Goal: Task Accomplishment & Management: Manage account settings

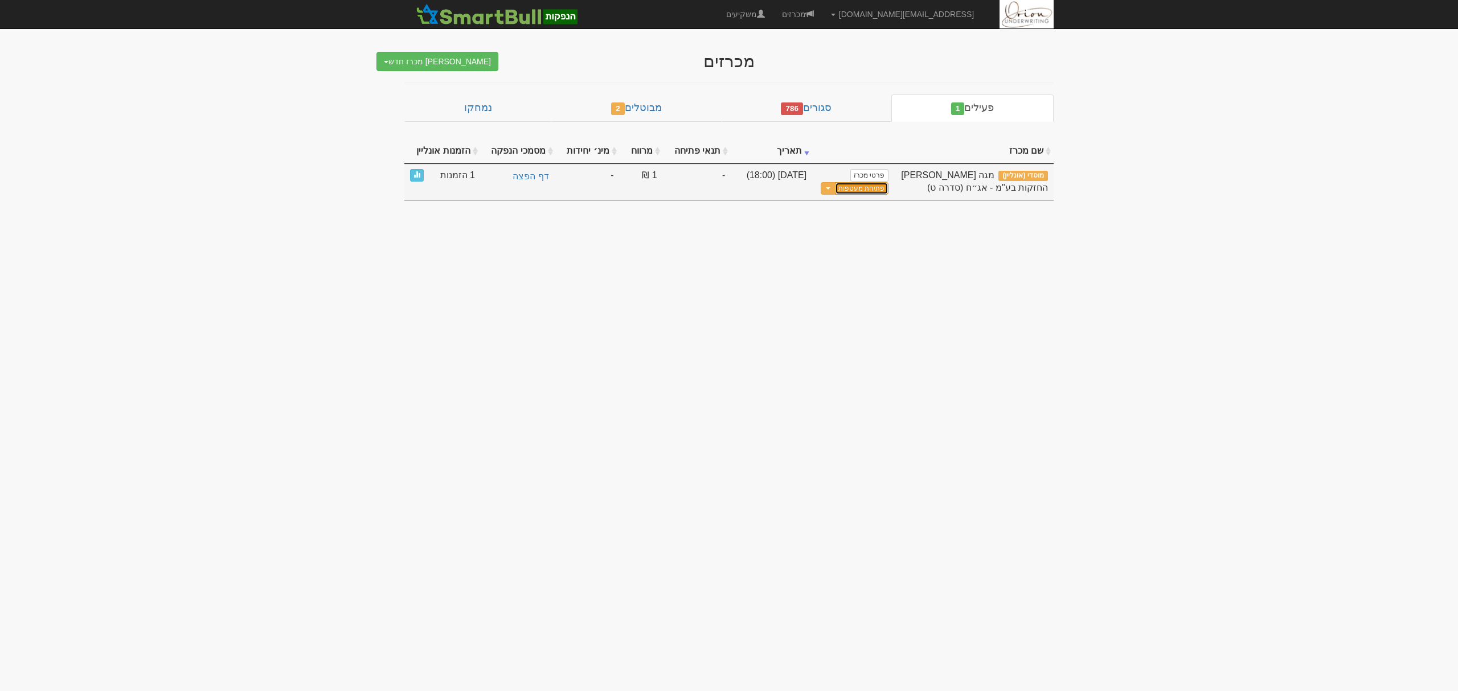
click at [876, 192] on button "פתיחת מעטפות" at bounding box center [861, 188] width 53 height 13
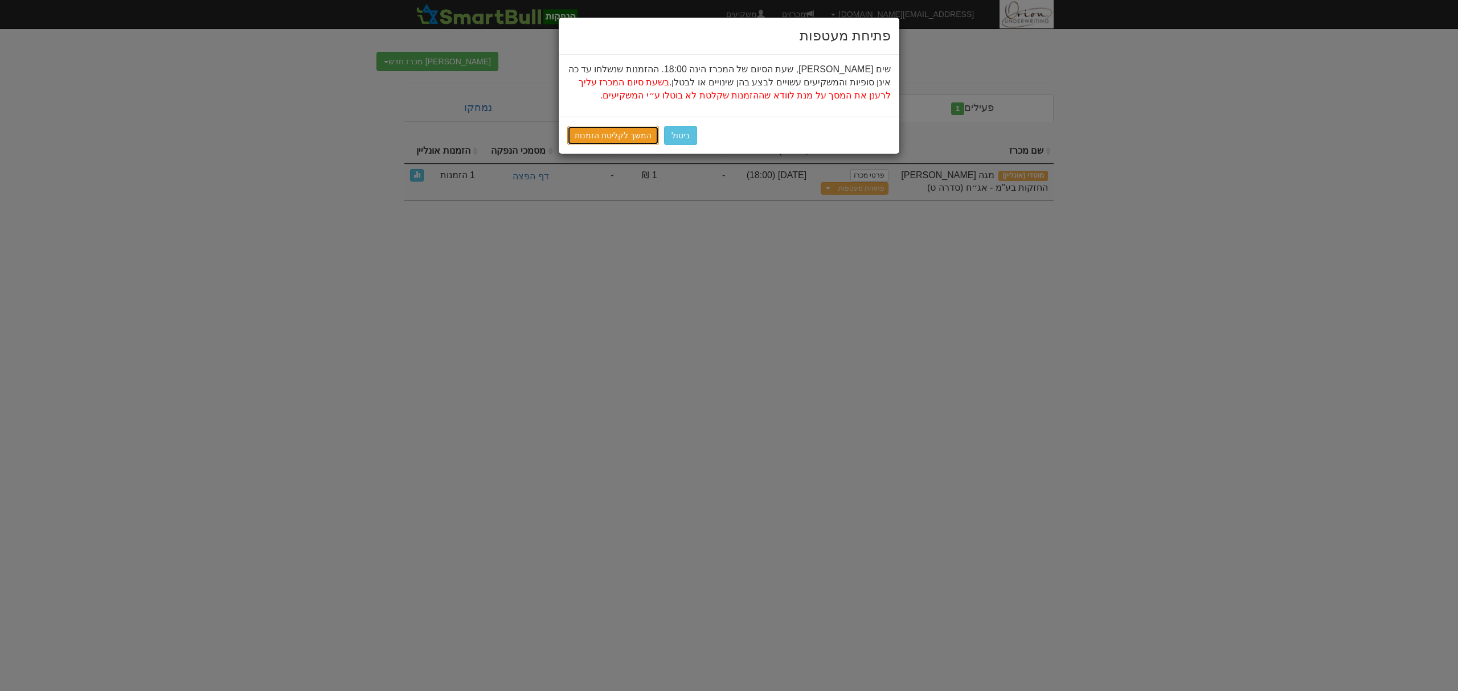
click at [622, 134] on link "המשך לקליטת הזמנות" at bounding box center [613, 135] width 92 height 19
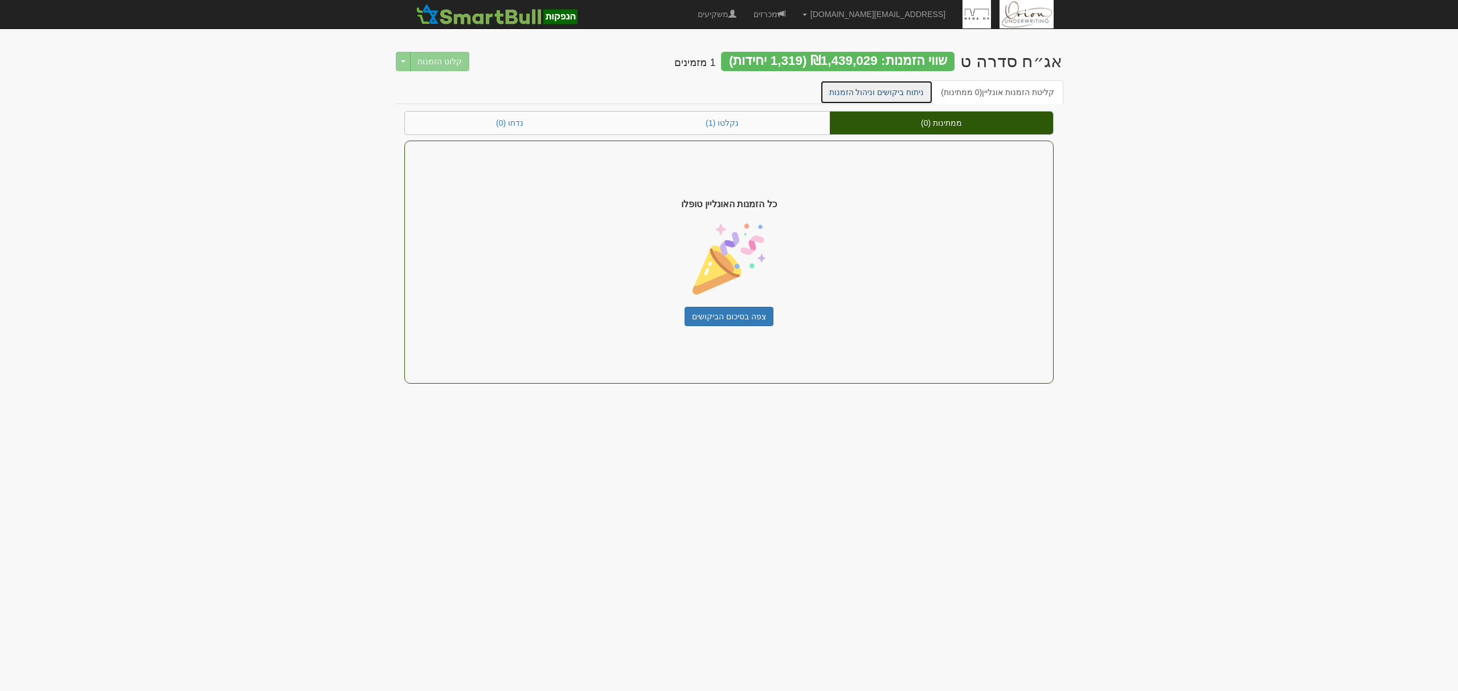
click at [903, 88] on link "ניתוח ביקושים וניהול הזמנות" at bounding box center [876, 92] width 113 height 24
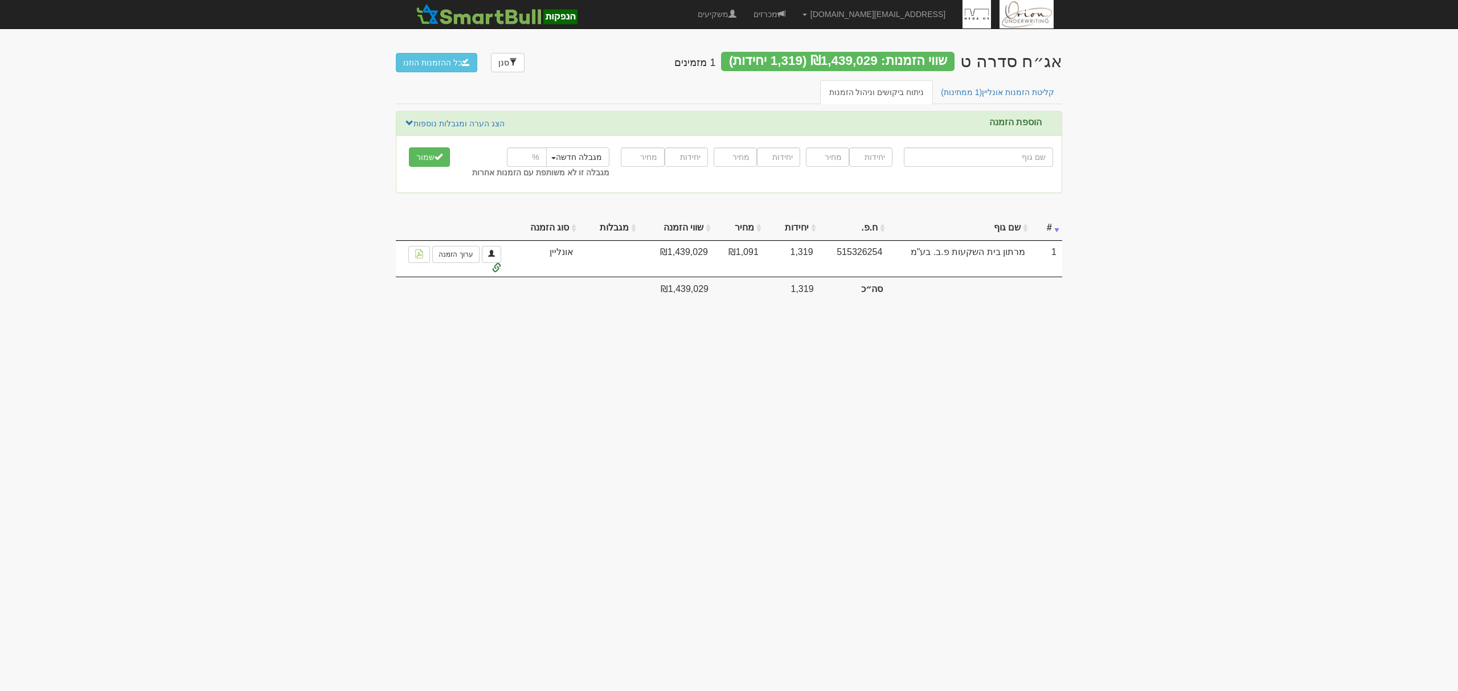
click at [1016, 158] on input "text" at bounding box center [978, 156] width 149 height 19
type input "פ"
type input "פעילים ניהול תיקי השקעות"
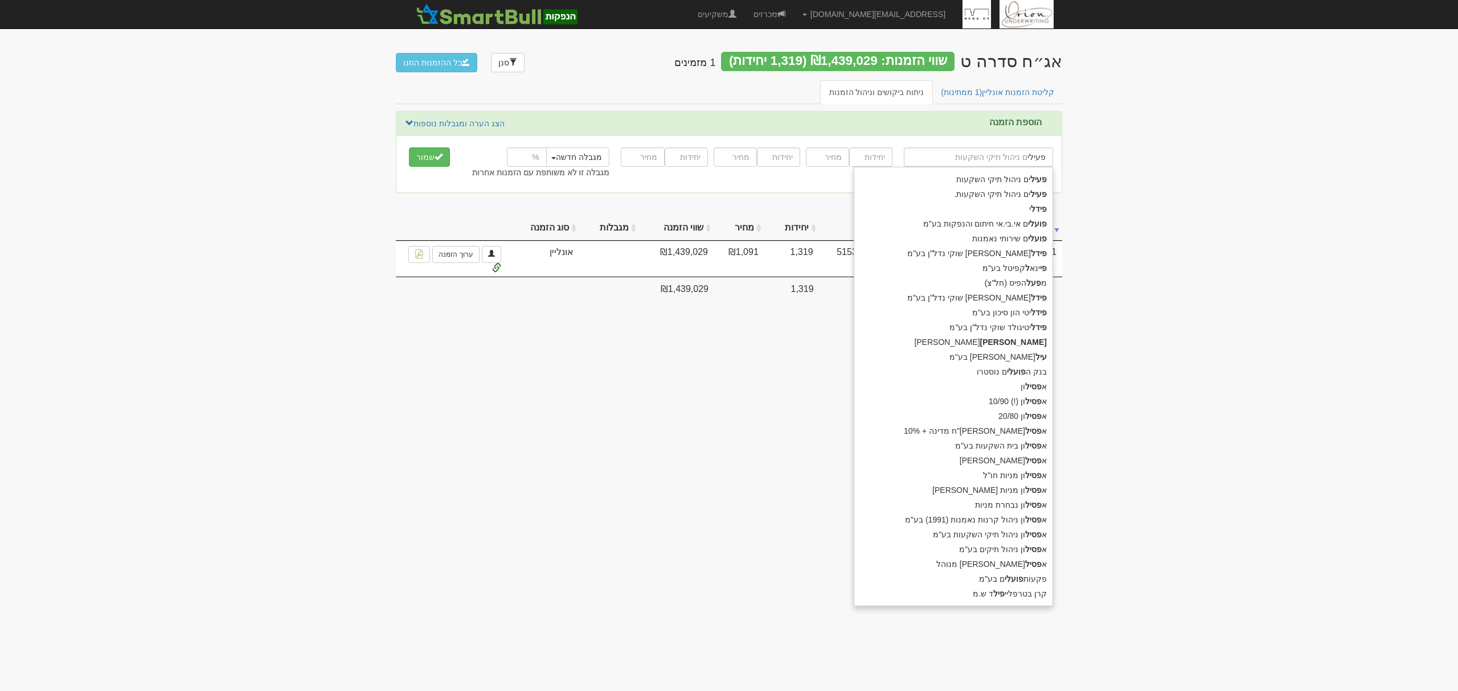
type input "פעילים"
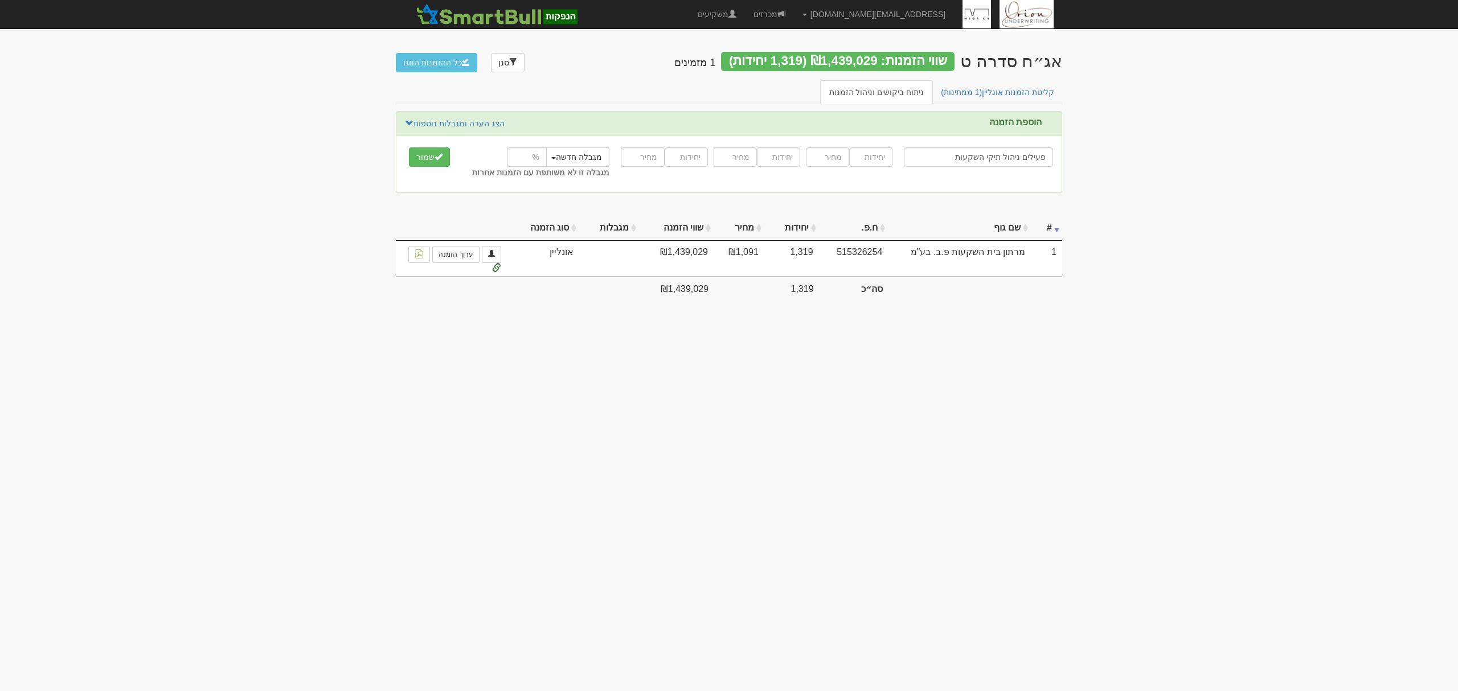
type input "פעילים ניהול תיקי השקעות"
type input "15151"
type input "1096"
click at [409, 147] on button "שמור" at bounding box center [429, 156] width 41 height 19
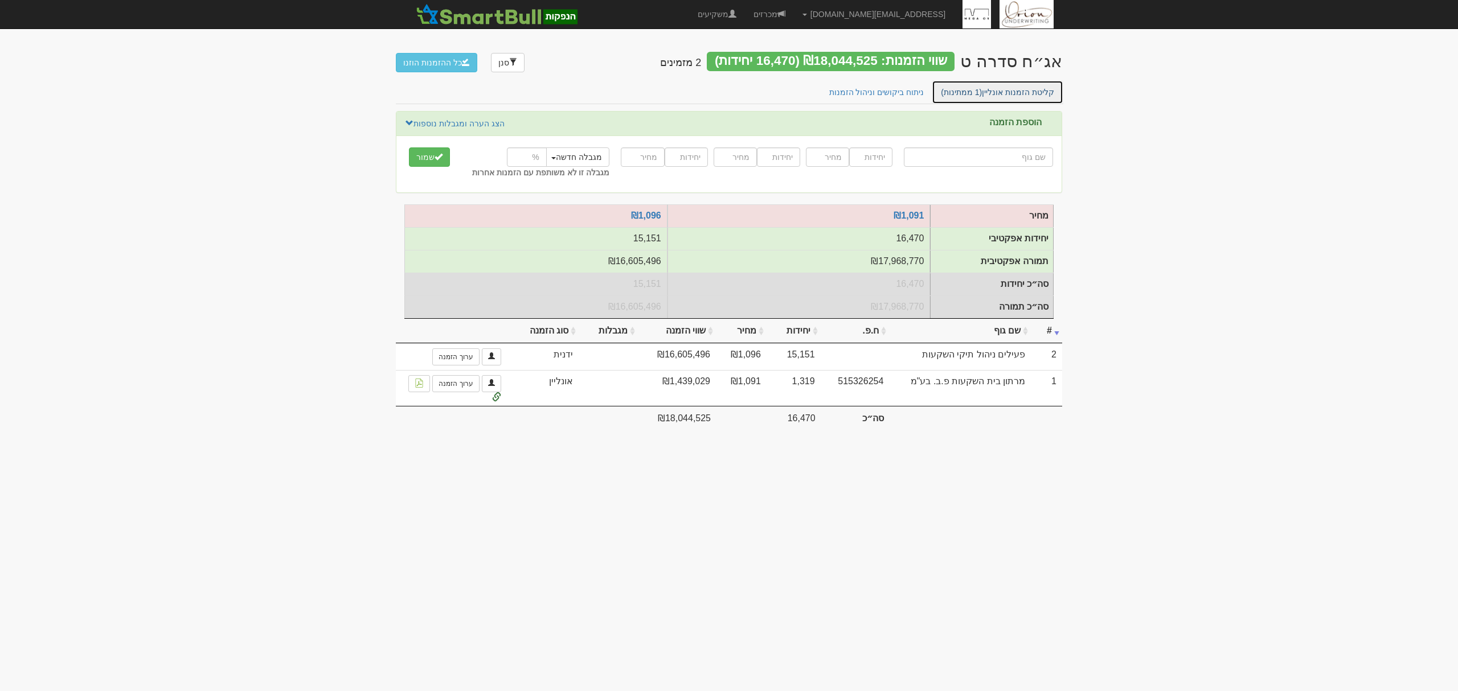
click at [1003, 97] on link "קליטת הזמנות אונליין (1 ממתינות)" at bounding box center [997, 92] width 132 height 24
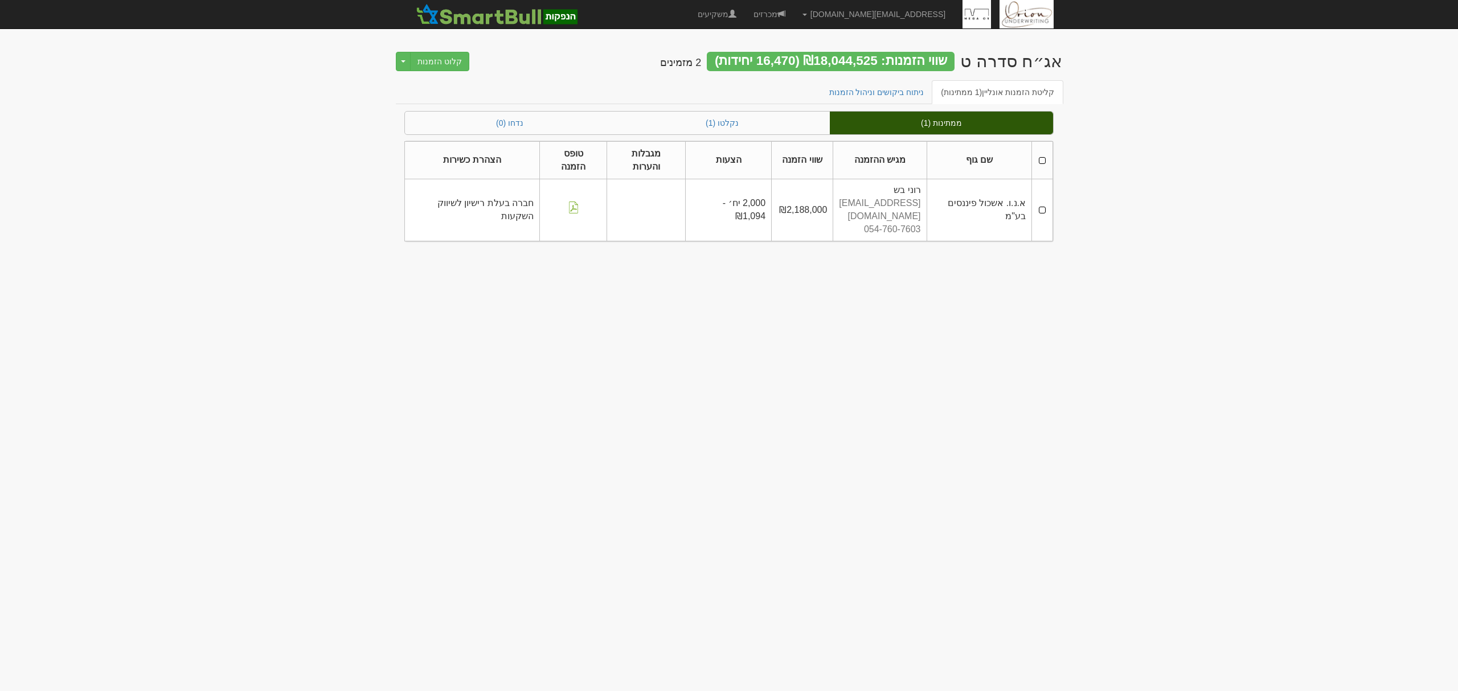
click at [1046, 155] on th at bounding box center [1042, 160] width 21 height 38
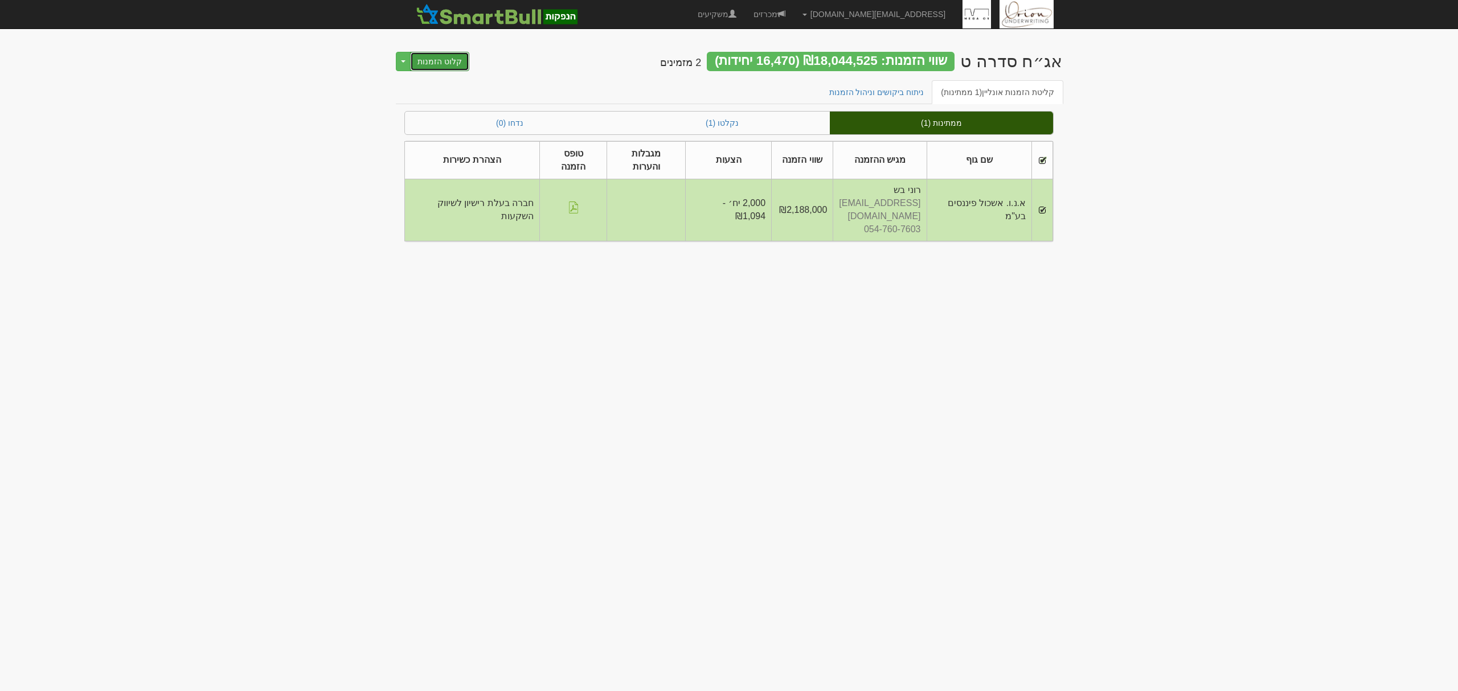
click at [433, 59] on button "קלוט הזמנות" at bounding box center [439, 61] width 59 height 19
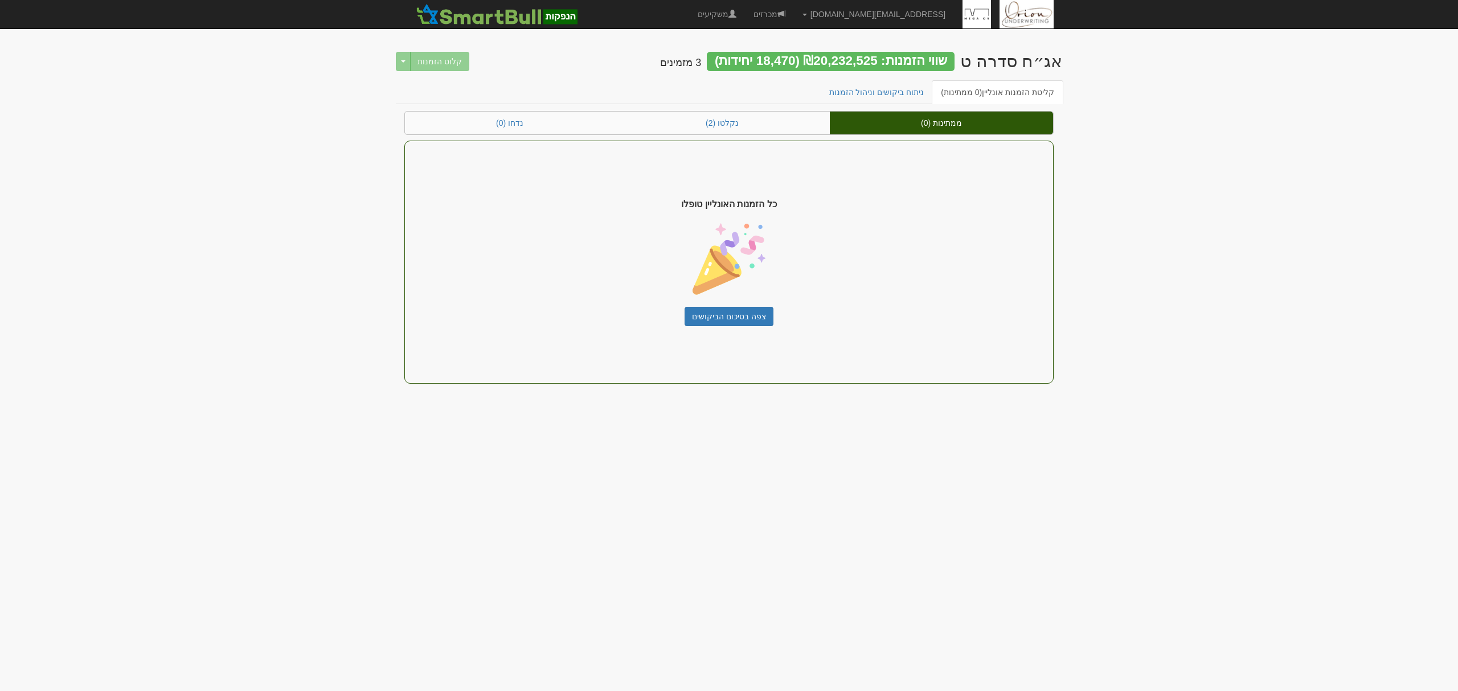
click at [908, 75] on div "אג״ח סדרה ט שווי הזמנות: ₪20,232,525 (18,470 יחידות) 3 מזמינים קלוט הזמנות Togg…" at bounding box center [729, 60] width 666 height 40
click at [905, 85] on link "ניתוח ביקושים וניהול הזמנות" at bounding box center [876, 92] width 113 height 24
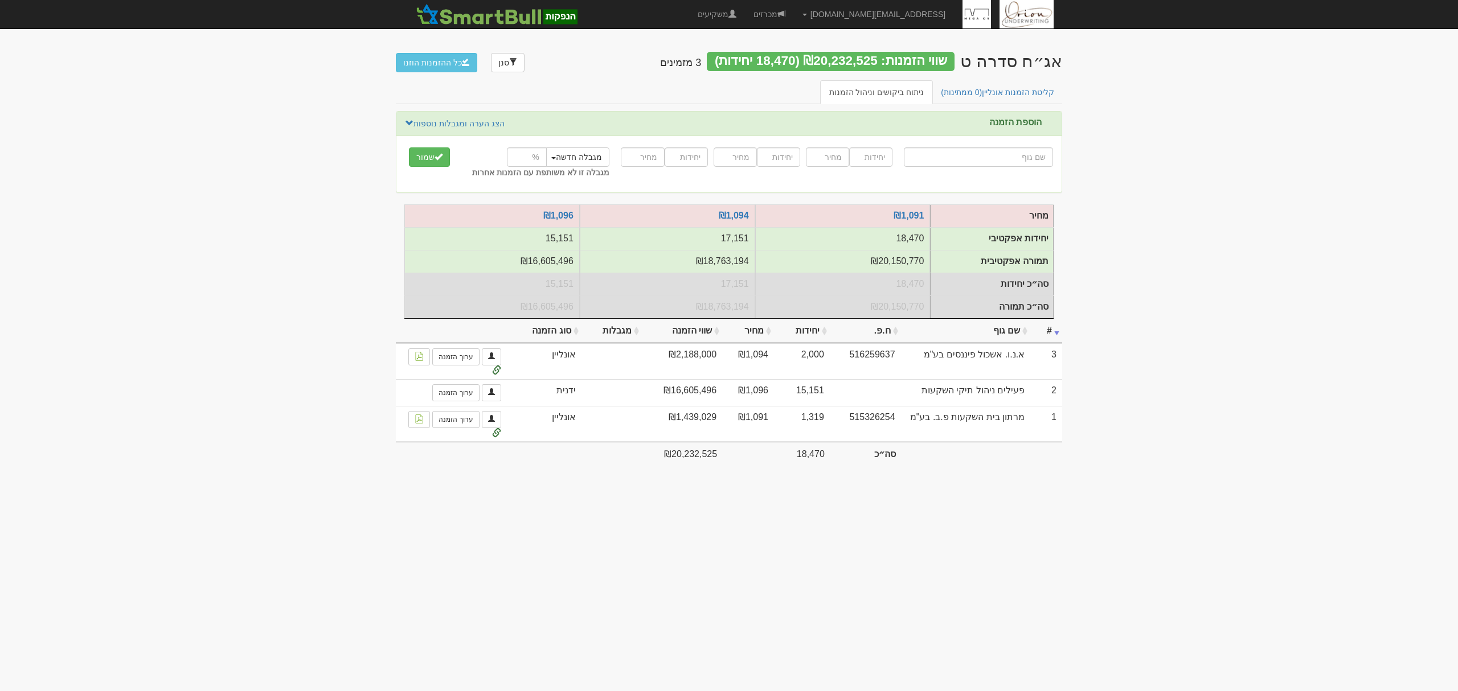
click at [1005, 161] on input "text" at bounding box center [978, 156] width 149 height 19
type input "כ"
type input "כלל בריאות חברה לביטוח מכבי"
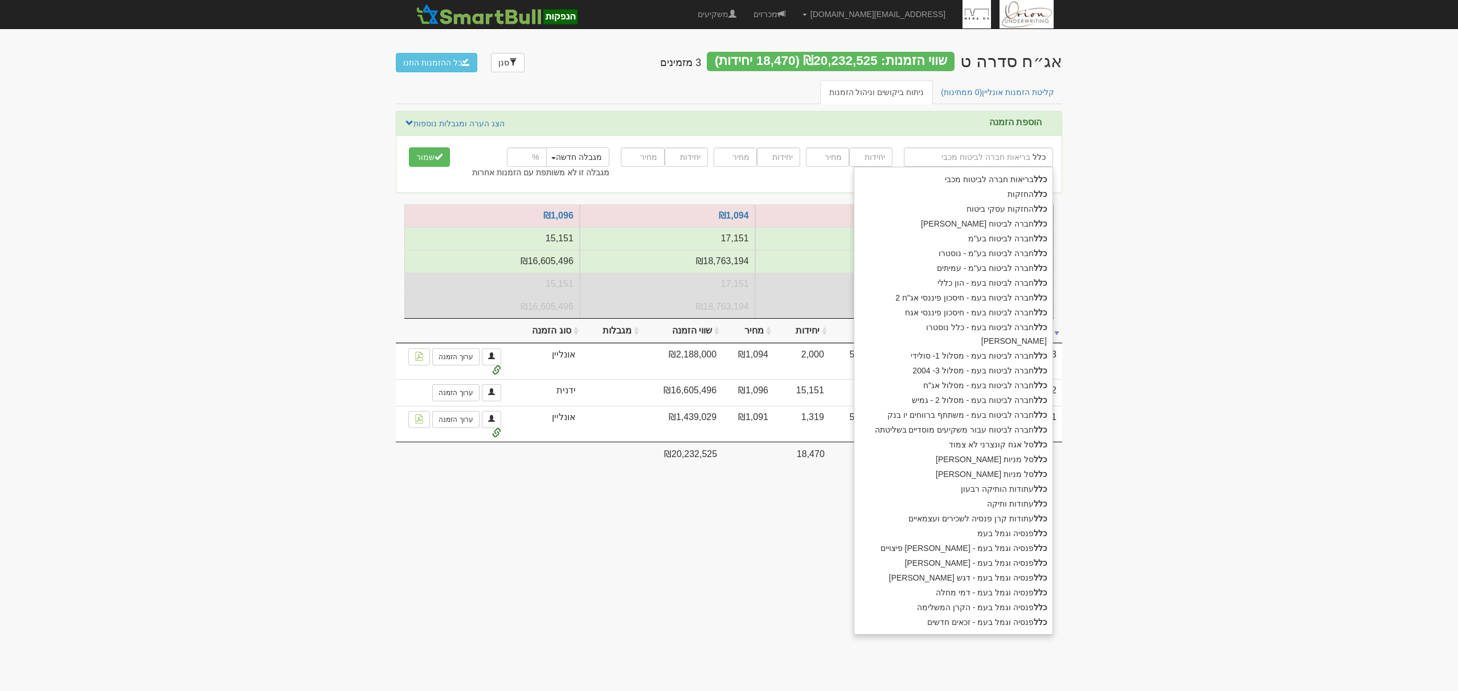
type input "כלל"
type input "כלל ח"
type input "כלל חברה לביטוח אלמנטרי"
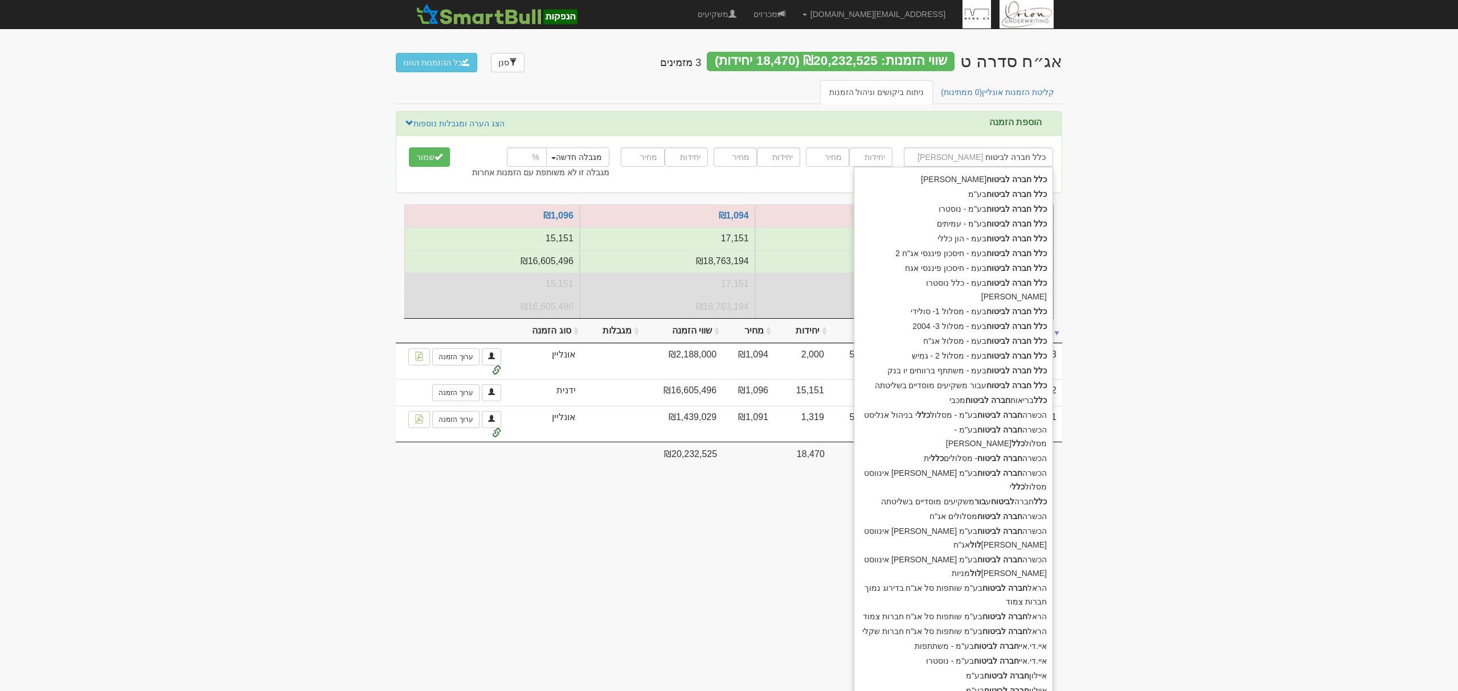
type input "כלל חברה לביטוח"
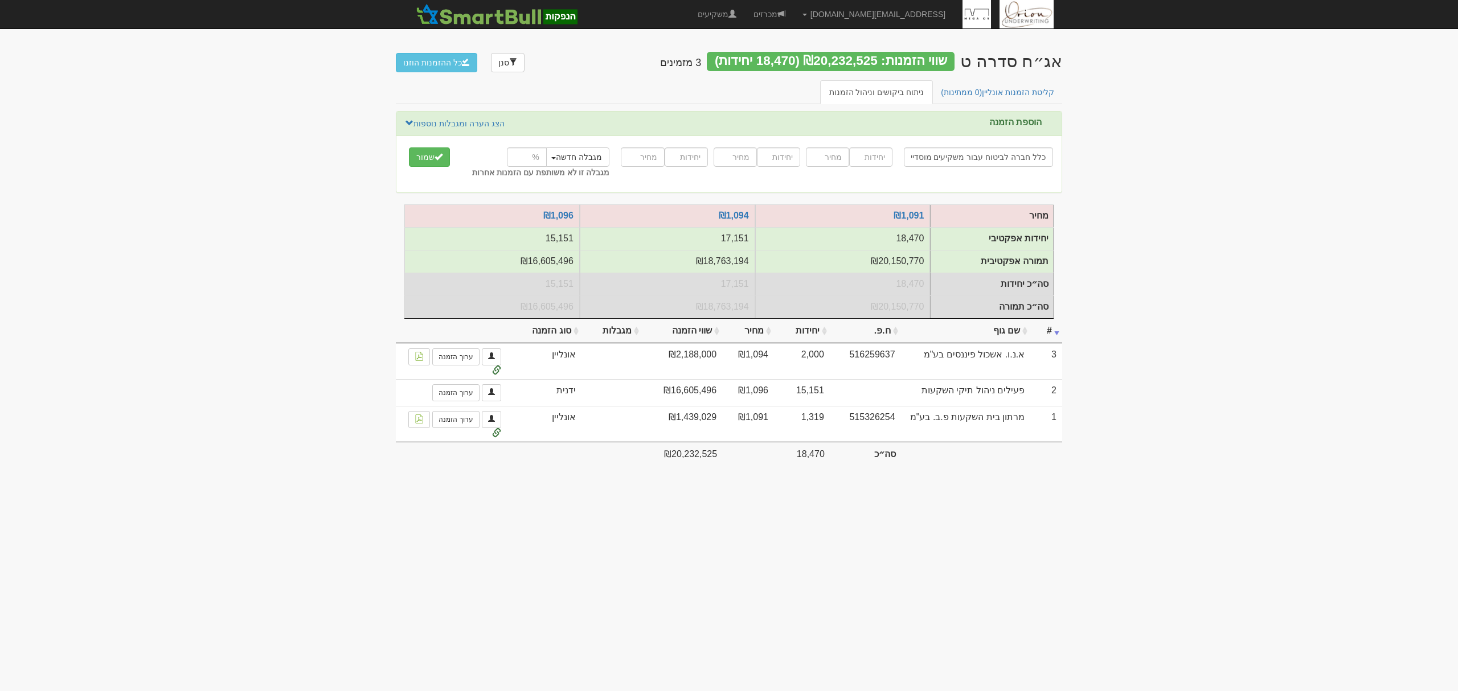
type input "כלל חברה לביטוח עבור משקיעים מוסדיים בשליטתה"
type input "75000"
type input "1093"
type input "25000"
type input "1092"
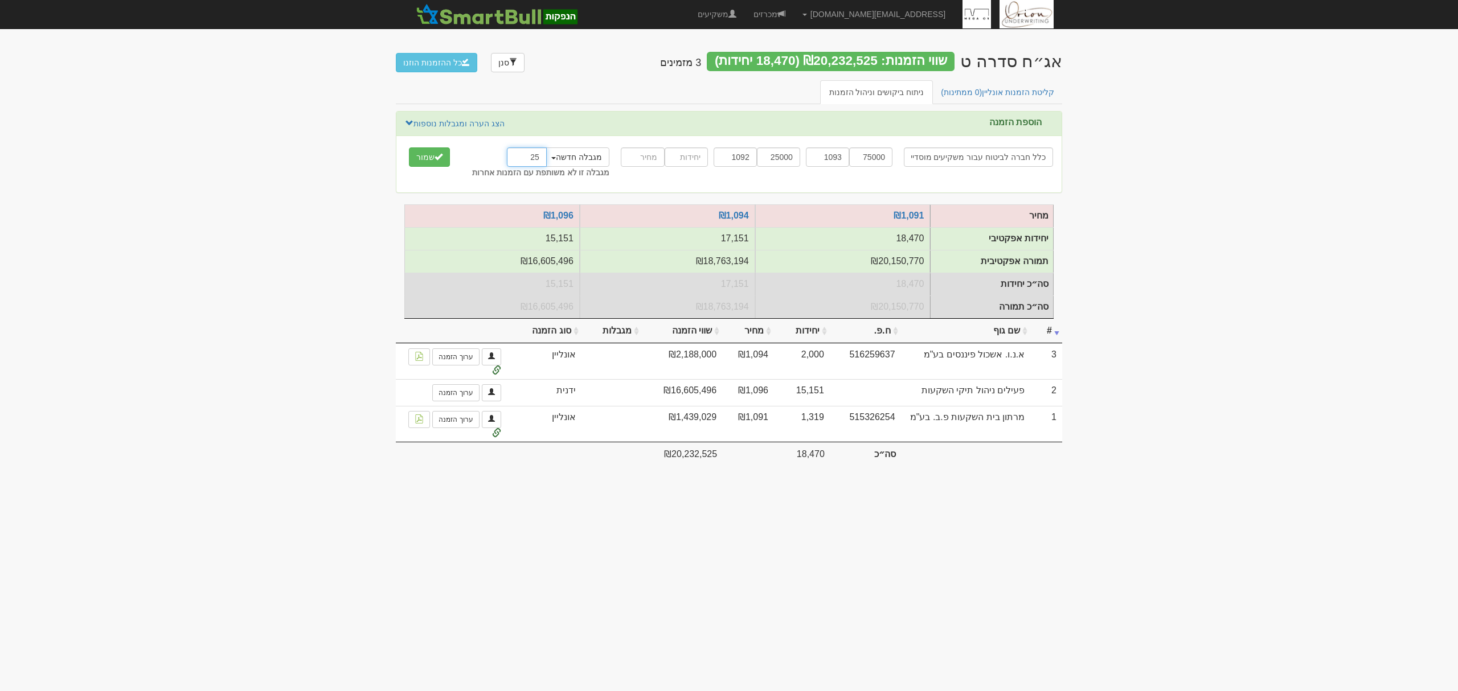
type input "25"
click at [409, 147] on button "שמור" at bounding box center [429, 156] width 41 height 19
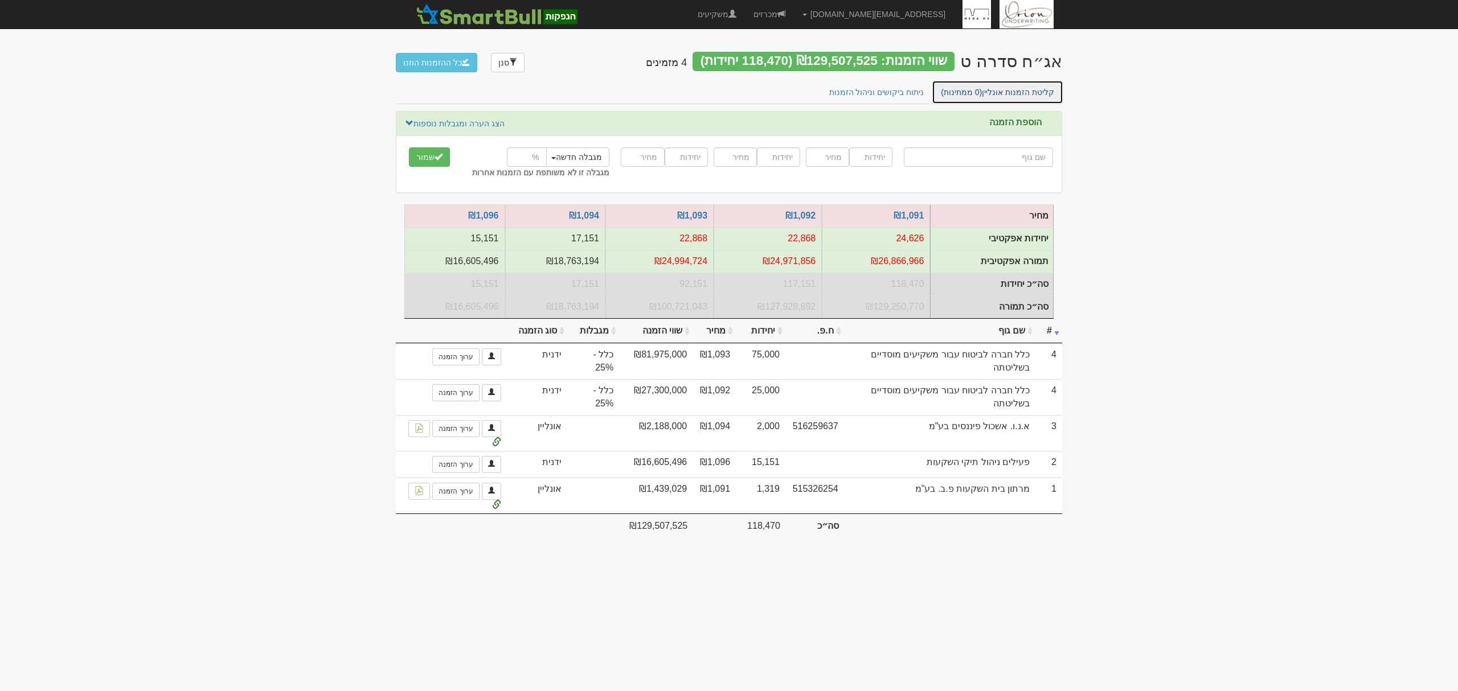
click at [1010, 85] on link "קליטת הזמנות אונליין (0 ממתינות)" at bounding box center [997, 92] width 132 height 24
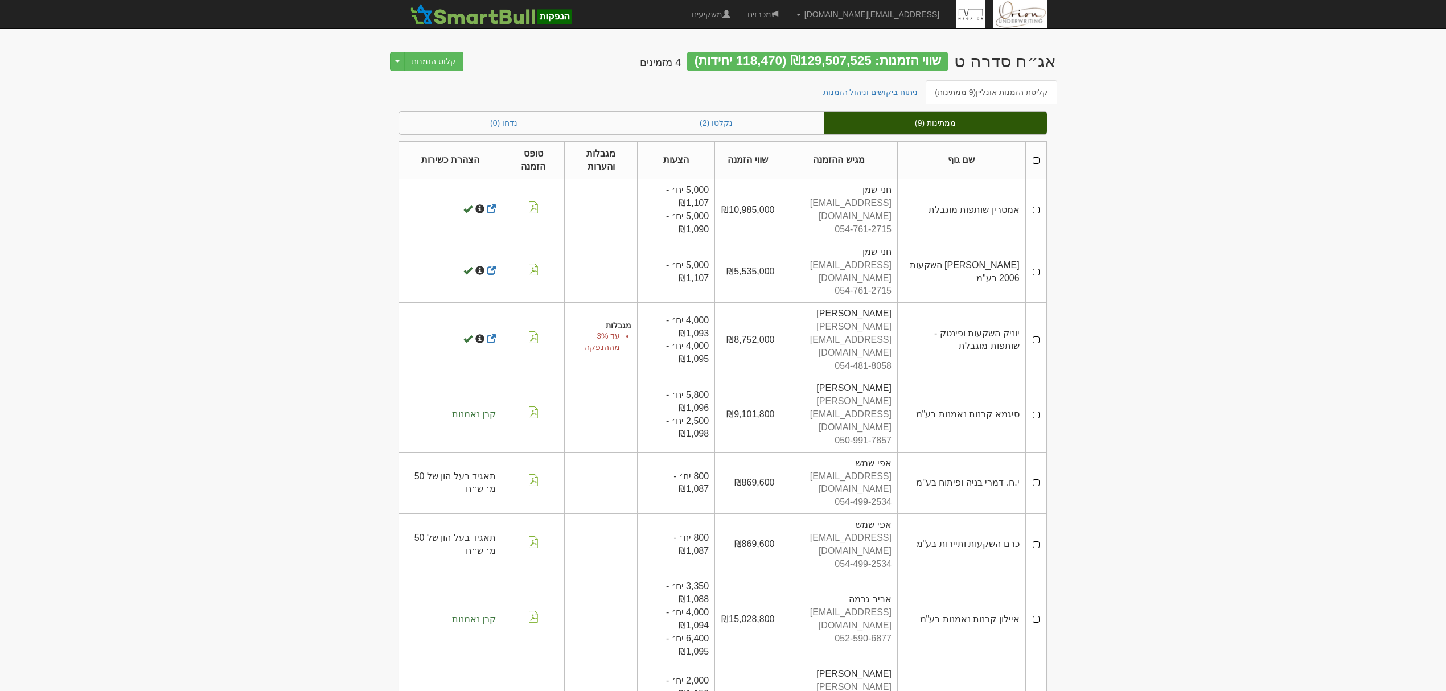
click at [1035, 161] on th at bounding box center [1035, 160] width 21 height 38
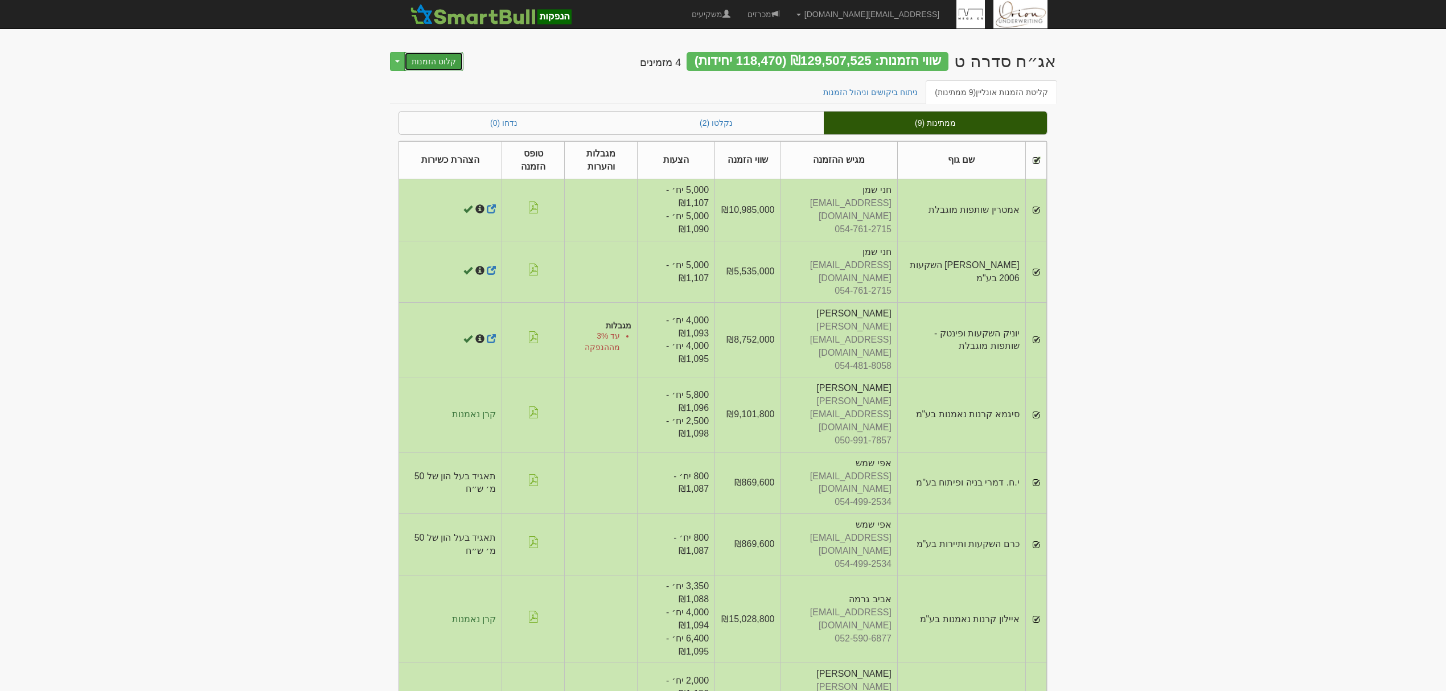
click at [438, 63] on button "קלוט הזמנות" at bounding box center [433, 61] width 59 height 19
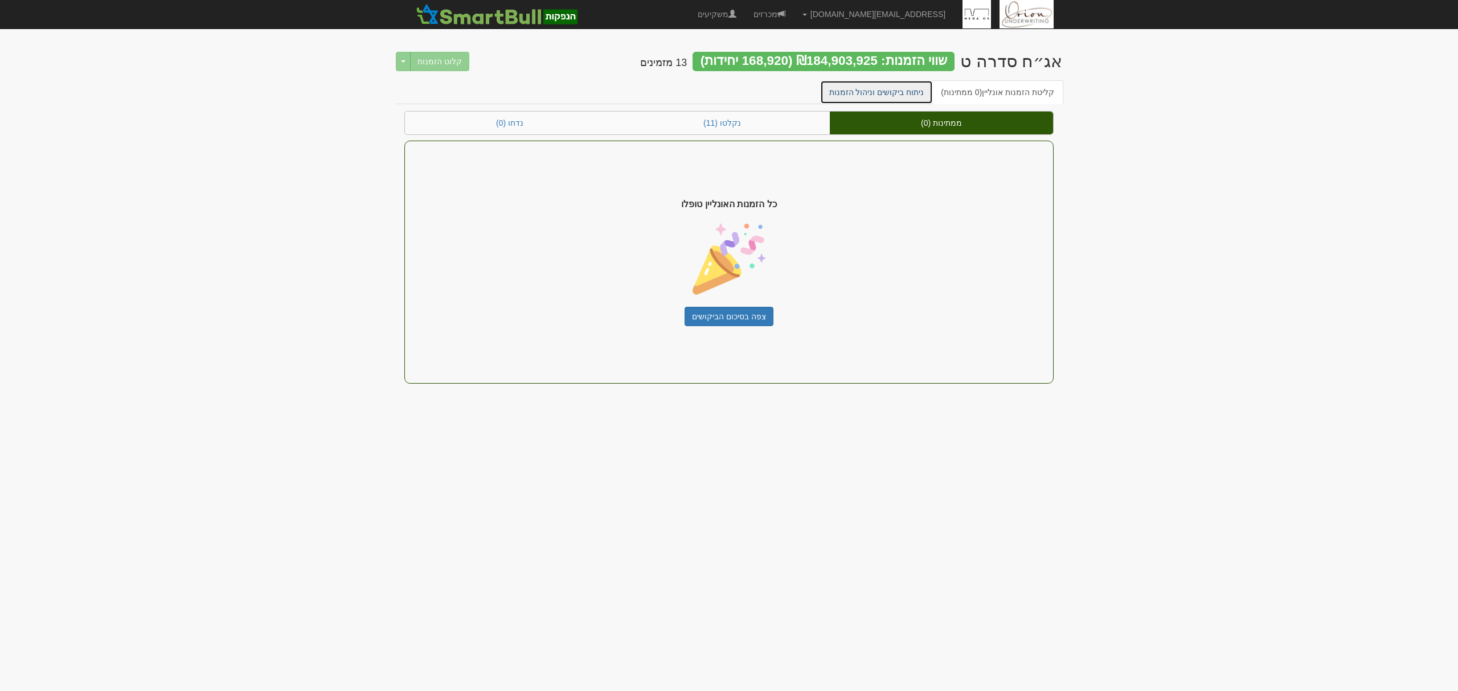
click at [883, 88] on link "ניתוח ביקושים וניהול הזמנות" at bounding box center [876, 92] width 113 height 24
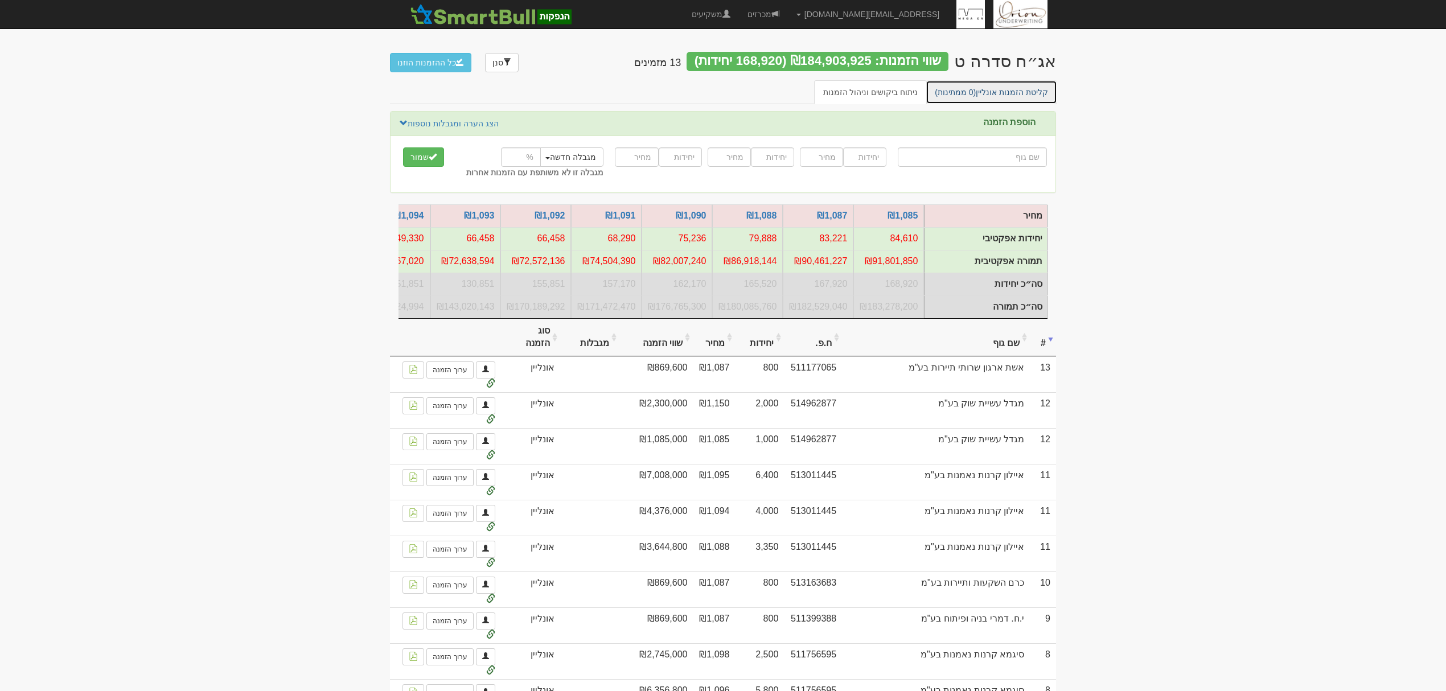
click at [976, 93] on span "(0 ממתינות)" at bounding box center [955, 92] width 41 height 9
click at [976, 94] on span "(0 ממתינות)" at bounding box center [955, 92] width 41 height 9
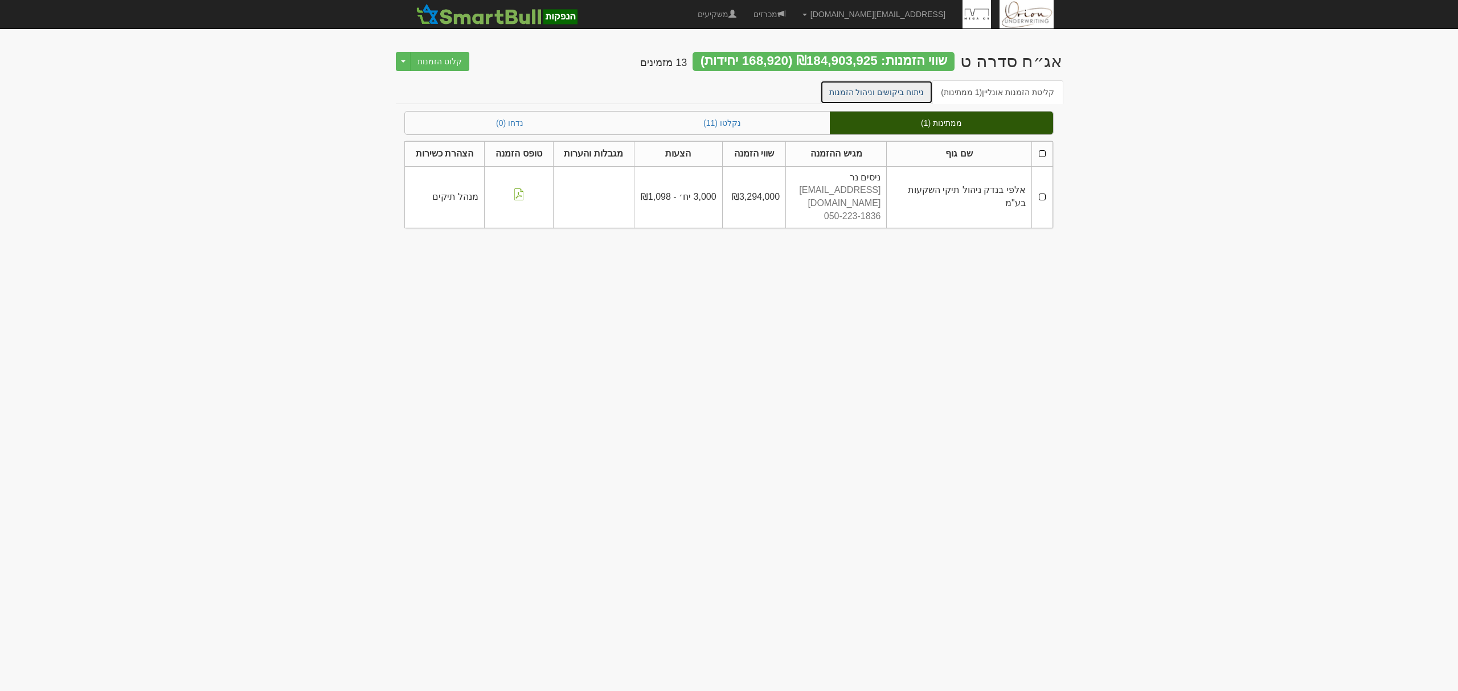
click at [904, 95] on link "ניתוח ביקושים וניהול הזמנות" at bounding box center [876, 92] width 113 height 24
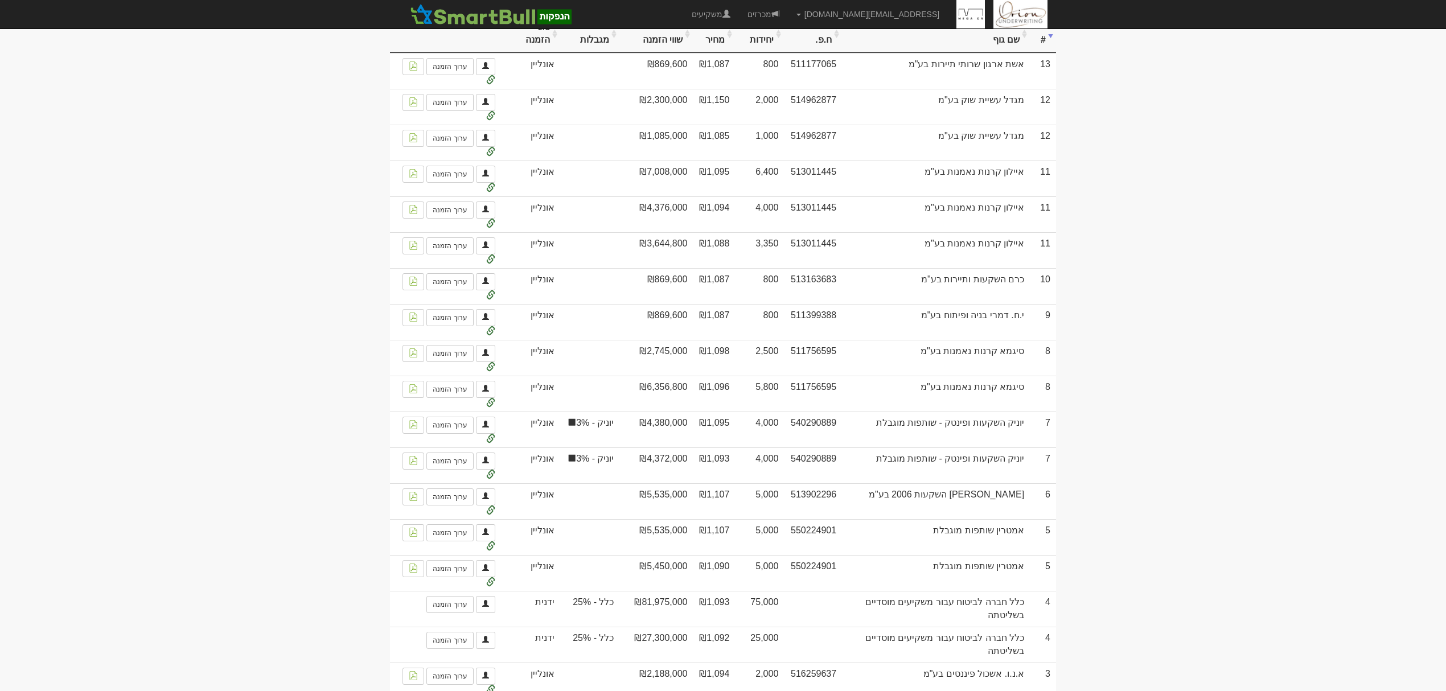
scroll to position [238, 0]
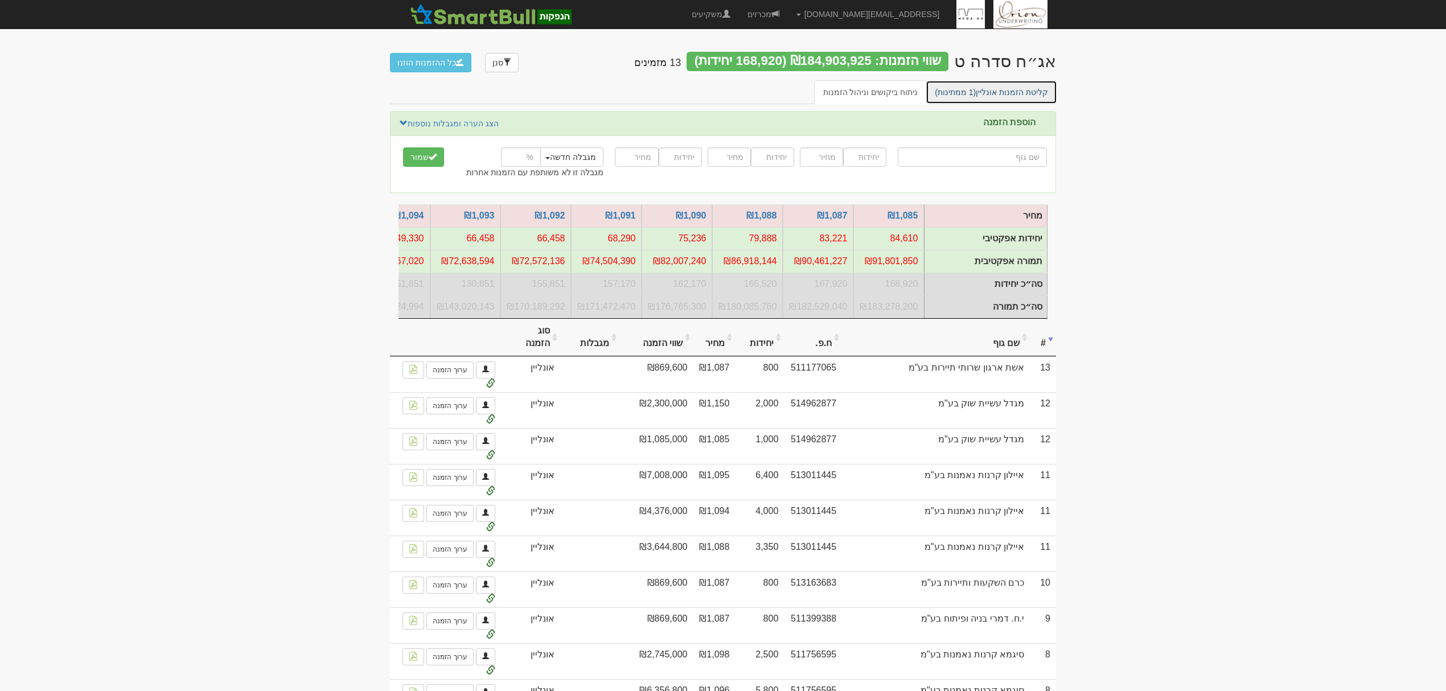
click at [1003, 92] on link "קליטת הזמנות אונליין (1 ממתינות)" at bounding box center [992, 92] width 132 height 24
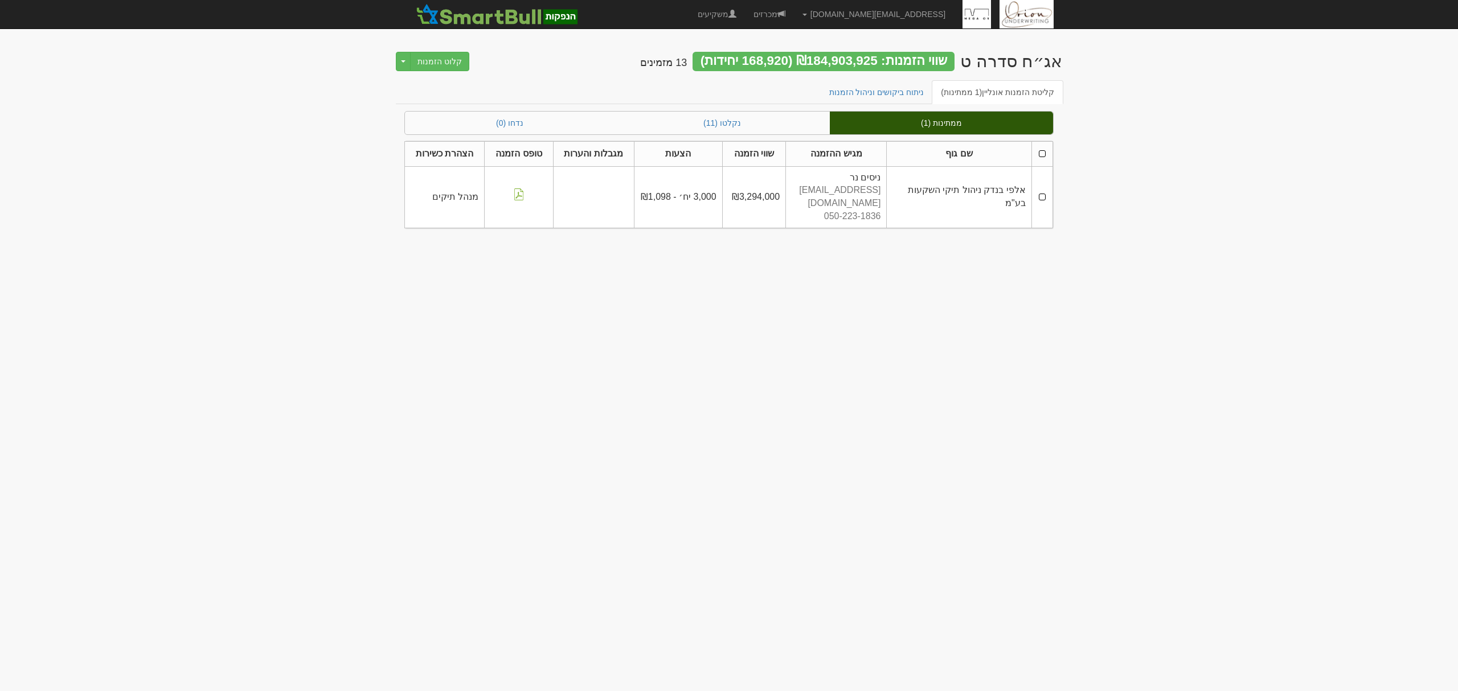
click at [905, 98] on link "ניתוח ביקושים וניהול הזמנות" at bounding box center [876, 92] width 113 height 24
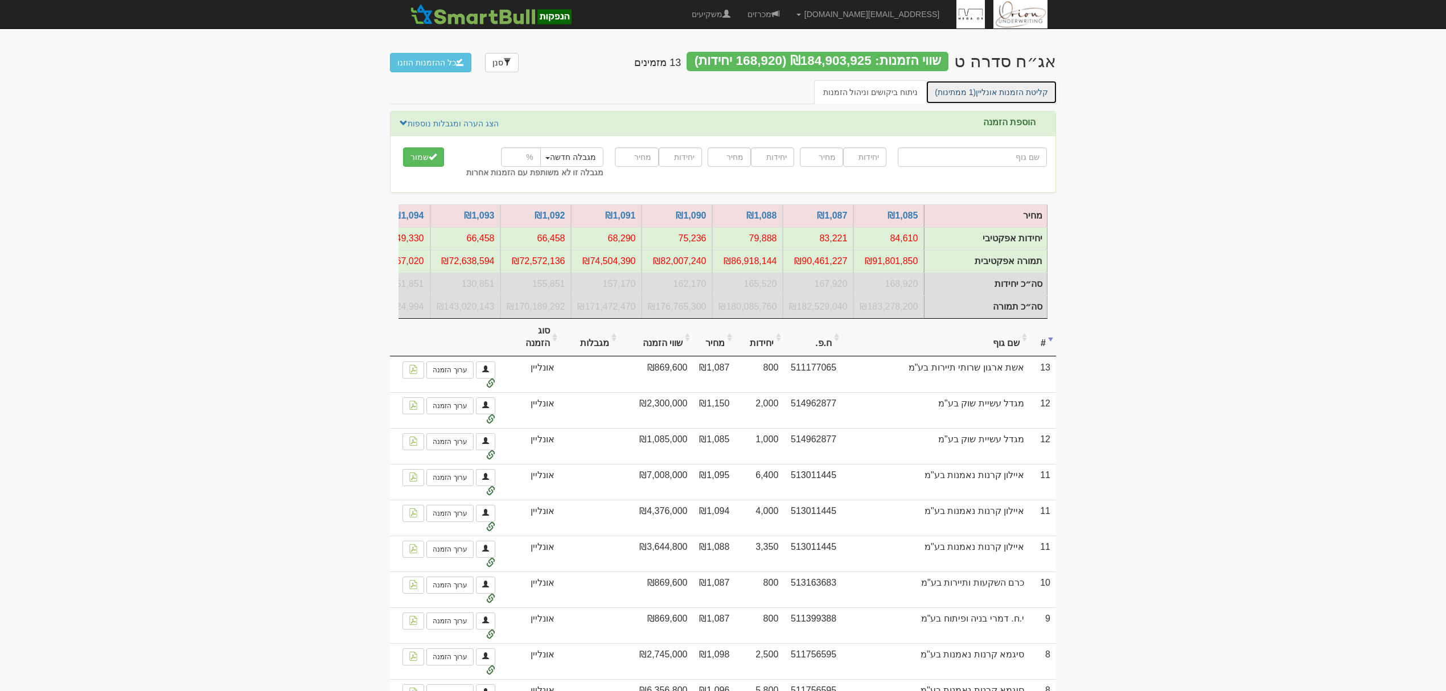
click at [1024, 85] on link "קליטת הזמנות אונליין (1 ממתינות)" at bounding box center [992, 92] width 132 height 24
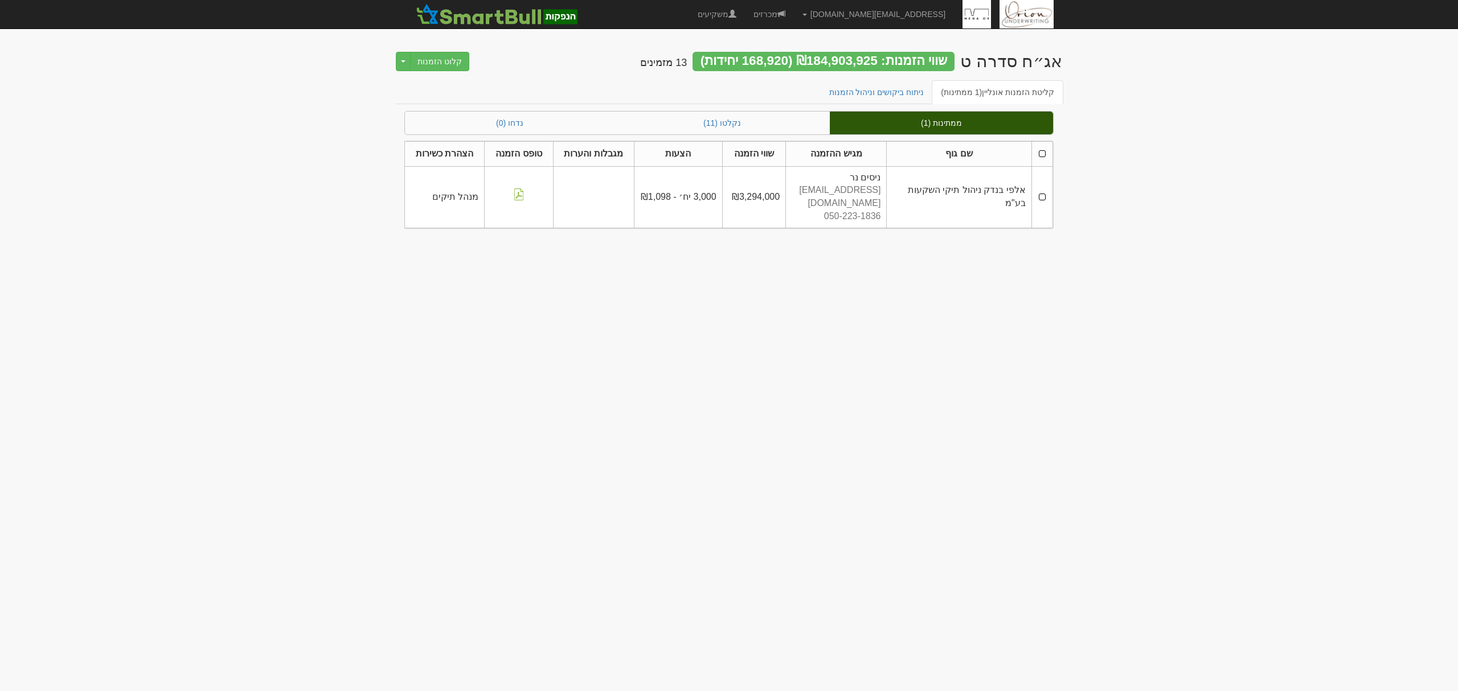
click at [1039, 155] on th at bounding box center [1041, 153] width 21 height 25
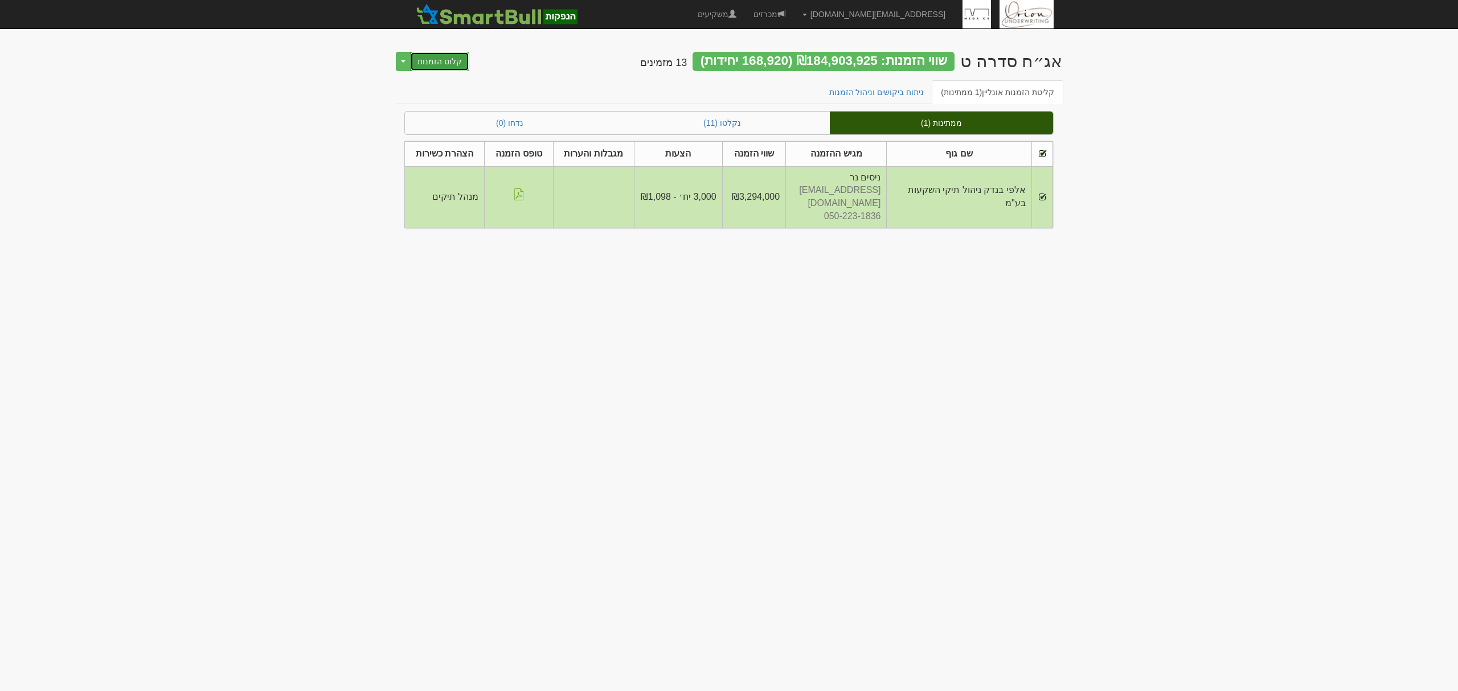
click at [452, 66] on button "קלוט הזמנות" at bounding box center [439, 61] width 59 height 19
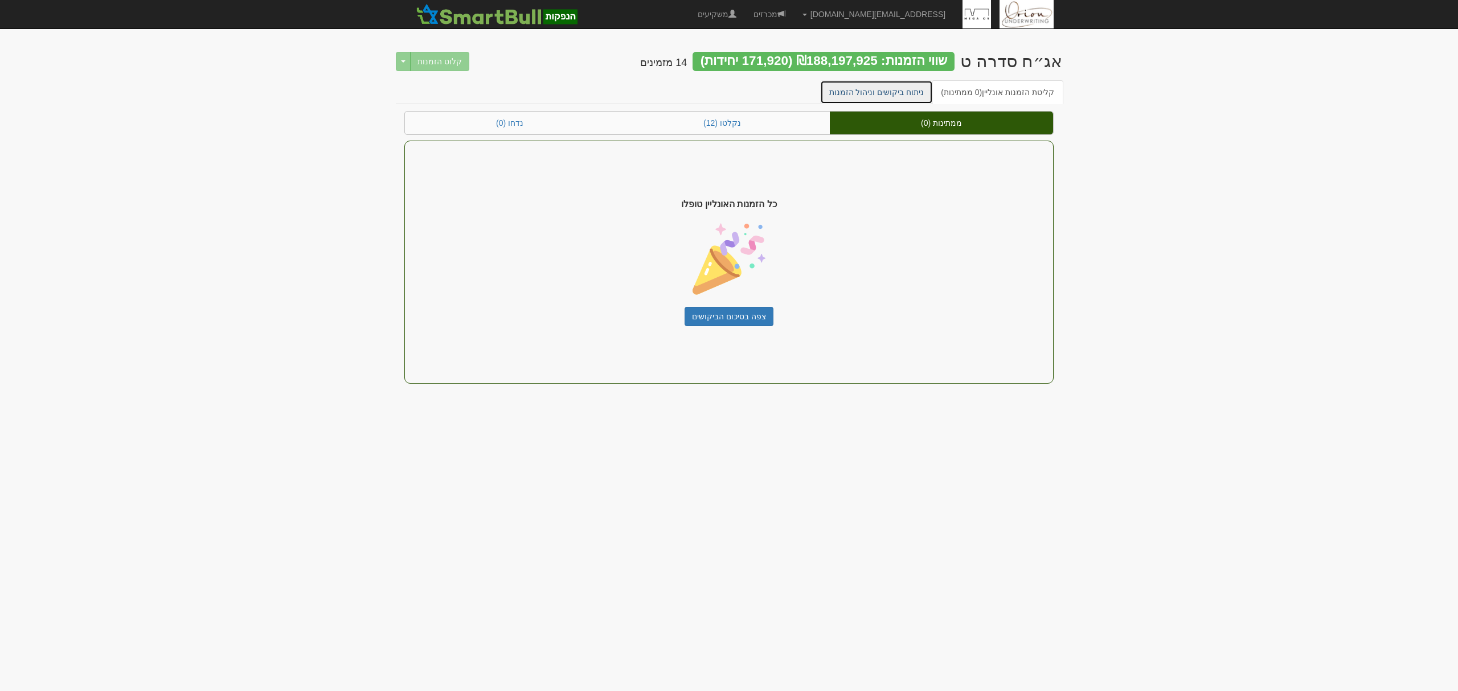
click at [909, 89] on link "ניתוח ביקושים וניהול הזמנות" at bounding box center [876, 92] width 113 height 24
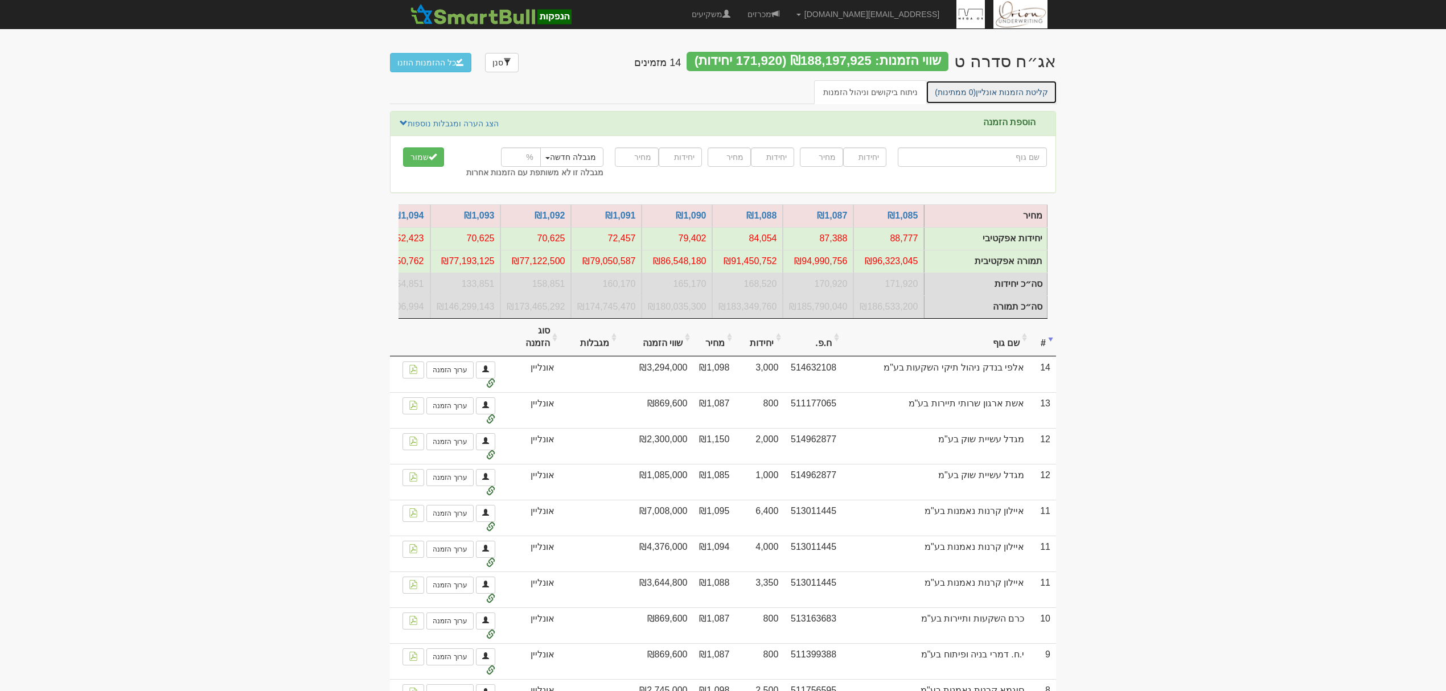
click at [976, 88] on span "(0 ממתינות)" at bounding box center [955, 92] width 41 height 9
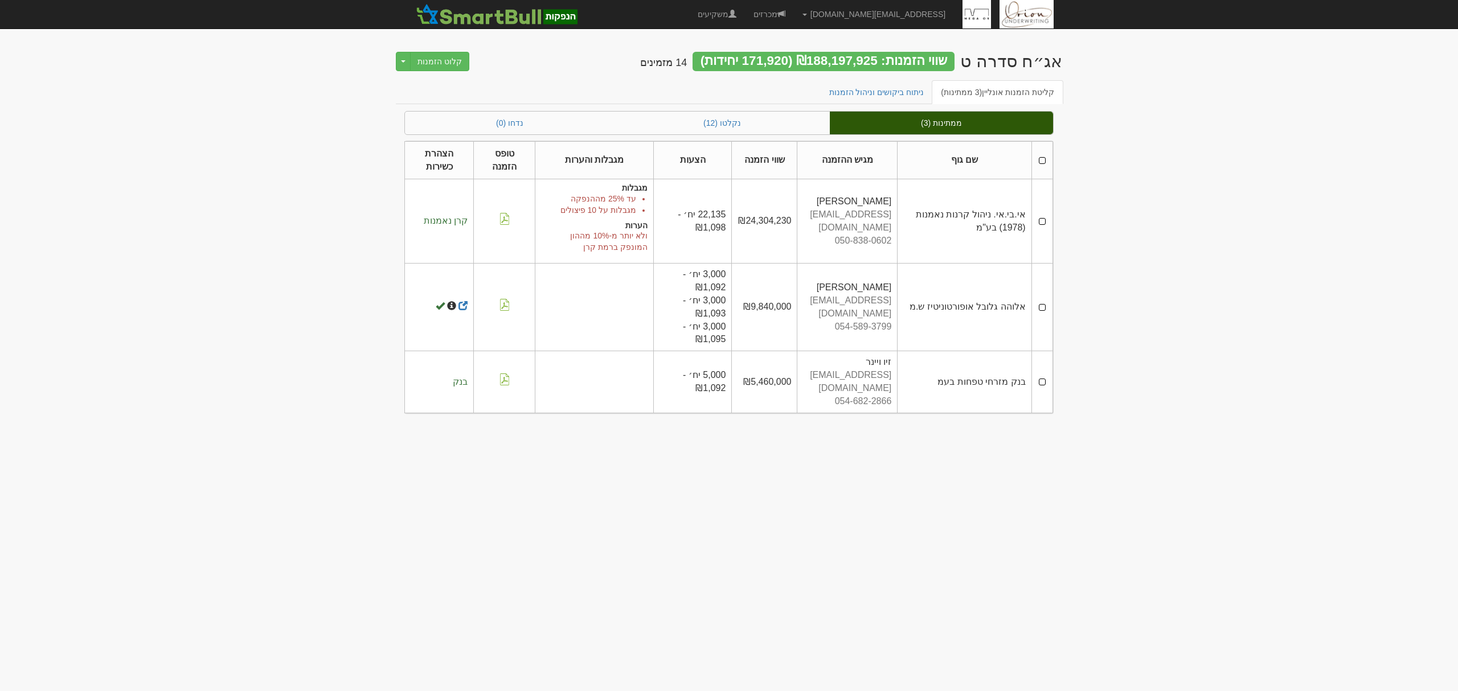
click at [1035, 164] on th at bounding box center [1041, 160] width 21 height 38
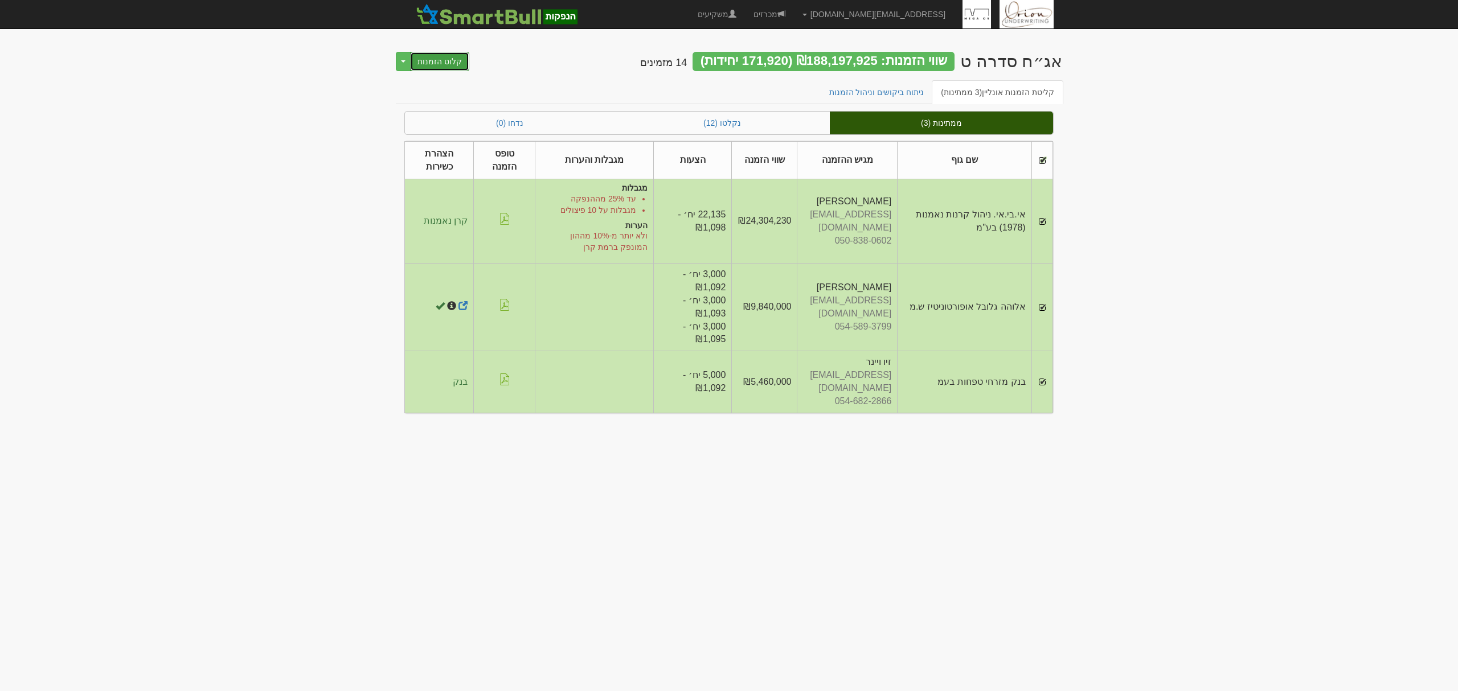
click at [426, 58] on button "קלוט הזמנות" at bounding box center [439, 61] width 59 height 19
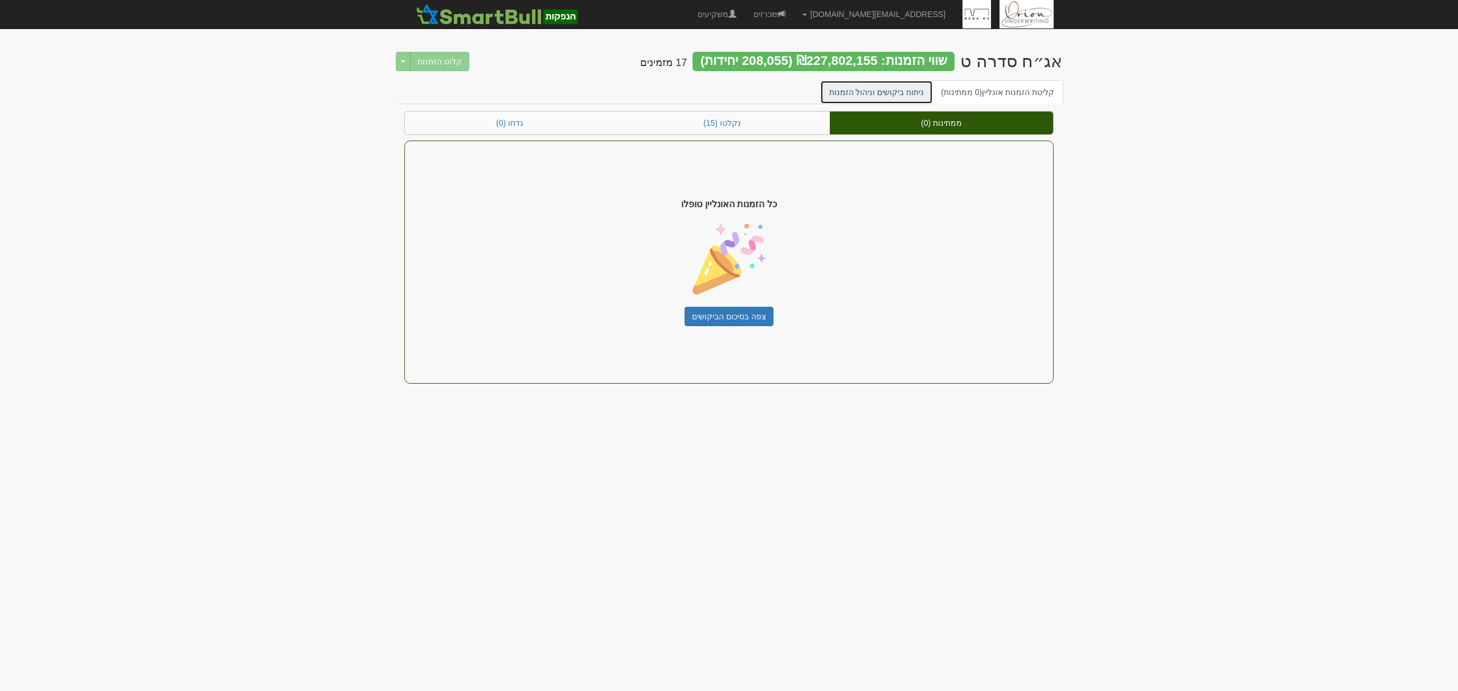
click at [894, 95] on link "ניתוח ביקושים וניהול הזמנות" at bounding box center [876, 92] width 113 height 24
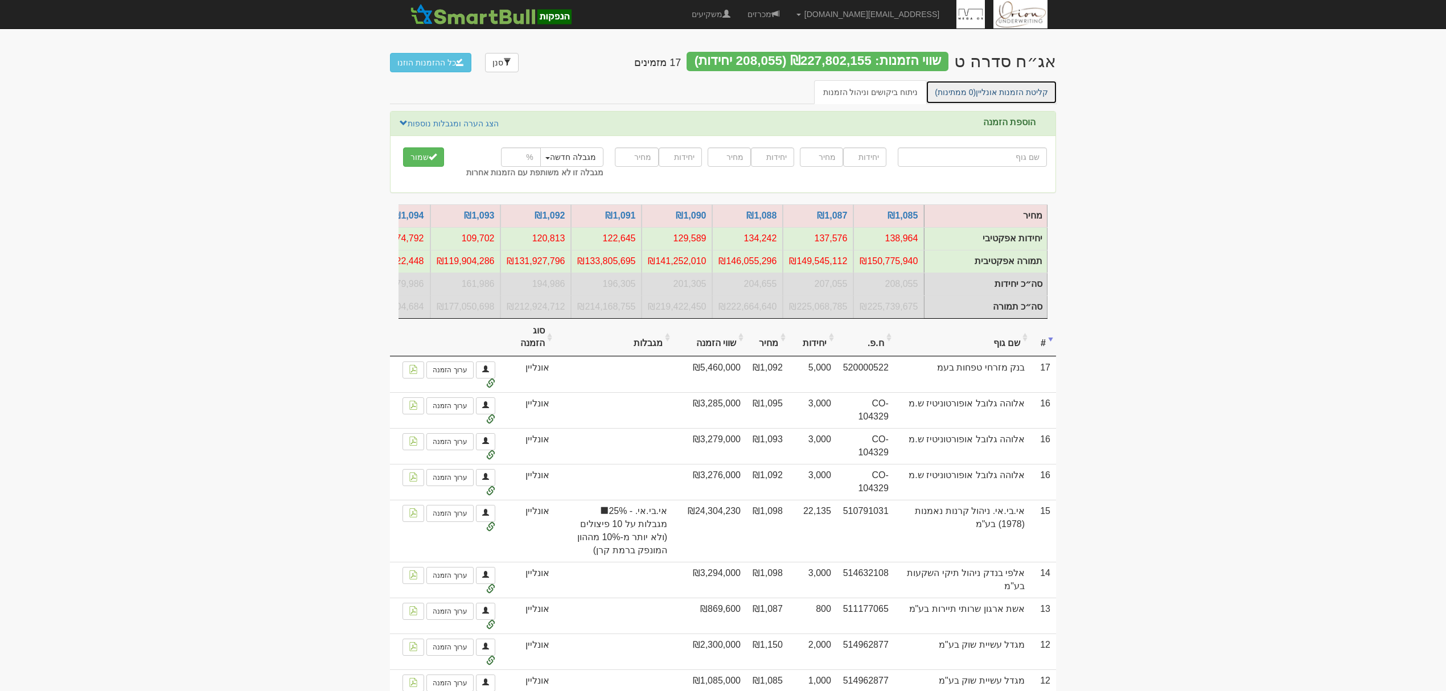
click at [1003, 87] on link "קליטת הזמנות אונליין (0 ממתינות)" at bounding box center [992, 92] width 132 height 24
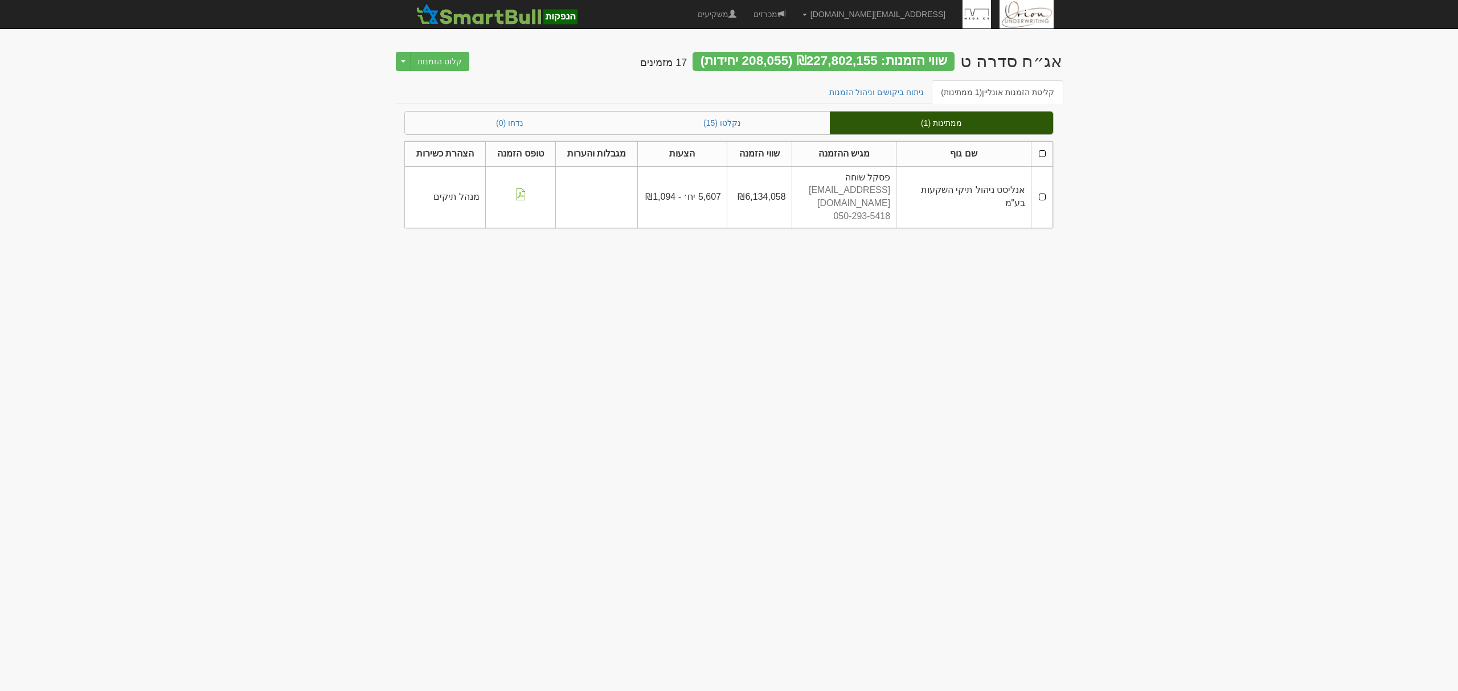
drag, startPoint x: 1041, startPoint y: 155, endPoint x: 1020, endPoint y: 155, distance: 21.1
click at [1041, 155] on th at bounding box center [1042, 153] width 22 height 25
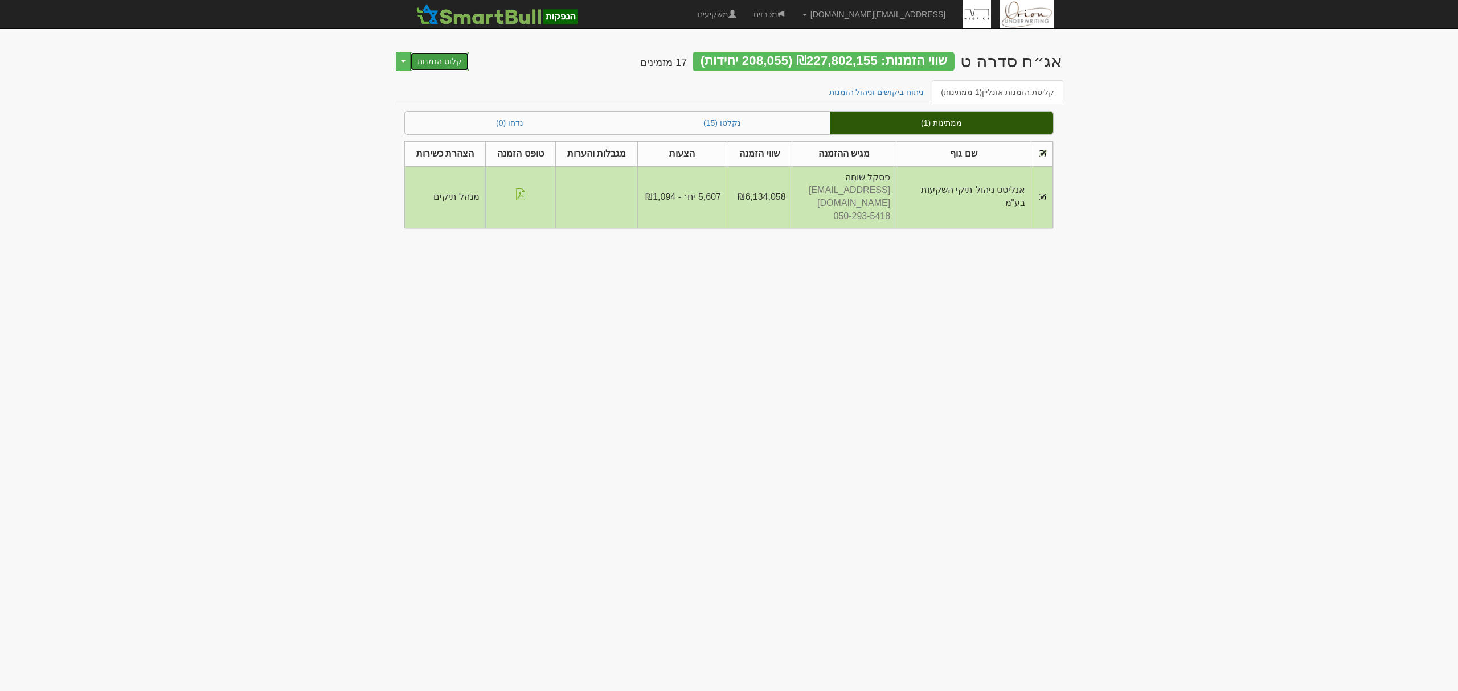
click at [433, 58] on button "קלוט הזמנות" at bounding box center [439, 61] width 59 height 19
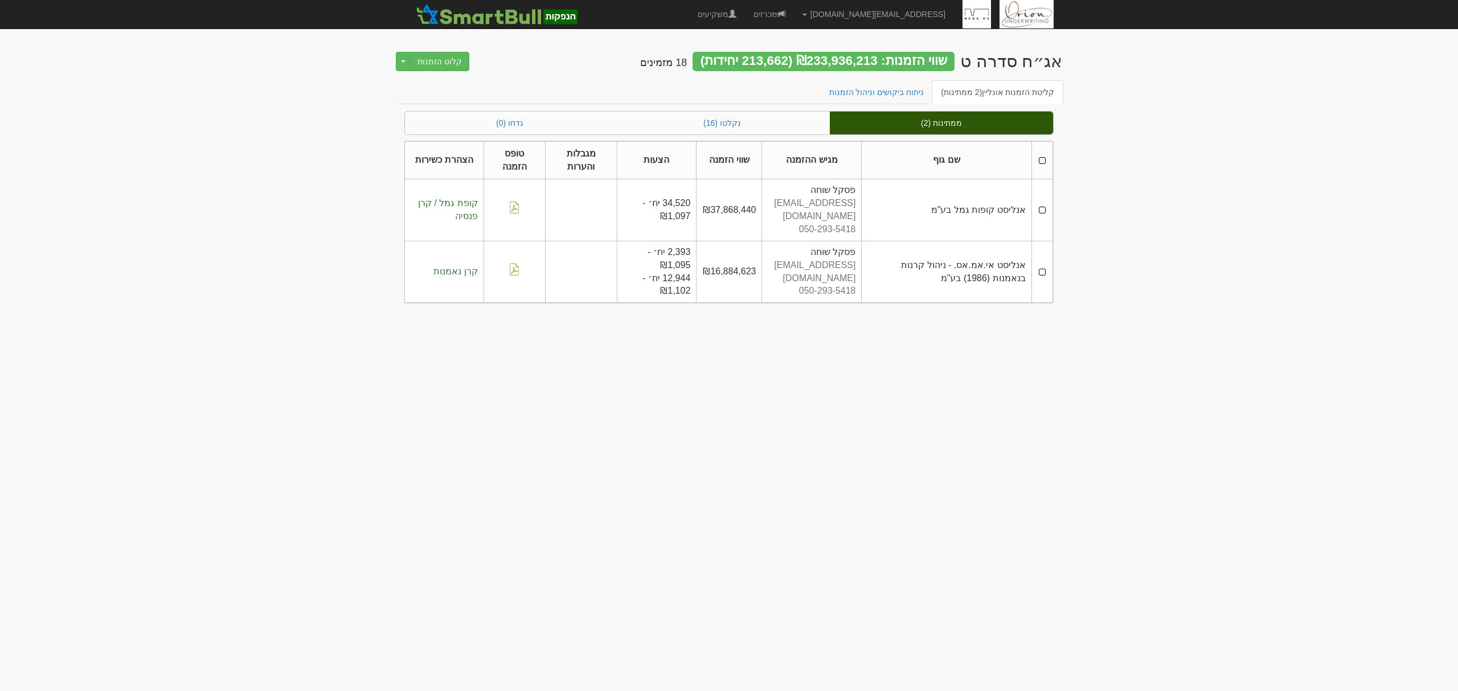
click at [1044, 162] on th at bounding box center [1041, 160] width 21 height 38
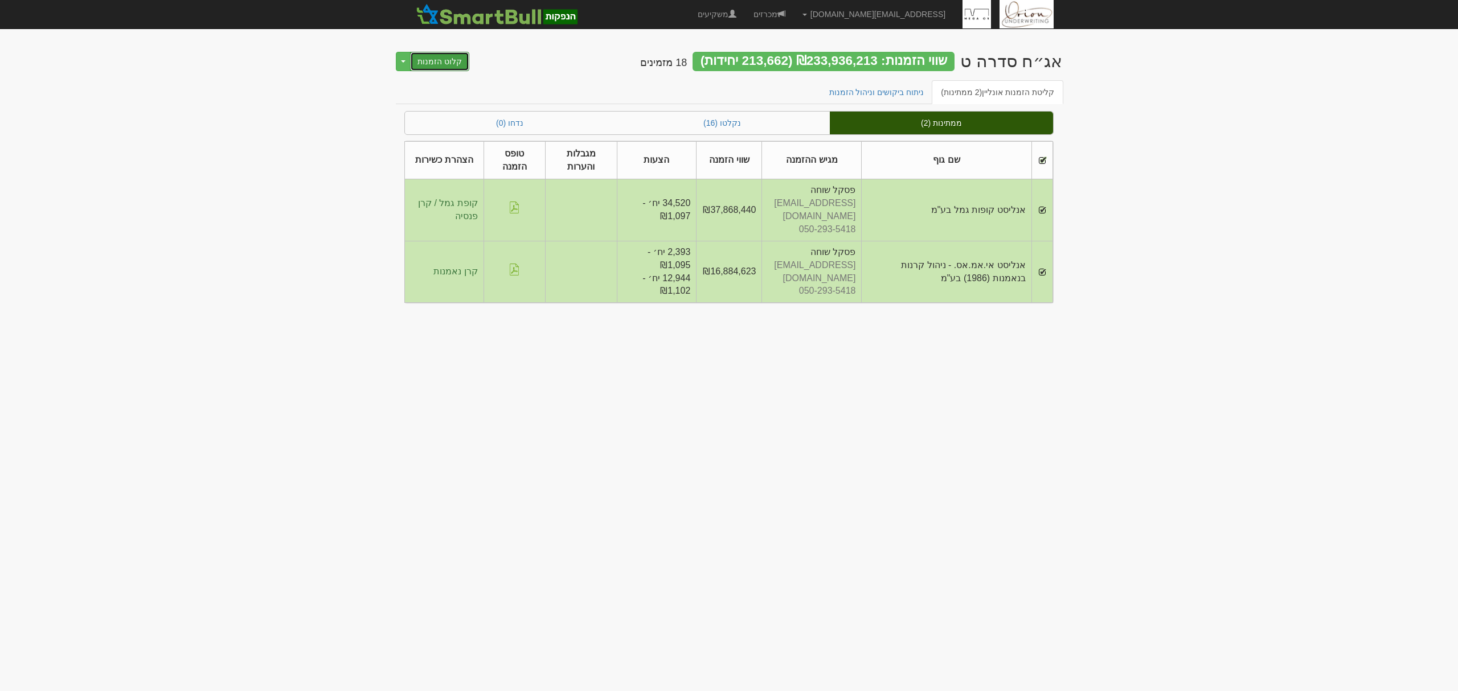
click at [456, 66] on button "קלוט הזמנות" at bounding box center [439, 61] width 59 height 19
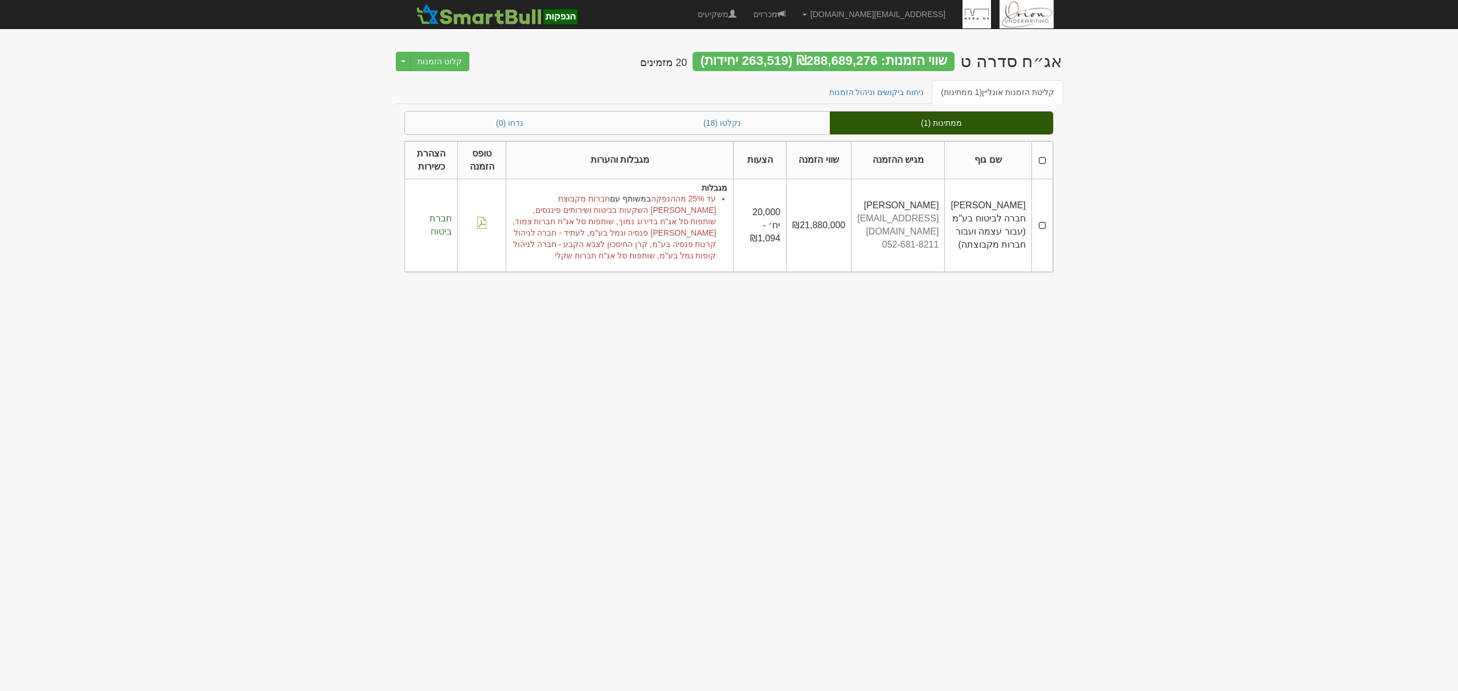
click at [1041, 165] on th at bounding box center [1042, 160] width 21 height 38
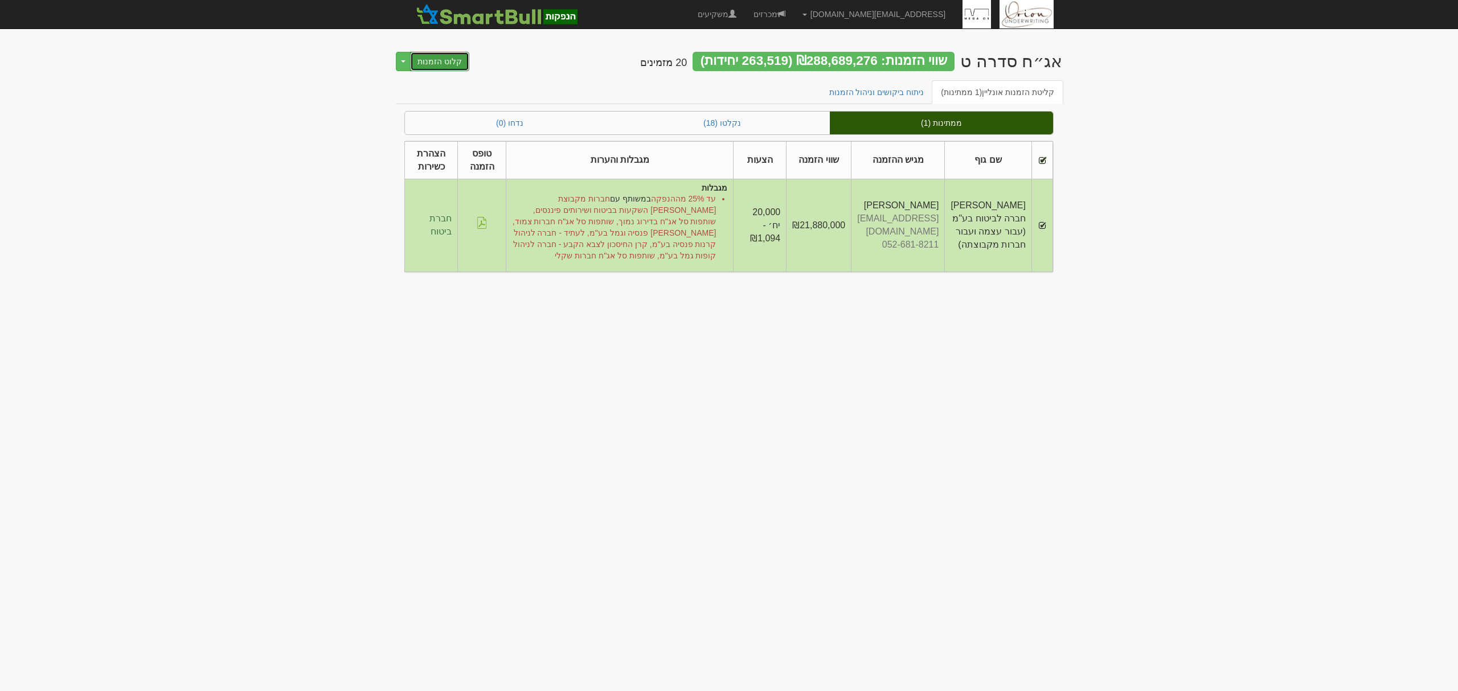
click at [449, 63] on button "קלוט הזמנות" at bounding box center [439, 61] width 59 height 19
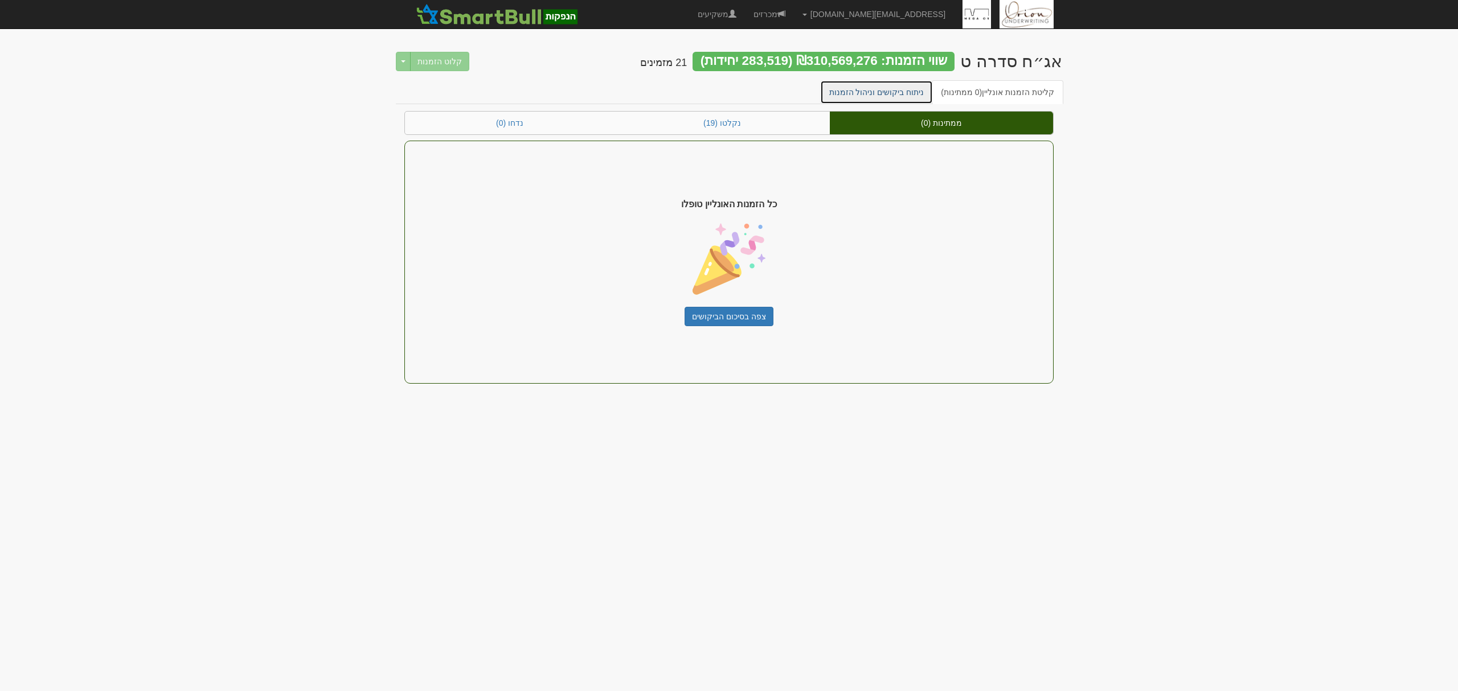
click at [909, 97] on link "ניתוח ביקושים וניהול הזמנות" at bounding box center [876, 92] width 113 height 24
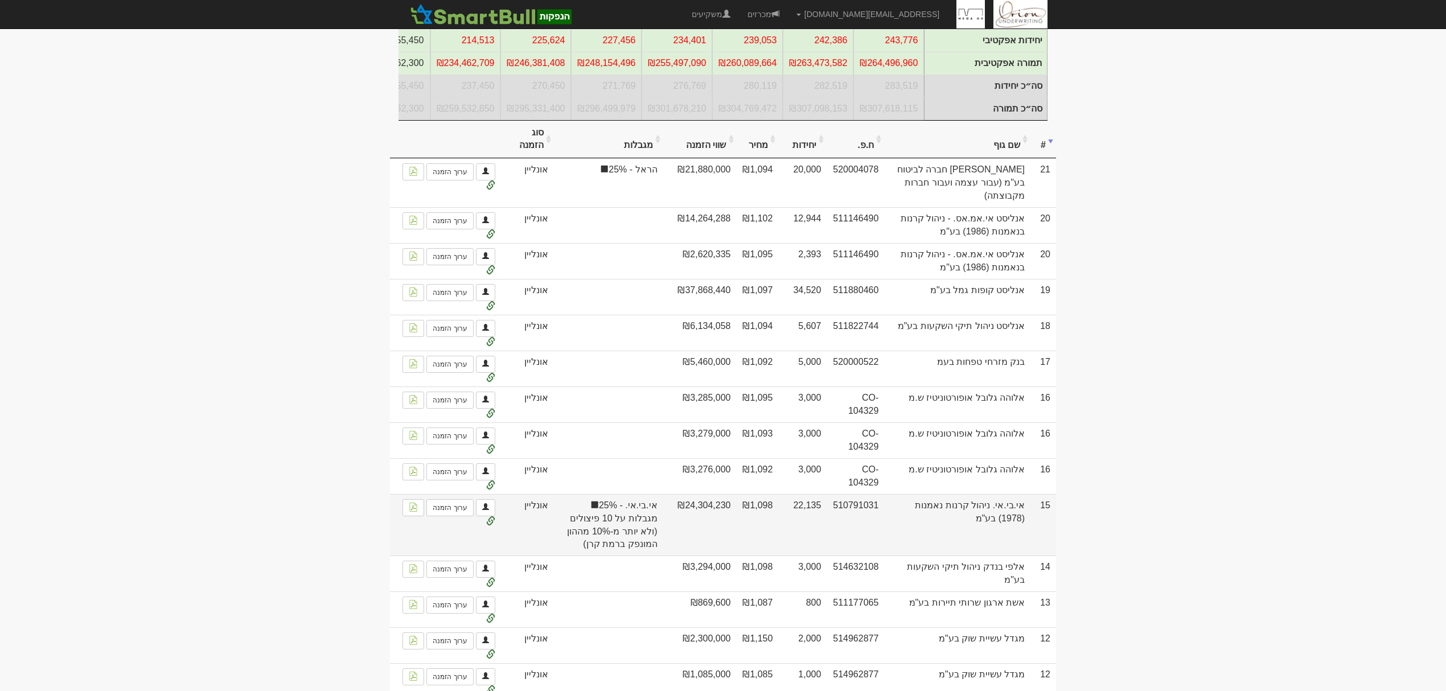
scroll to position [151, 0]
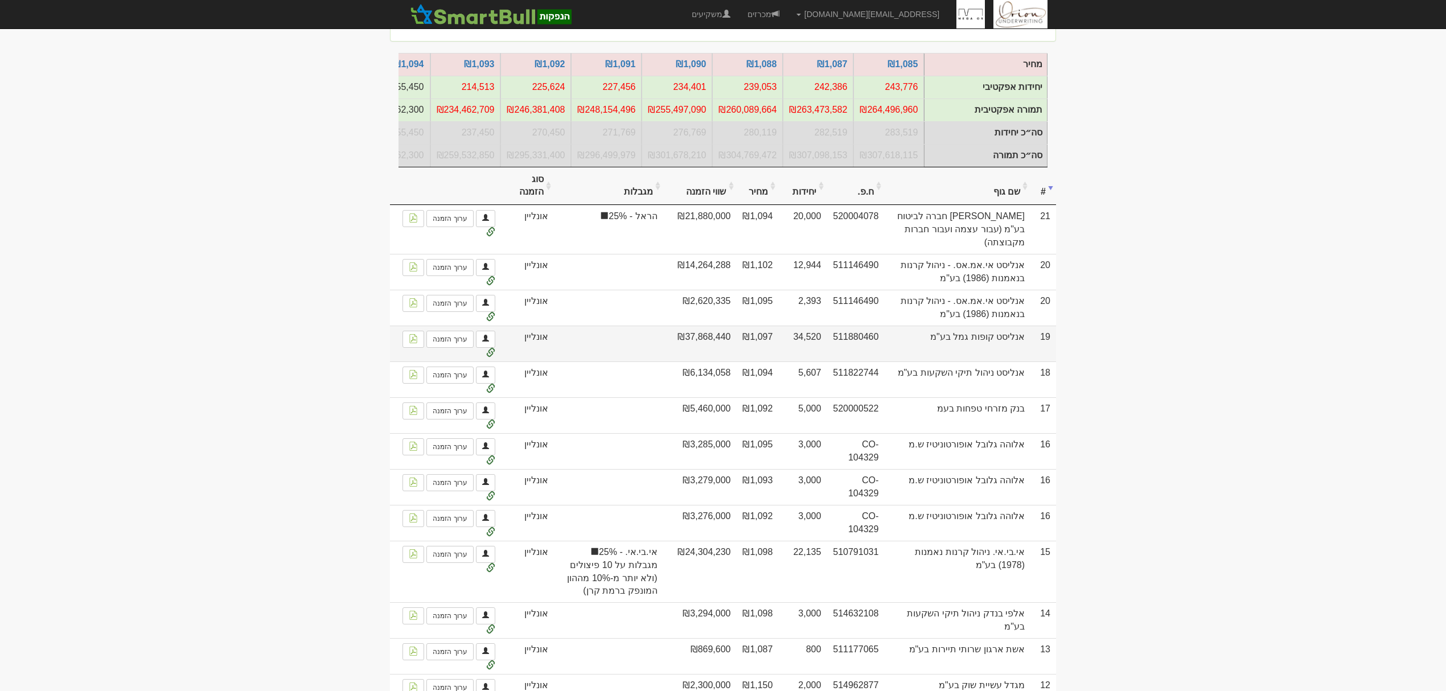
drag, startPoint x: 723, startPoint y: 304, endPoint x: 719, endPoint y: 335, distance: 31.0
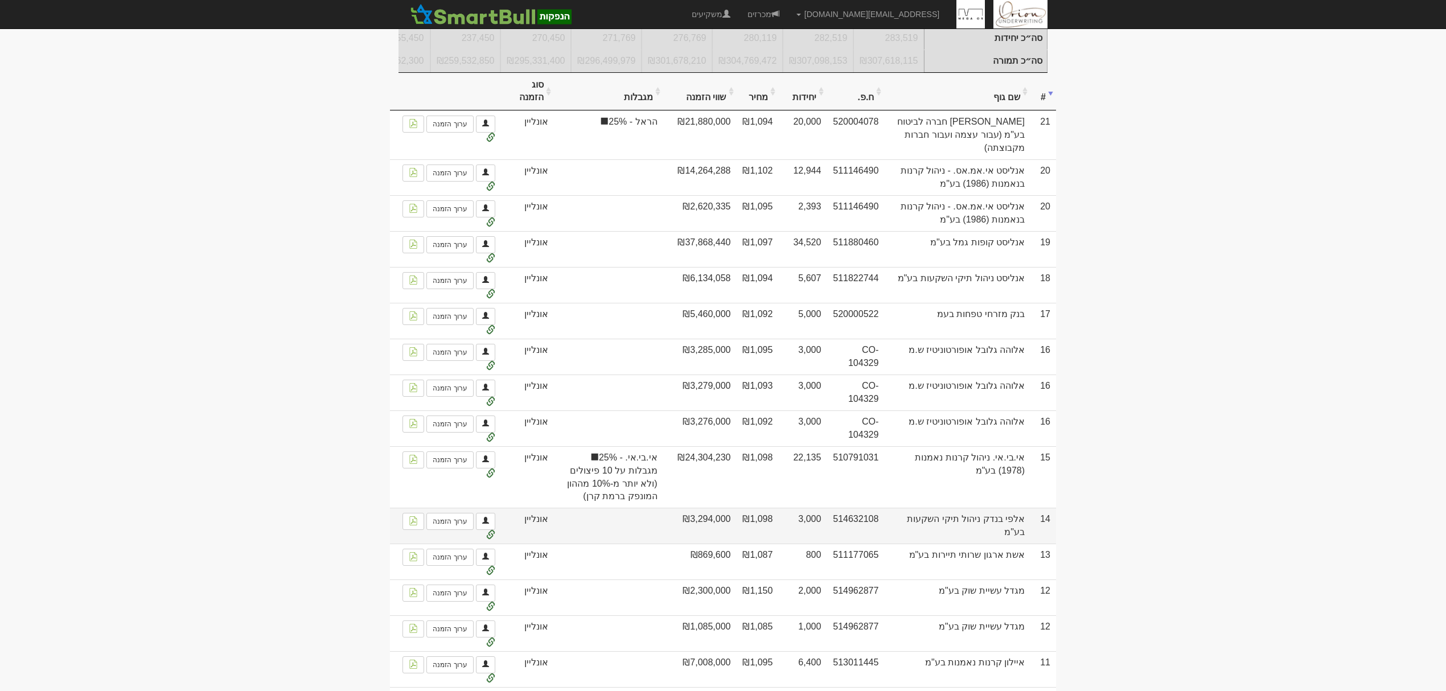
scroll to position [0, 0]
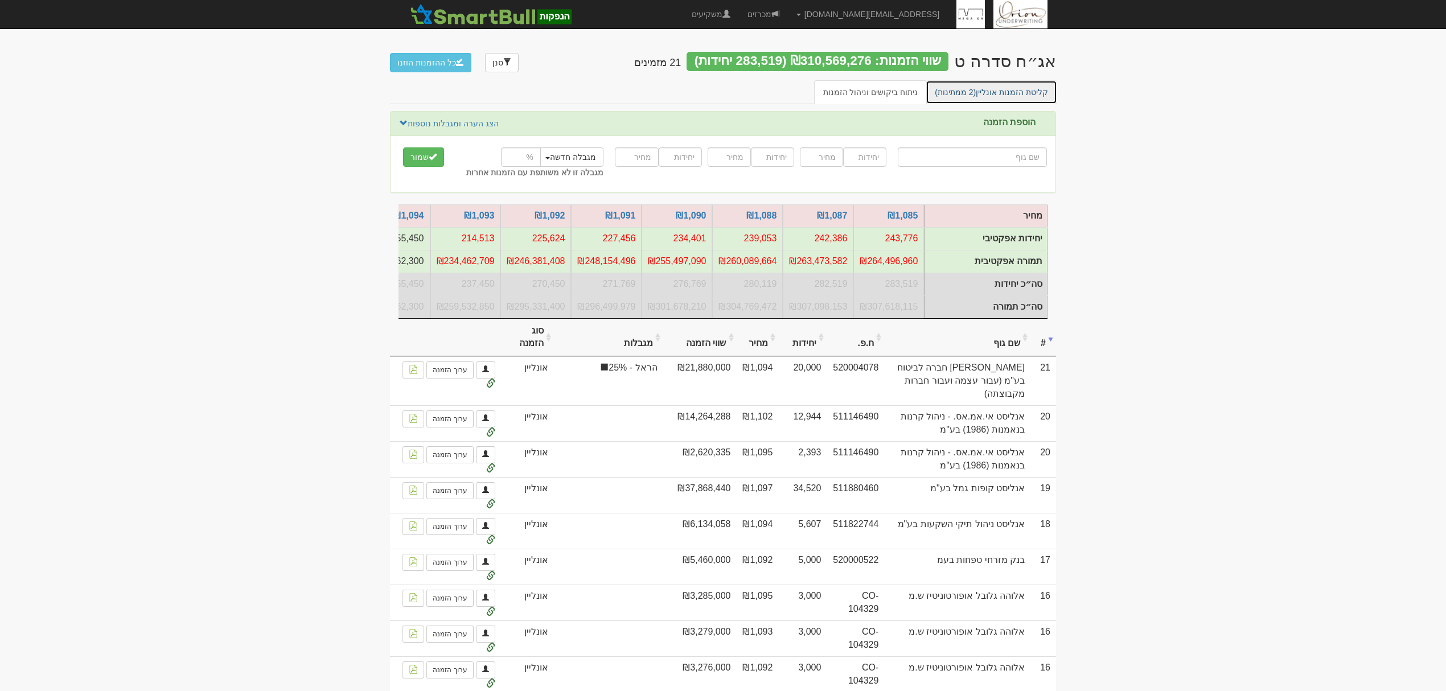
click at [1041, 97] on link "קליטת הזמנות אונליין (2 ממתינות)" at bounding box center [992, 92] width 132 height 24
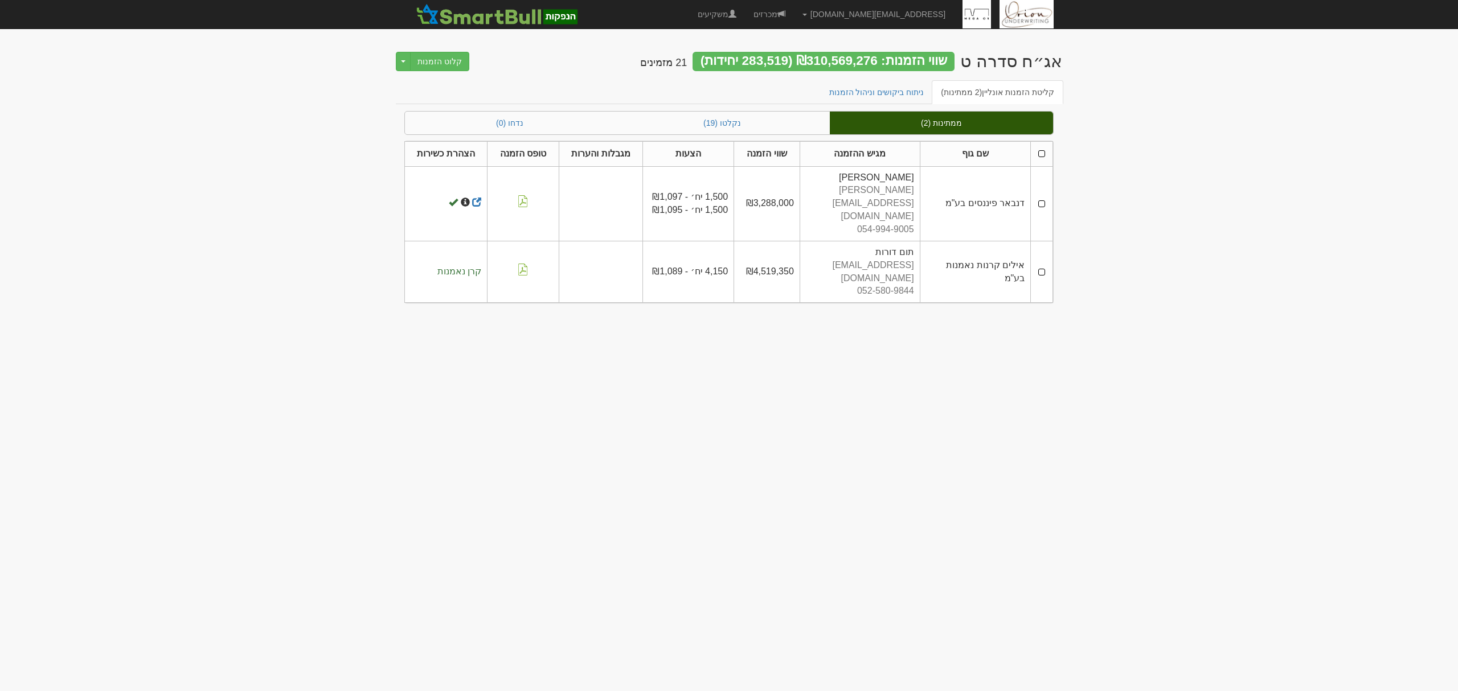
click at [1042, 151] on th at bounding box center [1042, 153] width 22 height 25
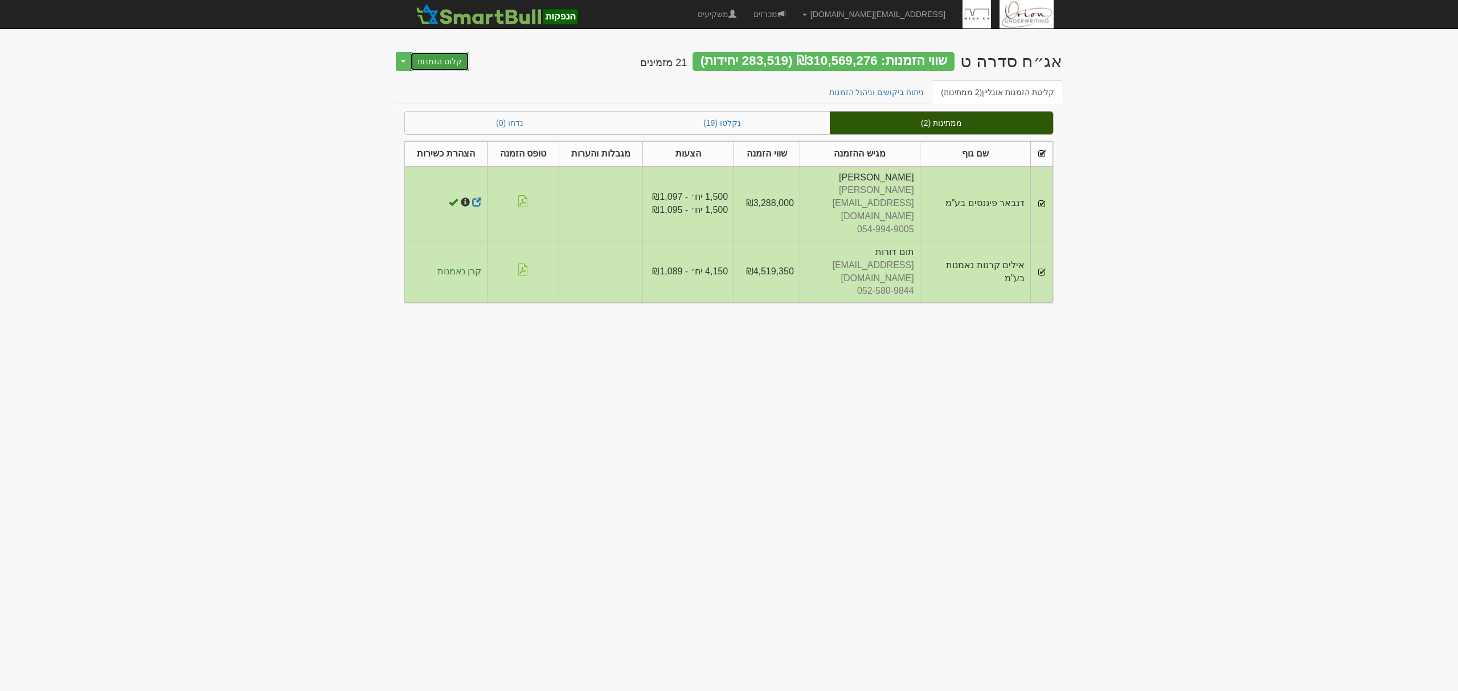
click at [456, 64] on button "קלוט הזמנות" at bounding box center [439, 61] width 59 height 19
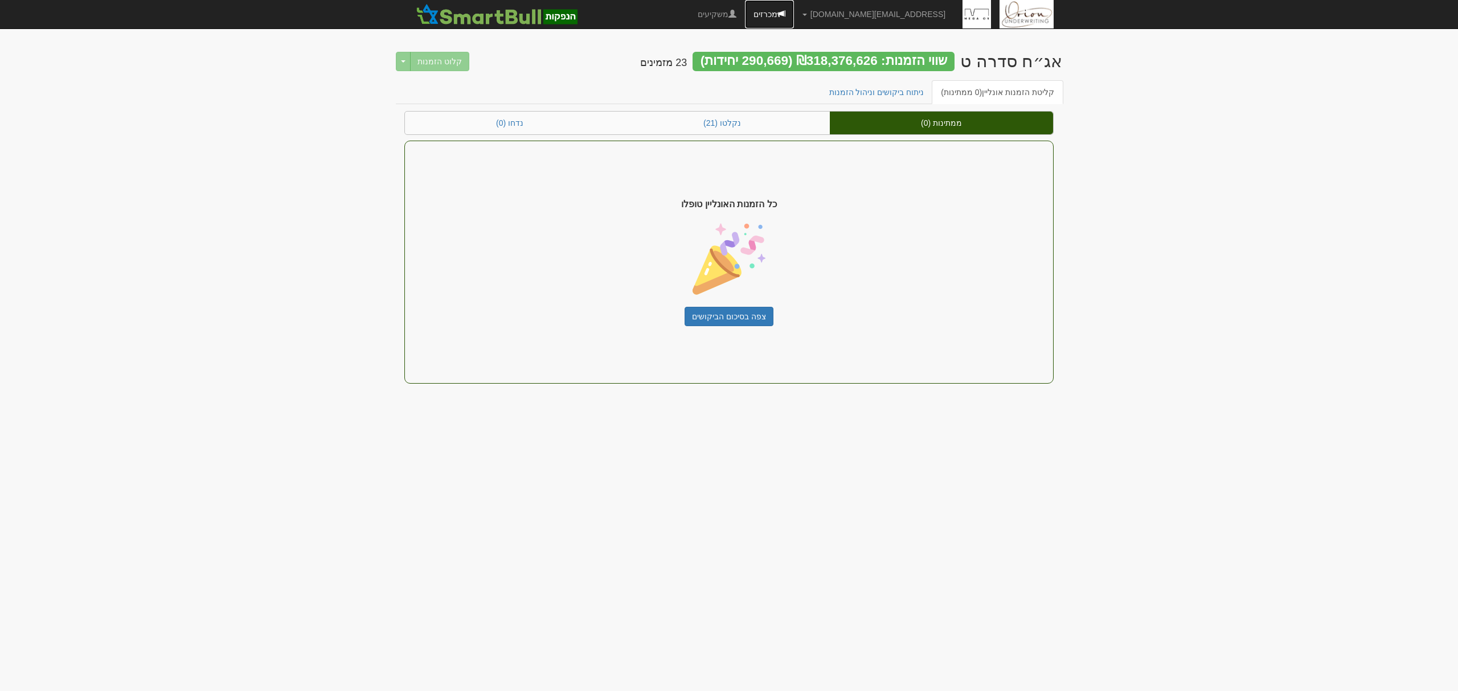
click at [794, 11] on link "מכרזים" at bounding box center [769, 14] width 49 height 28
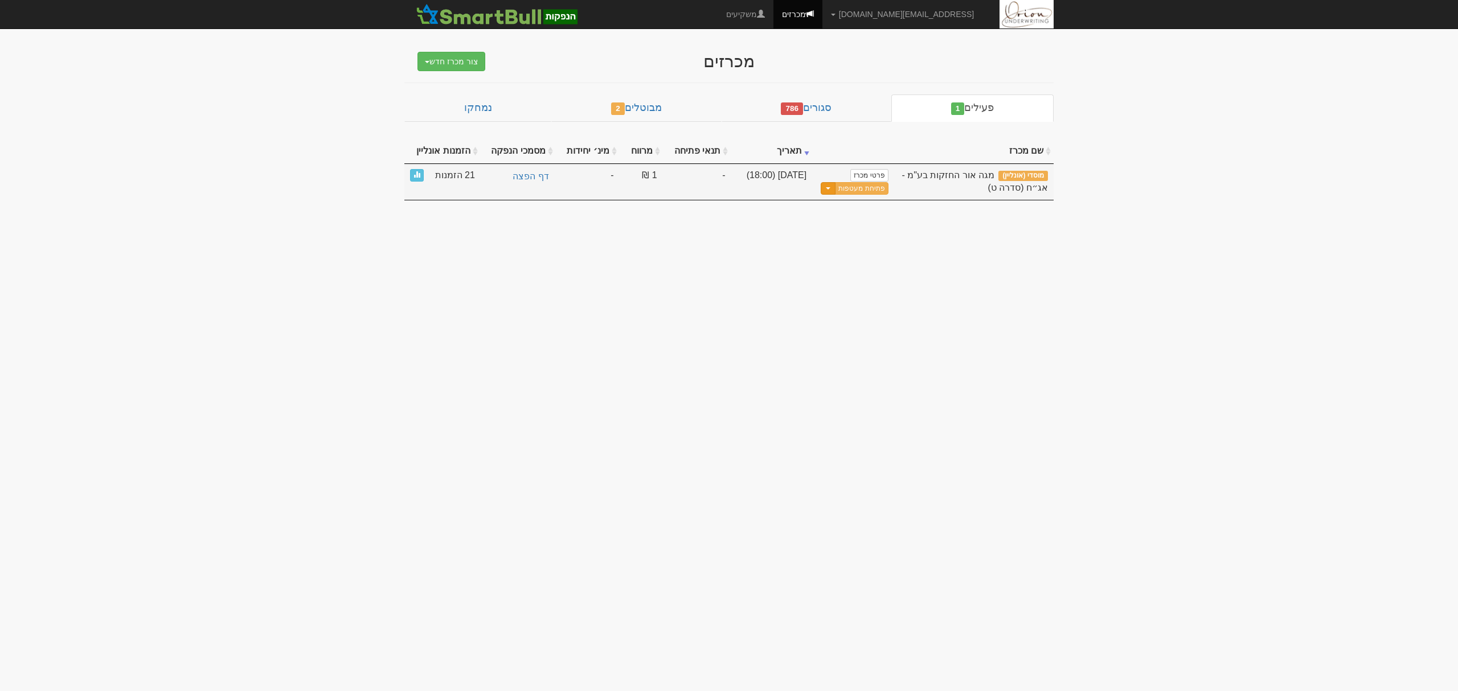
click at [832, 192] on button "Toggle Dropdown" at bounding box center [827, 188] width 15 height 13
click at [820, 206] on link "עדכן שעת סיום מכרז" at bounding box center [833, 207] width 108 height 15
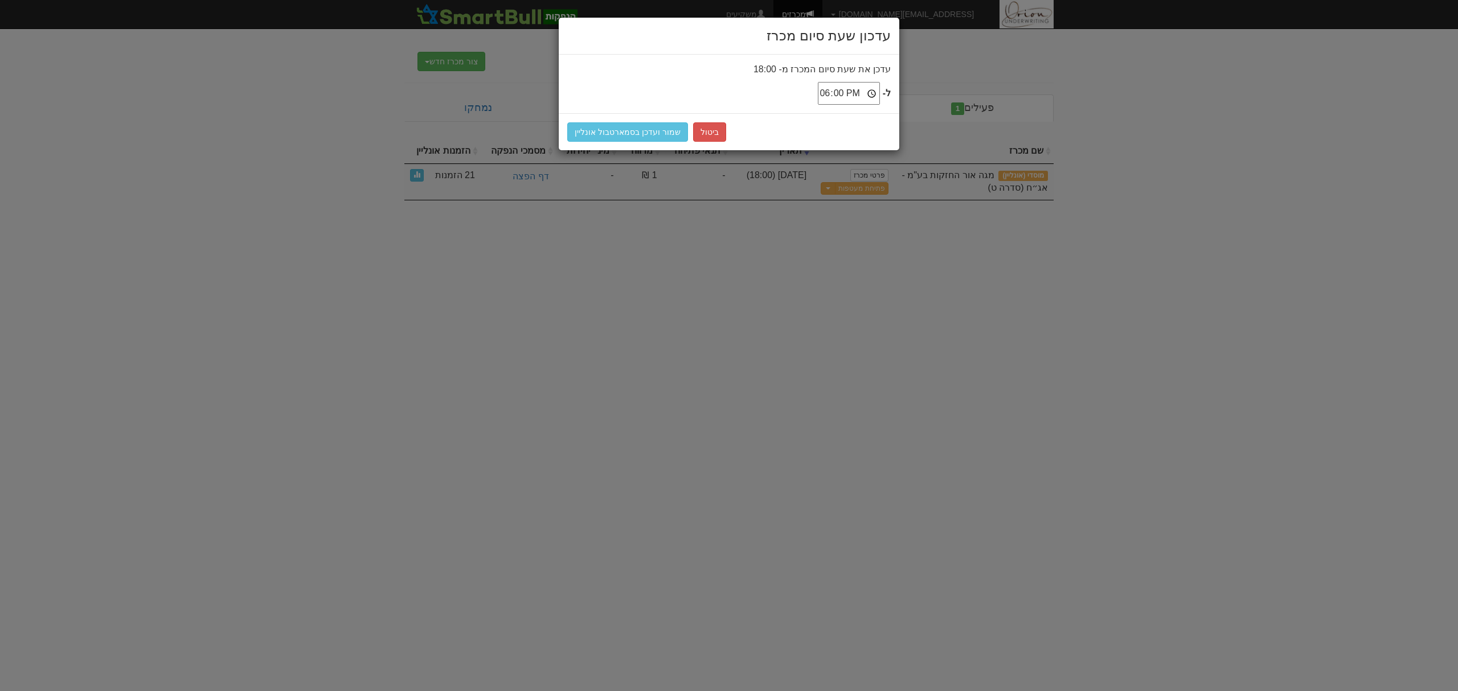
click at [867, 88] on input "18:00" at bounding box center [849, 93] width 62 height 23
click at [871, 91] on input "18:00" at bounding box center [849, 93] width 62 height 23
type input "18:30"
click at [602, 118] on div "ביטול שמור ועדכן בסמארטבול אונליין" at bounding box center [729, 131] width 340 height 37
click at [606, 126] on button "שמור ועדכן בסמארטבול אונליין" at bounding box center [627, 131] width 121 height 19
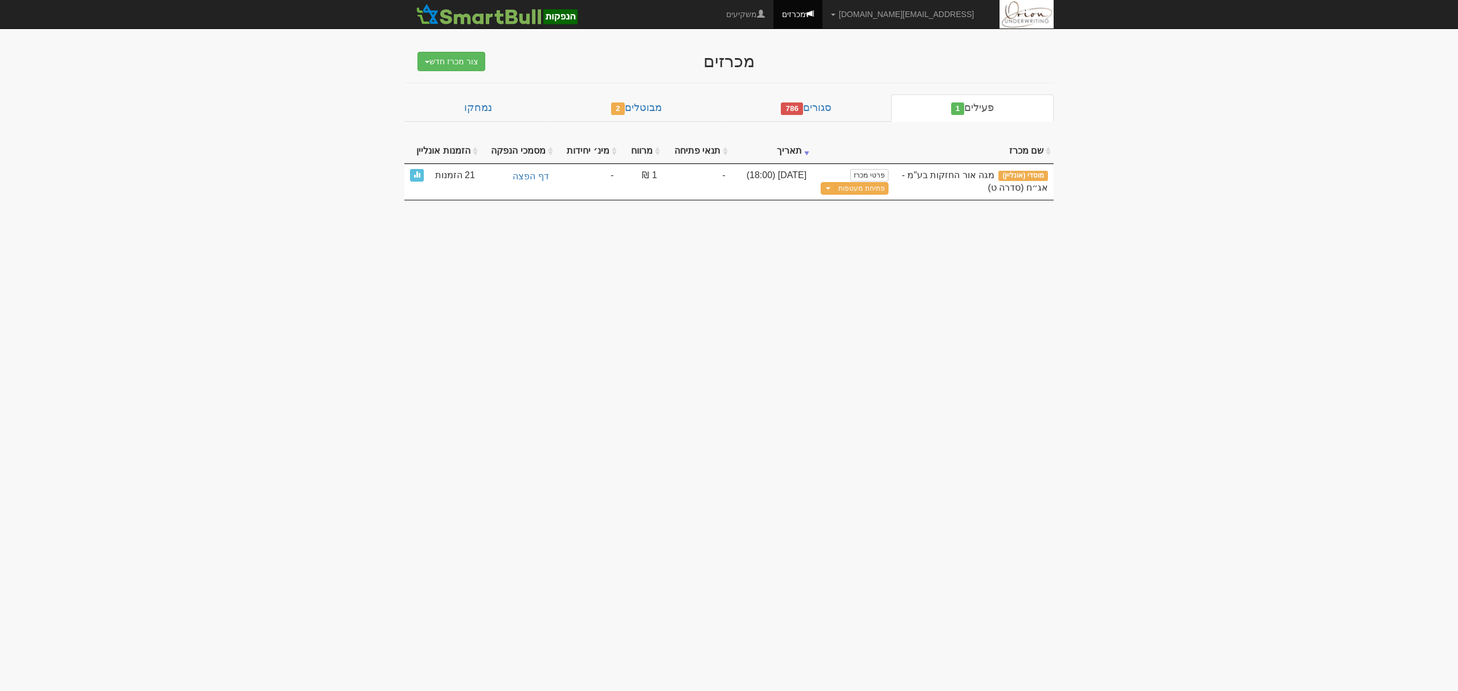
click at [1053, 278] on body "hanpaka@orion-uw.com הגדרות חשבונות הנפקה תבניות הודעות קיבול" at bounding box center [729, 345] width 1458 height 691
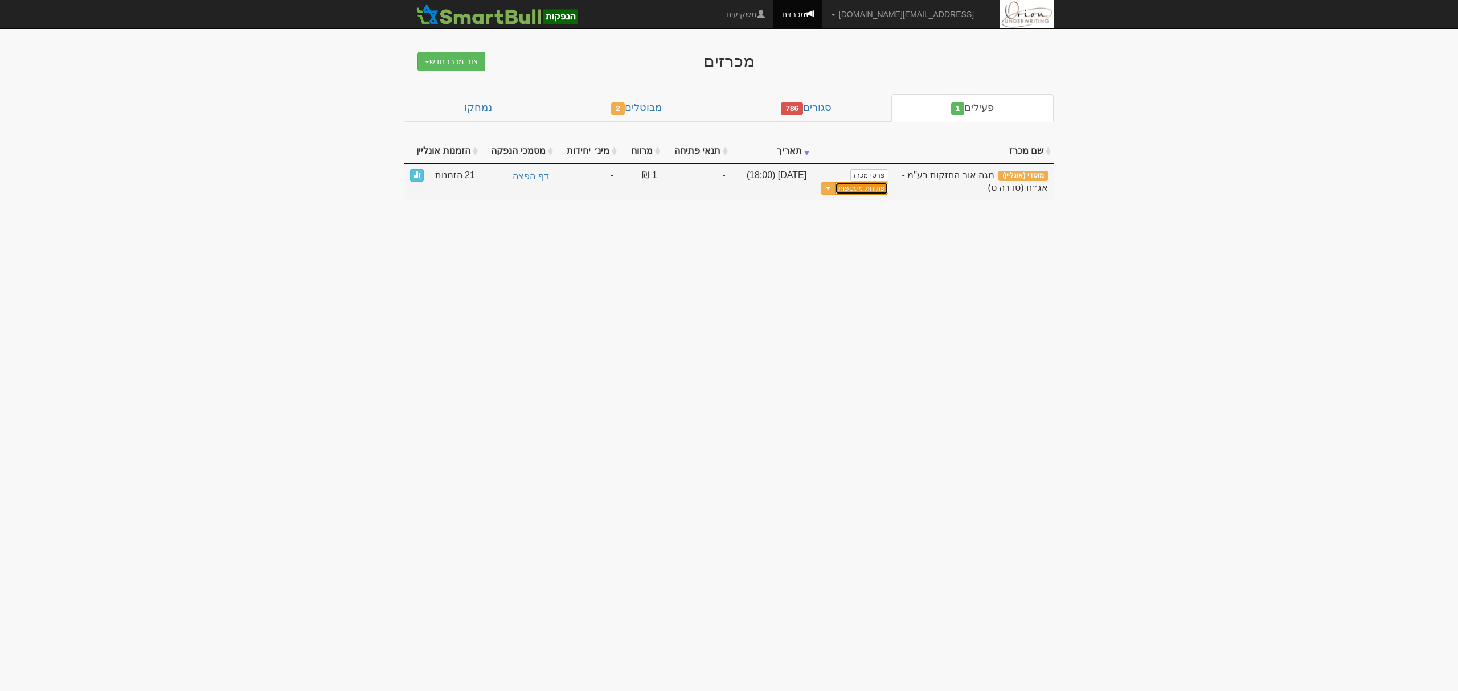
click at [869, 190] on button "פתיחת מעטפות" at bounding box center [861, 188] width 53 height 13
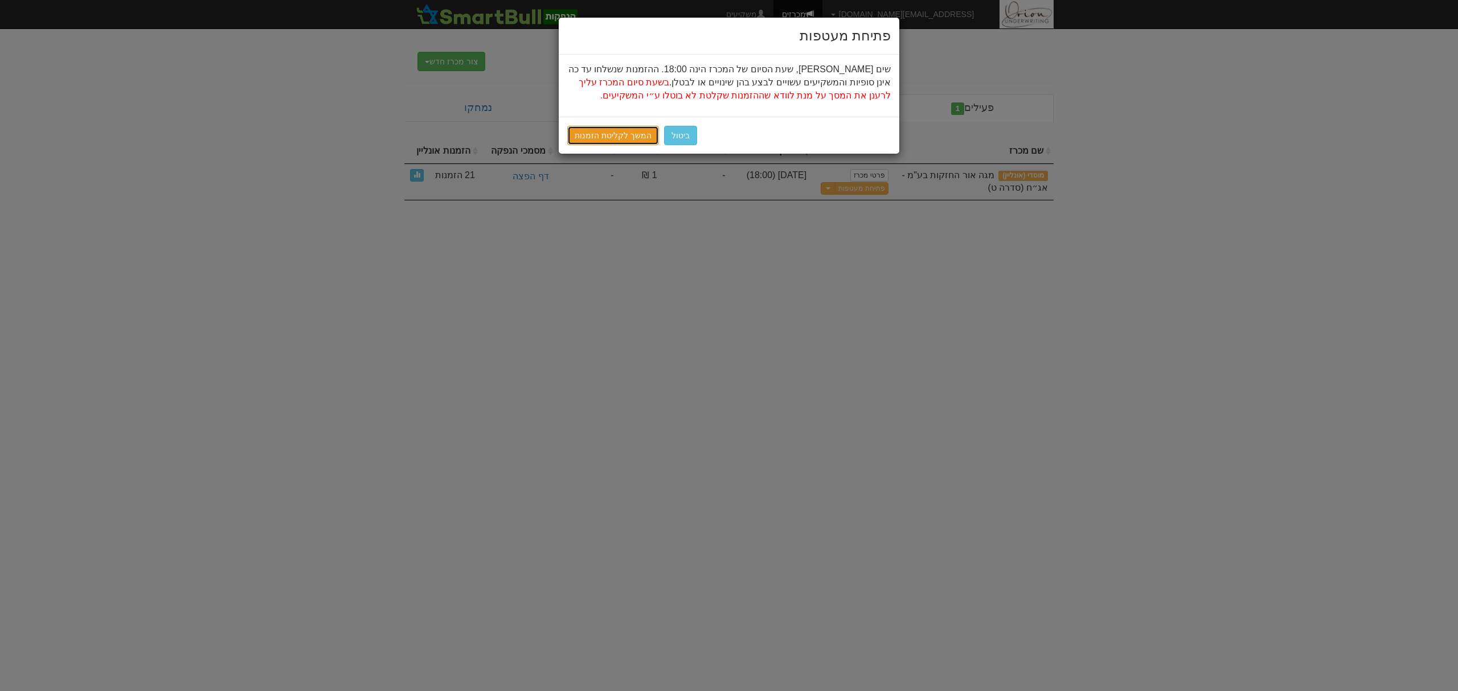
click at [611, 130] on link "המשך לקליטת הזמנות" at bounding box center [613, 135] width 92 height 19
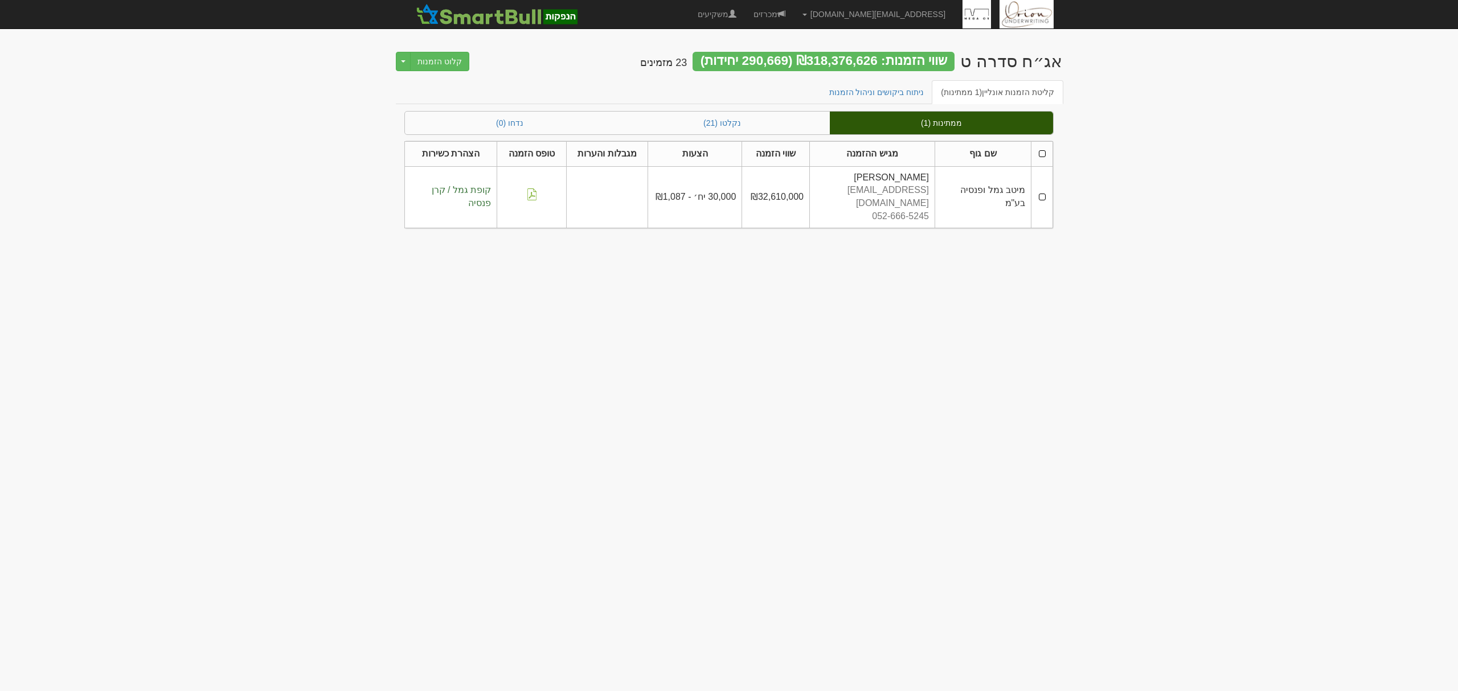
click at [1039, 156] on th at bounding box center [1042, 153] width 22 height 25
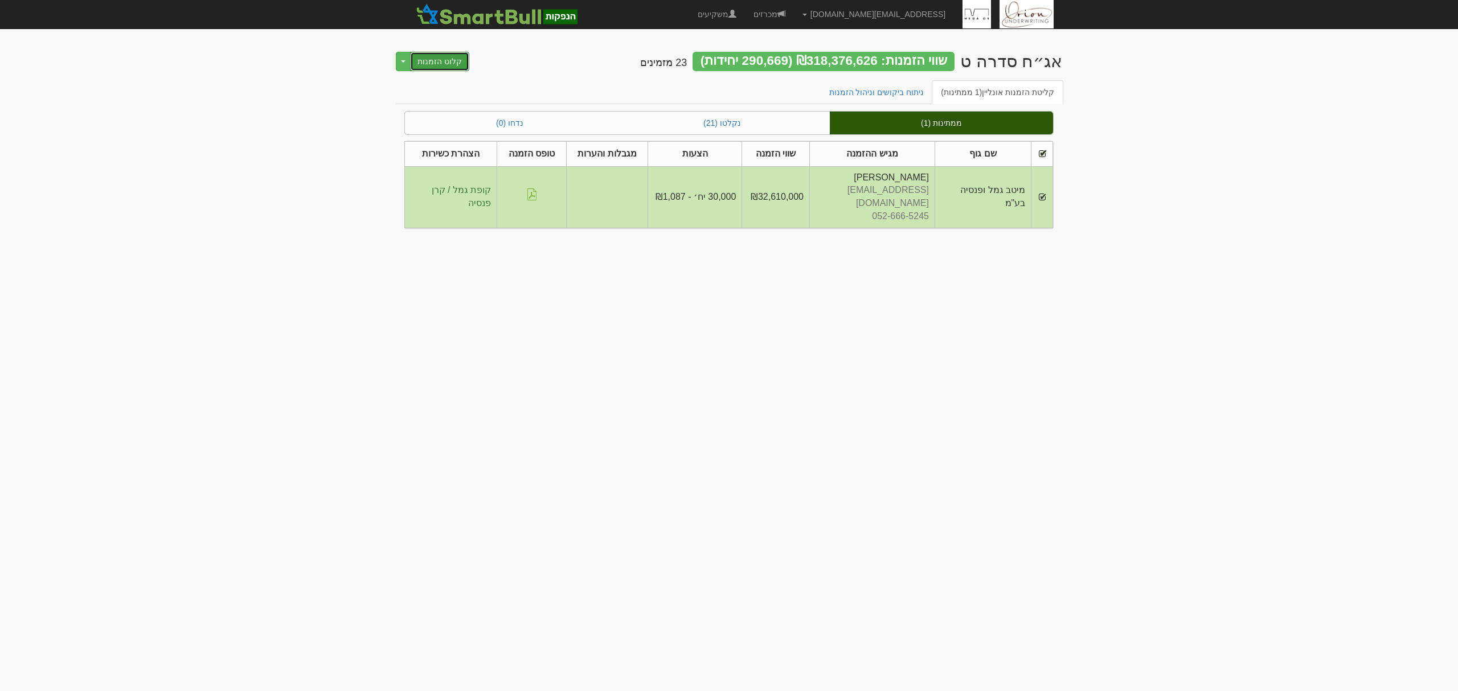
click at [434, 60] on button "קלוט הזמנות" at bounding box center [439, 61] width 59 height 19
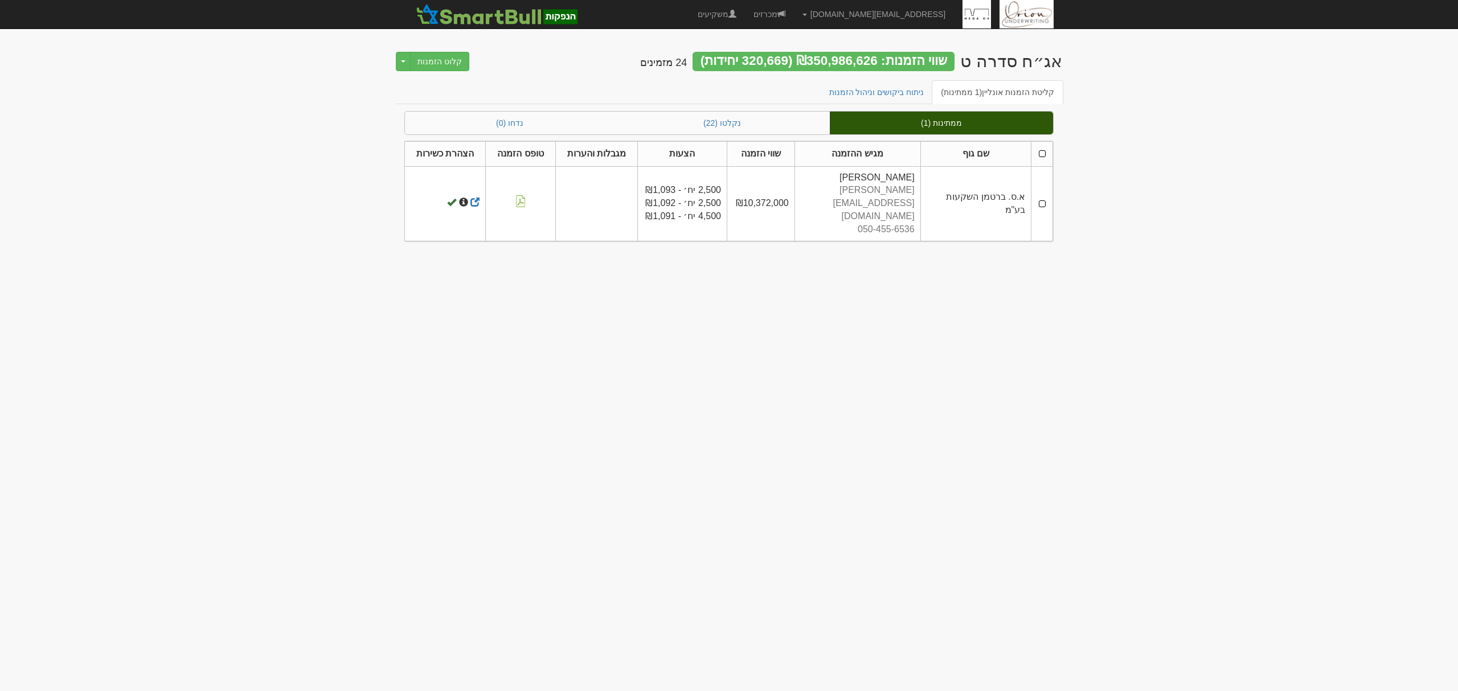
click at [1043, 155] on th at bounding box center [1042, 153] width 22 height 25
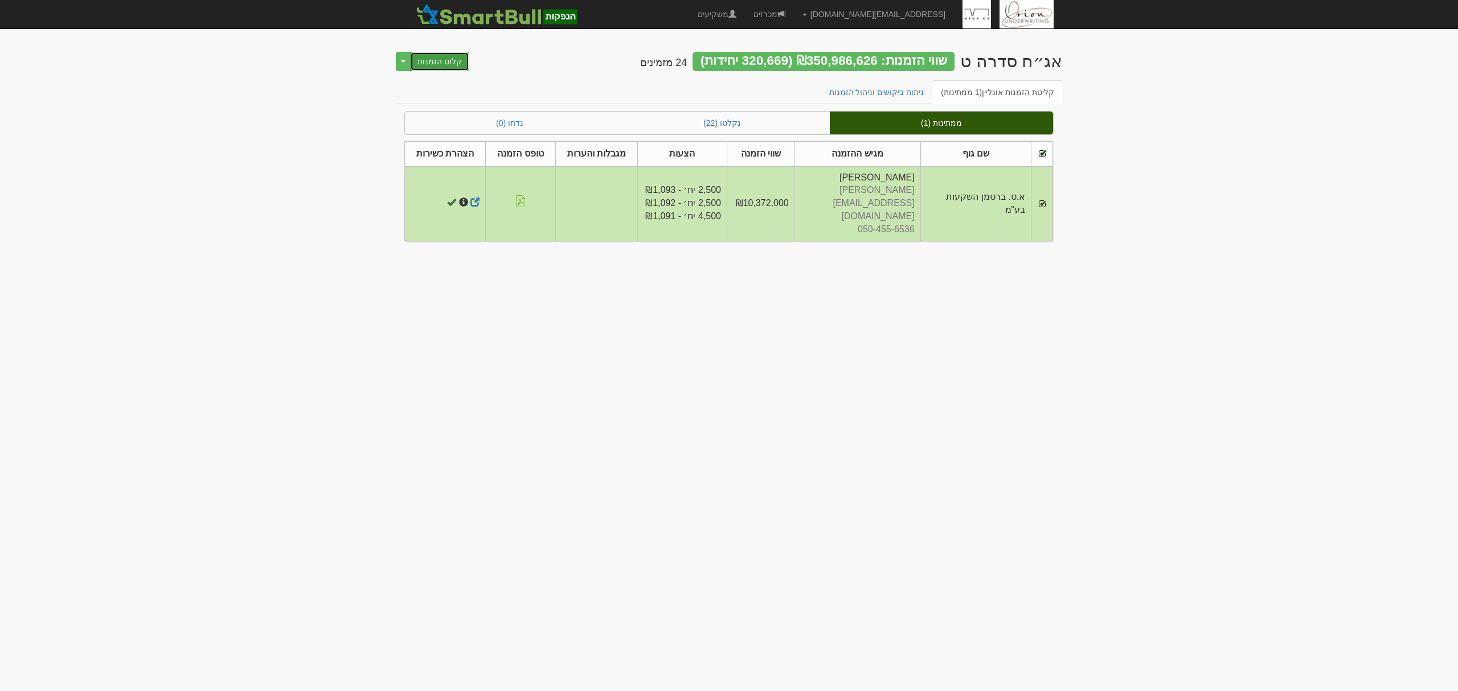
click at [449, 65] on button "קלוט הזמנות" at bounding box center [439, 61] width 59 height 19
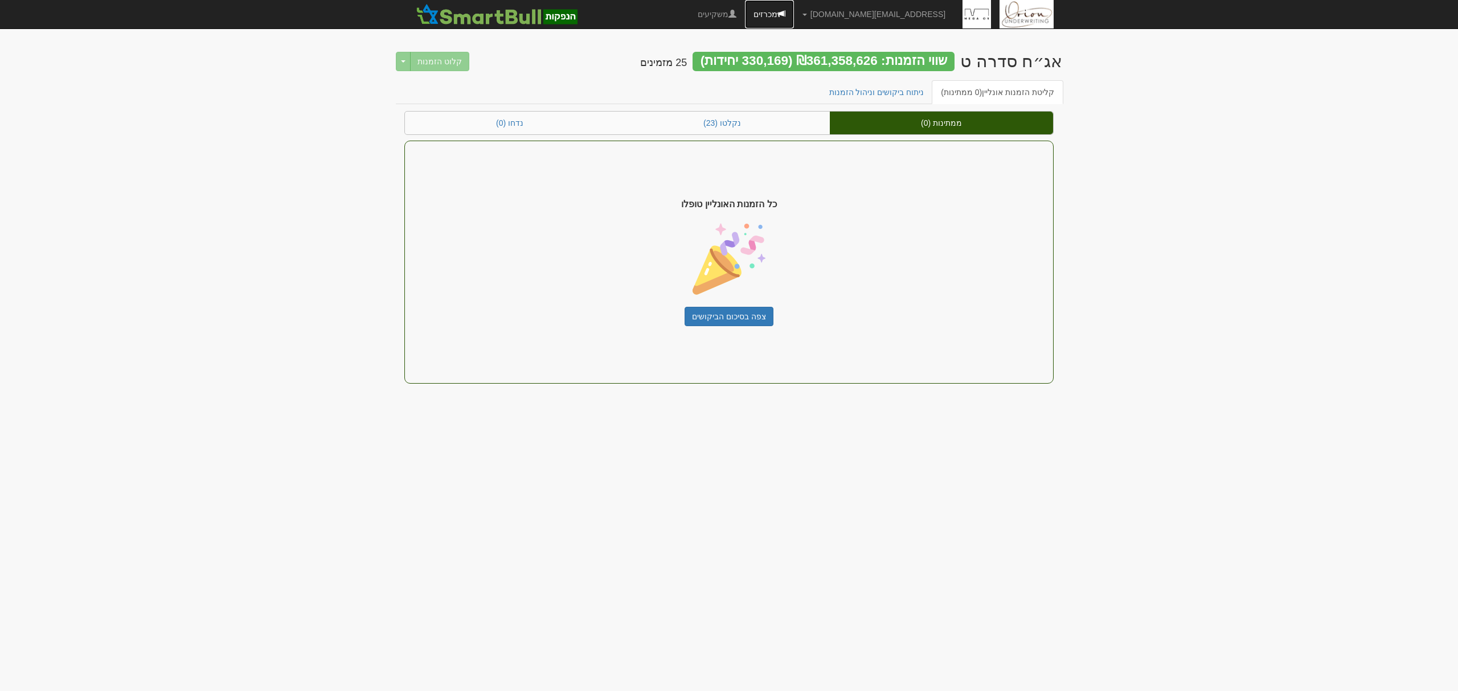
click at [794, 10] on link "מכרזים" at bounding box center [769, 14] width 49 height 28
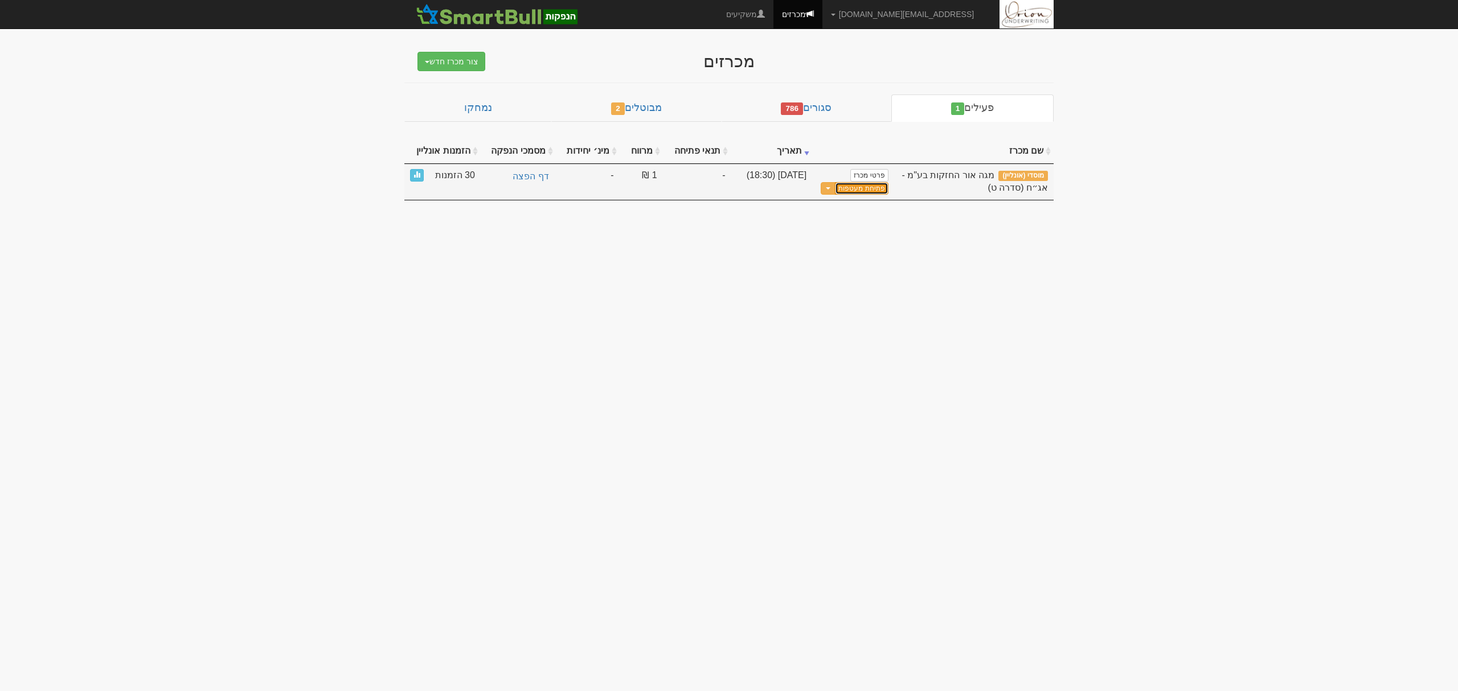
click at [859, 194] on button "פתיחת מעטפות" at bounding box center [861, 188] width 53 height 13
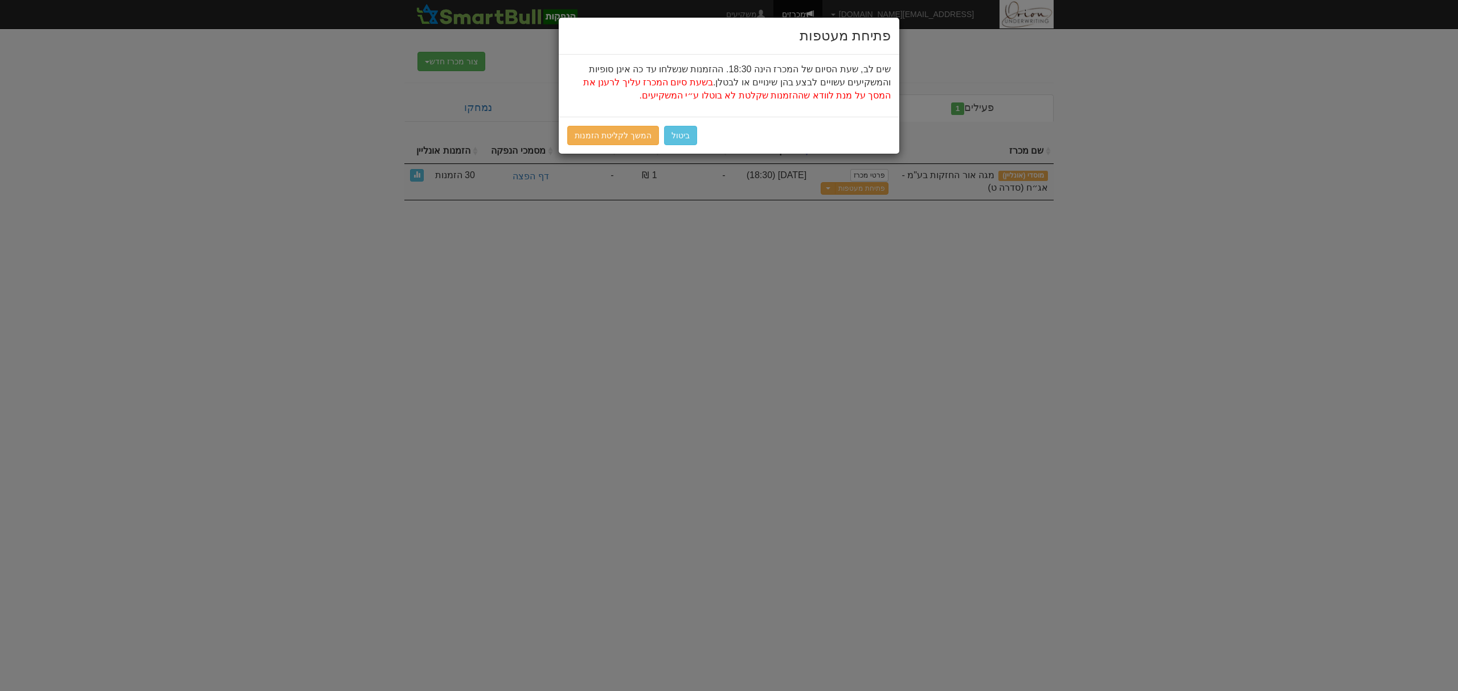
click at [600, 125] on div "ביטול המשך לקליטת הזמנות" at bounding box center [729, 135] width 340 height 37
click at [602, 137] on link "המשך לקליטת הזמנות" at bounding box center [613, 135] width 92 height 19
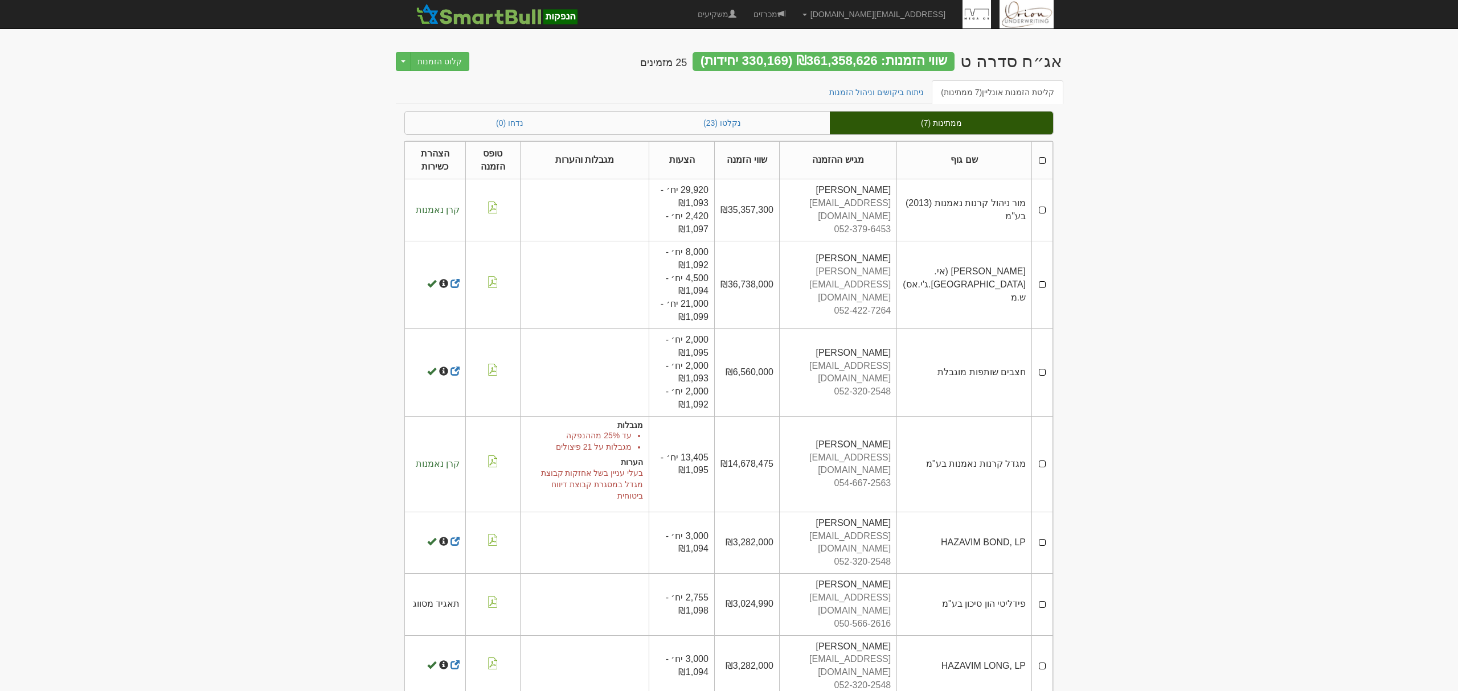
click at [1041, 162] on th at bounding box center [1042, 160] width 21 height 38
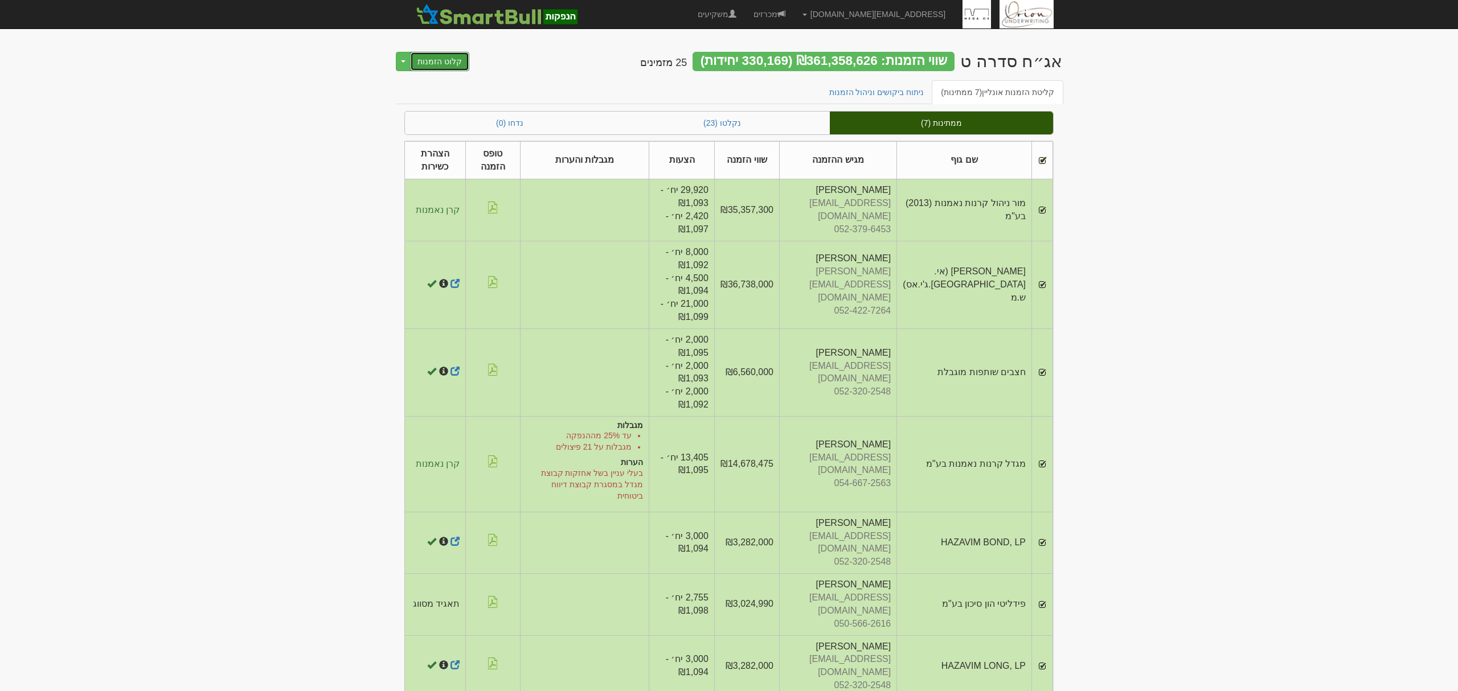
click at [445, 64] on button "קלוט הזמנות" at bounding box center [439, 61] width 59 height 19
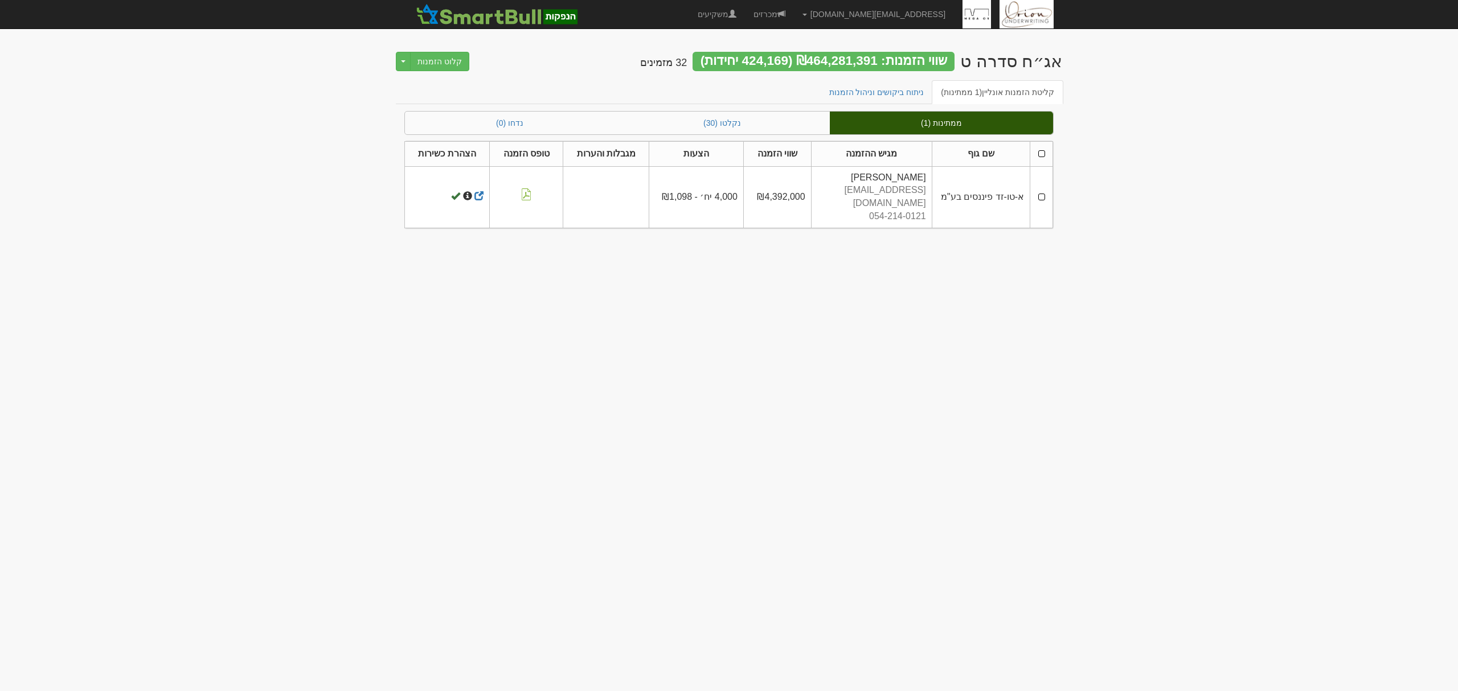
click at [1046, 149] on th at bounding box center [1041, 153] width 23 height 25
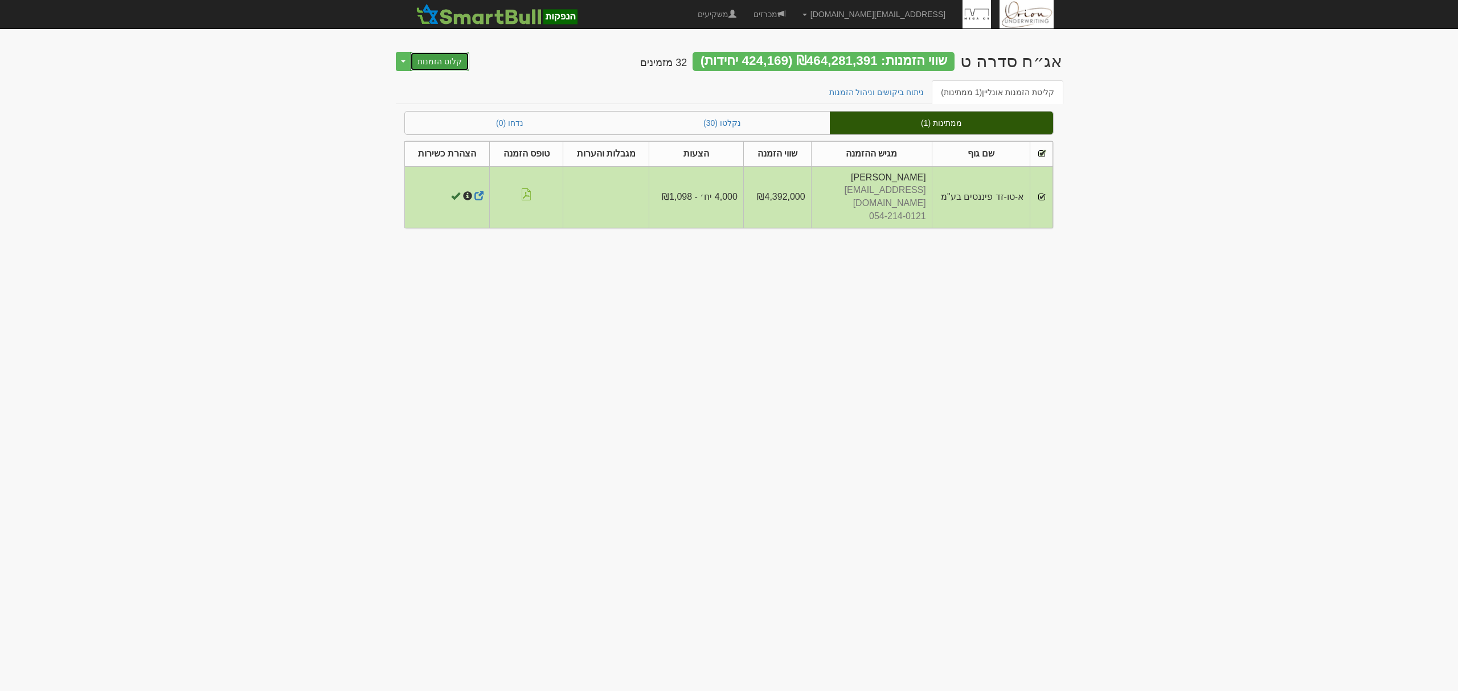
click at [436, 63] on button "קלוט הזמנות" at bounding box center [439, 61] width 59 height 19
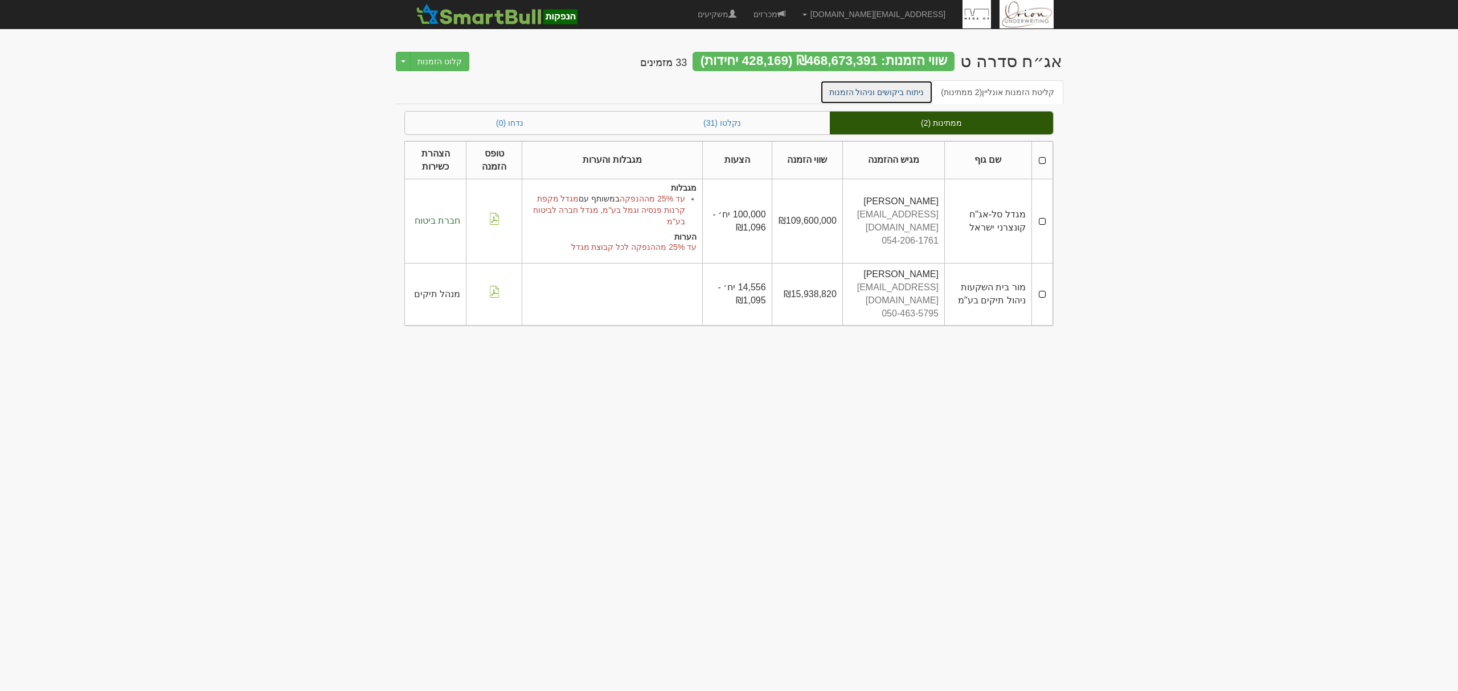
drag, startPoint x: 0, startPoint y: 0, endPoint x: 898, endPoint y: 93, distance: 903.3
click at [898, 93] on link "ניתוח ביקושים וניהול הזמנות" at bounding box center [876, 92] width 113 height 24
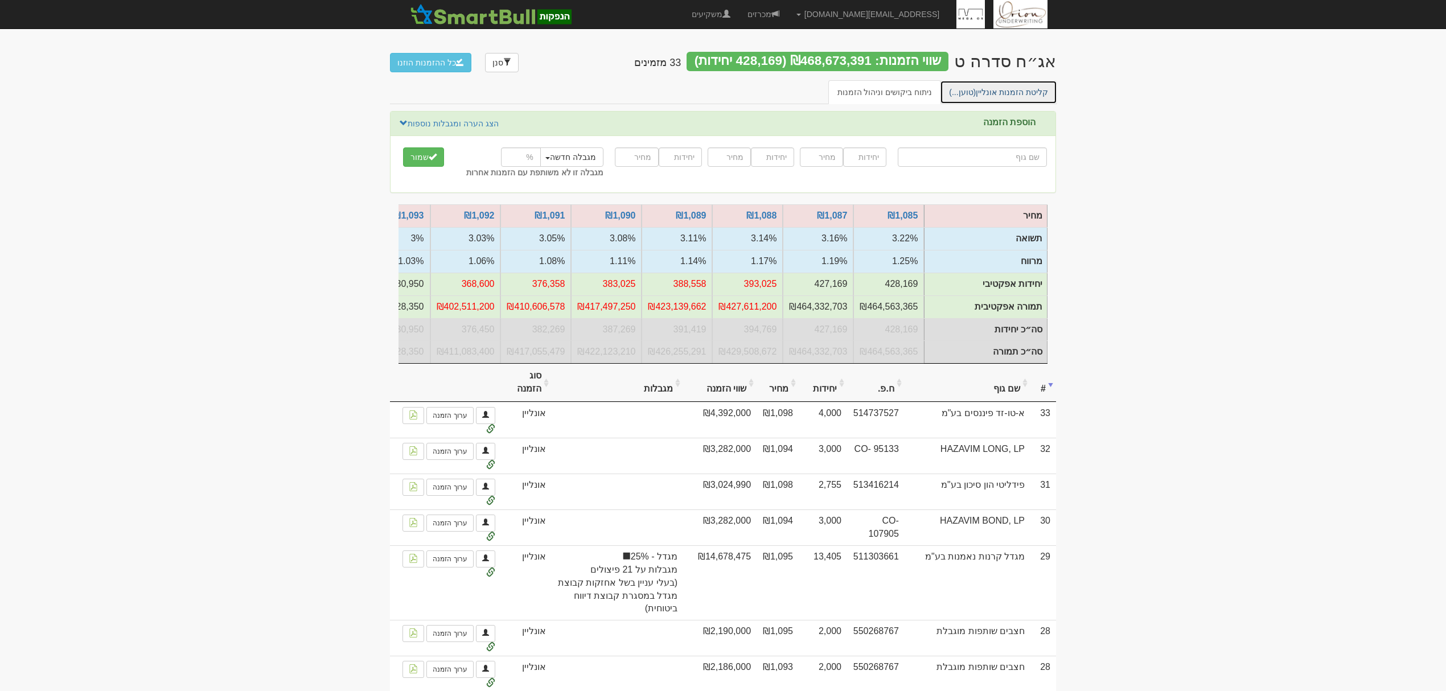
drag, startPoint x: 0, startPoint y: 0, endPoint x: 998, endPoint y: 92, distance: 1002.3
click at [998, 92] on link "קליטת הזמנות אונליין (טוען...)" at bounding box center [998, 92] width 117 height 24
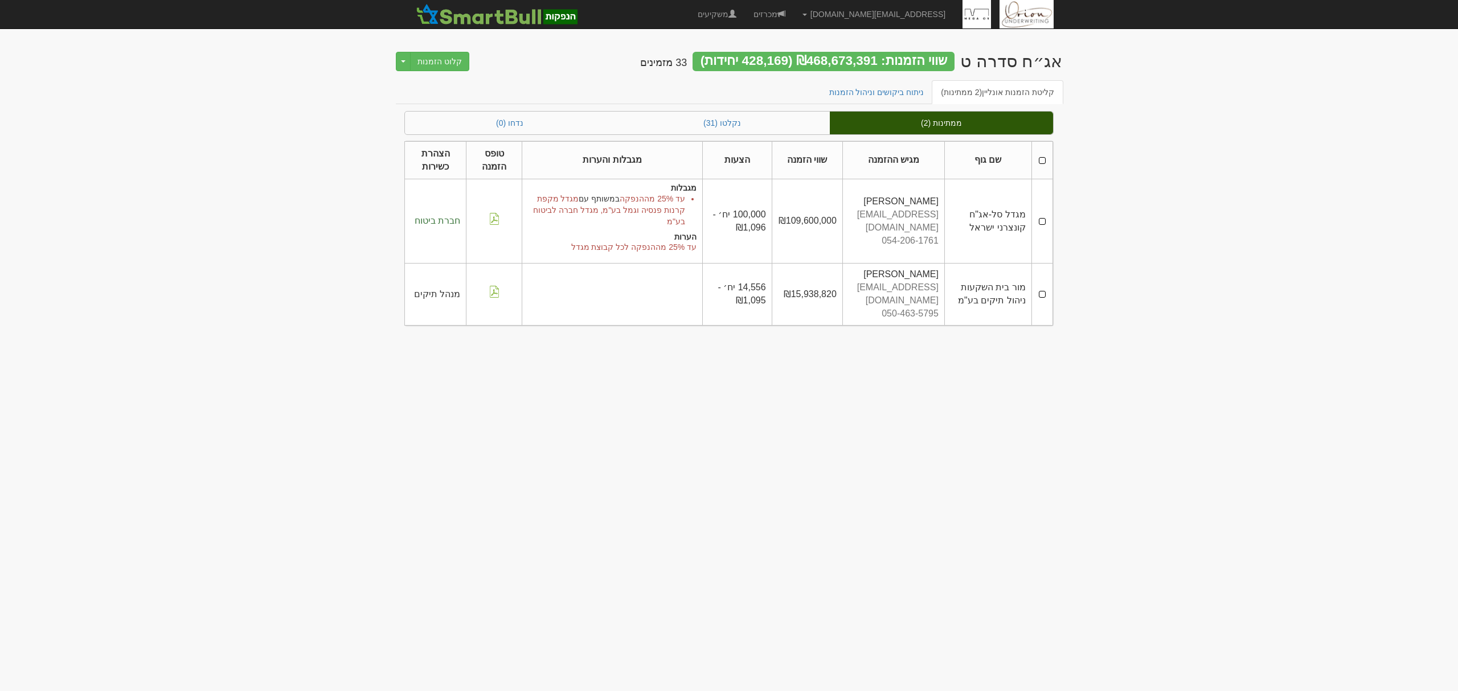
click at [1044, 157] on th at bounding box center [1041, 160] width 21 height 38
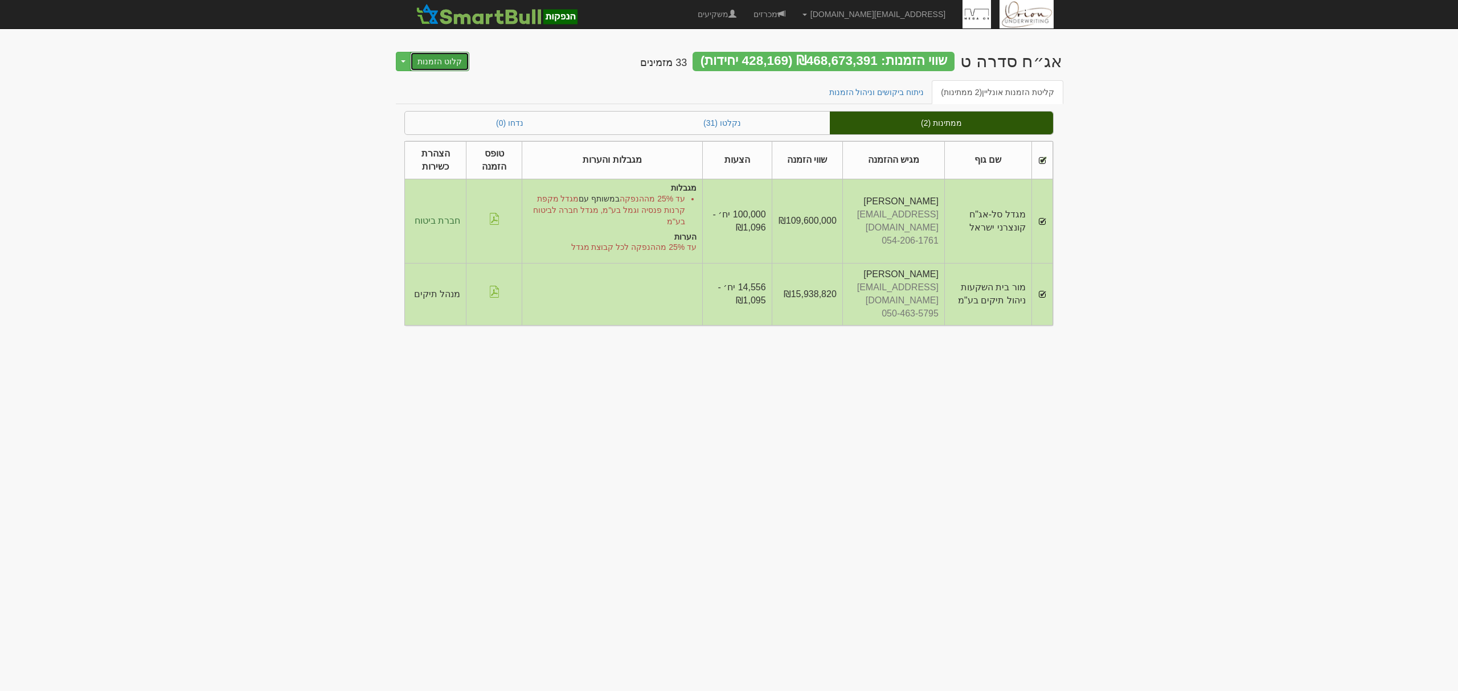
click at [434, 55] on button "קלוט הזמנות" at bounding box center [439, 61] width 59 height 19
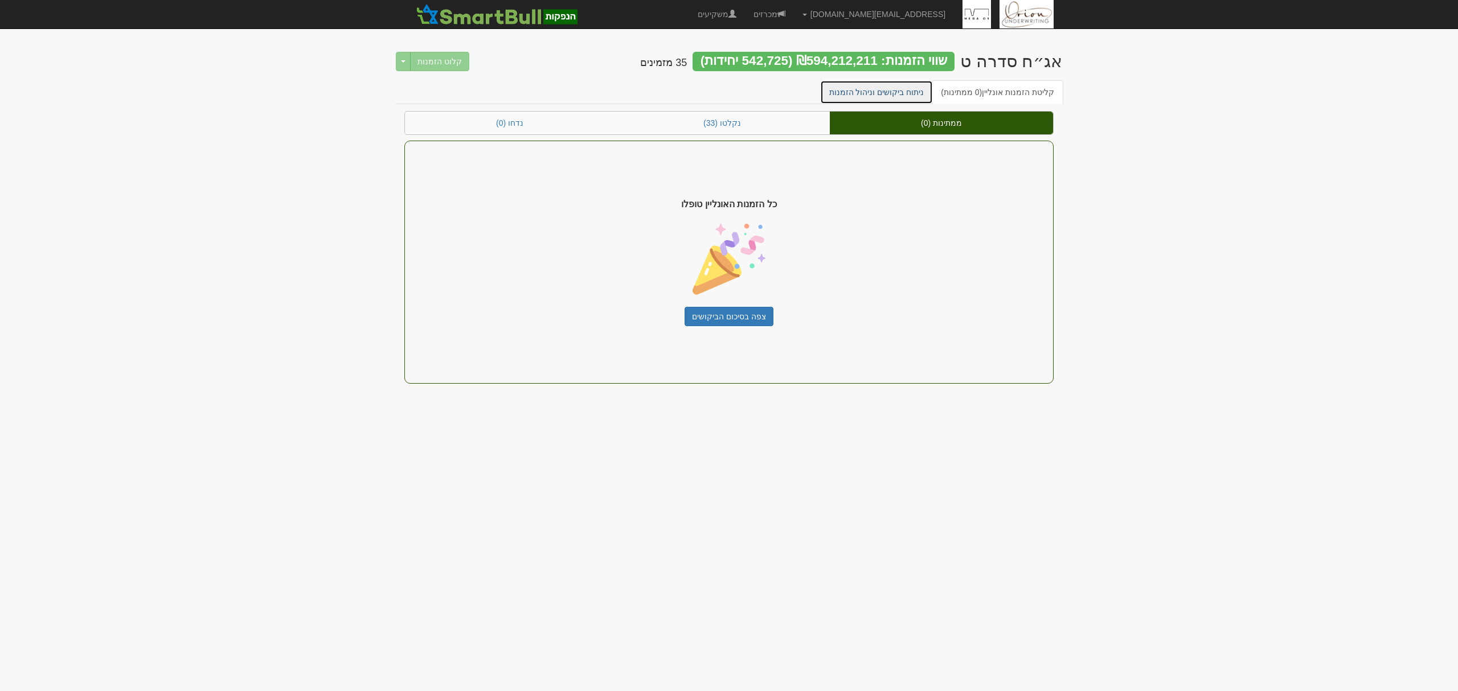
click at [884, 91] on link "ניתוח ביקושים וניהול הזמנות" at bounding box center [876, 92] width 113 height 24
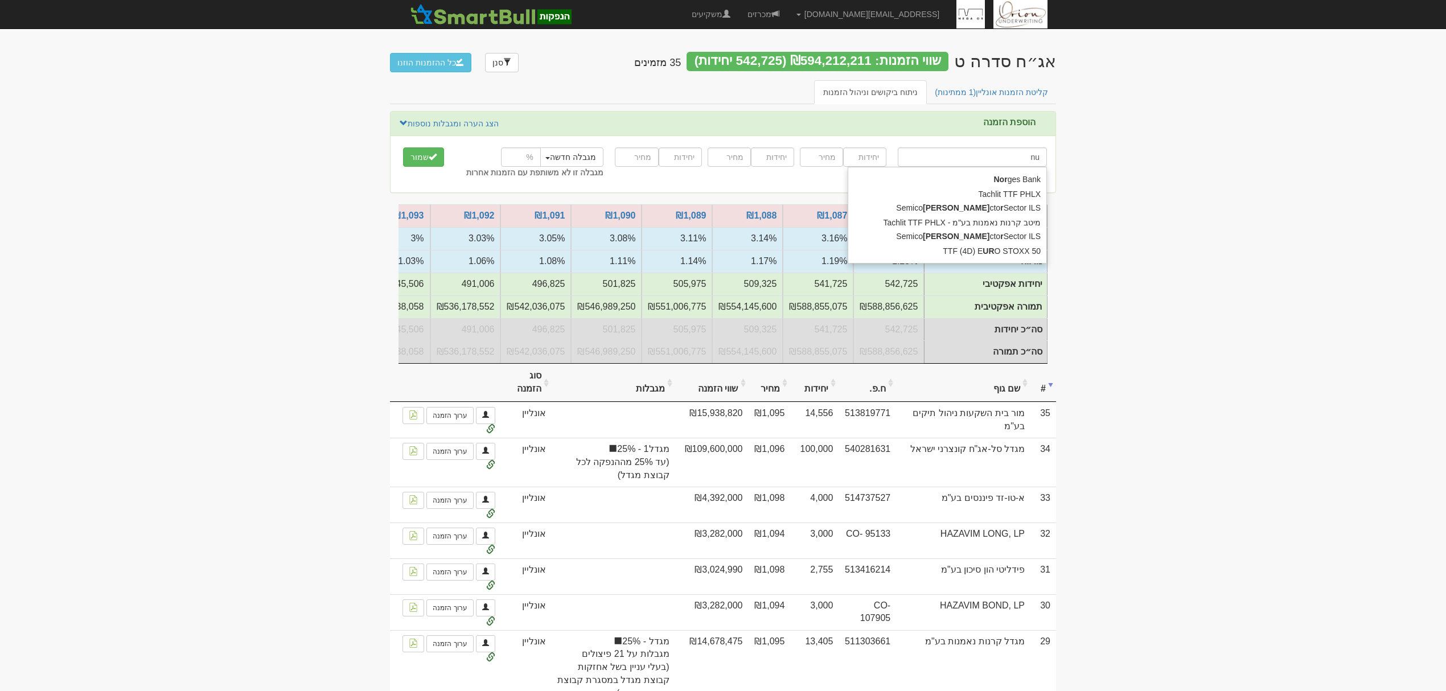
type input "n"
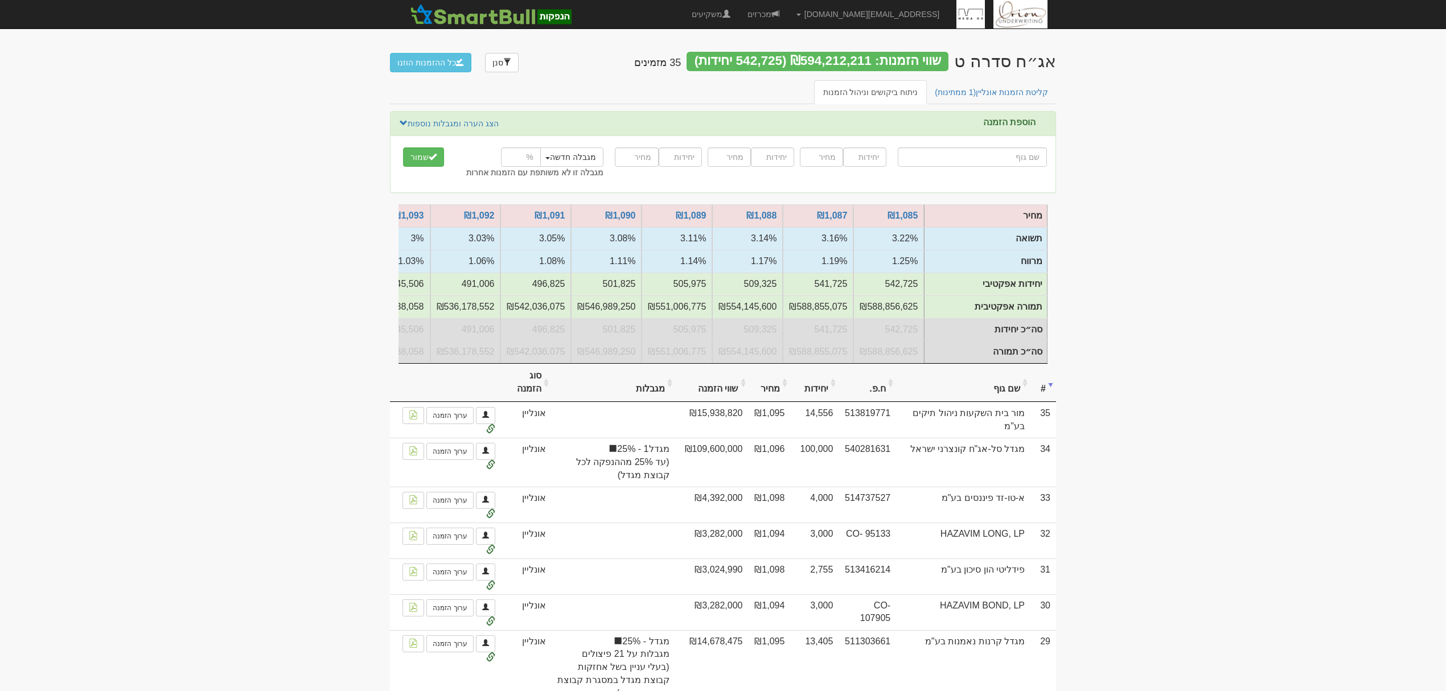
type input "מ"
type input "מוג מקוצר בינלאומי"
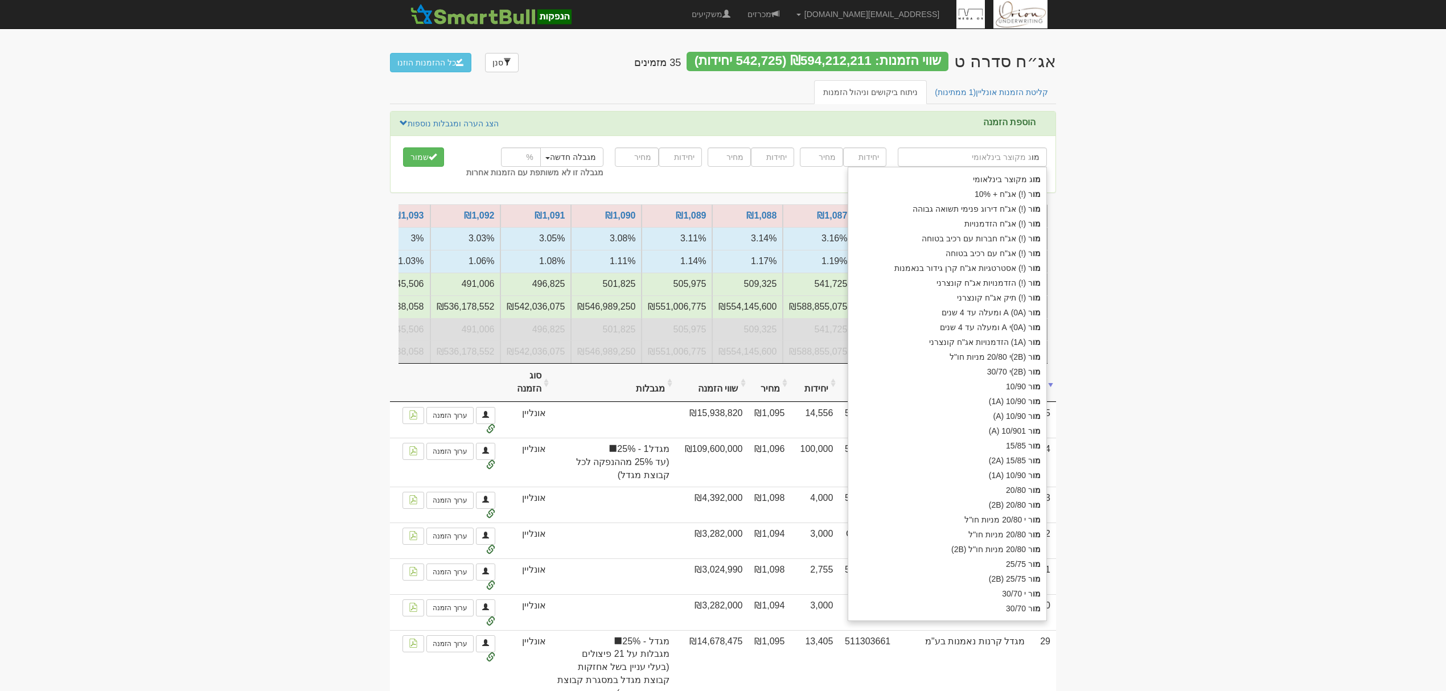
type input "מור"
type input "מור (!) אג"ח + 10%"
type input "מור"
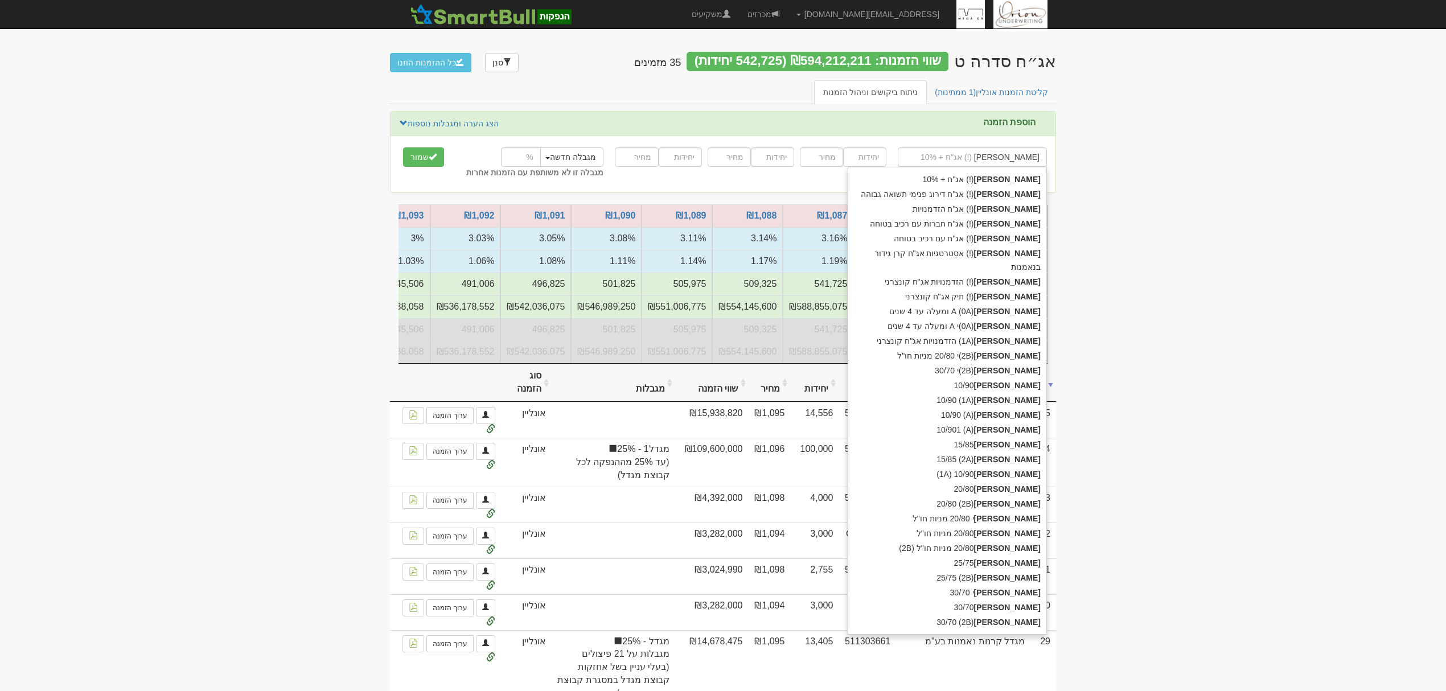
type input "מור ג"
type input "[PERSON_NAME] ופנסיה בע"מ"
type input "מור גמל"
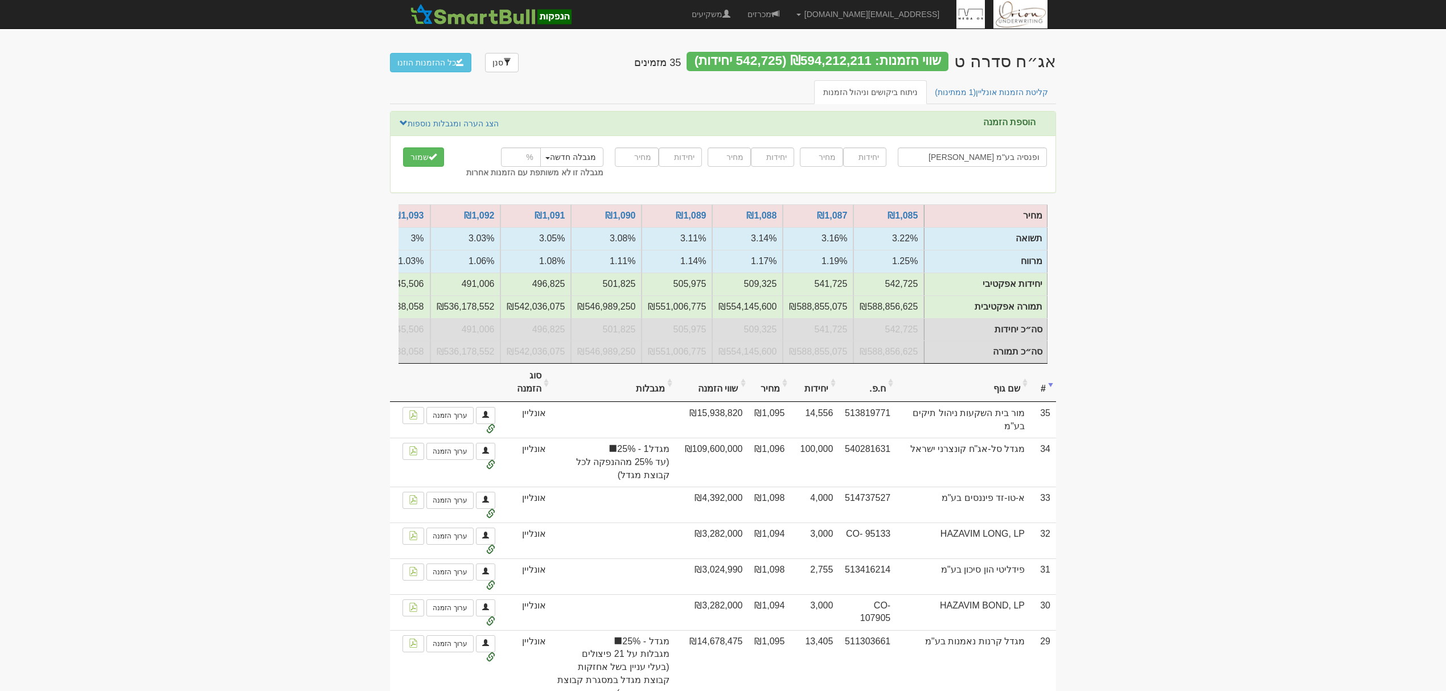
type input "מור גמל ופנסיה בע"מ"
type input "5000"
type input "1095"
type input "5000"
type input "1094"
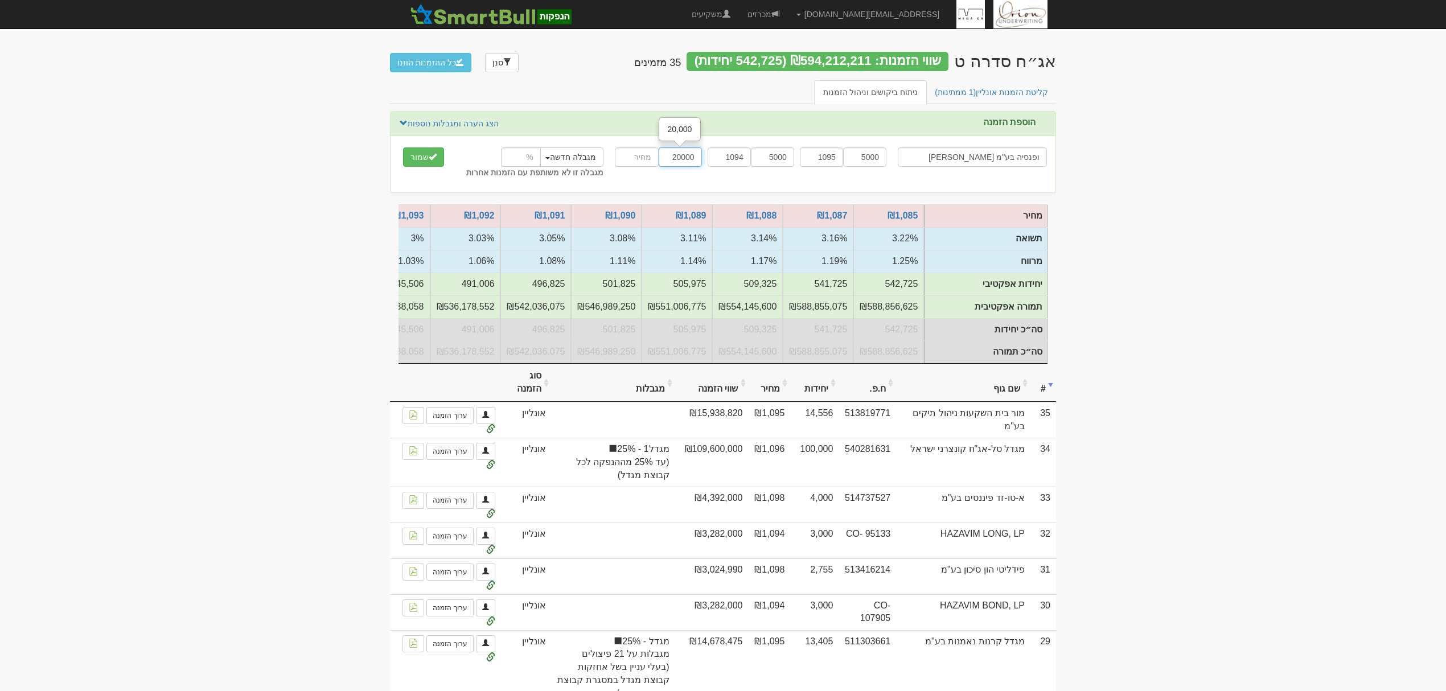
type input "20000"
type input "1091"
click at [447, 119] on link "הצג הערה ומגבלות נוספות" at bounding box center [449, 123] width 100 height 13
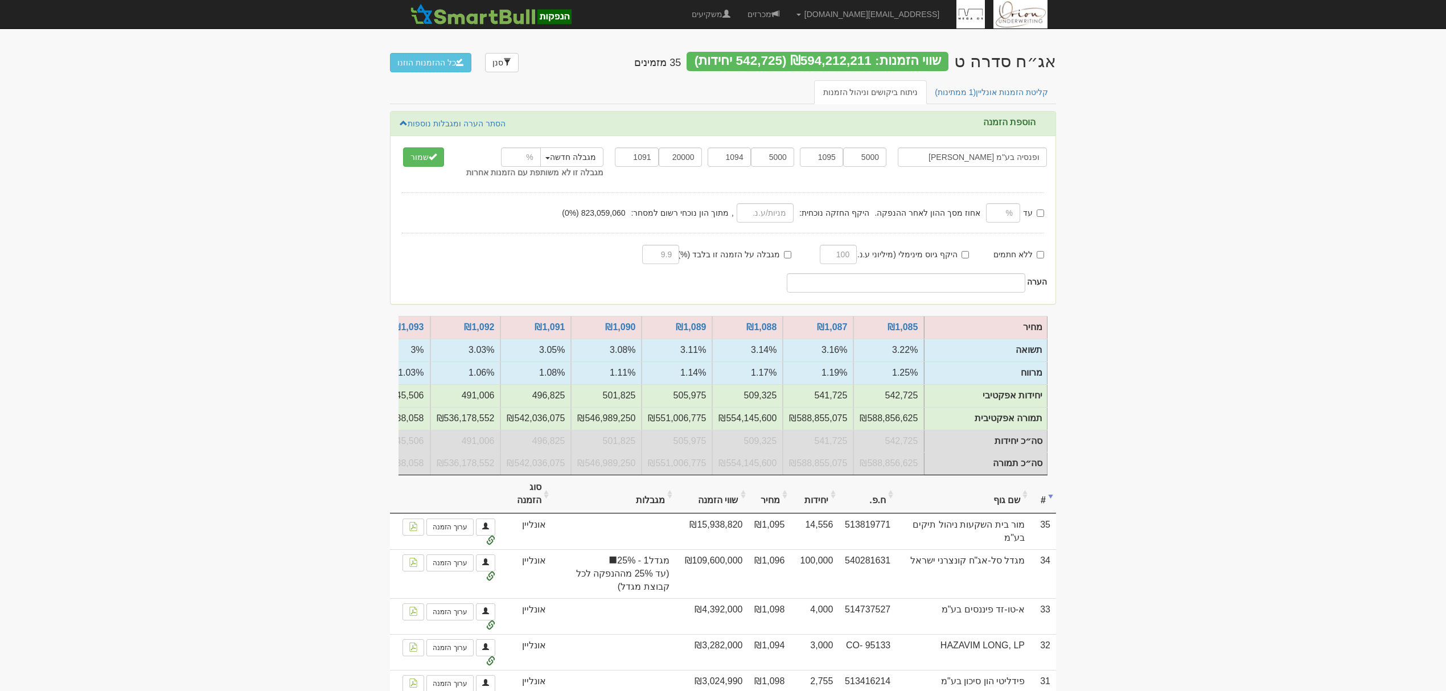
click at [960, 253] on label "היקף גיוס מינימלי (מיליוני ע.נ.):" at bounding box center [910, 254] width 117 height 11
click at [962, 253] on input "היקף גיוס מינימלי (מיליוני ע.נ.):" at bounding box center [965, 254] width 7 height 7
checkbox input "true"
click at [830, 257] on input "text" at bounding box center [839, 254] width 38 height 19
type input "."
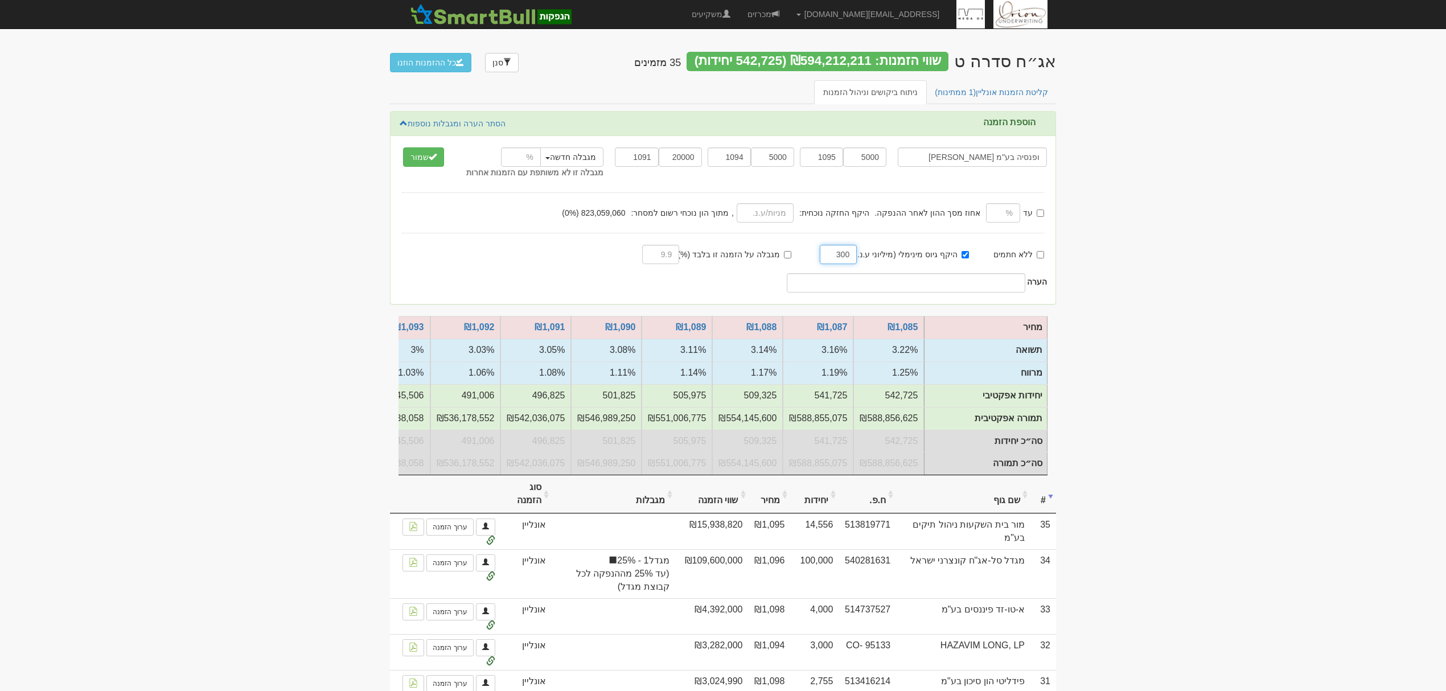
type input "300"
click at [403, 147] on button "שמור" at bounding box center [423, 156] width 41 height 19
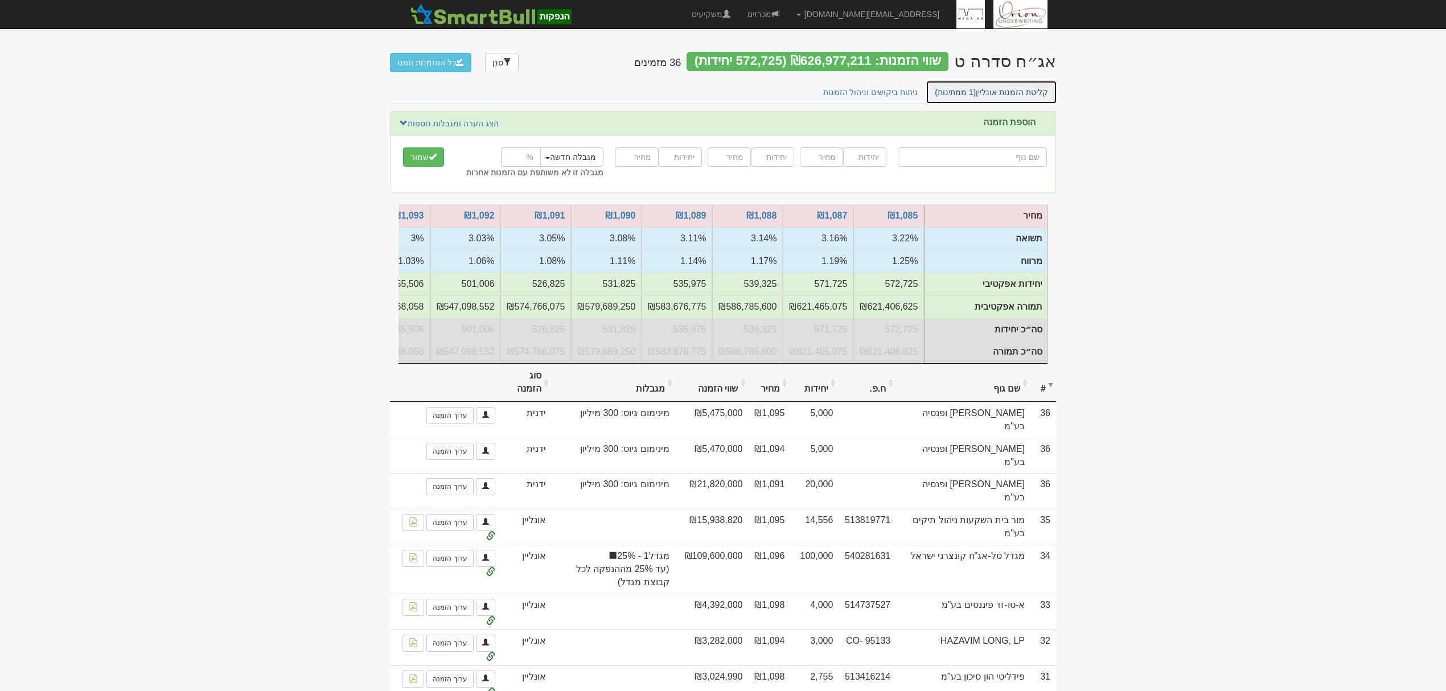
click at [959, 89] on span "(1 ממתינות)" at bounding box center [955, 92] width 41 height 9
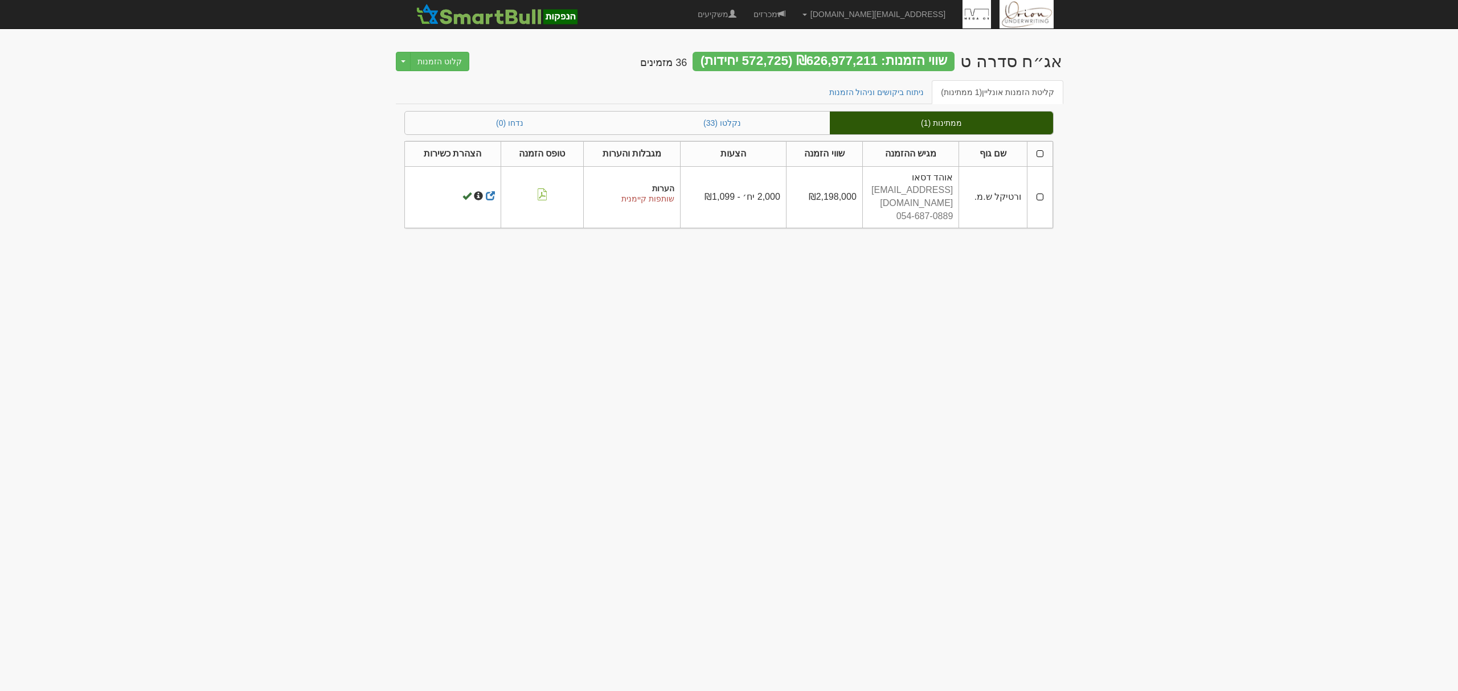
click at [1041, 155] on th at bounding box center [1040, 153] width 26 height 25
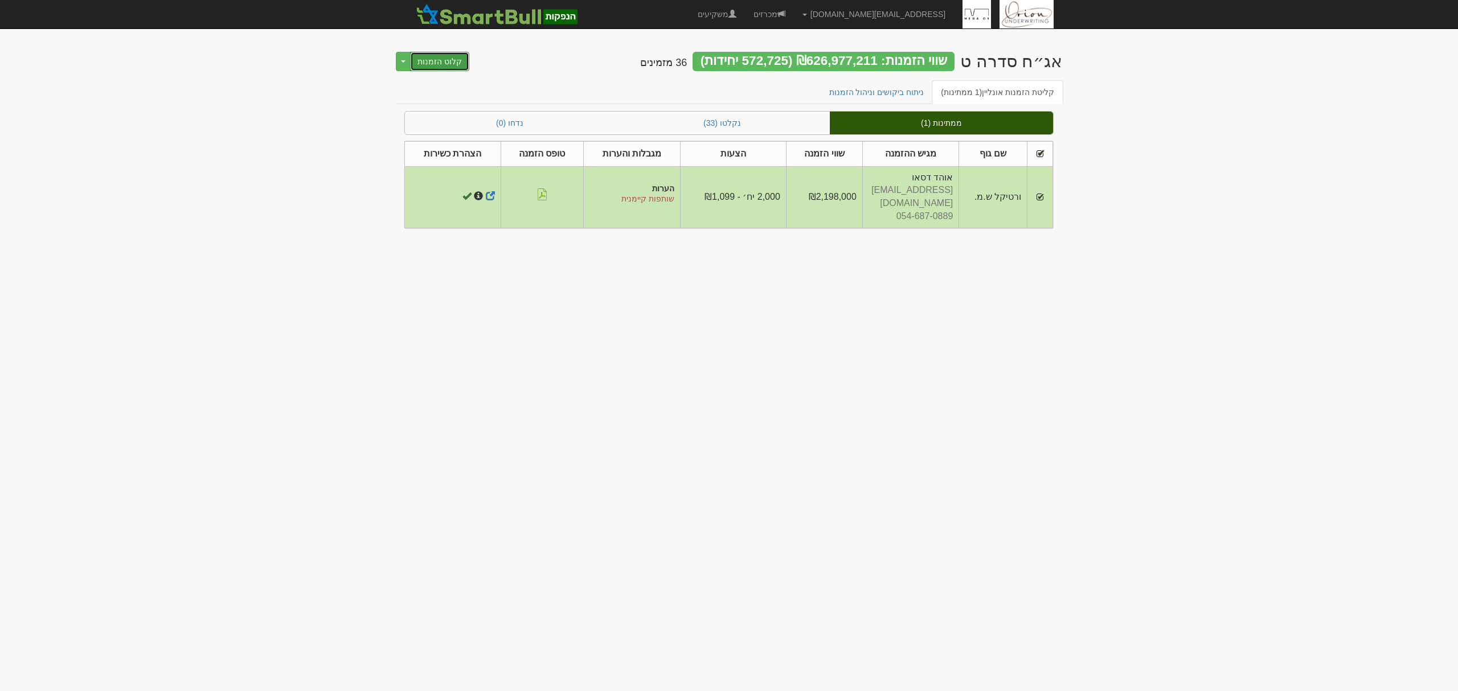
click at [436, 63] on button "קלוט הזמנות" at bounding box center [439, 61] width 59 height 19
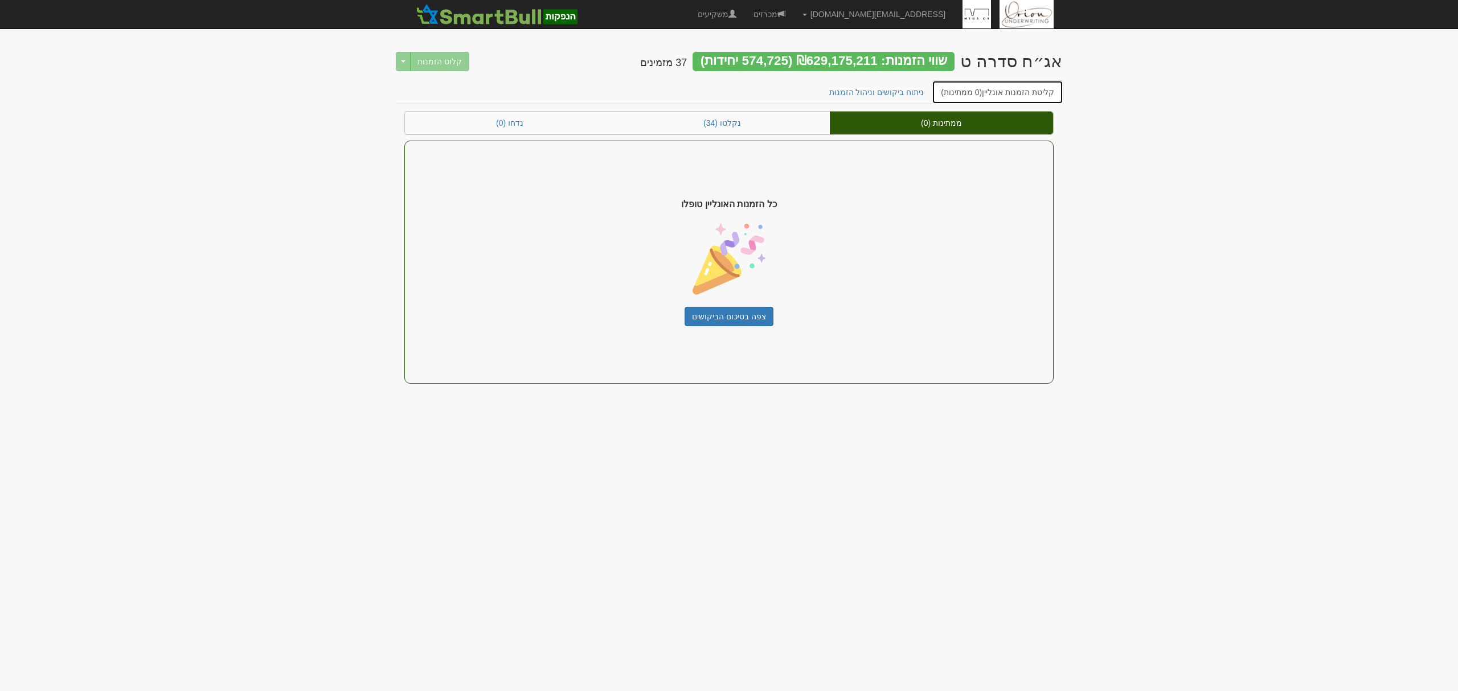
click at [969, 92] on span "(0 ממתינות)" at bounding box center [961, 92] width 41 height 9
drag, startPoint x: 1062, startPoint y: 178, endPoint x: 727, endPoint y: 126, distance: 339.4
click at [727, 126] on link "נקלטו (34)" at bounding box center [721, 123] width 215 height 23
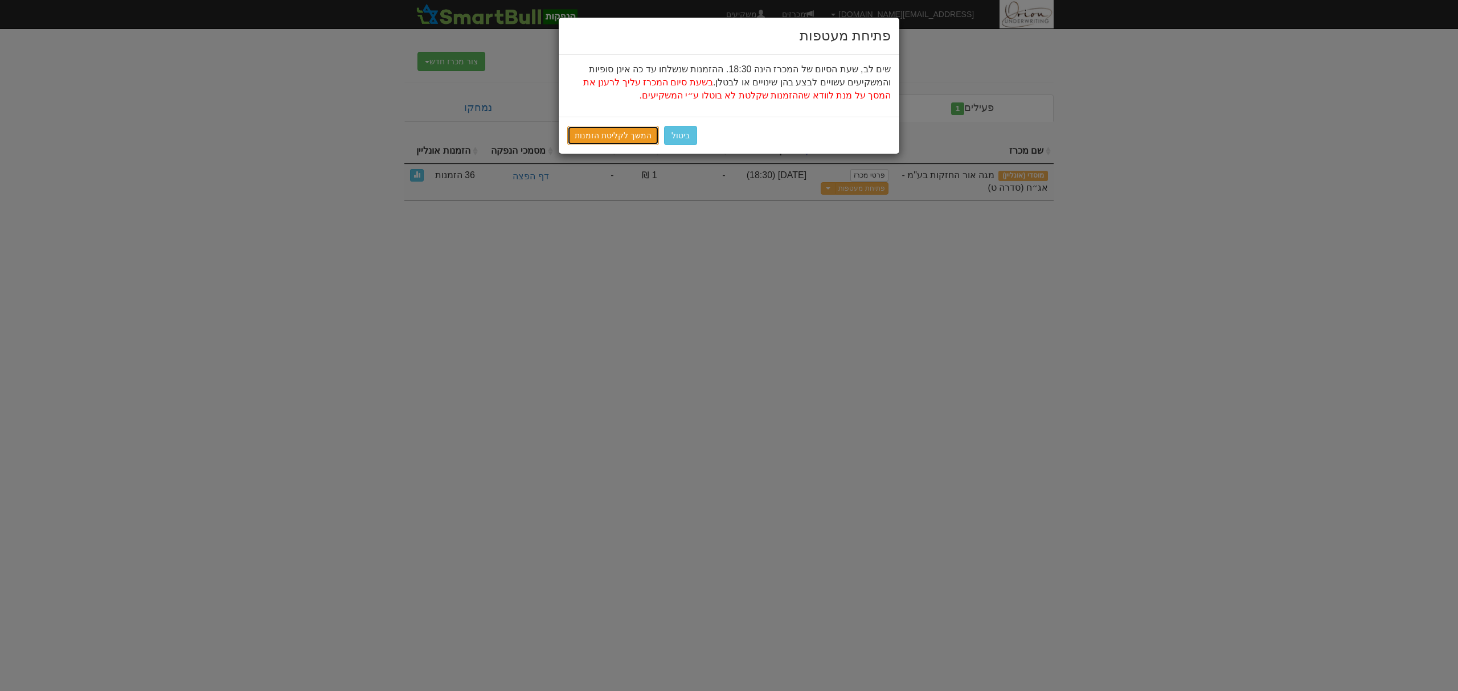
click at [645, 134] on link "המשך לקליטת הזמנות" at bounding box center [613, 135] width 92 height 19
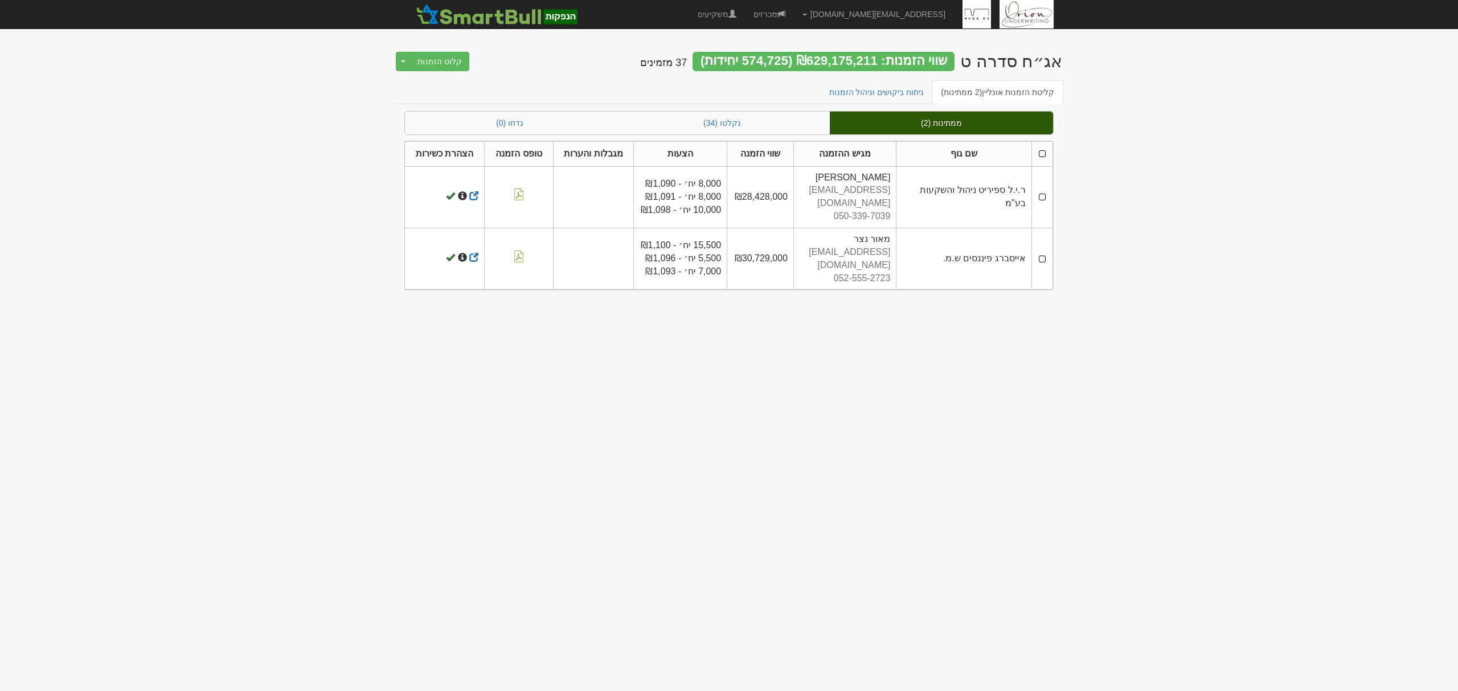
click at [1041, 153] on th at bounding box center [1041, 153] width 21 height 25
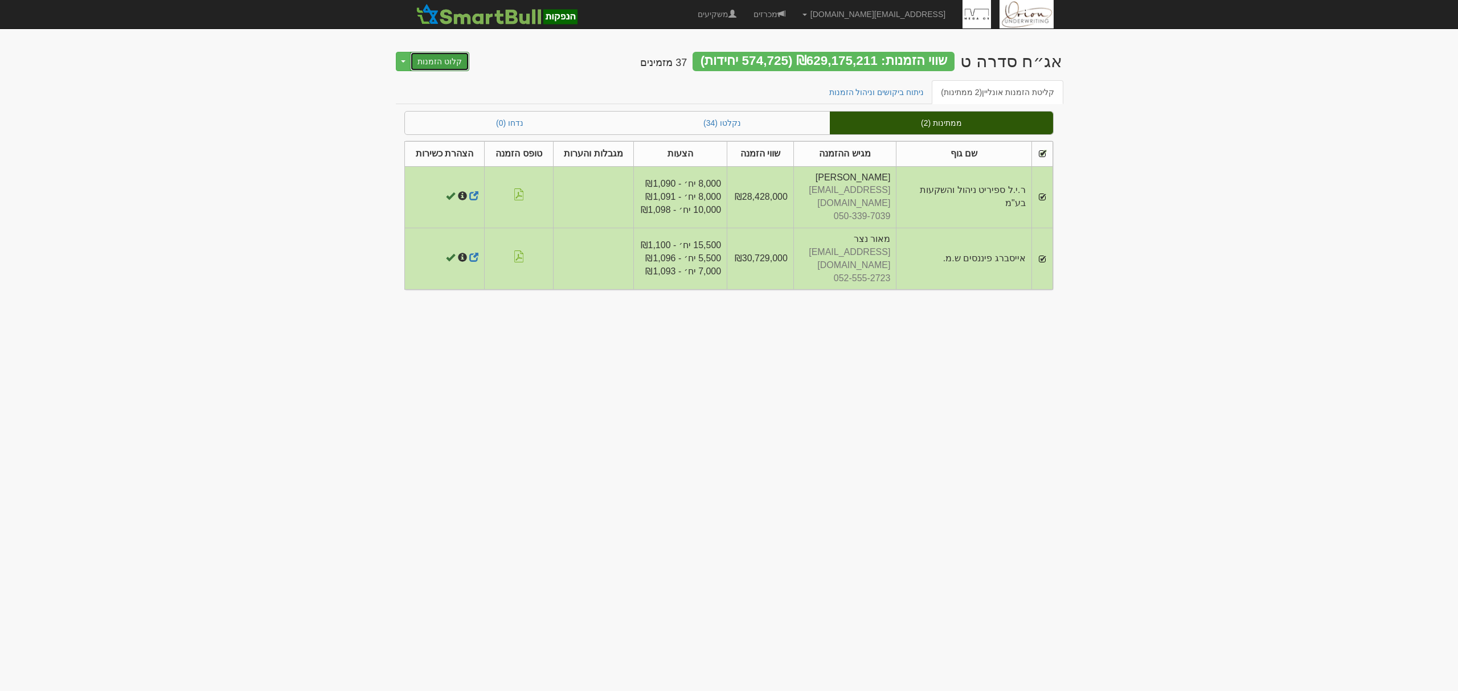
click at [447, 58] on button "קלוט הזמנות" at bounding box center [439, 61] width 59 height 19
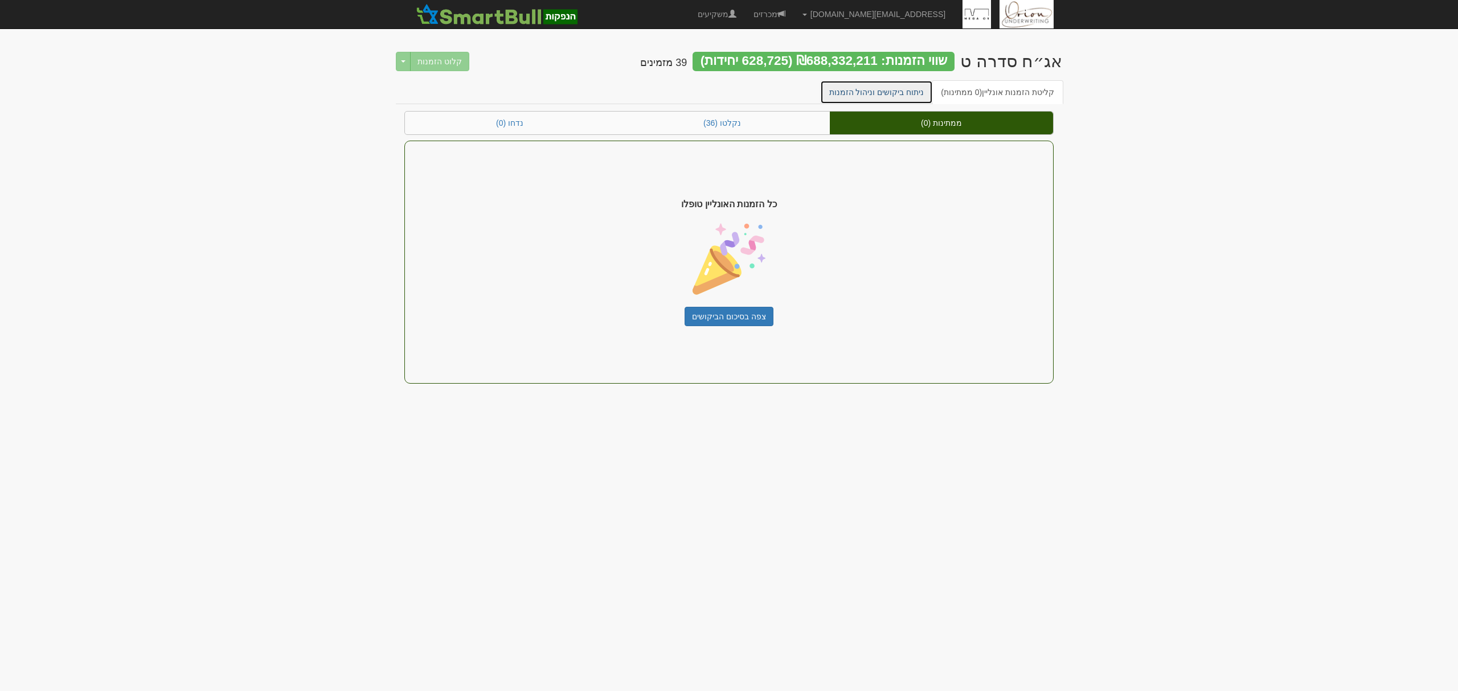
click at [871, 88] on link "ניתוח ביקושים וניהול הזמנות" at bounding box center [876, 92] width 113 height 24
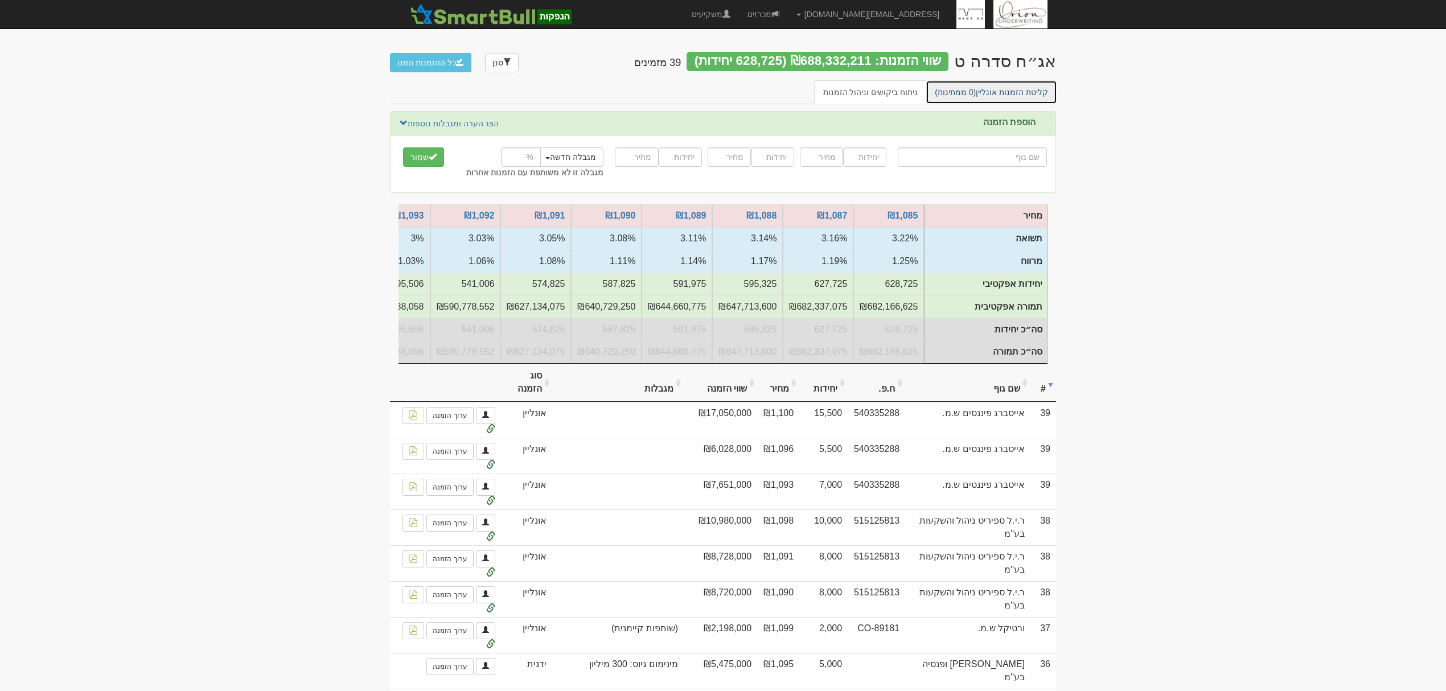
click at [970, 88] on span "(0 ממתינות)" at bounding box center [955, 92] width 41 height 9
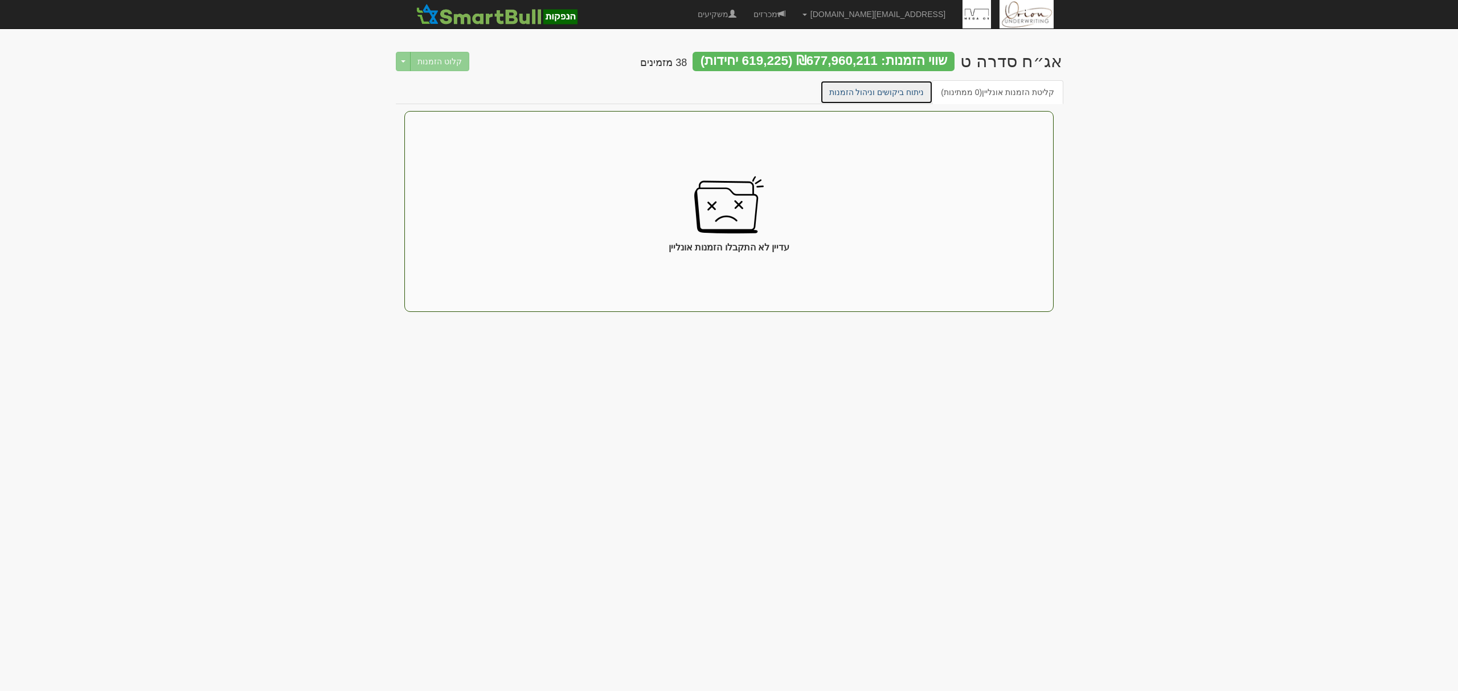
click at [877, 91] on link "ניתוח ביקושים וניהול הזמנות" at bounding box center [876, 92] width 113 height 24
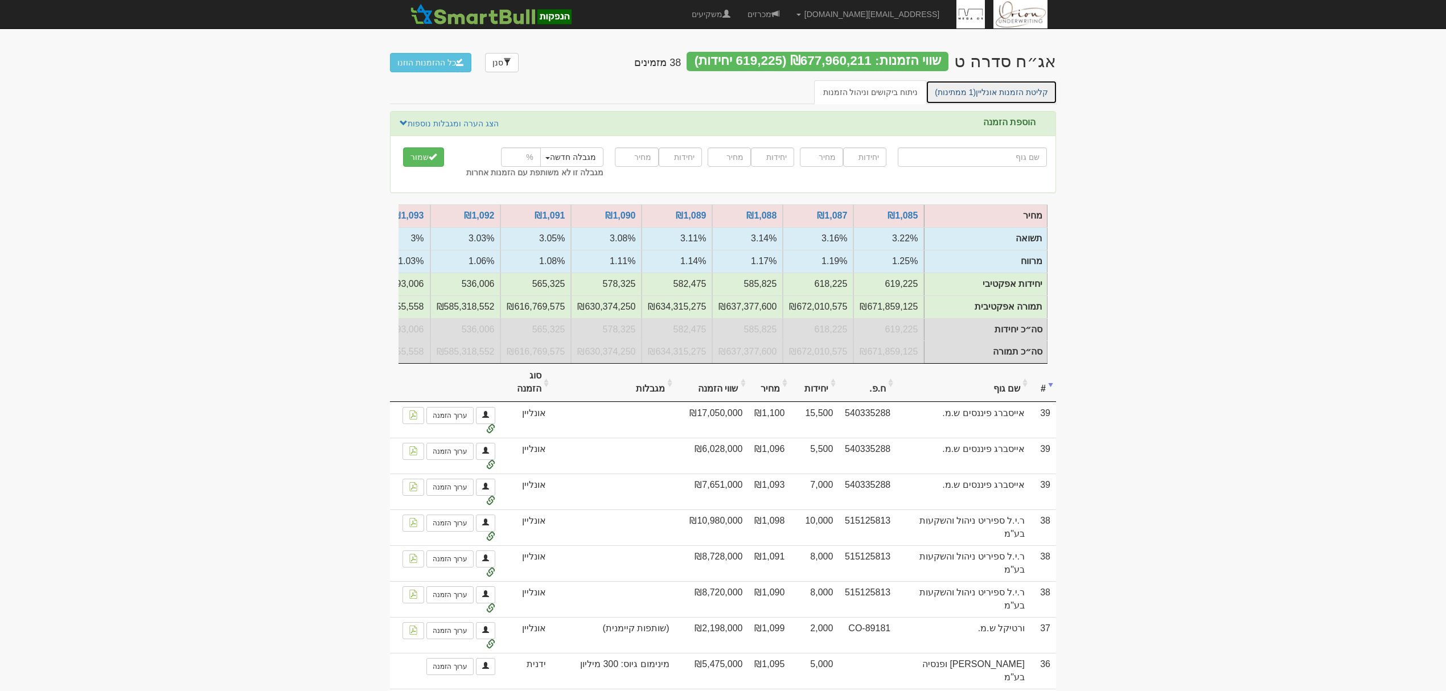
click at [974, 93] on span "(1 ממתינות)" at bounding box center [955, 92] width 41 height 9
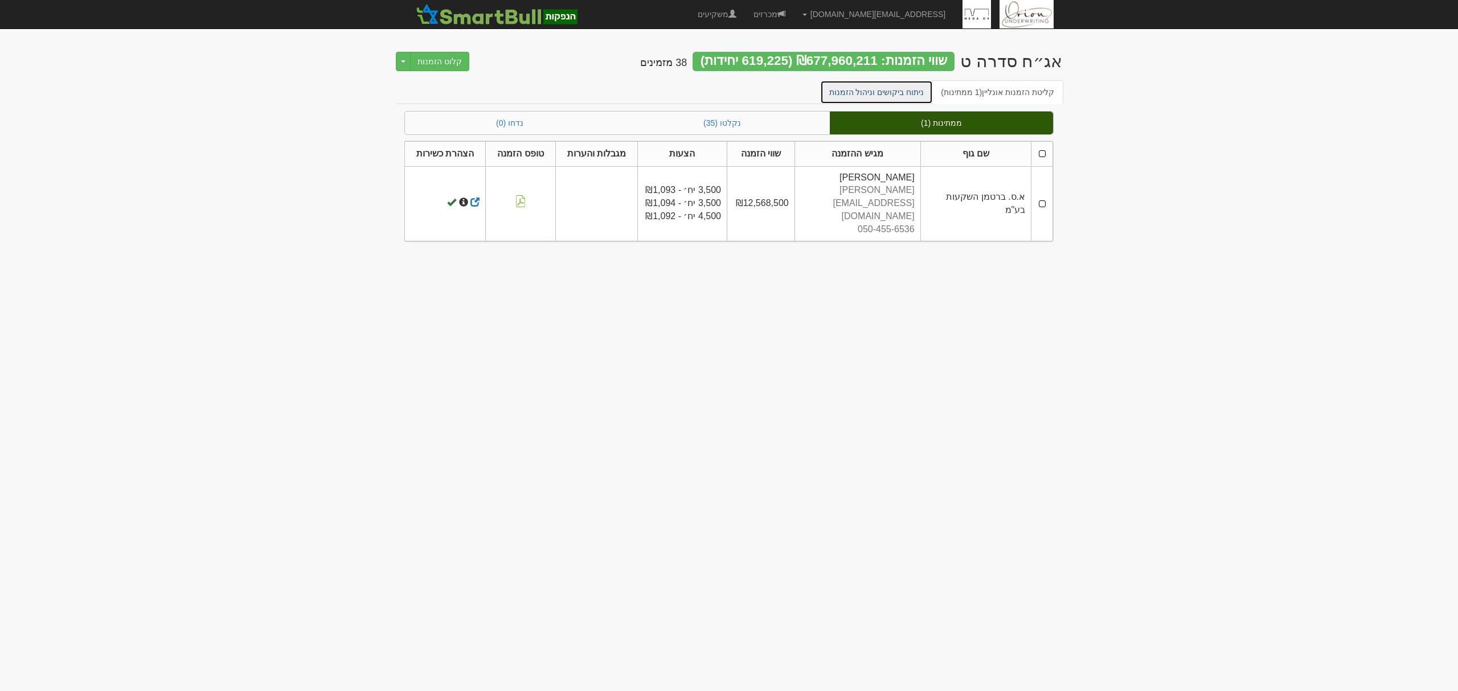
click at [883, 85] on link "ניתוח ביקושים וניהול הזמנות" at bounding box center [876, 92] width 113 height 24
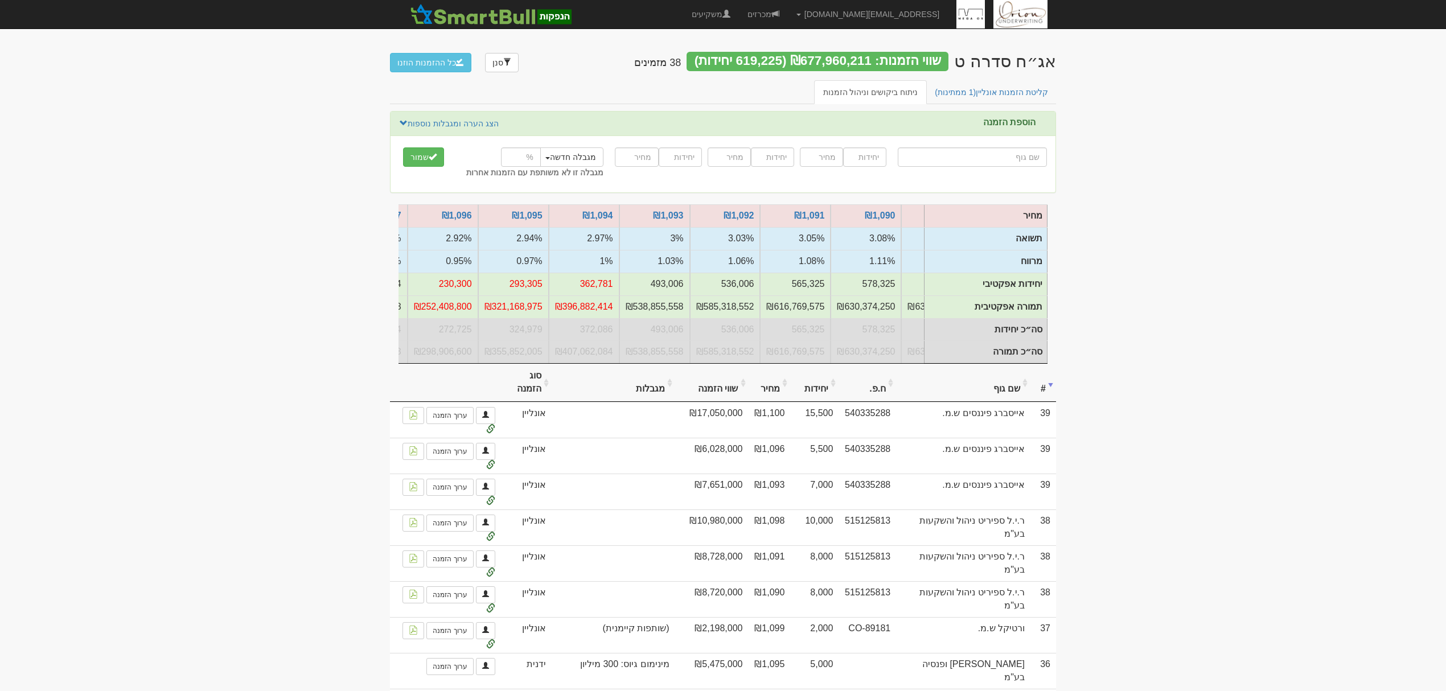
scroll to position [0, -98]
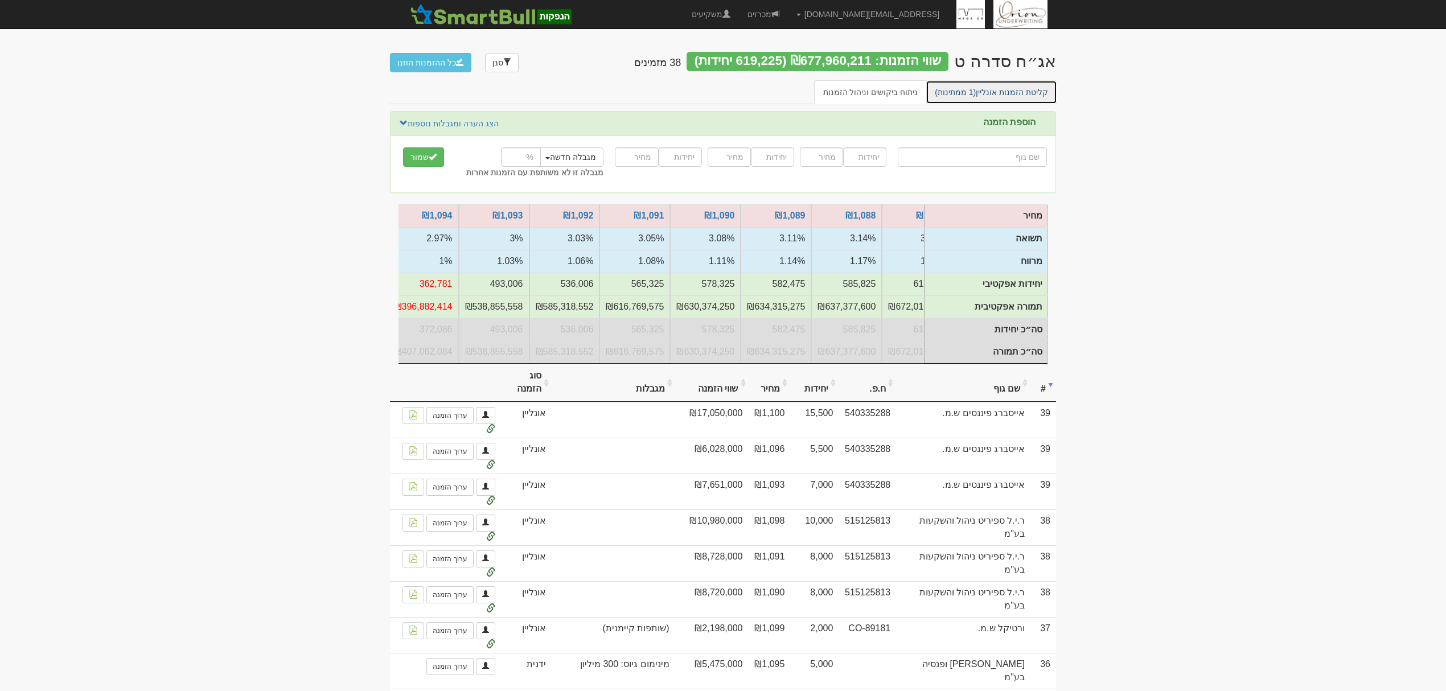
click at [961, 88] on span "(1 ממתינות)" at bounding box center [955, 92] width 41 height 9
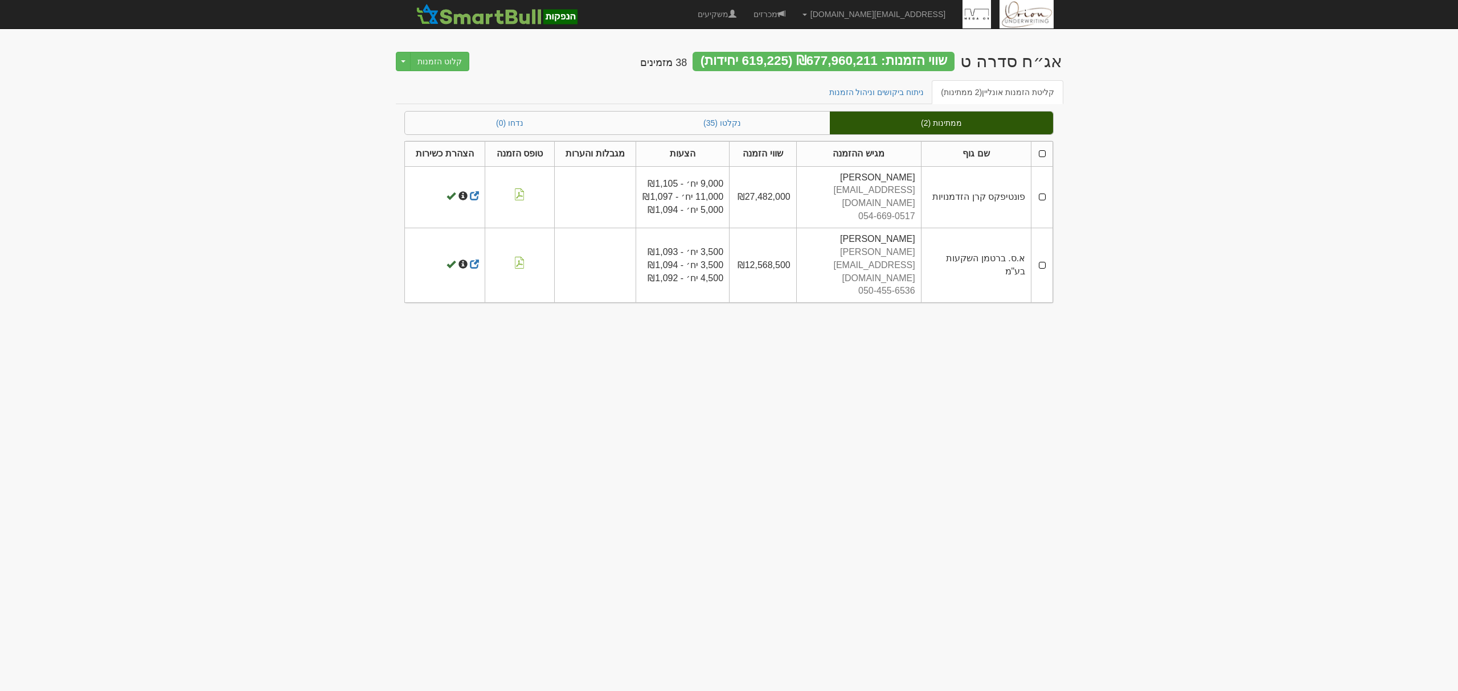
click at [1037, 150] on th at bounding box center [1042, 153] width 22 height 25
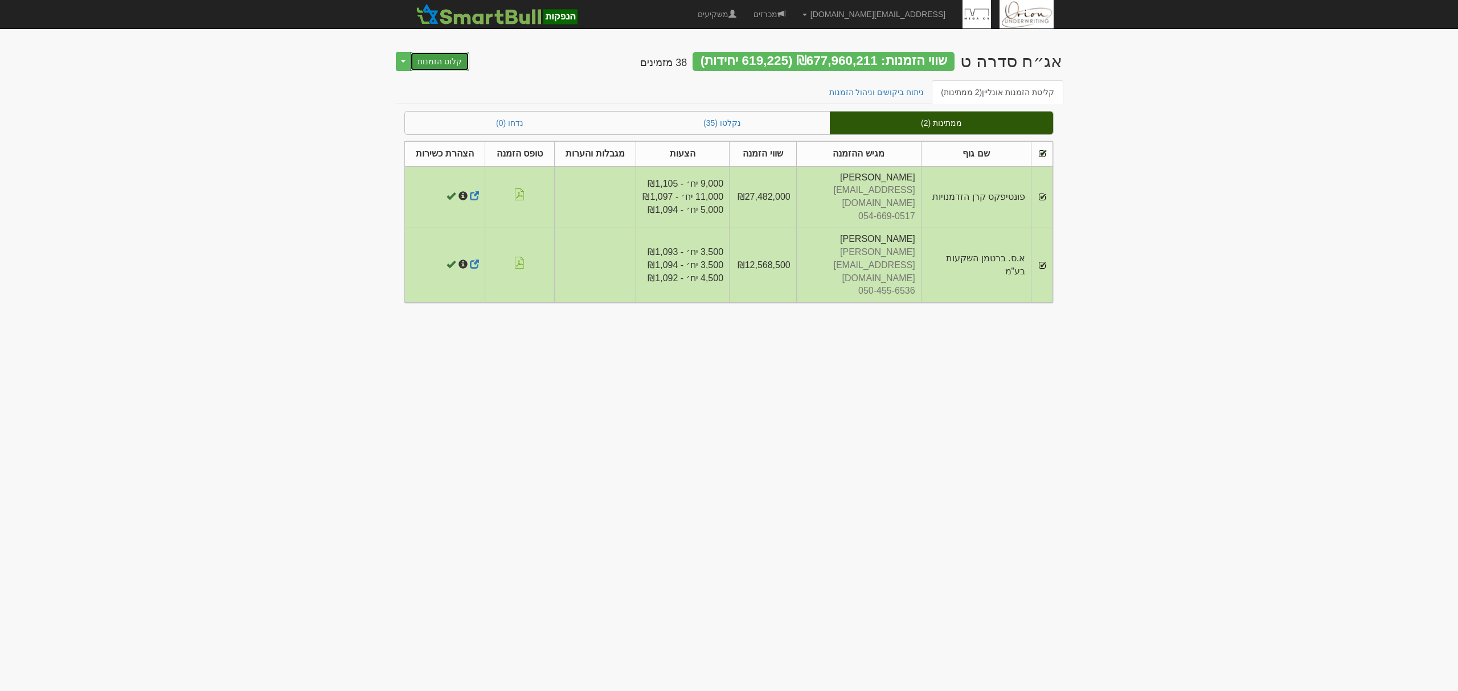
click at [444, 66] on button "קלוט הזמנות" at bounding box center [439, 61] width 59 height 19
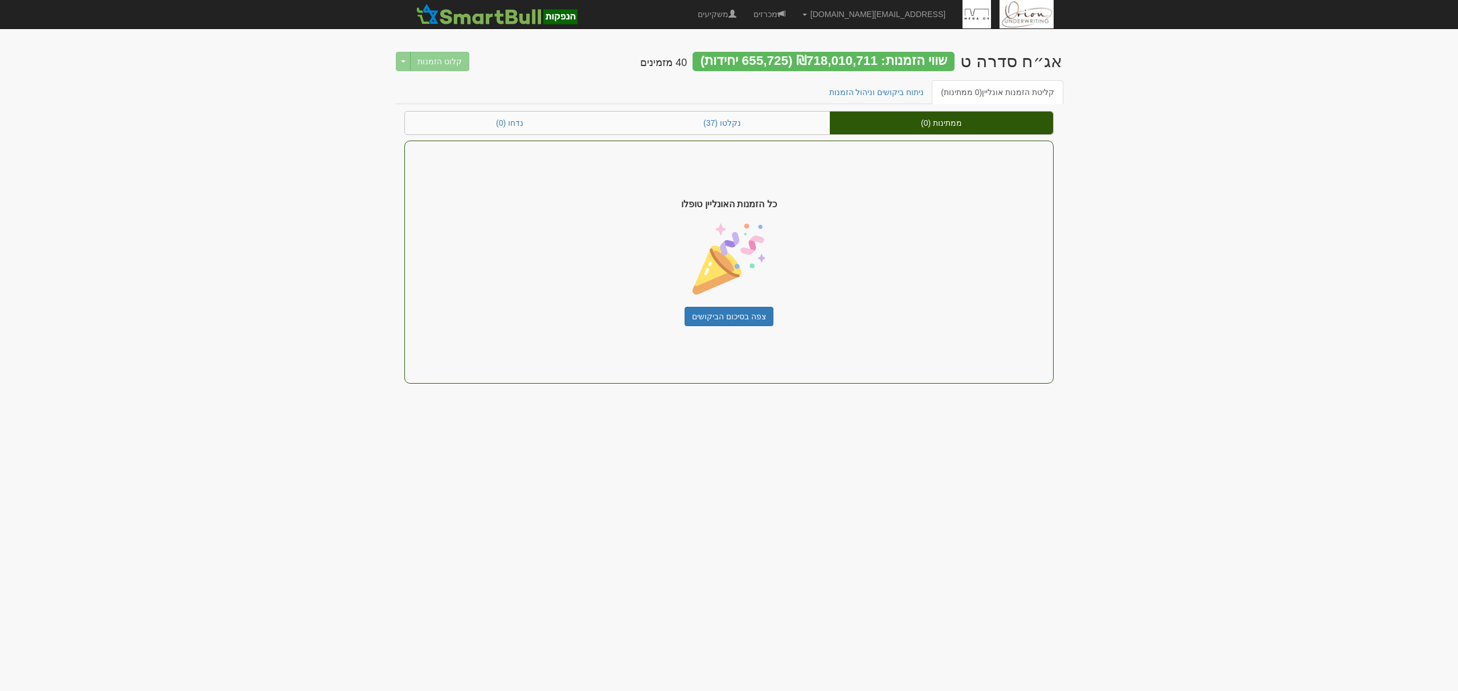
click at [857, 60] on div "שווי הזמנות: ₪718,010,711 (655,725 יחידות)" at bounding box center [823, 61] width 262 height 19
click at [734, 123] on link "נקלטו (37)" at bounding box center [721, 123] width 215 height 23
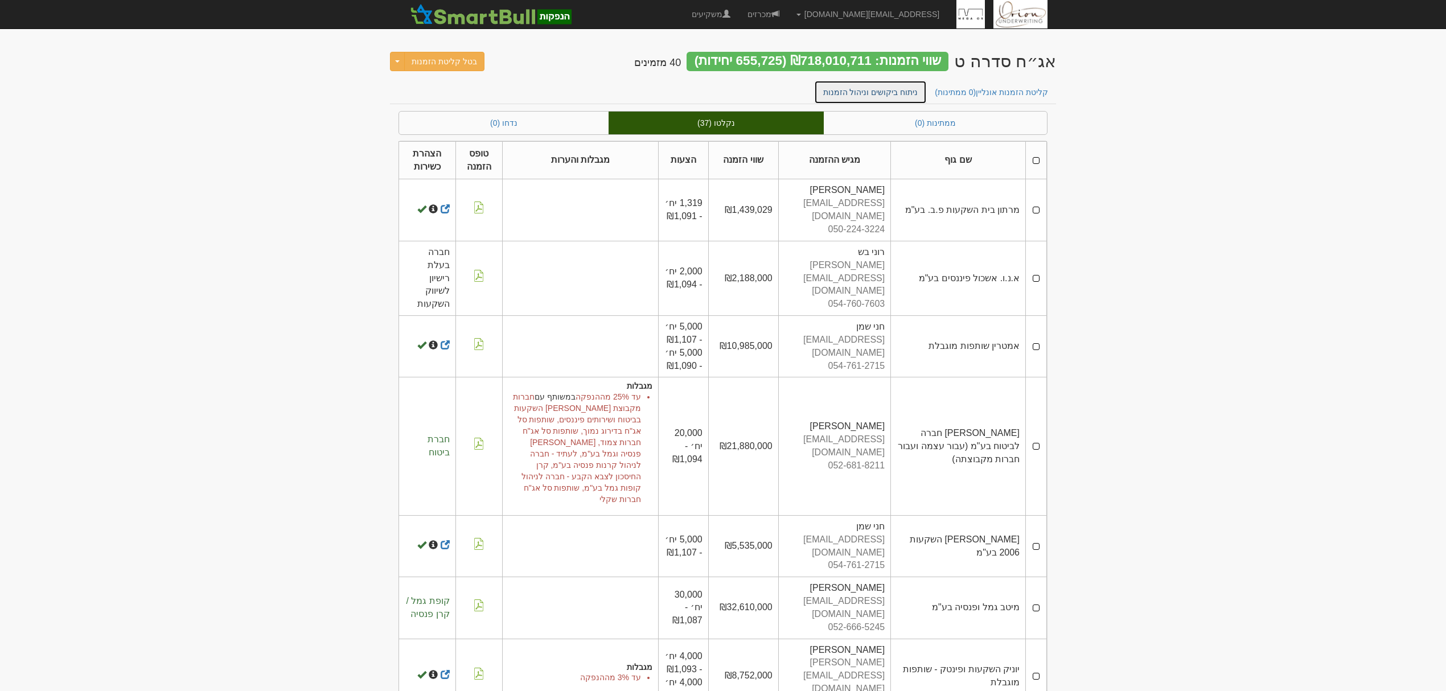
click at [861, 88] on link "ניתוח ביקושים וניהול הזמנות" at bounding box center [870, 92] width 113 height 24
click at [884, 91] on link "ניתוח ביקושים וניהול הזמנות" at bounding box center [870, 92] width 113 height 24
click at [878, 91] on link "ניתוח ביקושים וניהול הזמנות" at bounding box center [870, 92] width 113 height 24
click at [893, 89] on link "ניתוח ביקושים וניהול הזמנות" at bounding box center [870, 92] width 113 height 24
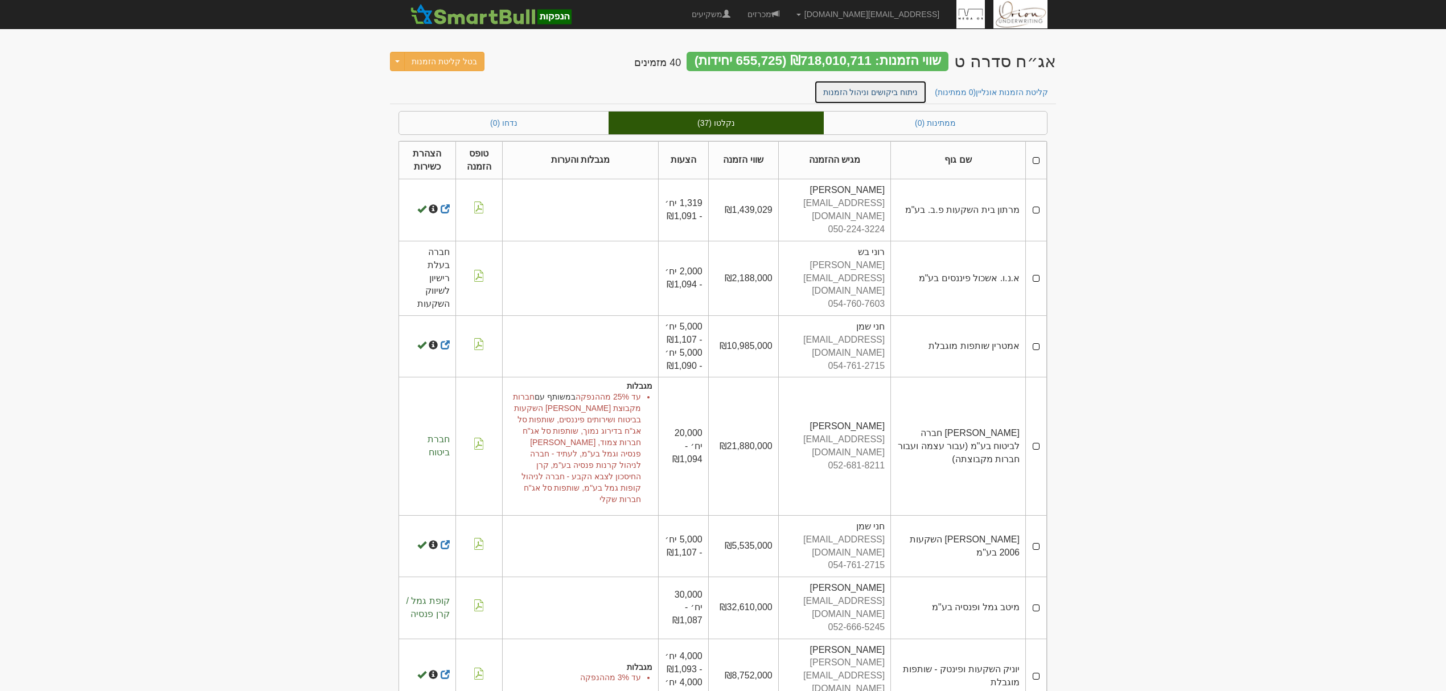
click at [893, 89] on link "ניתוח ביקושים וניהול הזמנות" at bounding box center [870, 92] width 113 height 24
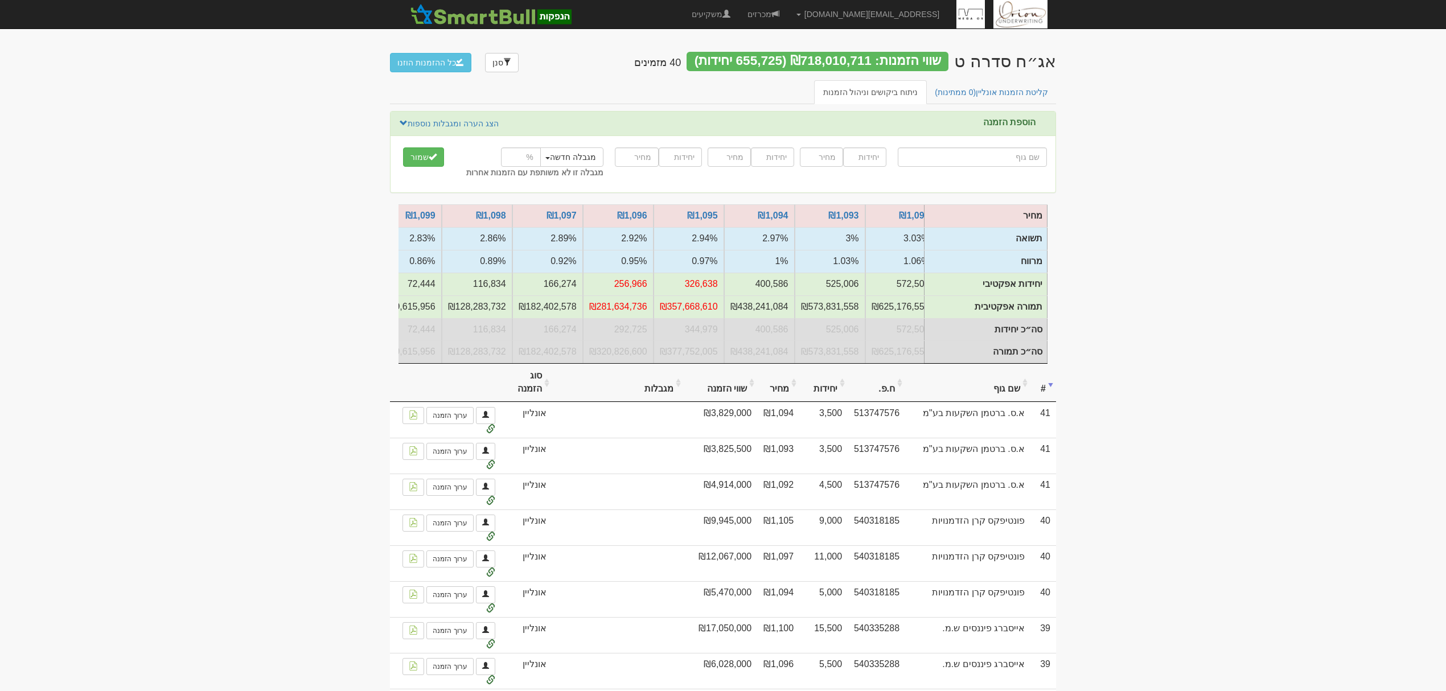
scroll to position [0, -399]
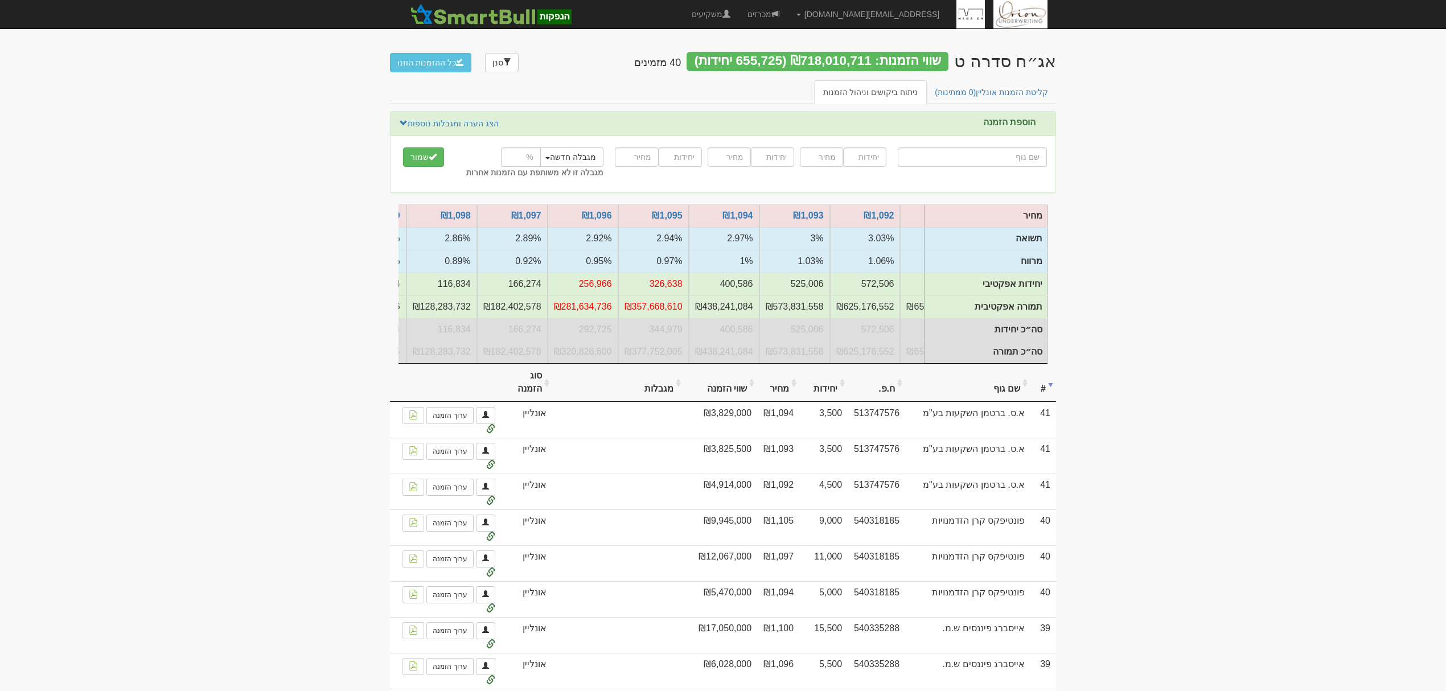
click at [1016, 394] on th "שם גוף" at bounding box center [967, 383] width 125 height 38
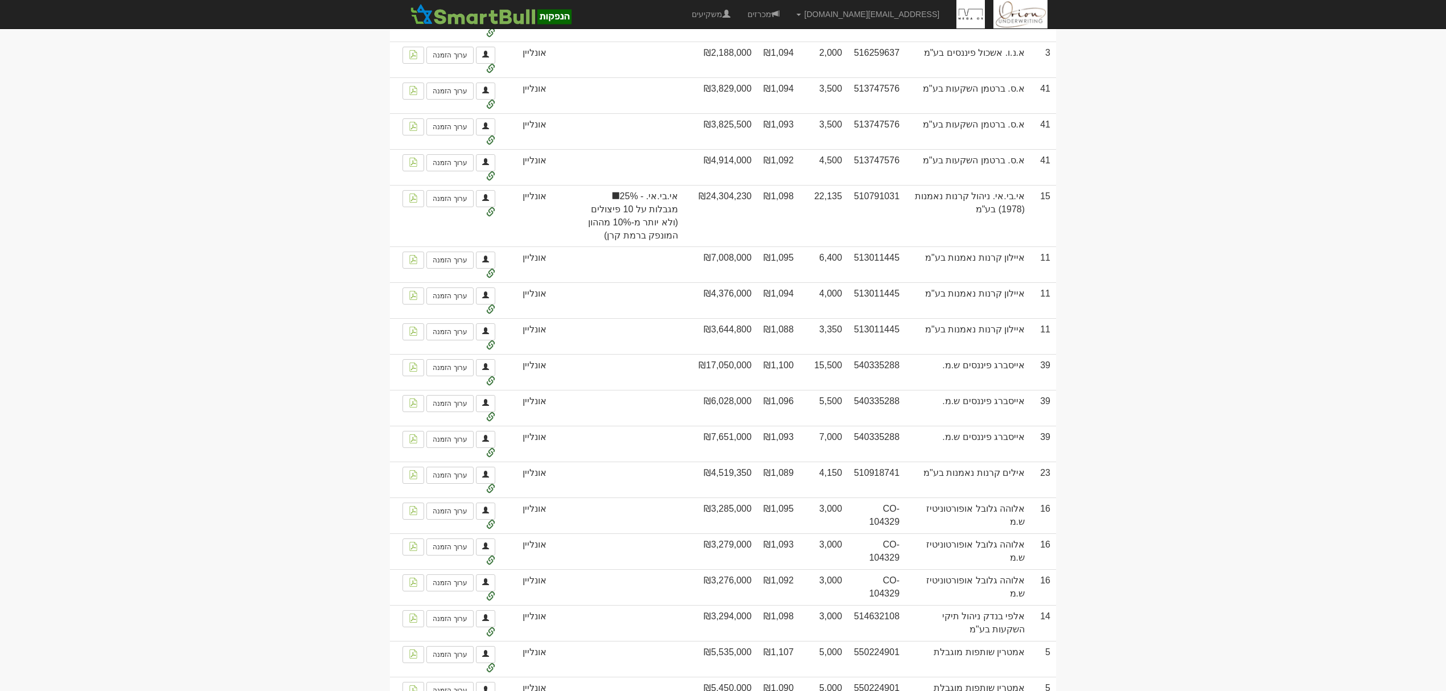
scroll to position [0, 0]
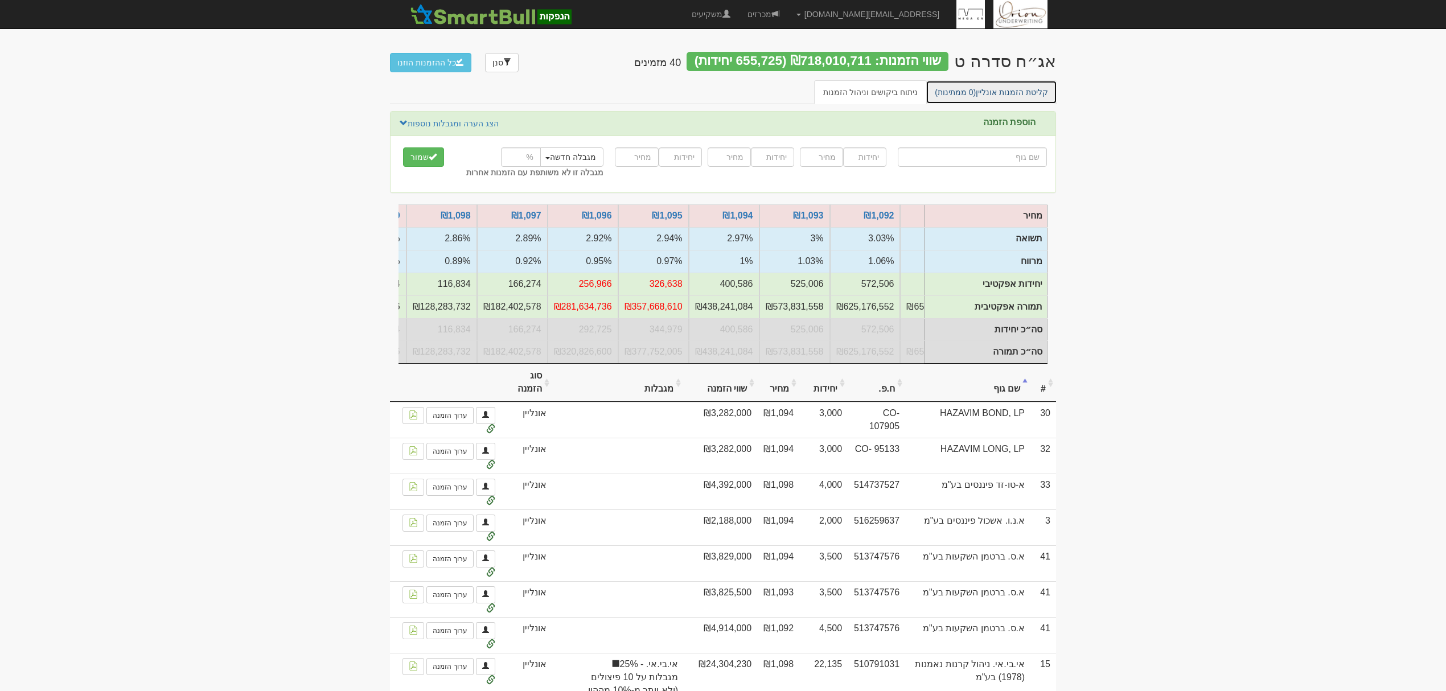
click at [998, 87] on link "קליטת הזמנות אונליין (0 ממתינות)" at bounding box center [992, 92] width 132 height 24
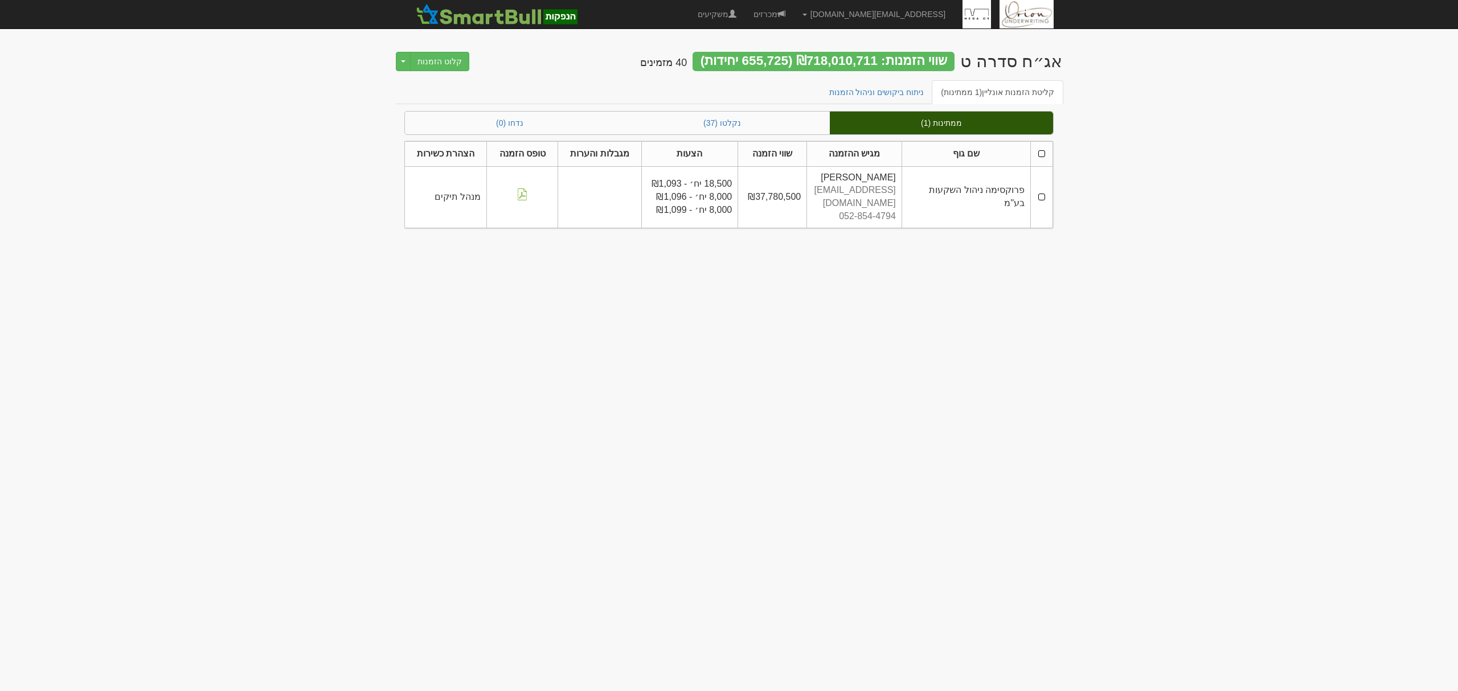
click at [1043, 154] on th at bounding box center [1042, 153] width 22 height 25
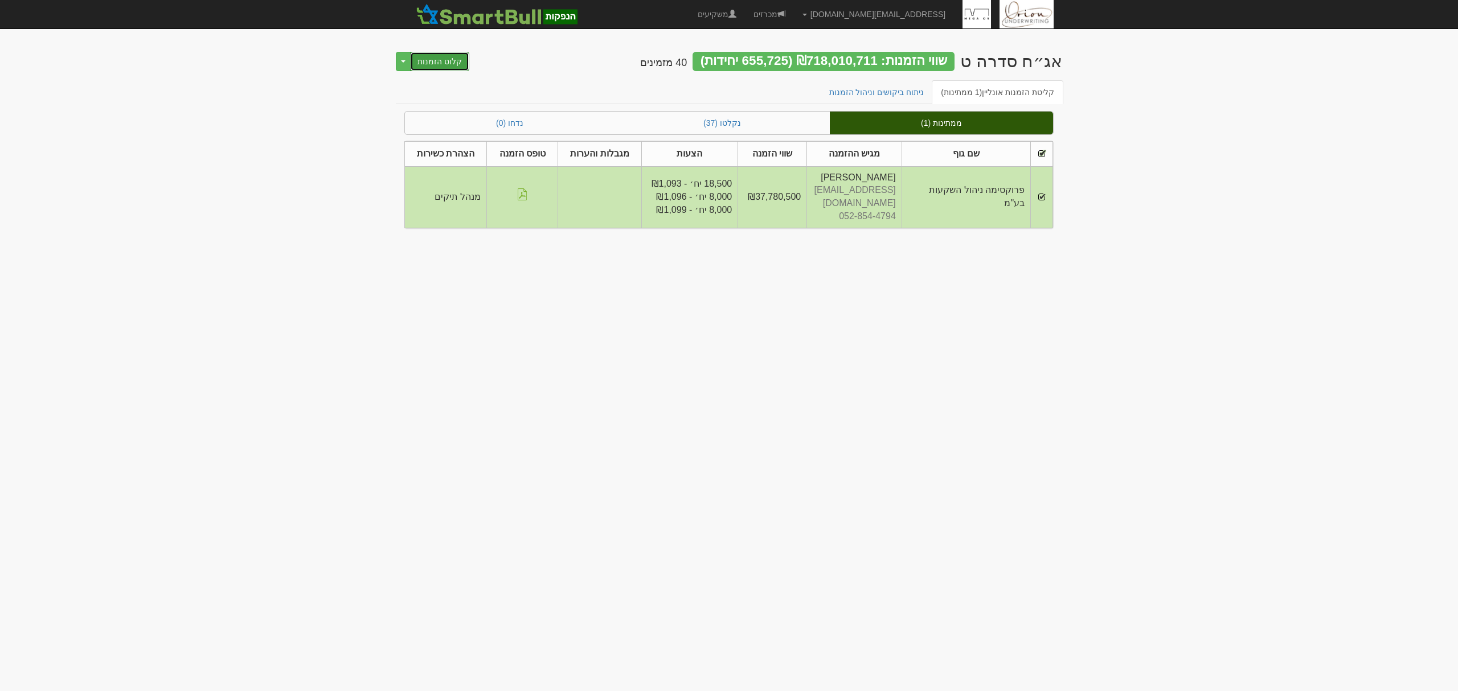
click at [445, 67] on button "קלוט הזמנות" at bounding box center [439, 61] width 59 height 19
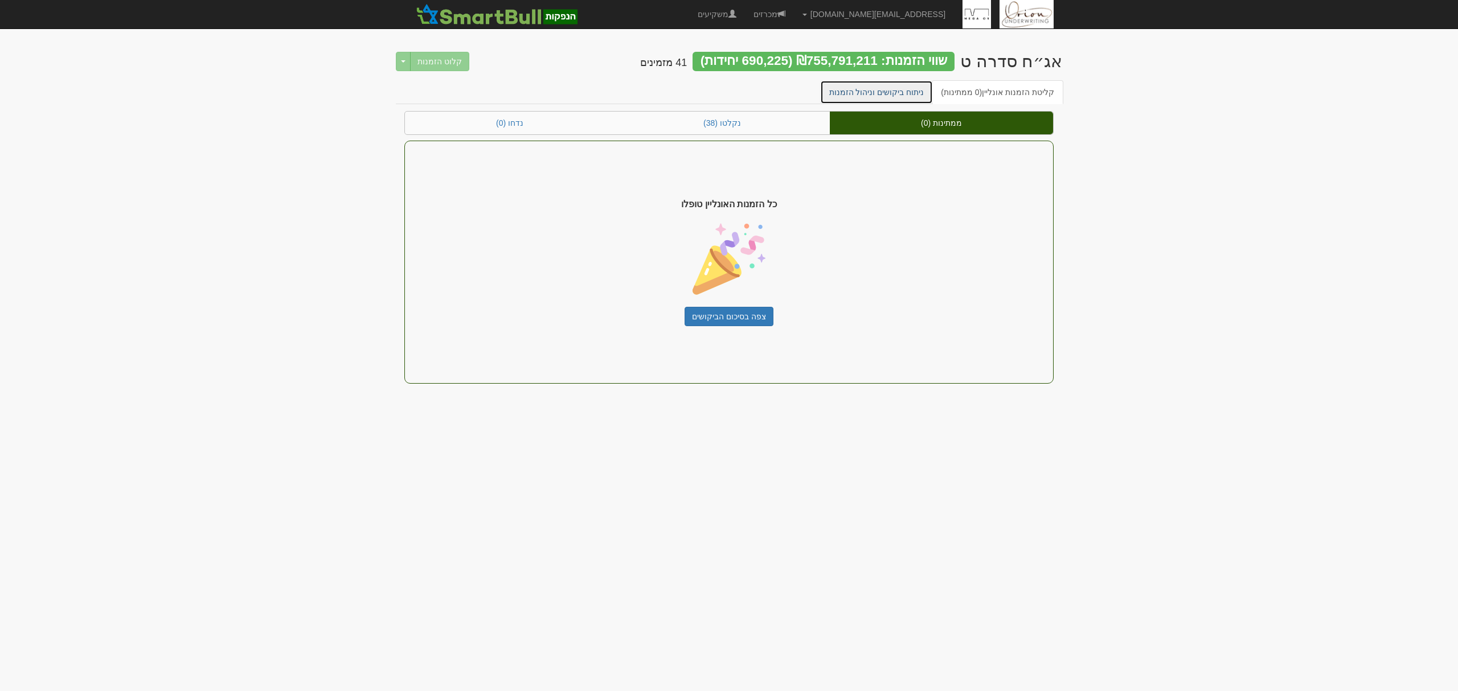
click at [918, 87] on link "ניתוח ביקושים וניהול הזמנות" at bounding box center [876, 92] width 113 height 24
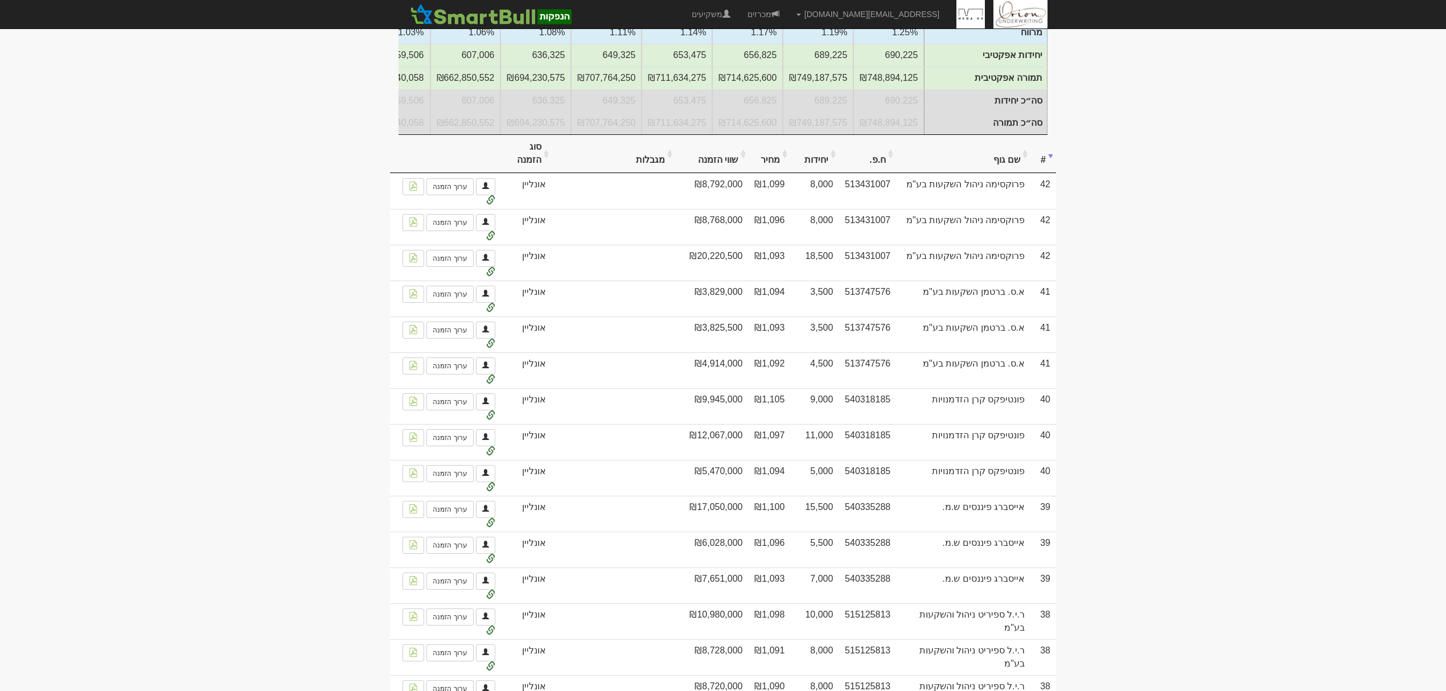
scroll to position [228, 0]
click at [1007, 170] on th "שם גוף" at bounding box center [963, 155] width 134 height 38
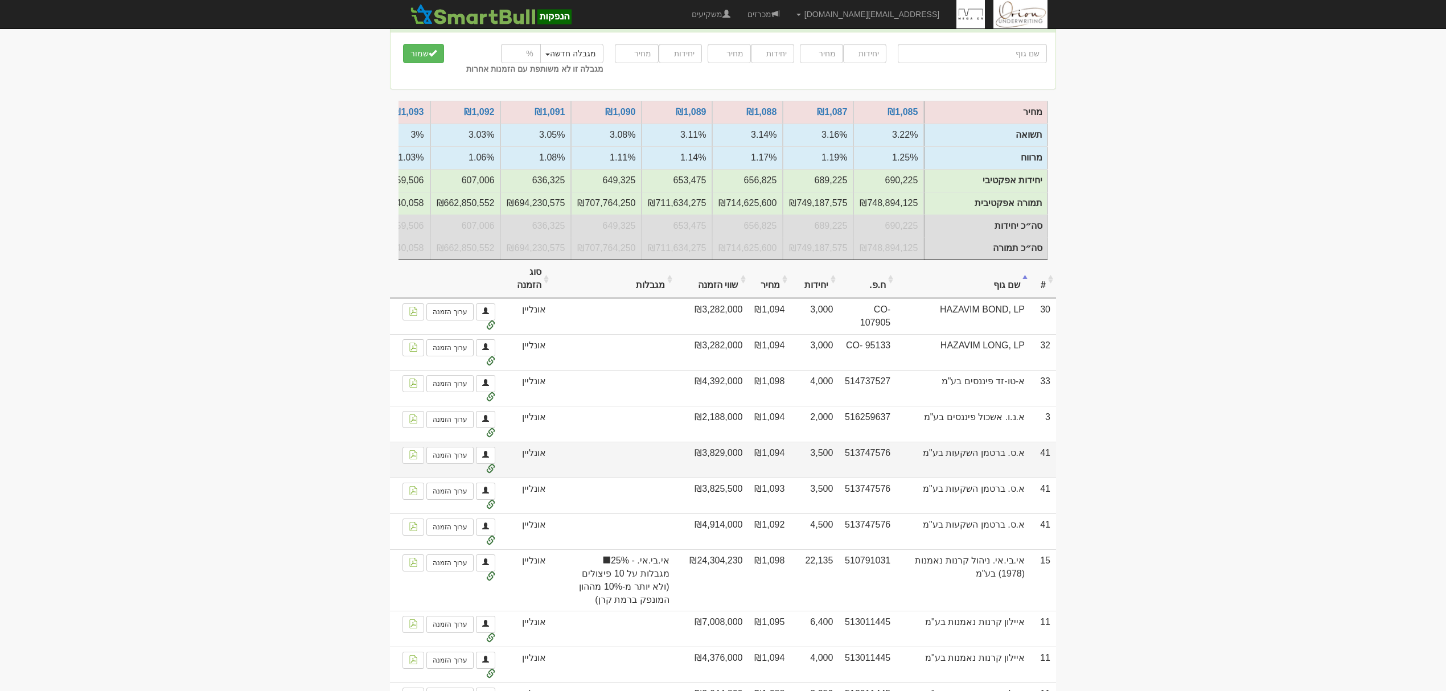
scroll to position [0, 0]
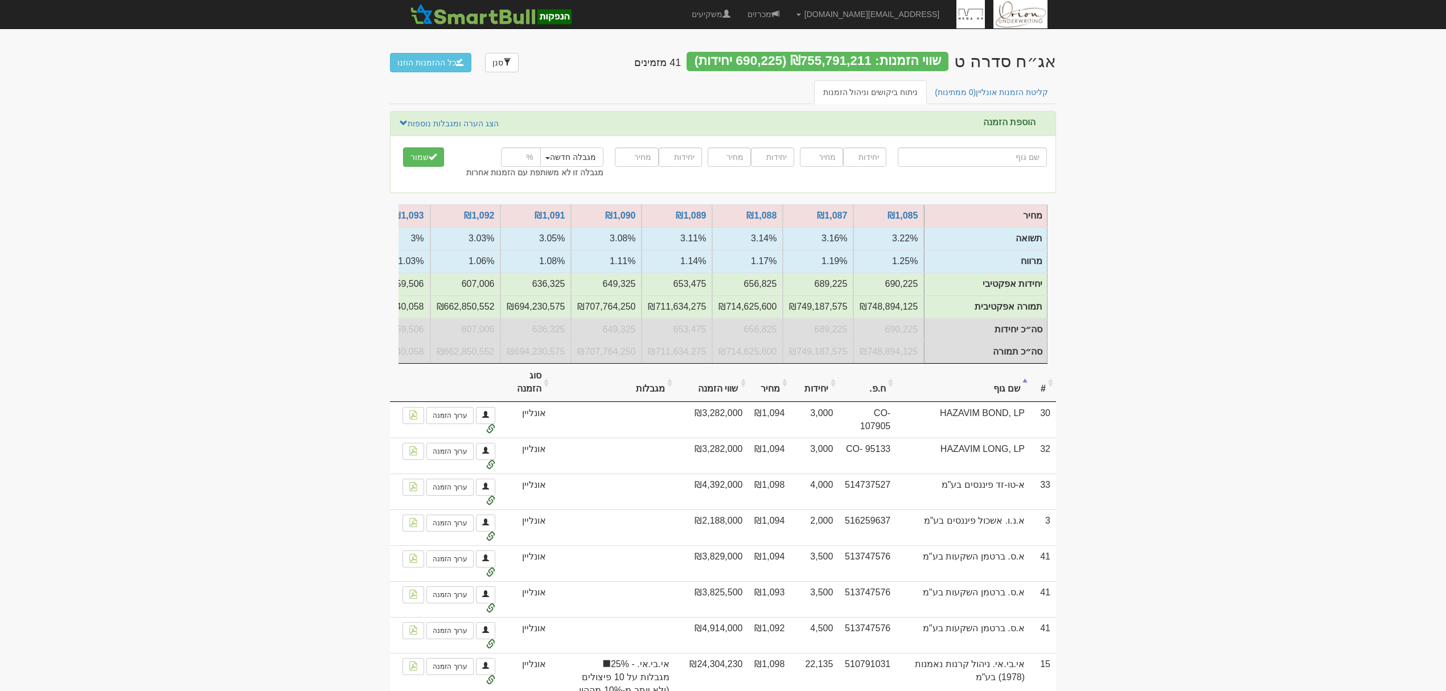
click at [989, 399] on th "שם גוף" at bounding box center [963, 383] width 134 height 38
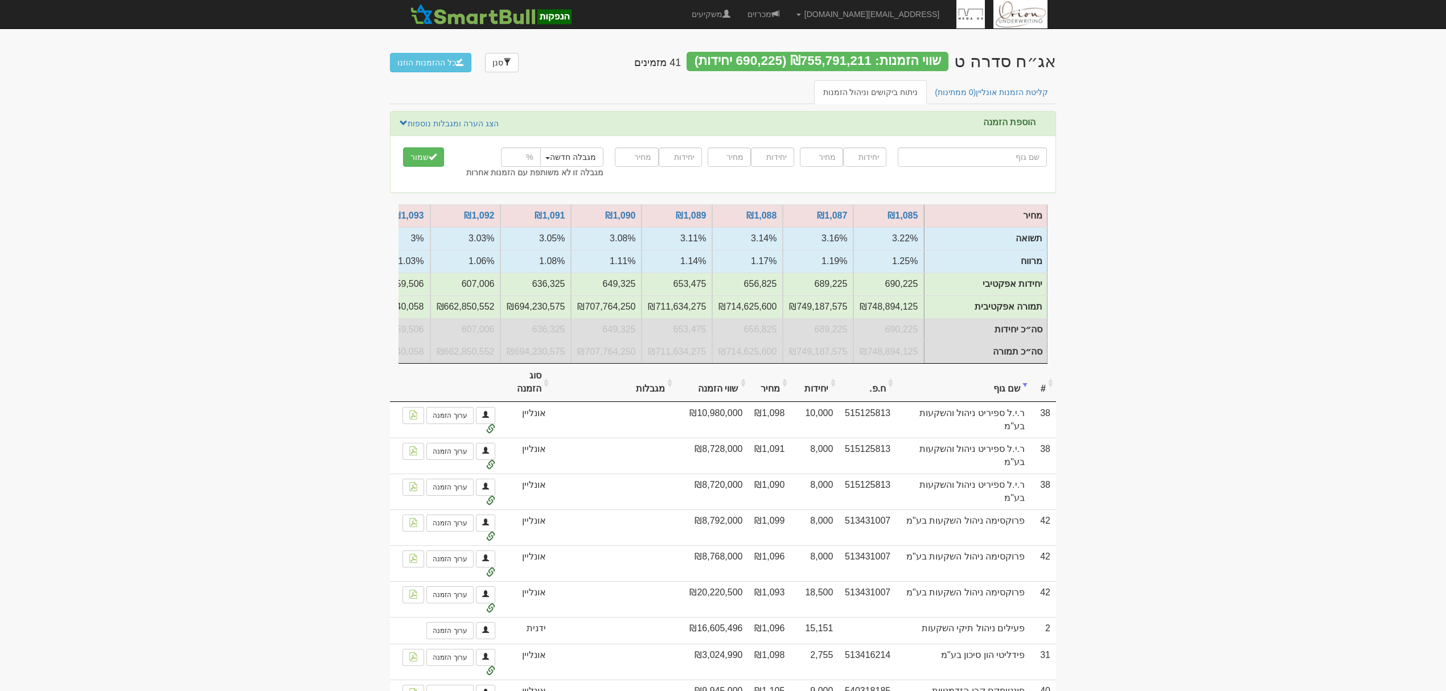
click at [1043, 401] on th "#" at bounding box center [1044, 383] width 26 height 38
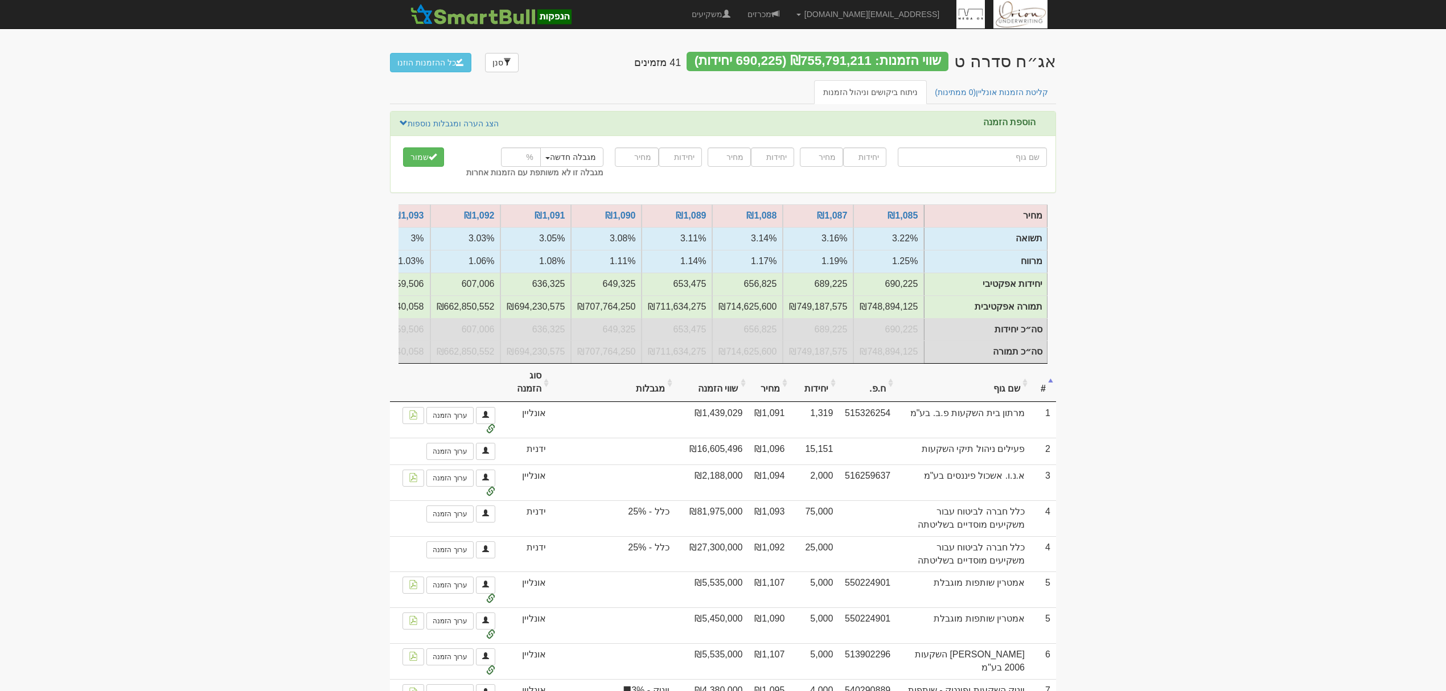
drag, startPoint x: 1046, startPoint y: 407, endPoint x: 1080, endPoint y: 386, distance: 39.4
click at [1046, 402] on th "#" at bounding box center [1044, 383] width 26 height 38
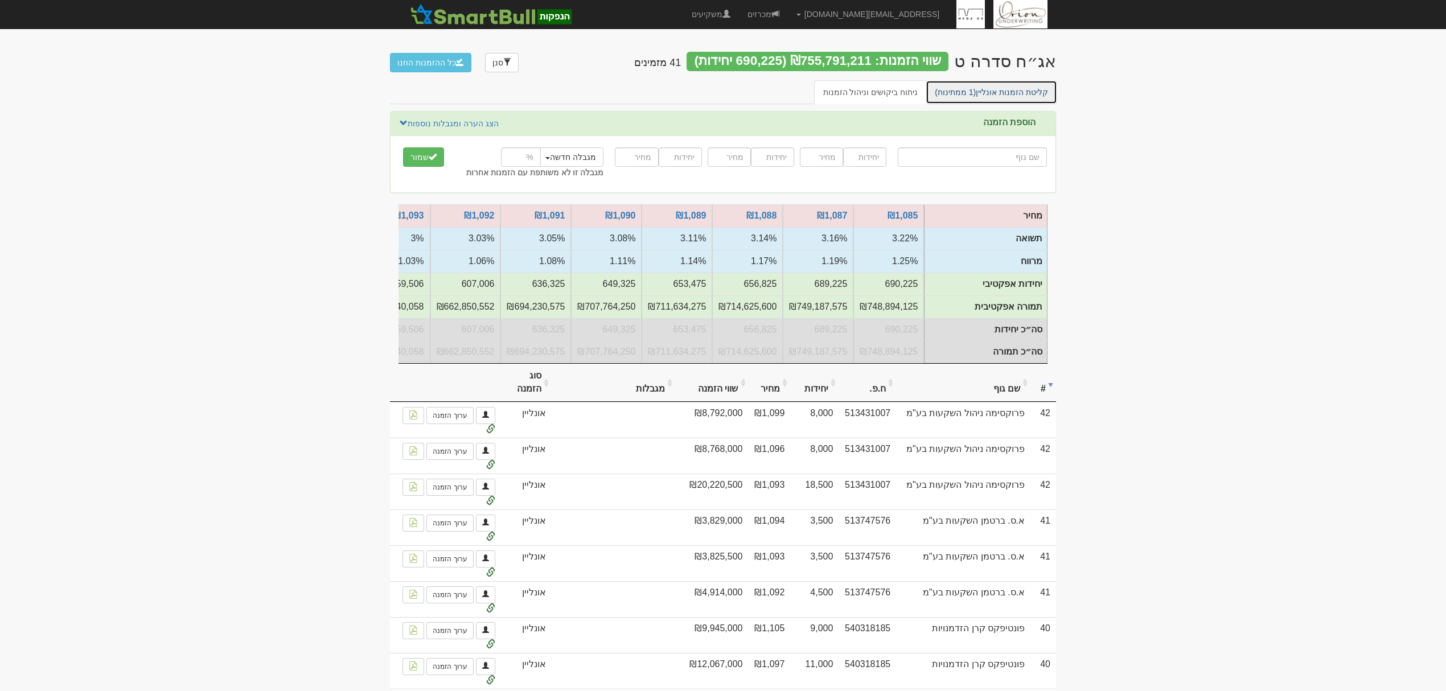
click at [994, 92] on link "קליטת הזמנות אונליין (1 ממתינות)" at bounding box center [992, 92] width 132 height 24
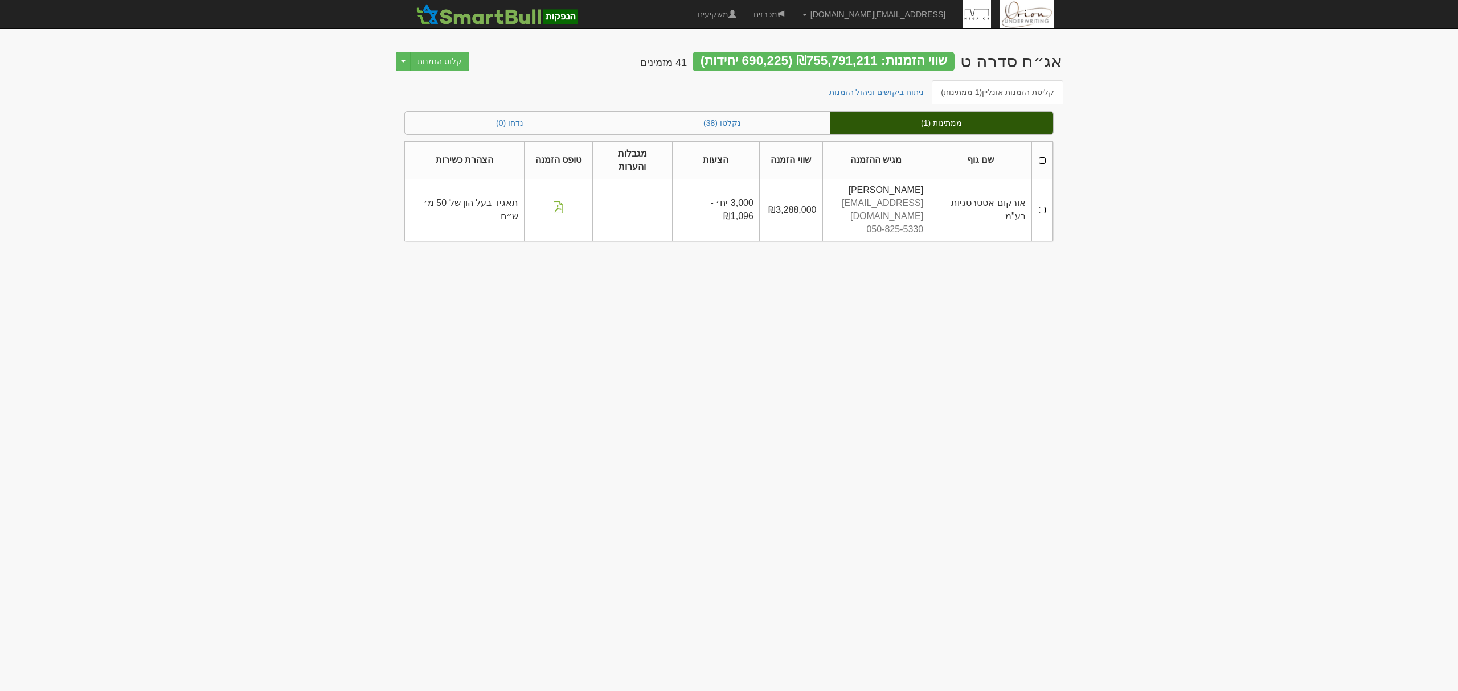
click at [1041, 153] on th at bounding box center [1041, 160] width 21 height 38
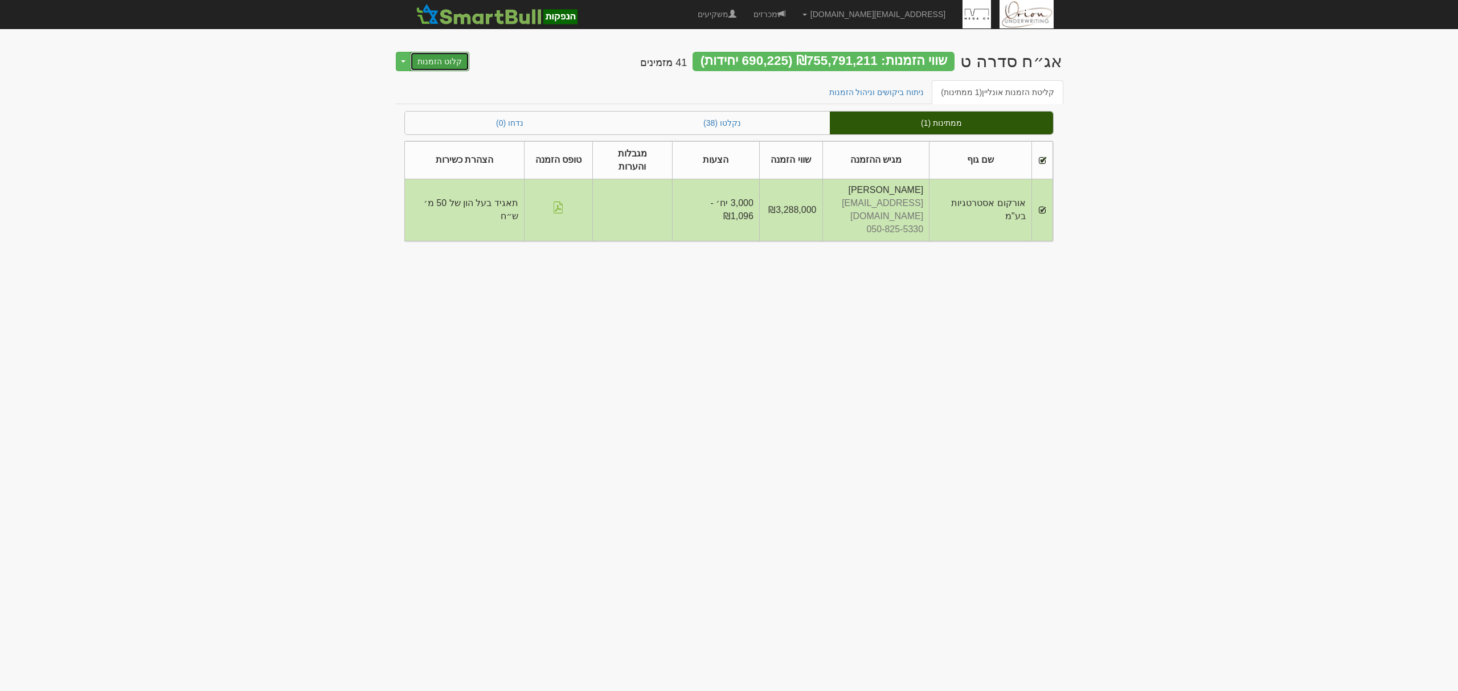
click at [449, 61] on button "קלוט הזמנות" at bounding box center [439, 61] width 59 height 19
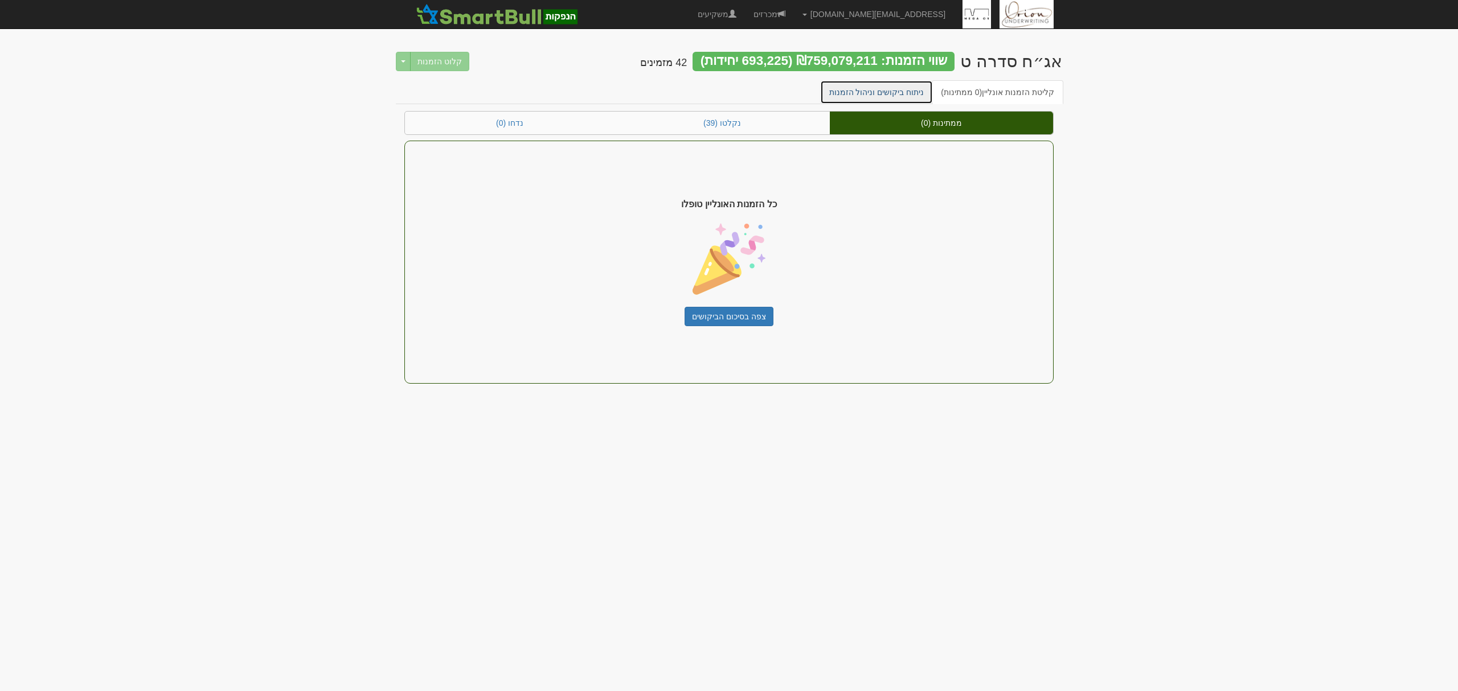
click at [872, 101] on link "ניתוח ביקושים וניהול הזמנות" at bounding box center [876, 92] width 113 height 24
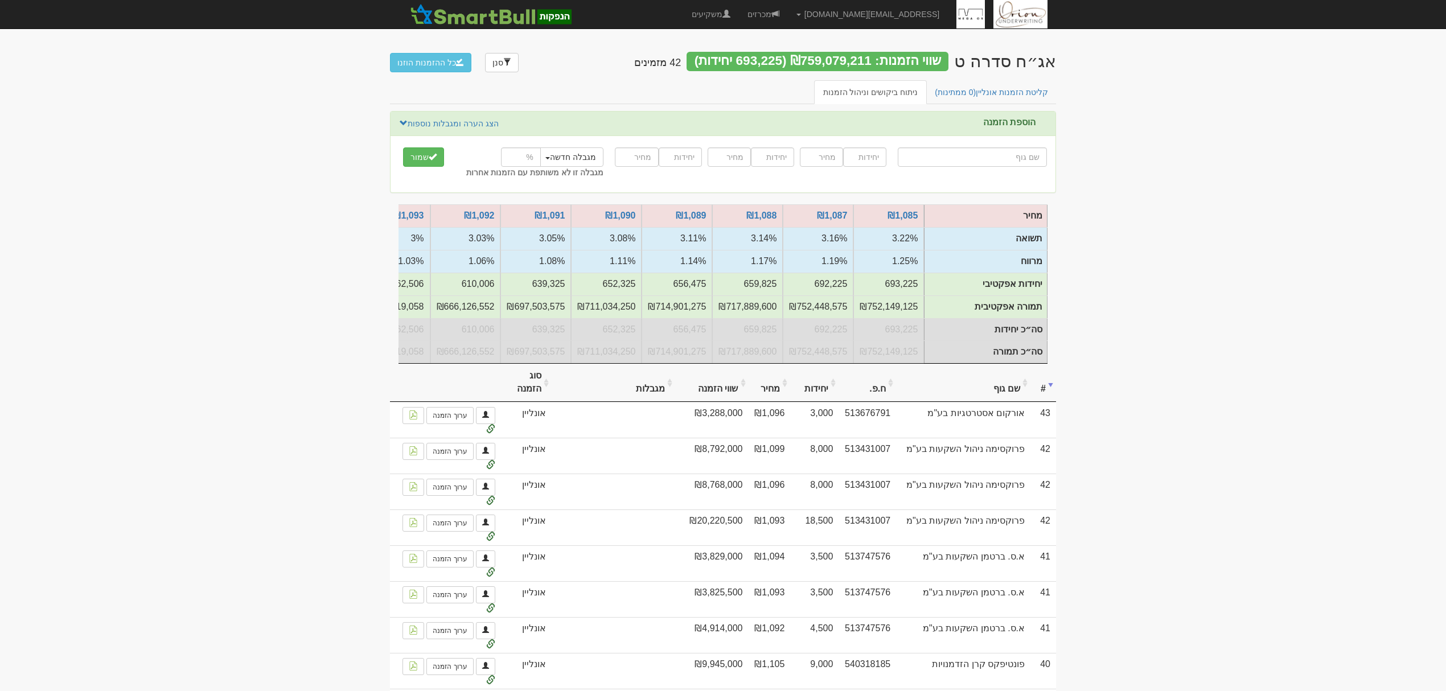
click at [1009, 402] on th "שם גוף" at bounding box center [963, 383] width 134 height 38
click at [1041, 402] on th "#" at bounding box center [1044, 383] width 26 height 38
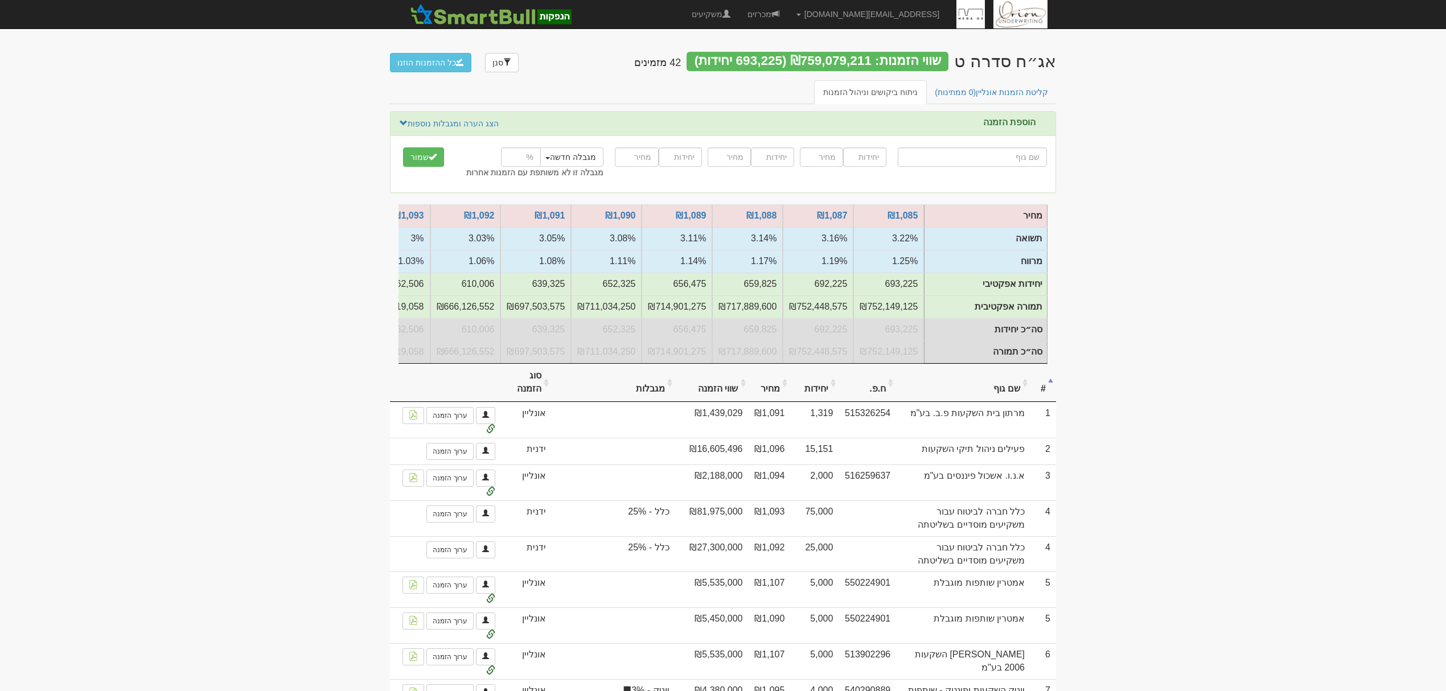
click at [1041, 401] on th "#" at bounding box center [1044, 383] width 26 height 38
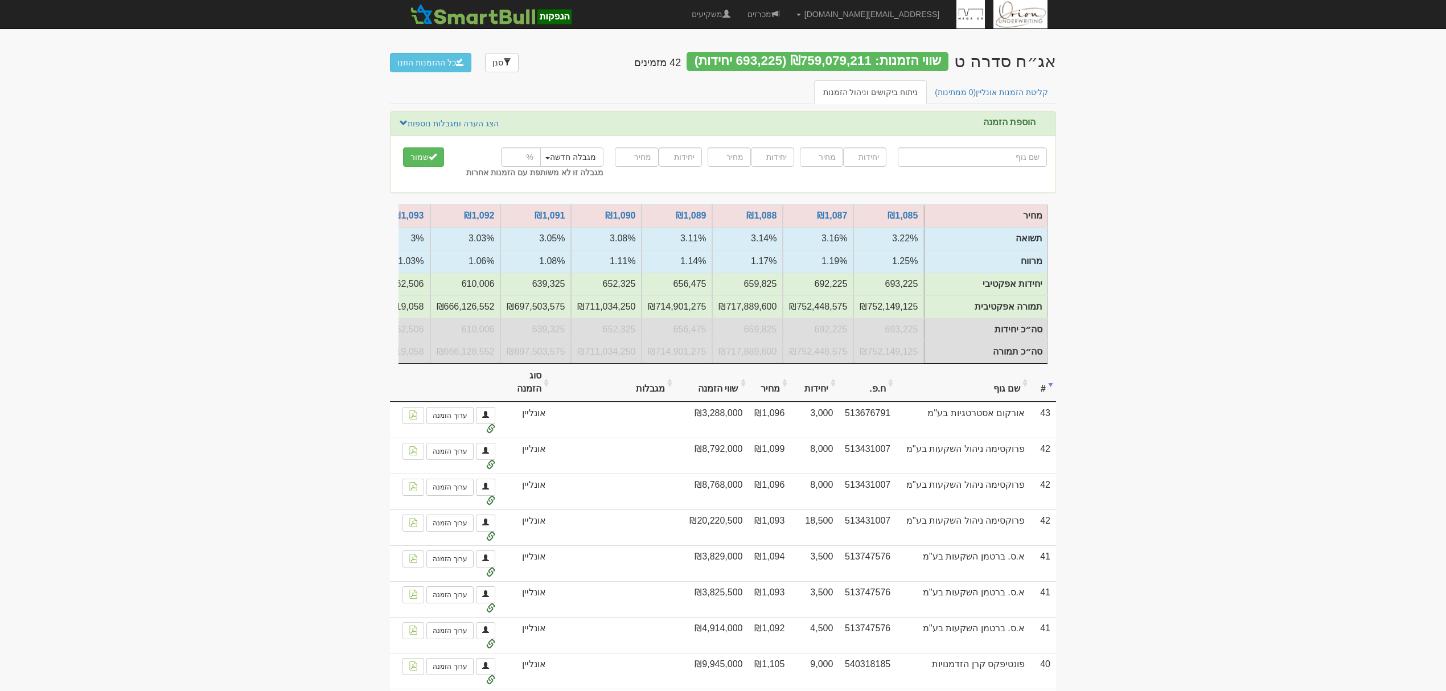
click at [971, 76] on div "אג״ח סדרה ט שווי הזמנות: ₪759,079,211 (693,225 יחידות) 42 מזמינים סנן כל ההזמנו…" at bounding box center [723, 60] width 666 height 40
click at [971, 89] on span "(0 ממתינות)" at bounding box center [955, 92] width 41 height 9
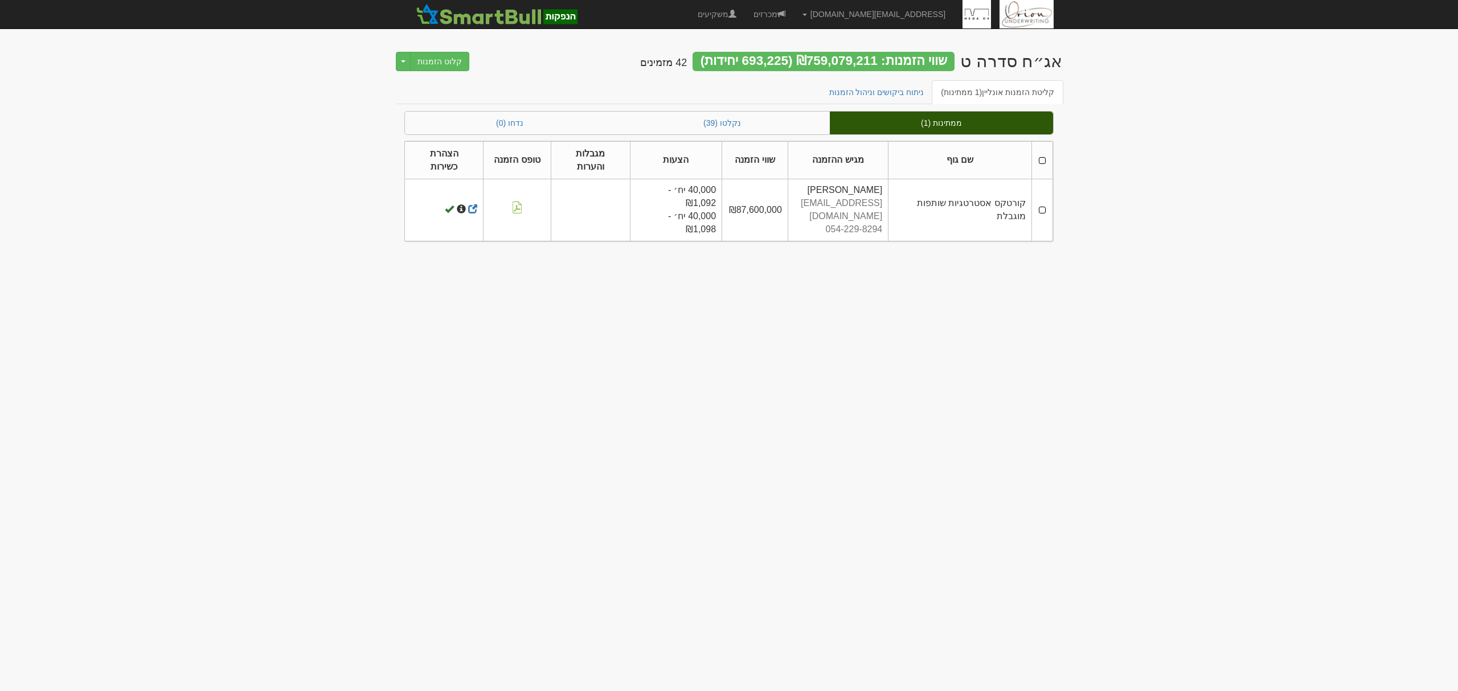
click at [1042, 154] on th at bounding box center [1041, 160] width 21 height 38
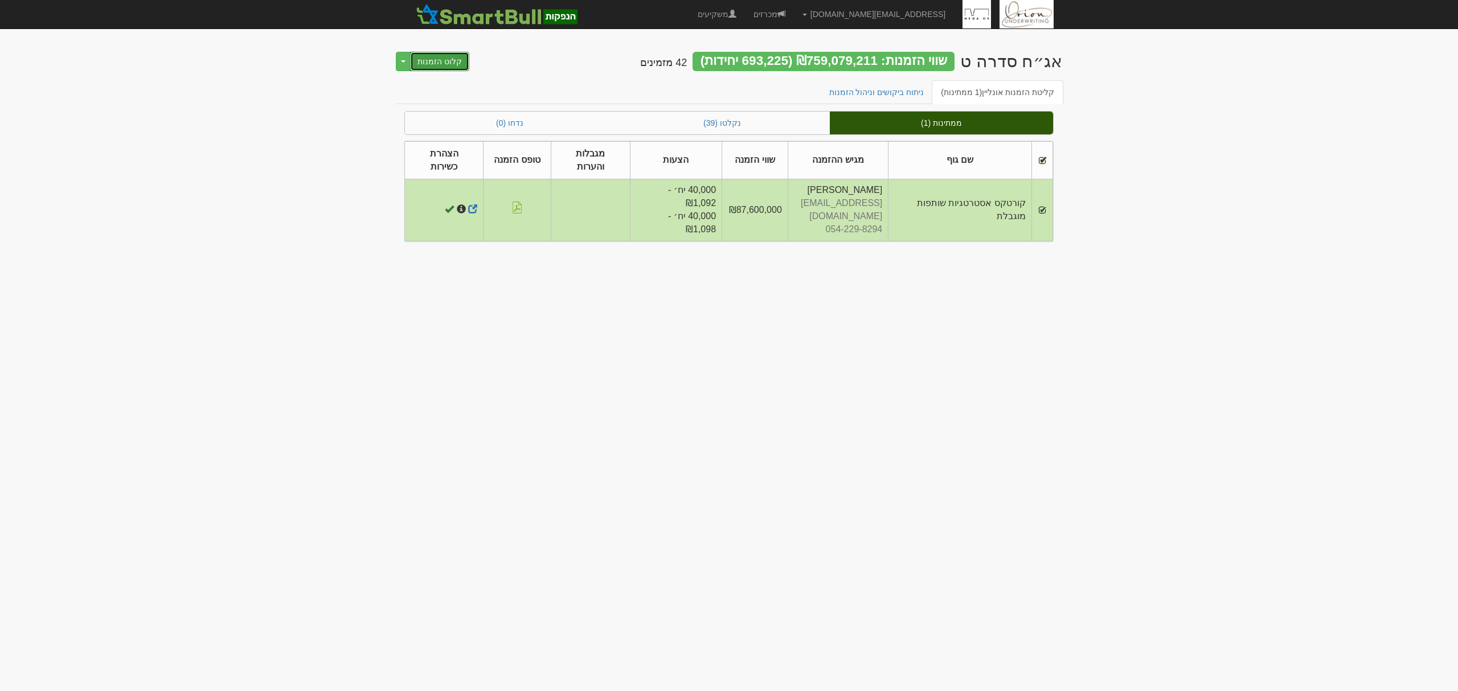
click at [428, 55] on button "קלוט הזמנות" at bounding box center [439, 61] width 59 height 19
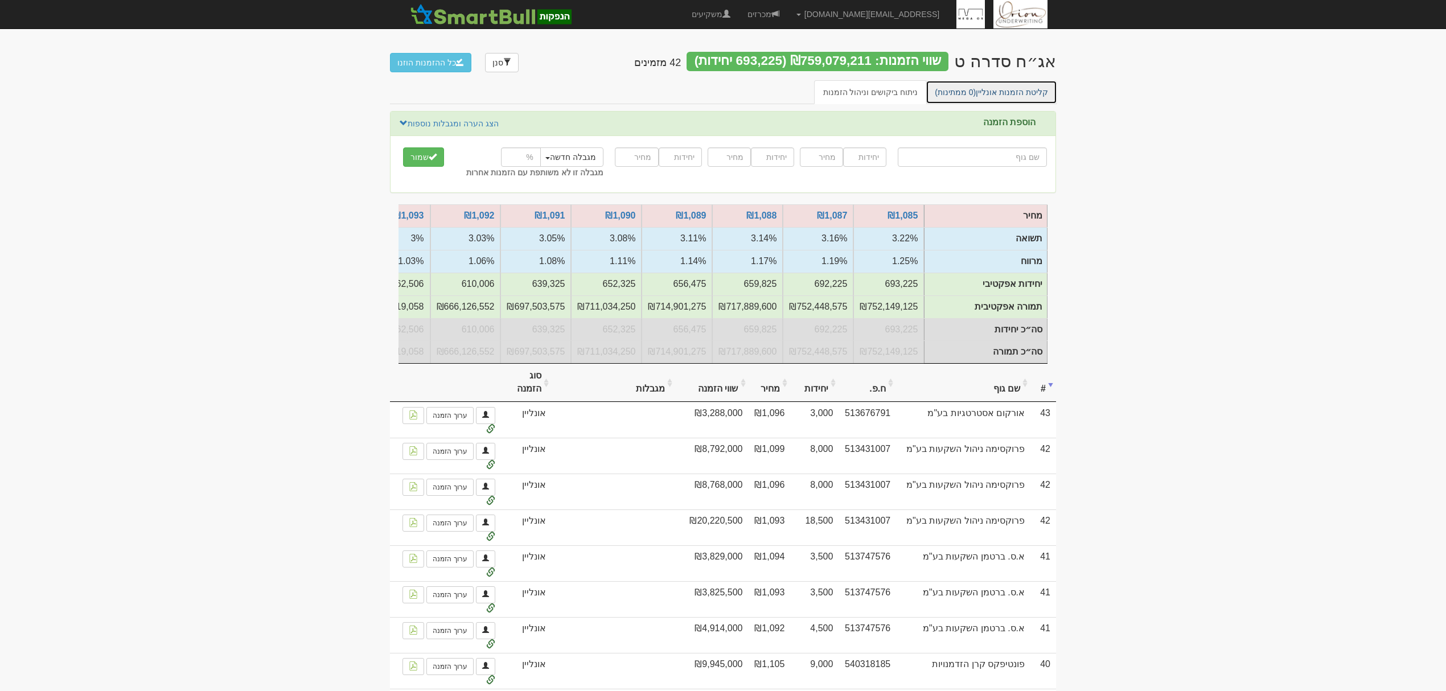
click at [1012, 83] on link "קליטת הזמנות אונליין (0 ממתינות)" at bounding box center [992, 92] width 132 height 24
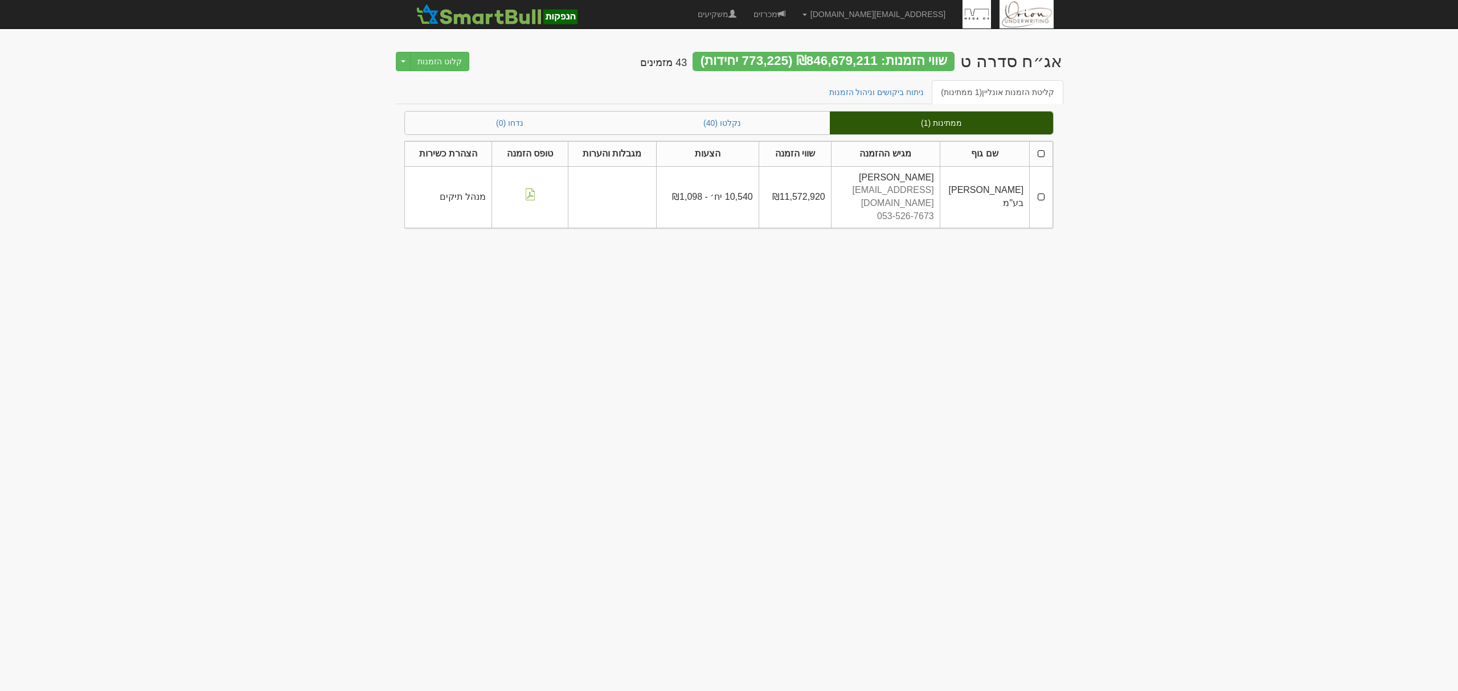
click at [1036, 155] on th at bounding box center [1040, 153] width 23 height 25
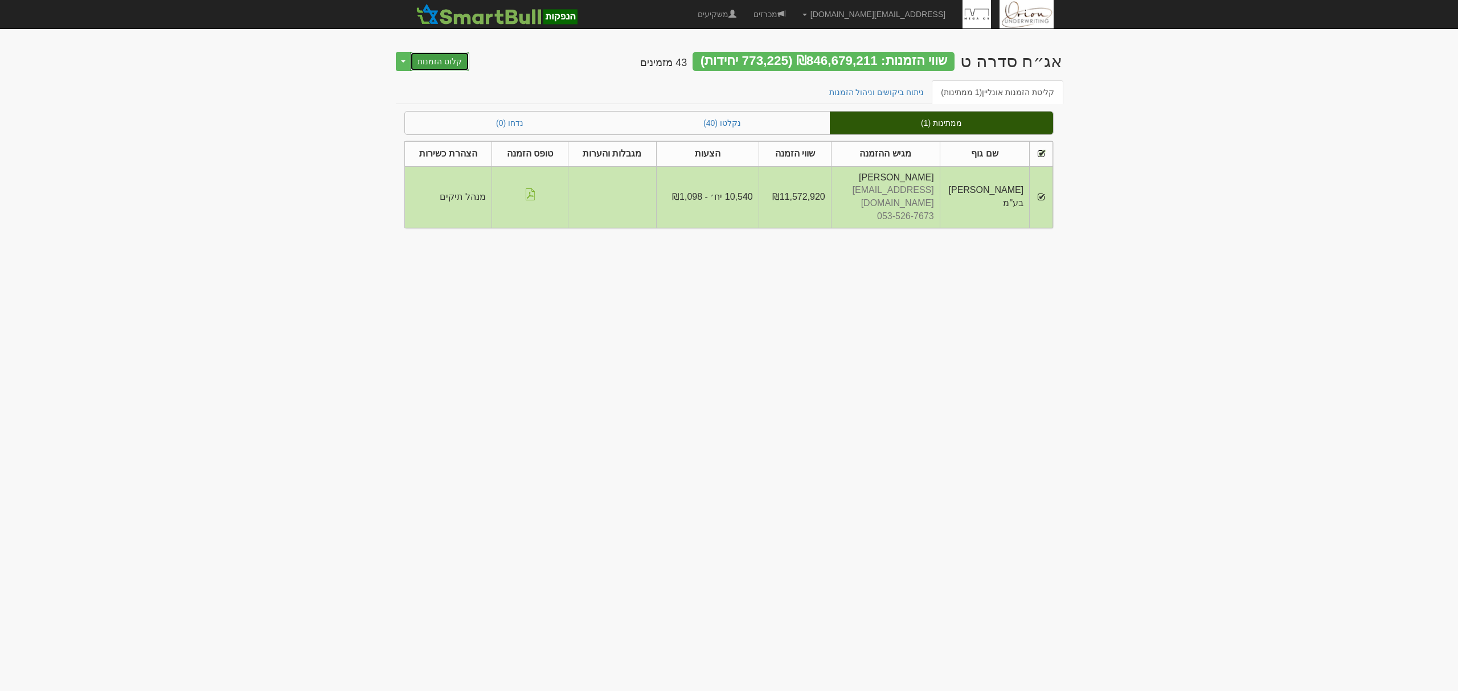
click at [429, 54] on button "קלוט הזמנות" at bounding box center [439, 61] width 59 height 19
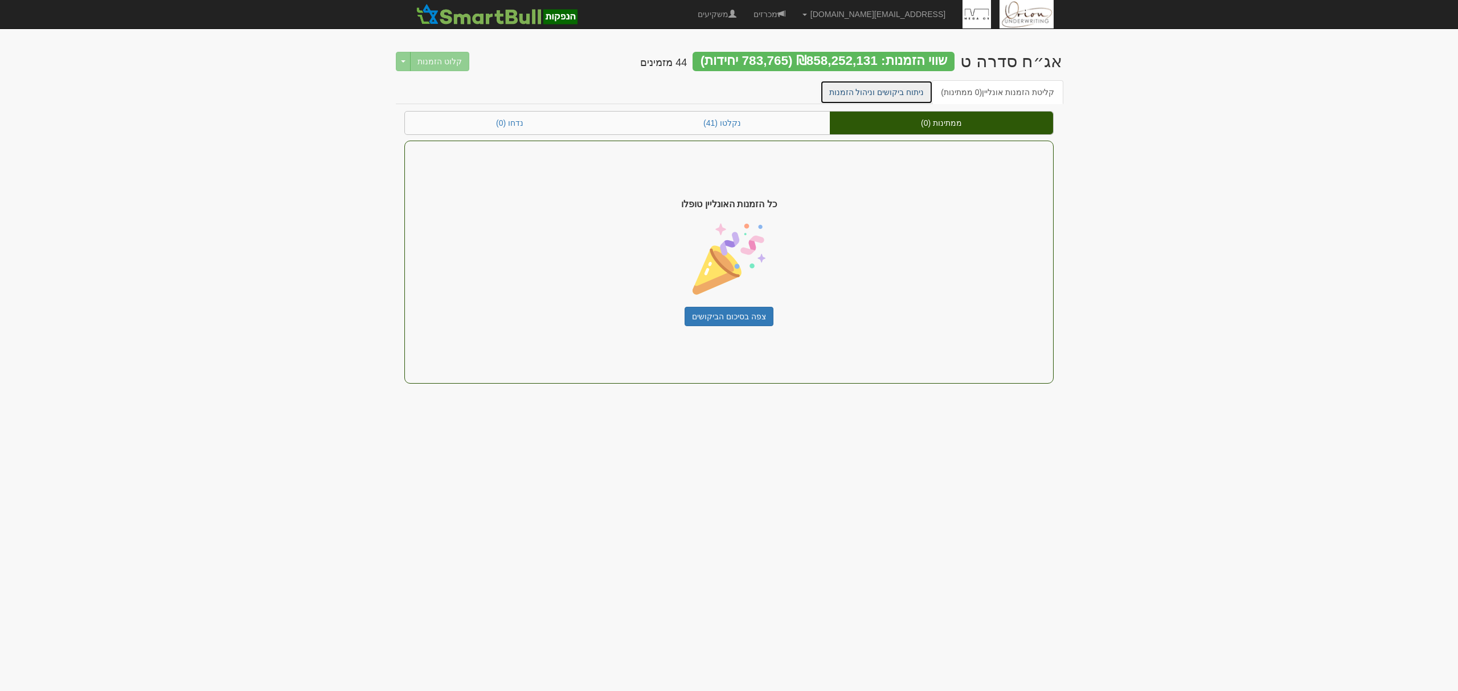
click at [873, 98] on link "ניתוח ביקושים וניהול הזמנות" at bounding box center [876, 92] width 113 height 24
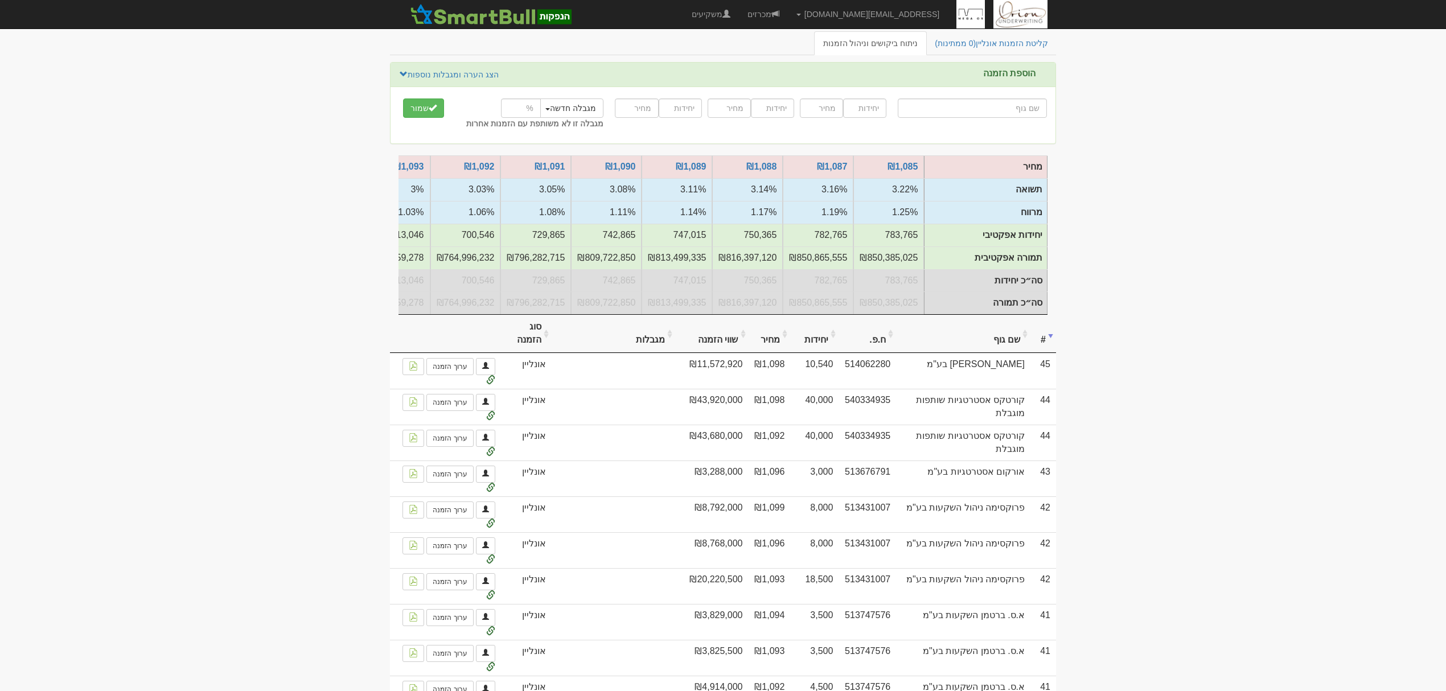
scroll to position [76, 0]
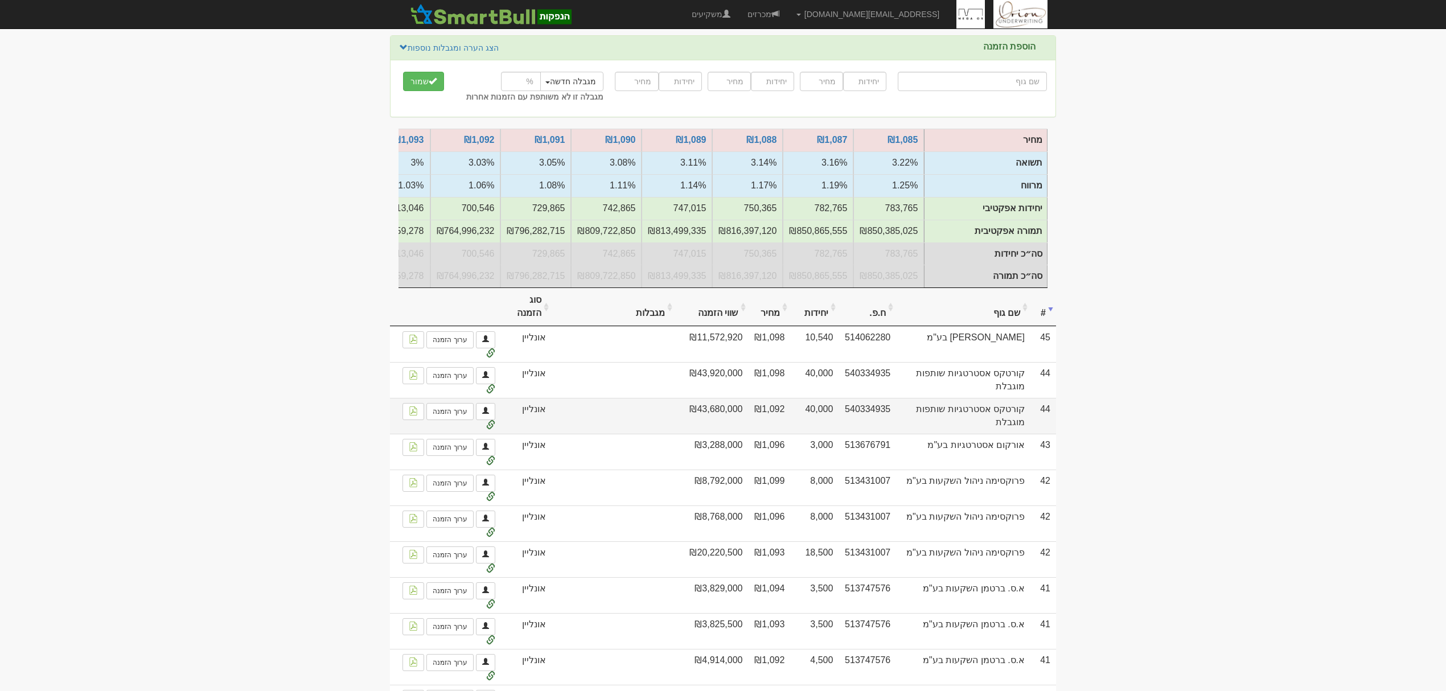
drag, startPoint x: 934, startPoint y: 388, endPoint x: 773, endPoint y: 429, distance: 165.7
click at [791, 427] on td "₪1,092" at bounding box center [770, 416] width 42 height 36
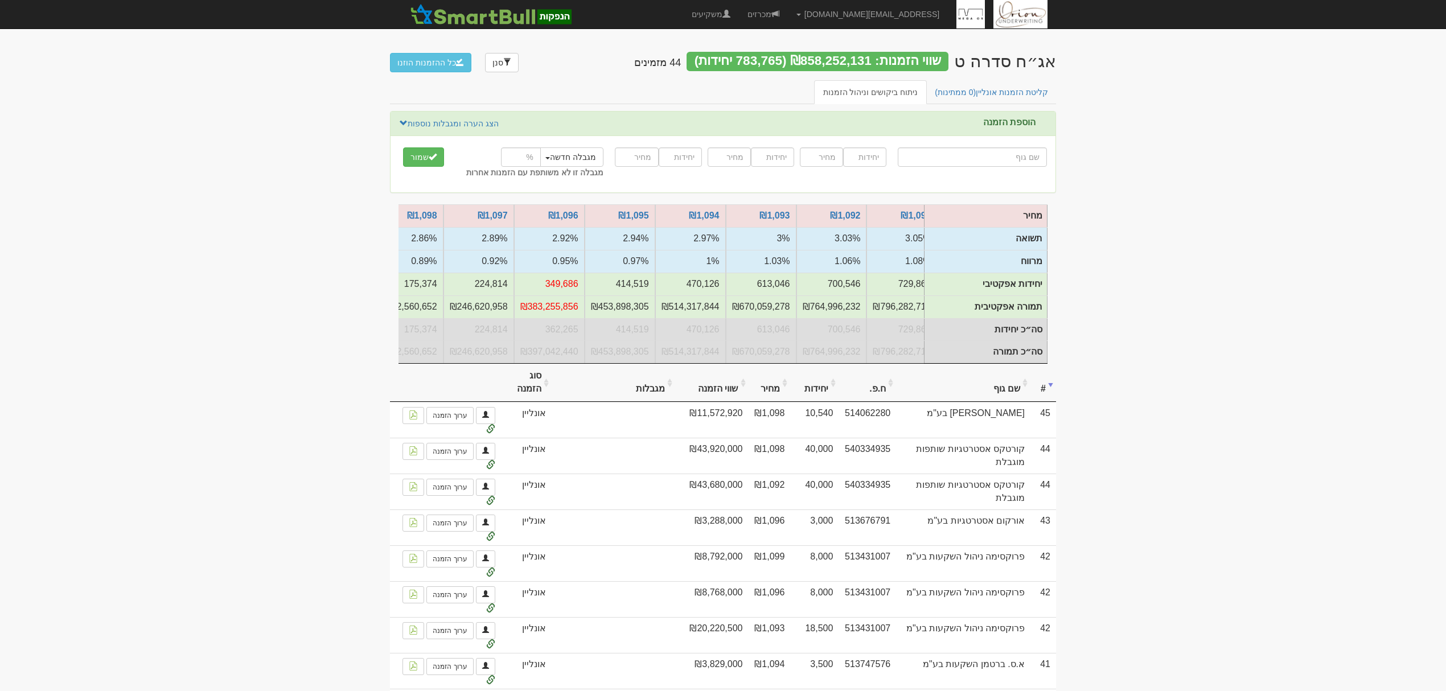
scroll to position [0, -367]
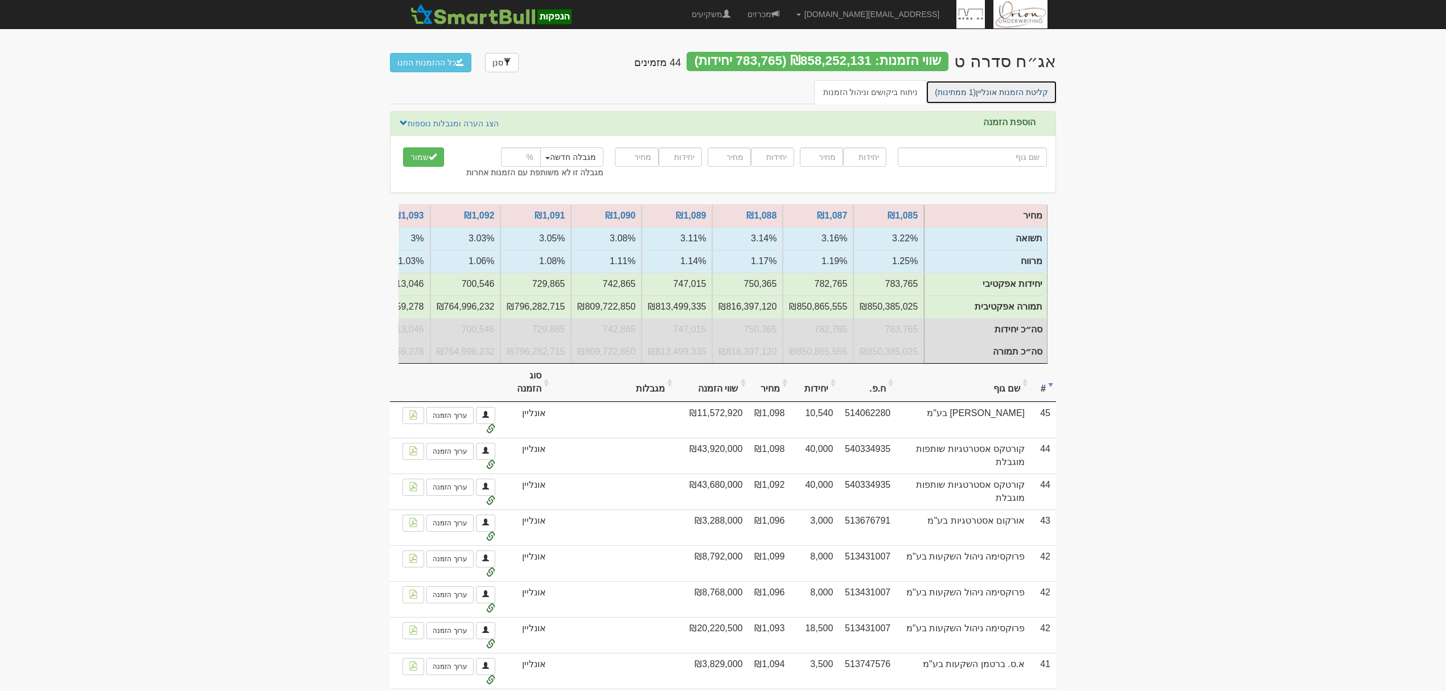
click at [966, 89] on span "(1 ממתינות)" at bounding box center [955, 92] width 41 height 9
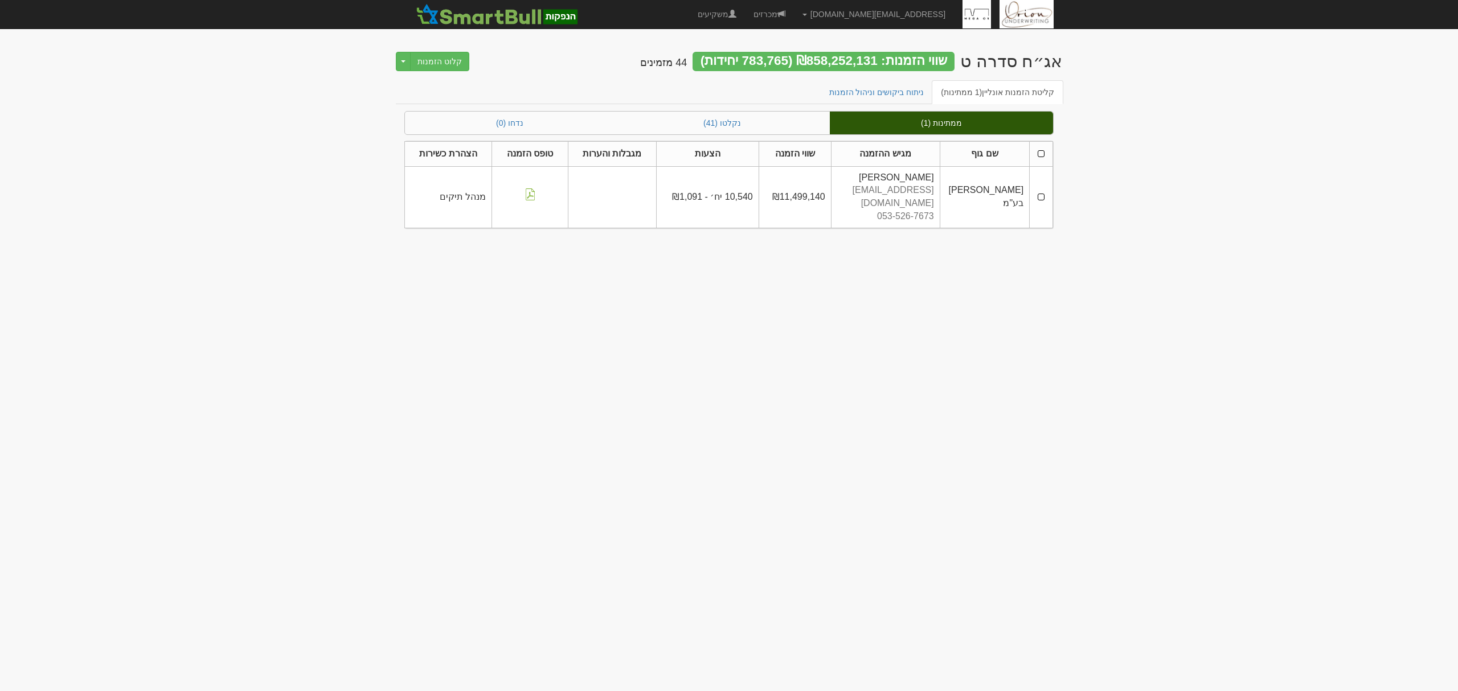
click at [1039, 153] on th at bounding box center [1040, 153] width 23 height 25
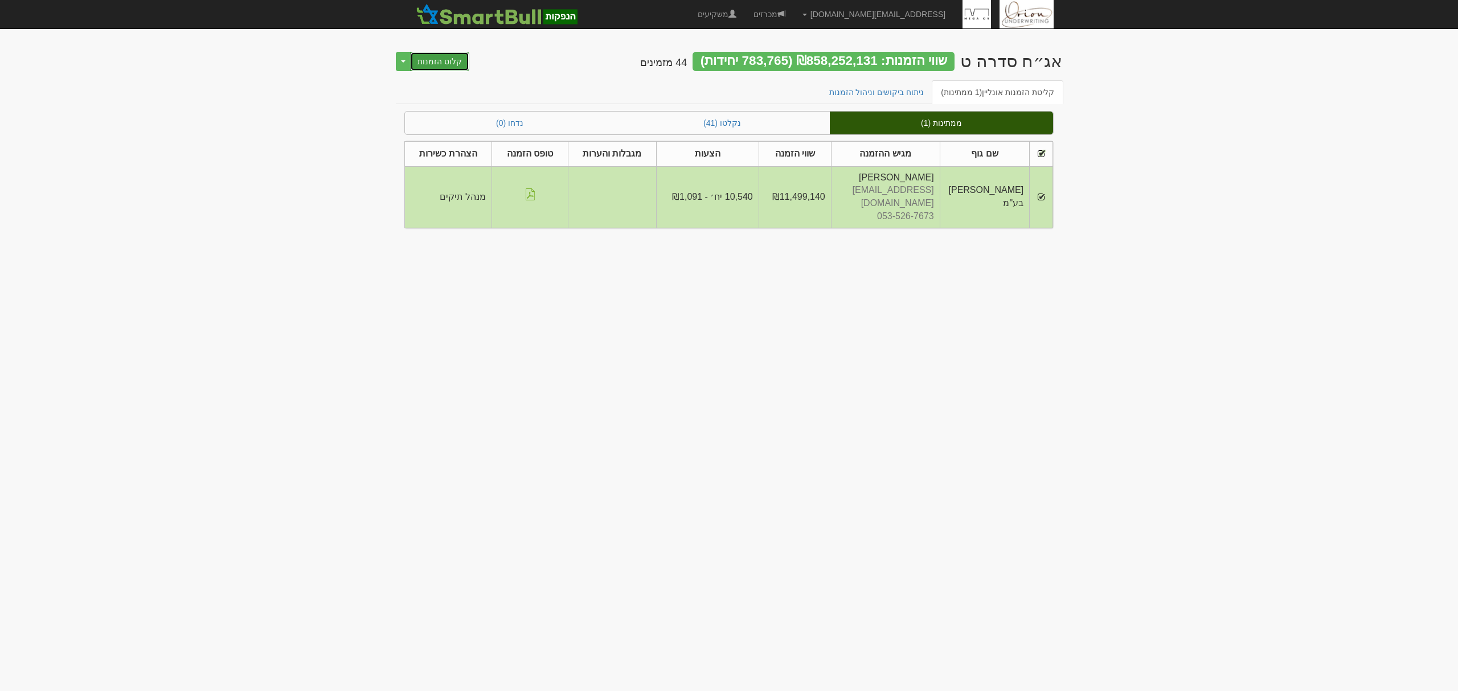
click at [451, 64] on button "קלוט הזמנות" at bounding box center [439, 61] width 59 height 19
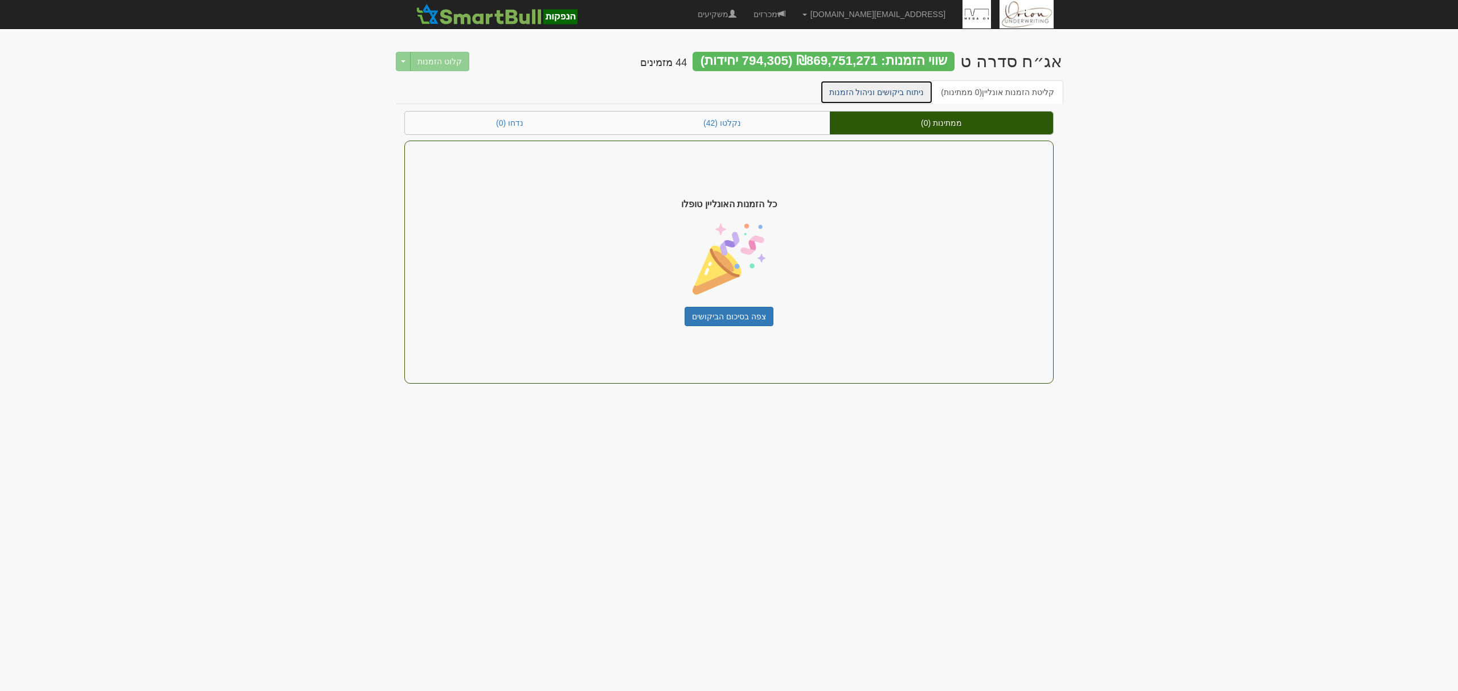
click at [896, 85] on link "ניתוח ביקושים וניהול הזמנות" at bounding box center [876, 92] width 113 height 24
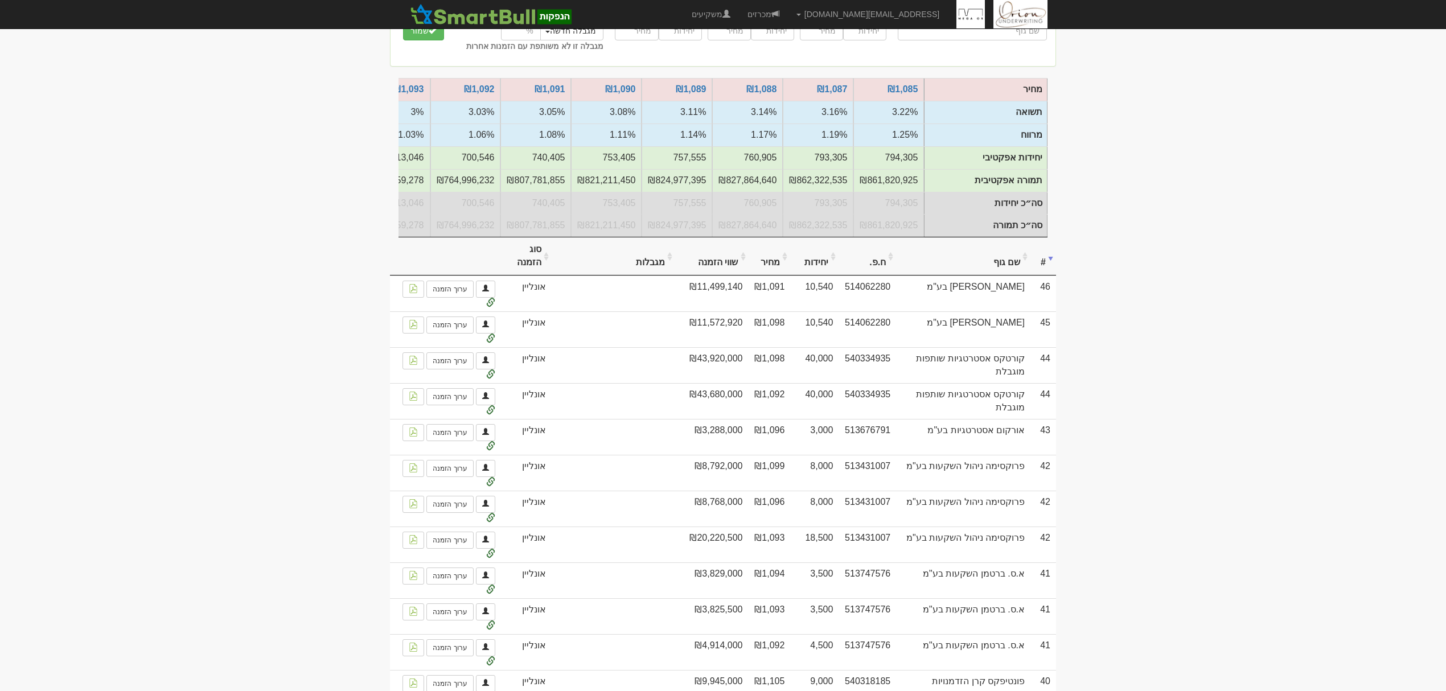
scroll to position [151, 0]
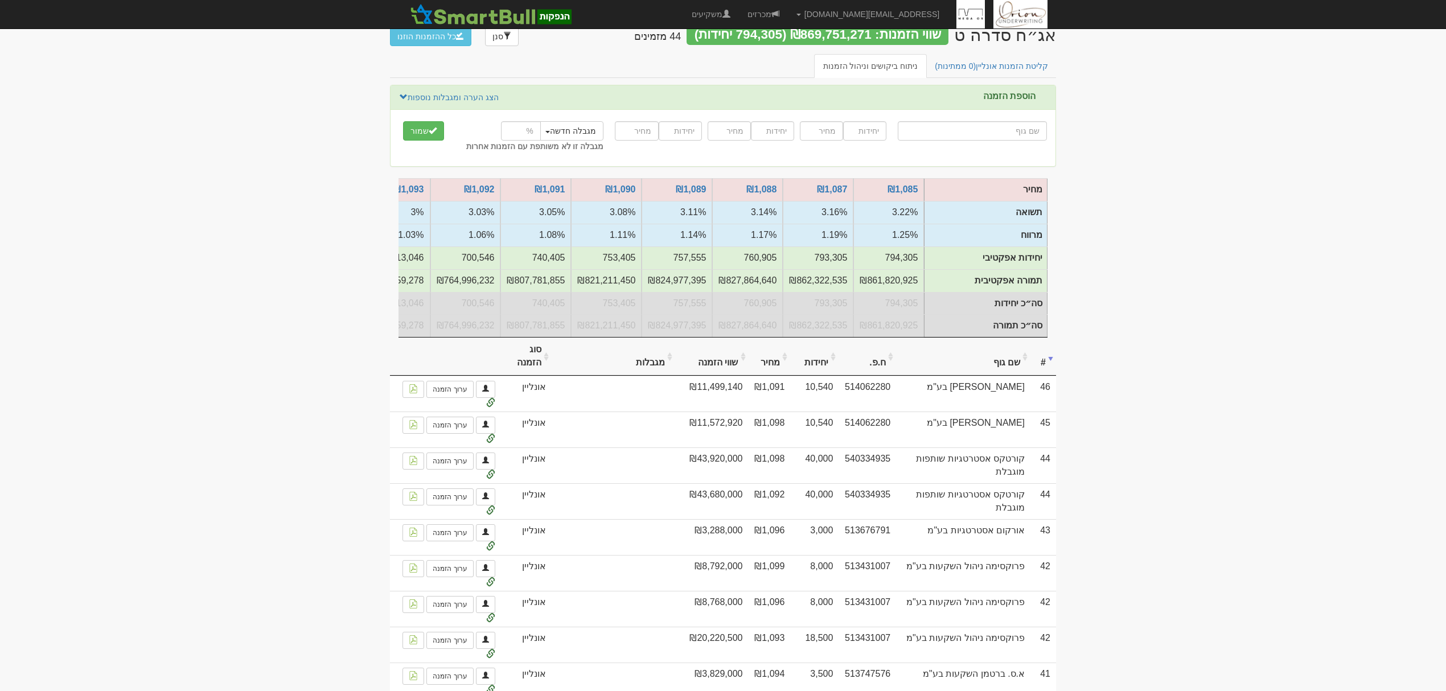
scroll to position [0, 0]
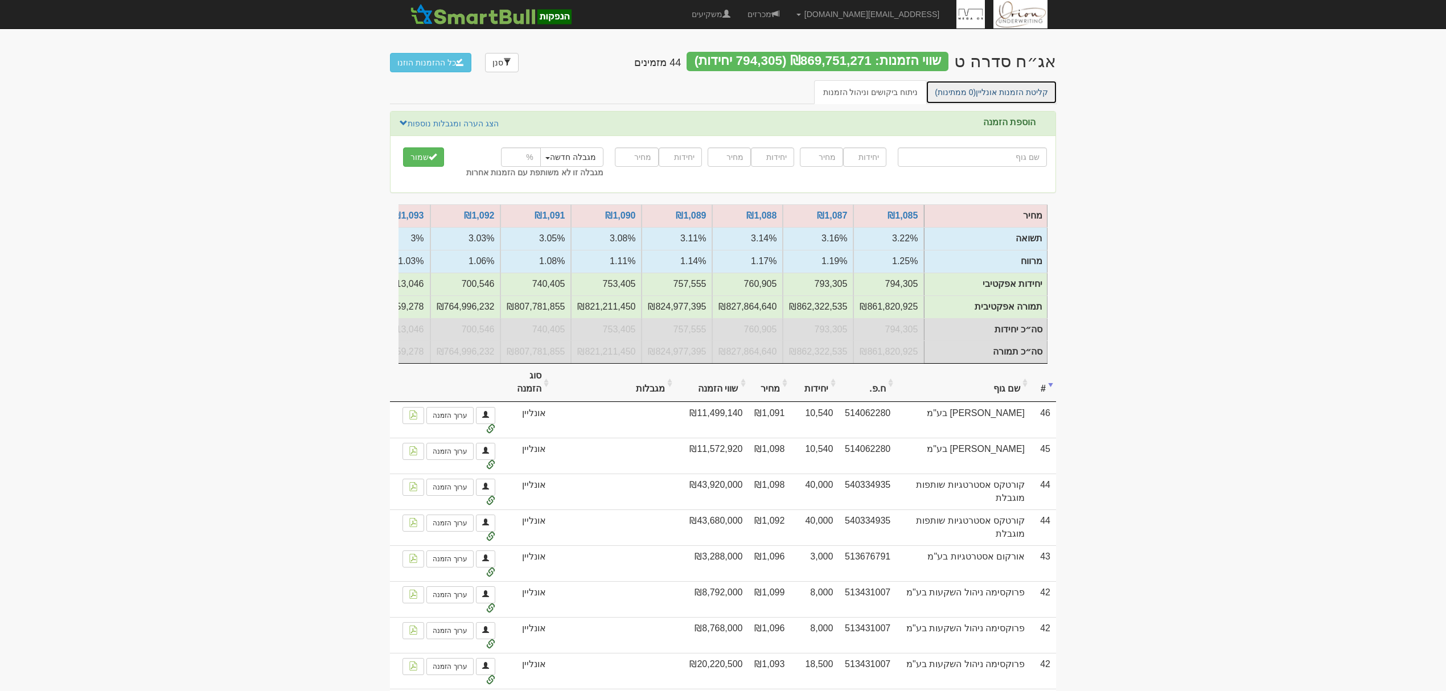
click at [1005, 85] on link "קליטת הזמנות אונליין (0 ממתינות)" at bounding box center [992, 92] width 132 height 24
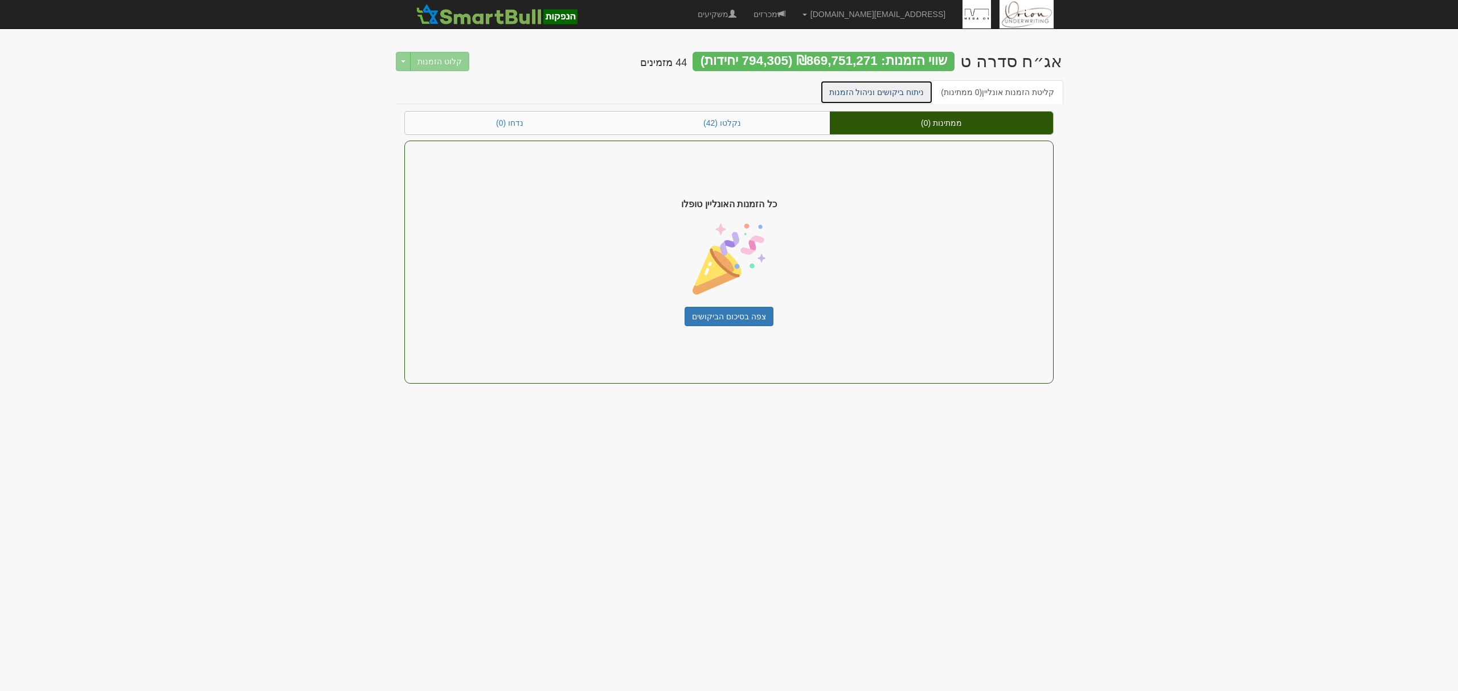
click at [900, 95] on link "ניתוח ביקושים וניהול הזמנות" at bounding box center [876, 92] width 113 height 24
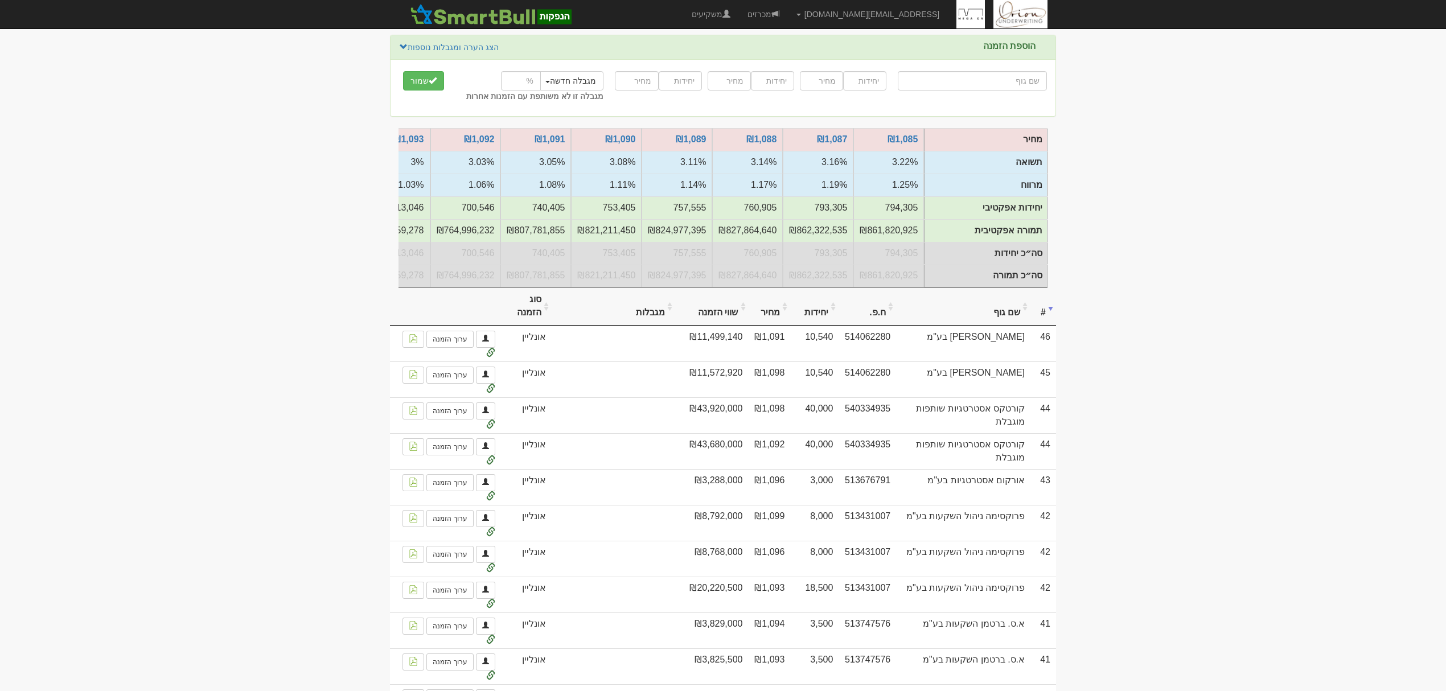
scroll to position [76, 0]
click at [1028, 323] on th "שם גוף" at bounding box center [963, 307] width 134 height 38
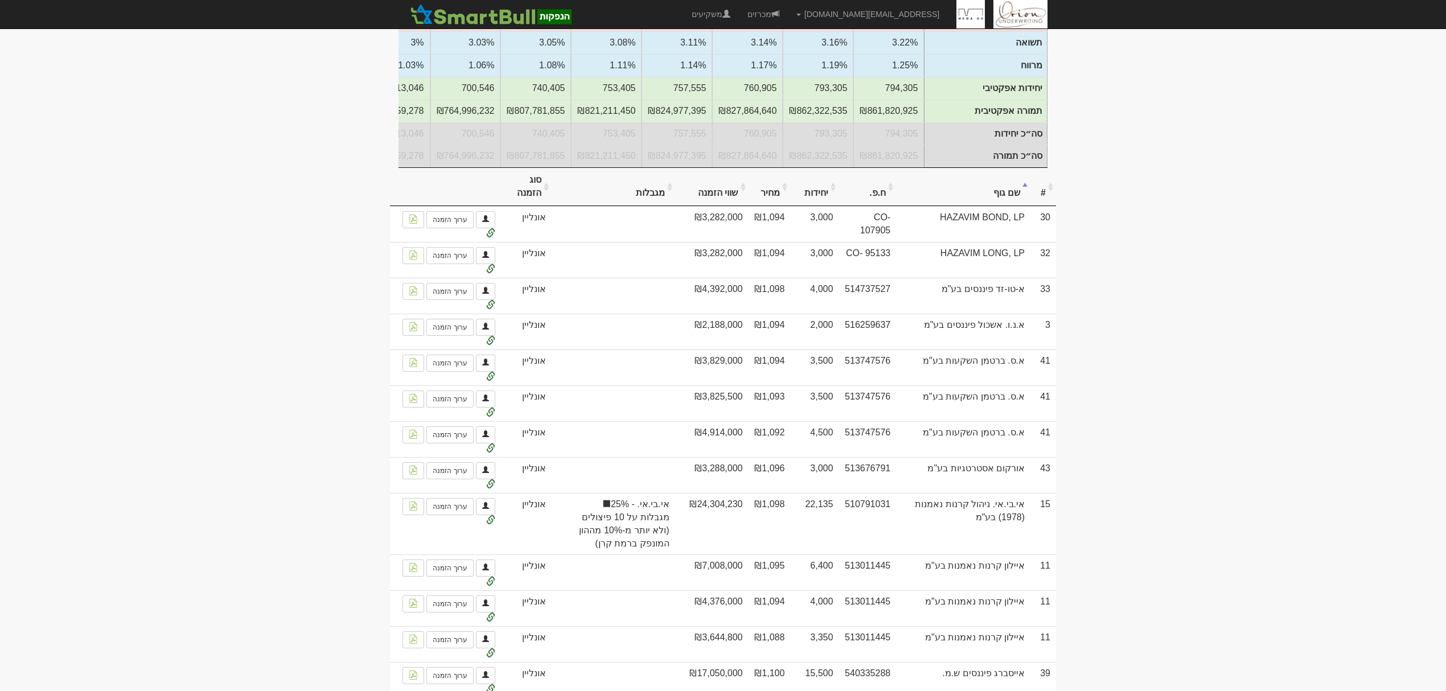
scroll to position [0, 0]
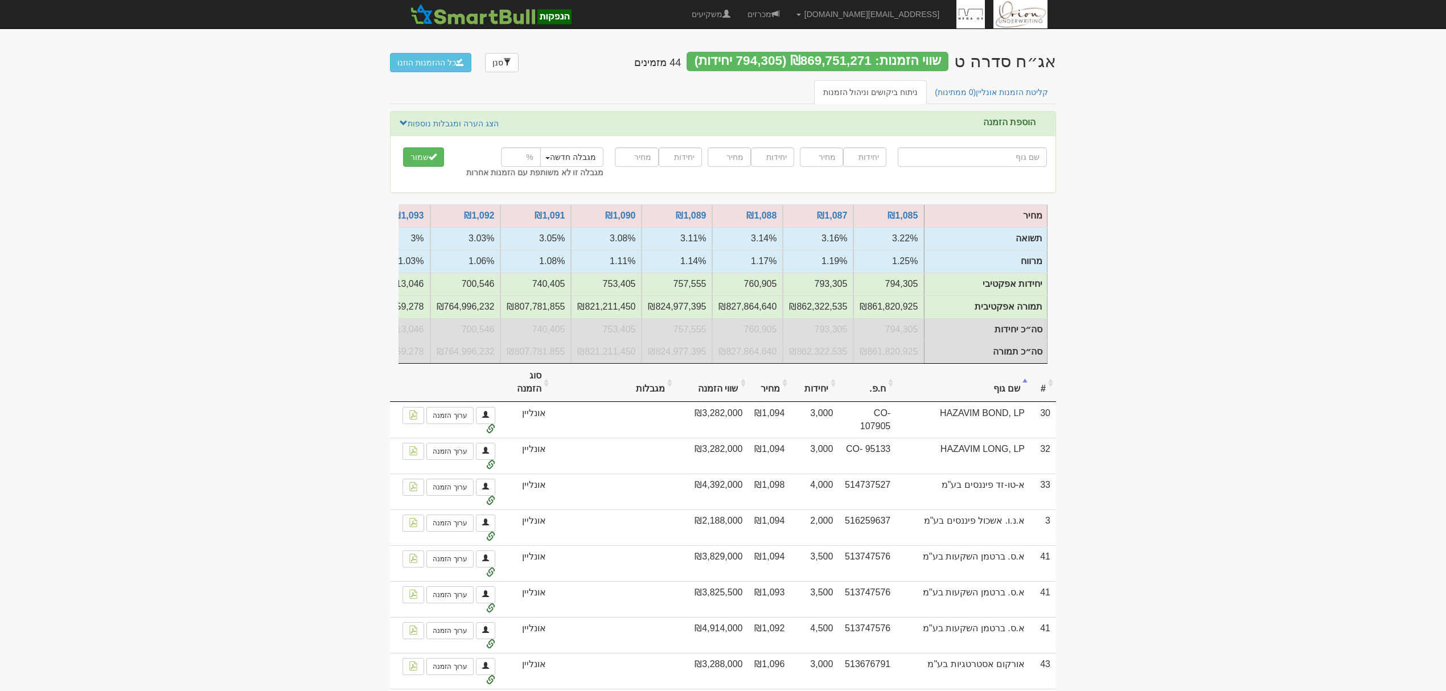
click at [1049, 401] on th "#" at bounding box center [1044, 383] width 26 height 38
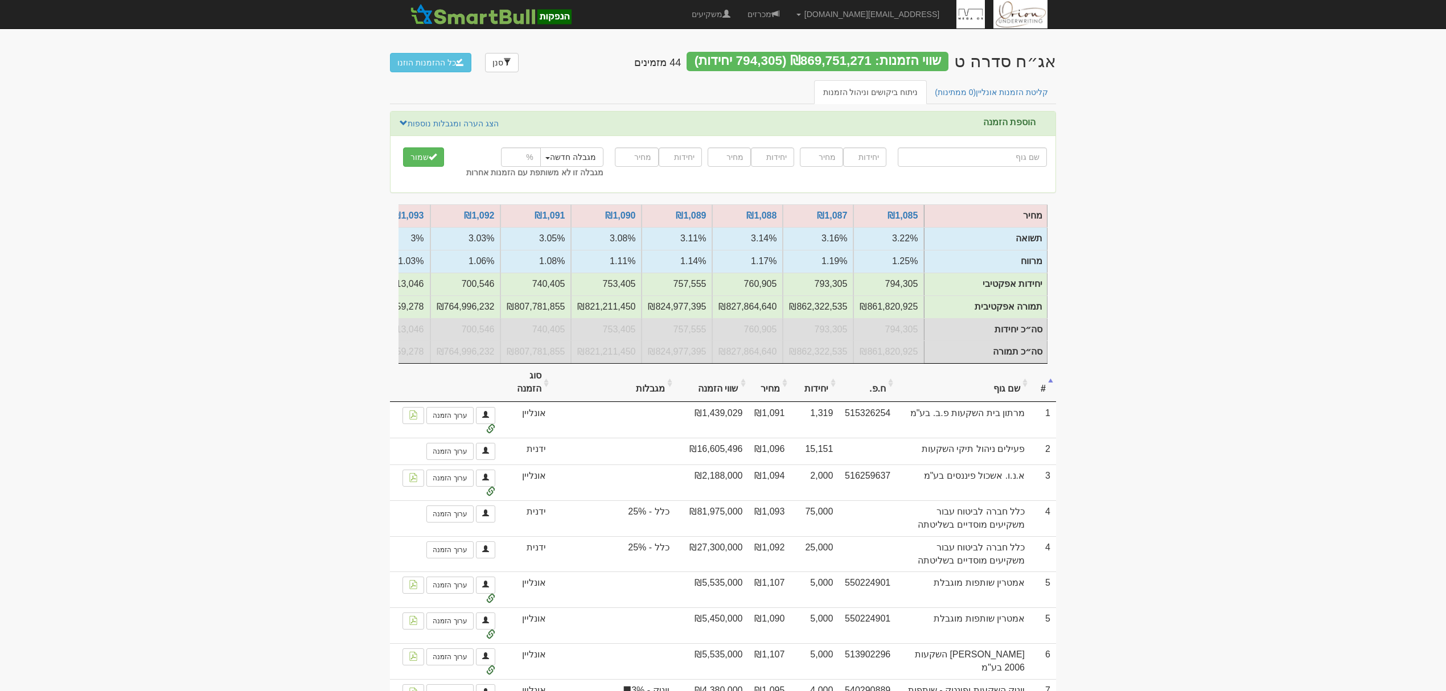
click at [1049, 401] on th "#" at bounding box center [1044, 383] width 26 height 38
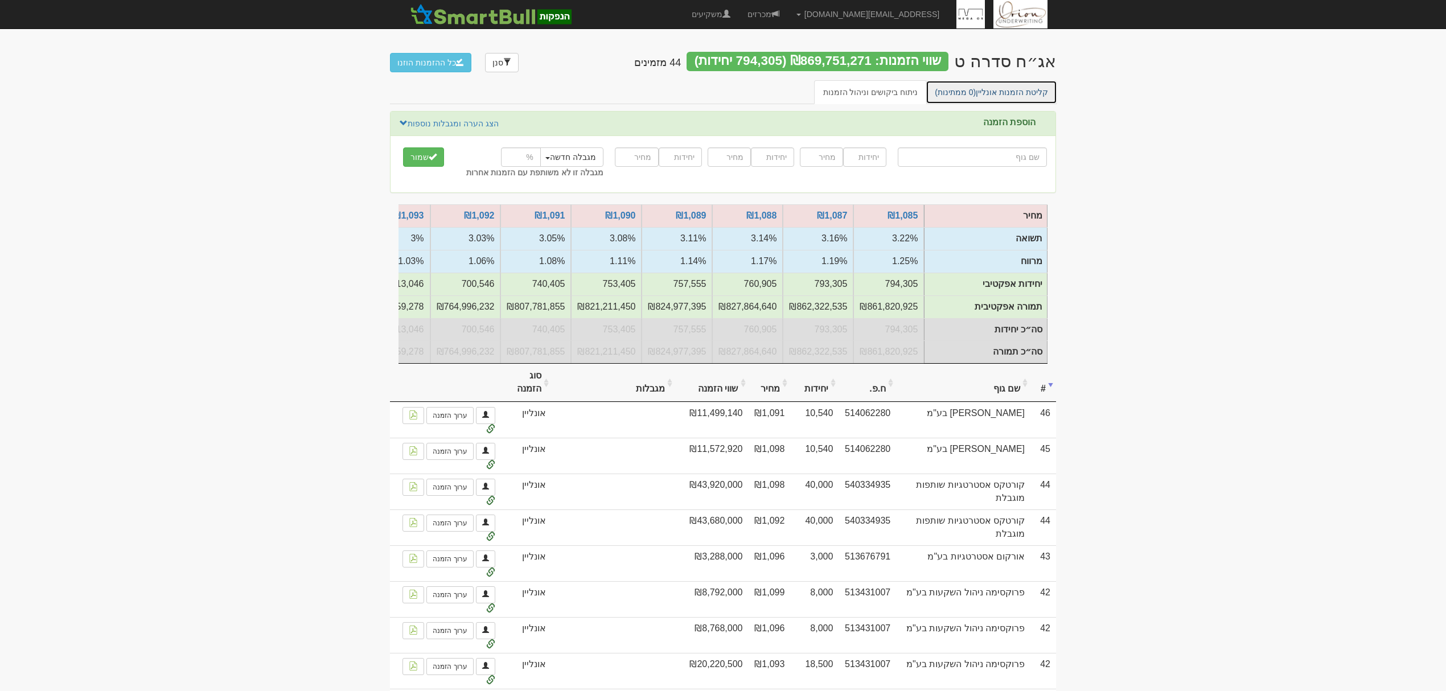
click at [987, 89] on link "קליטת הזמנות אונליין (0 ממתינות)" at bounding box center [992, 92] width 132 height 24
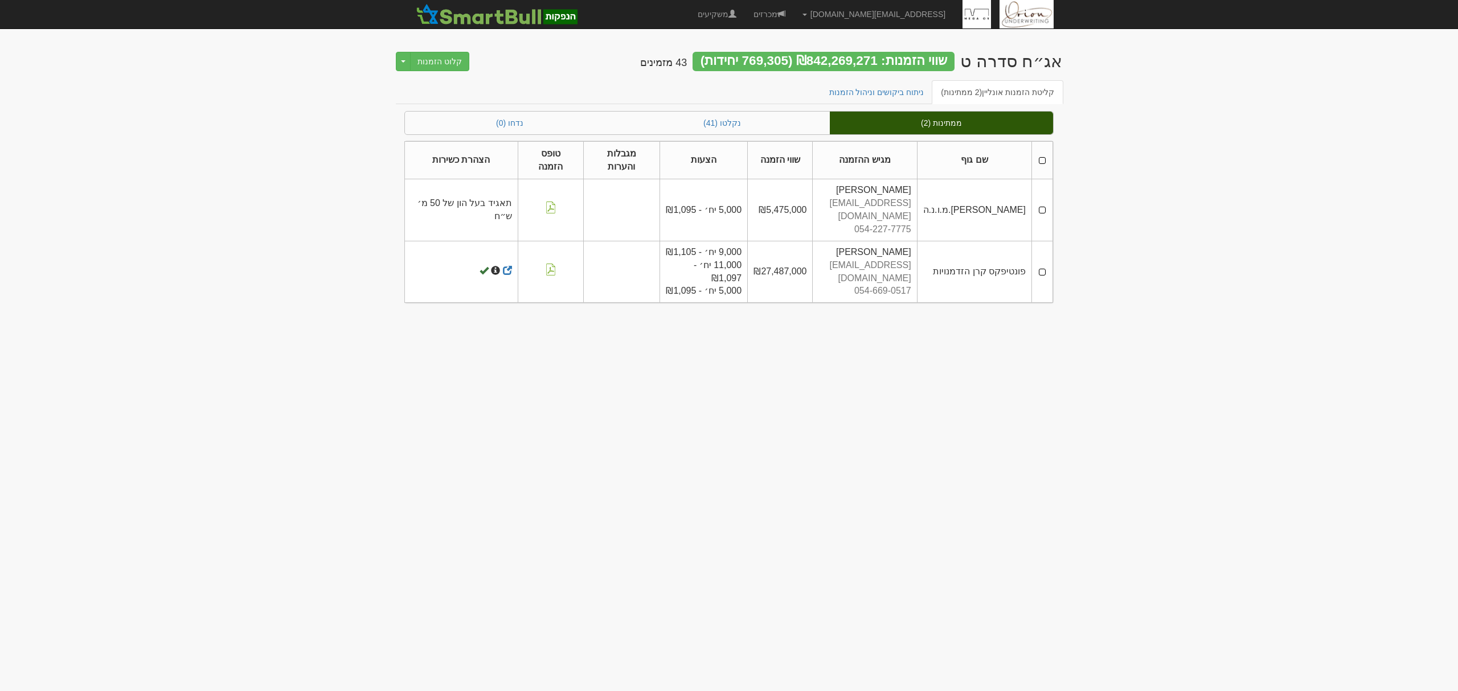
drag, startPoint x: 0, startPoint y: 0, endPoint x: 821, endPoint y: 321, distance: 881.6
click at [812, 328] on body "[EMAIL_ADDRESS][DOMAIN_NAME] הגדרות חשבונות הנפקה תבניות הודעות קיבול" at bounding box center [729, 345] width 1458 height 691
click at [1035, 151] on th at bounding box center [1042, 160] width 21 height 38
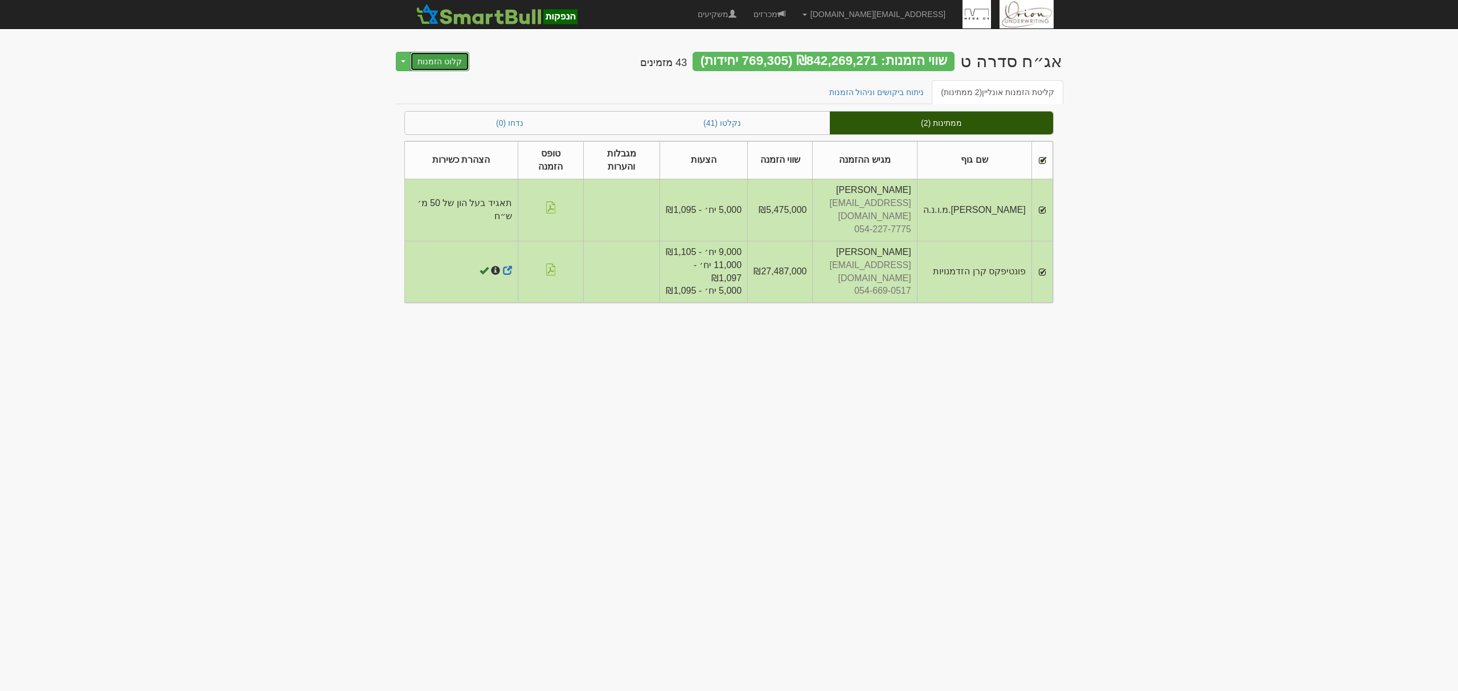
click at [440, 59] on button "קלוט הזמנות" at bounding box center [439, 61] width 59 height 19
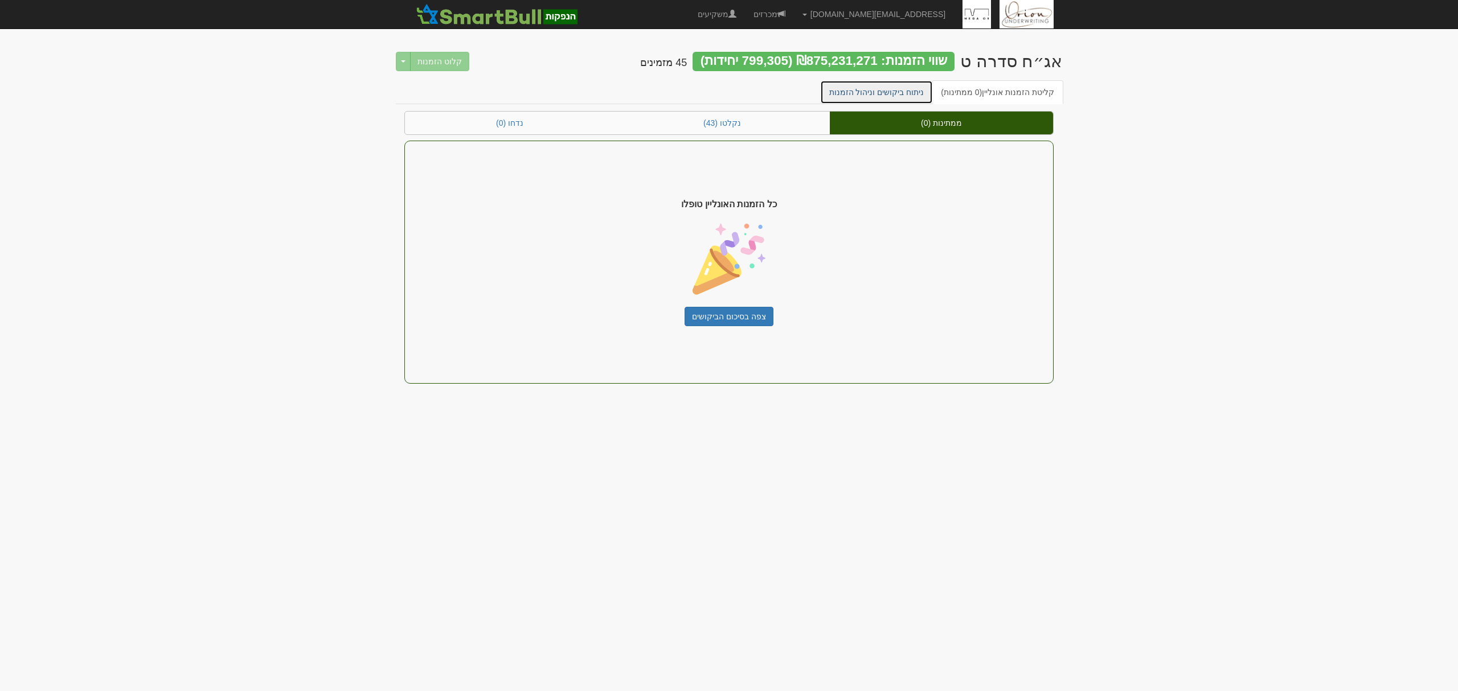
click at [901, 92] on link "ניתוח ביקושים וניהול הזמנות" at bounding box center [876, 92] width 113 height 24
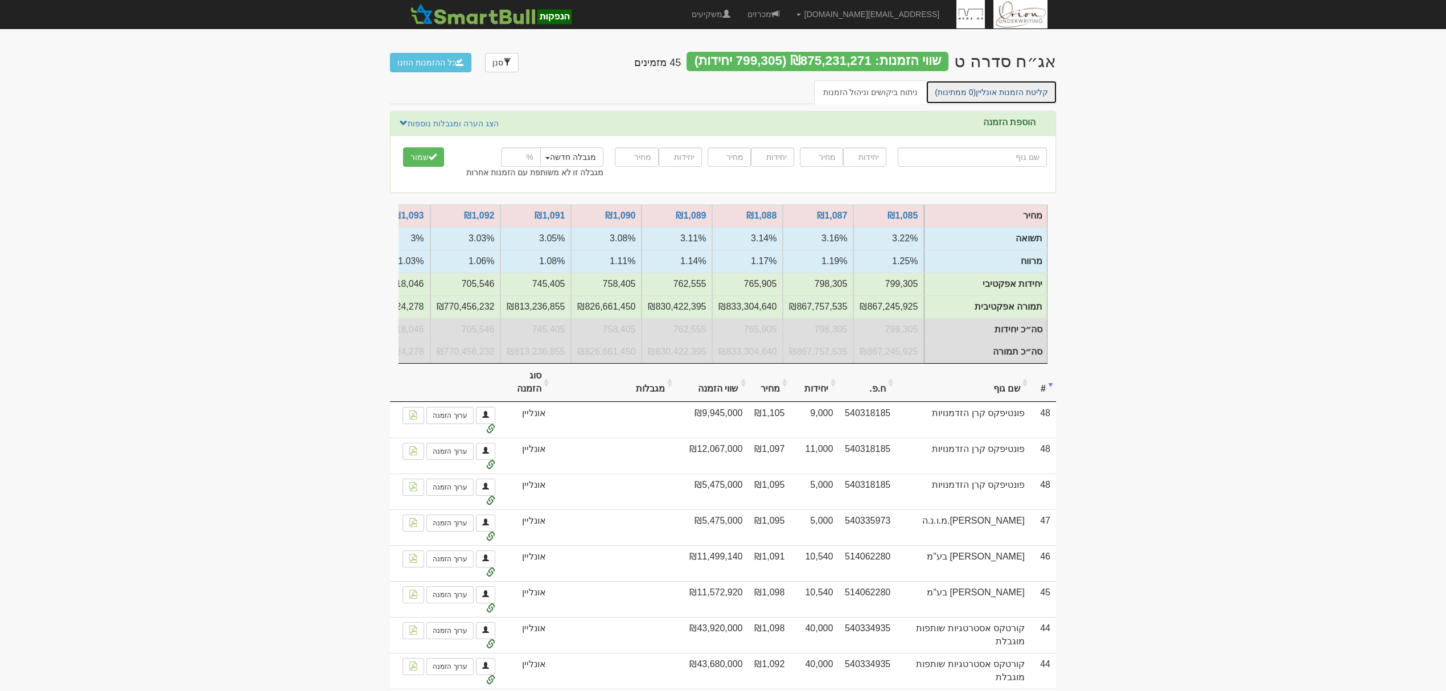
click at [976, 92] on span "(0 ממתינות)" at bounding box center [955, 92] width 41 height 9
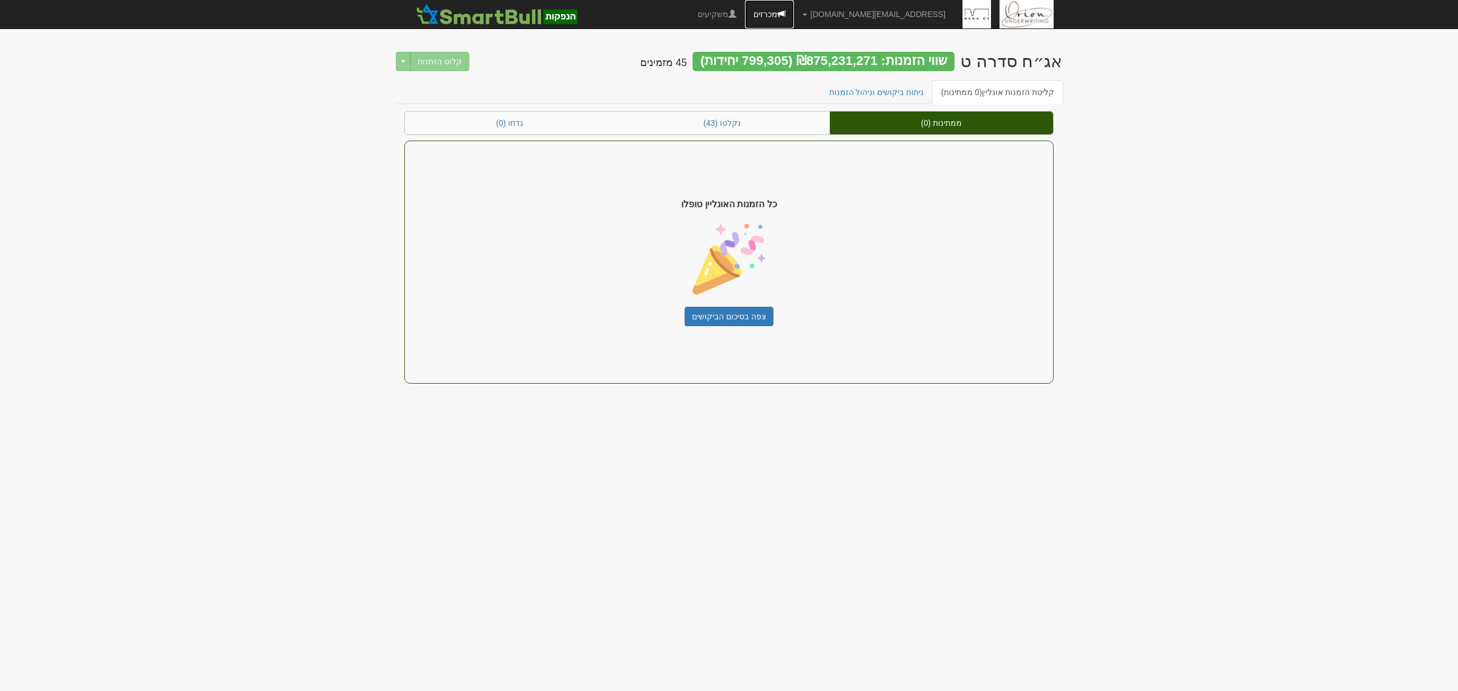
click at [794, 9] on link "מכרזים" at bounding box center [769, 14] width 49 height 28
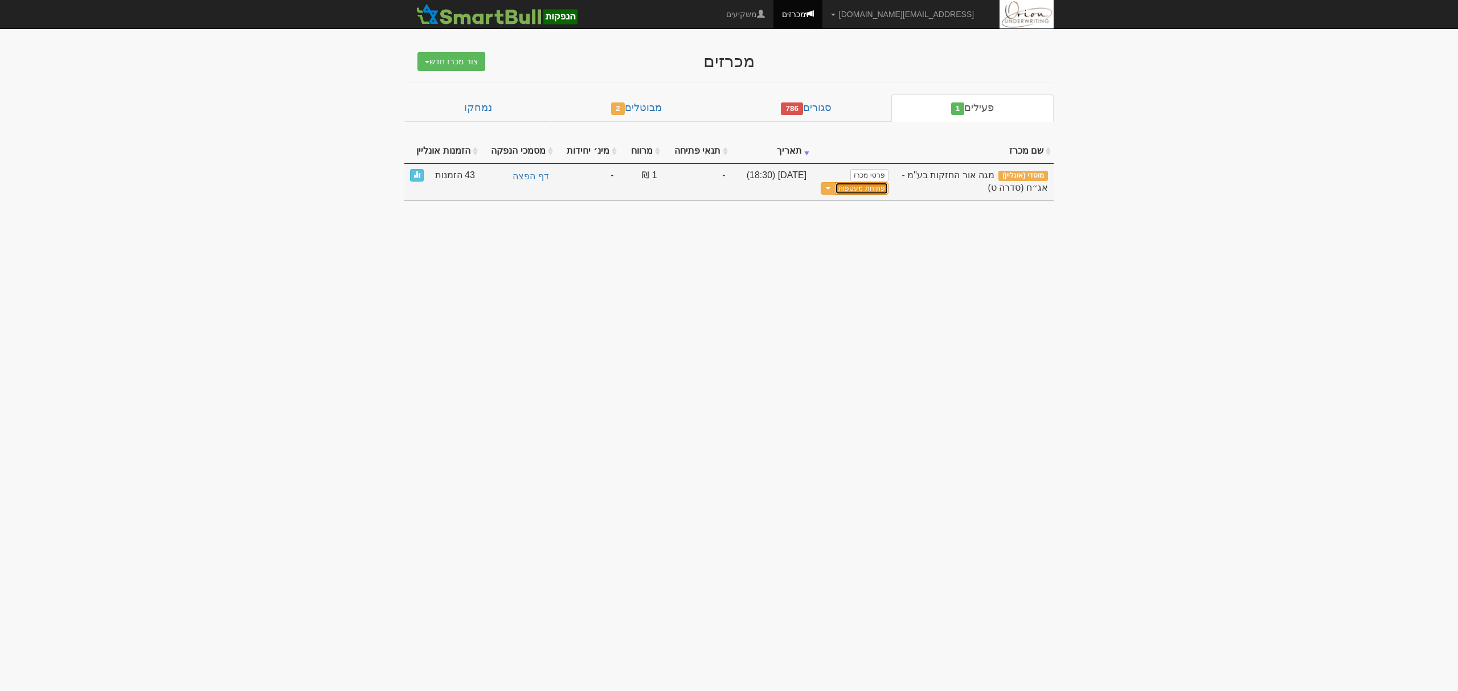
click at [855, 191] on button "פתיחת מעטפות" at bounding box center [861, 188] width 53 height 13
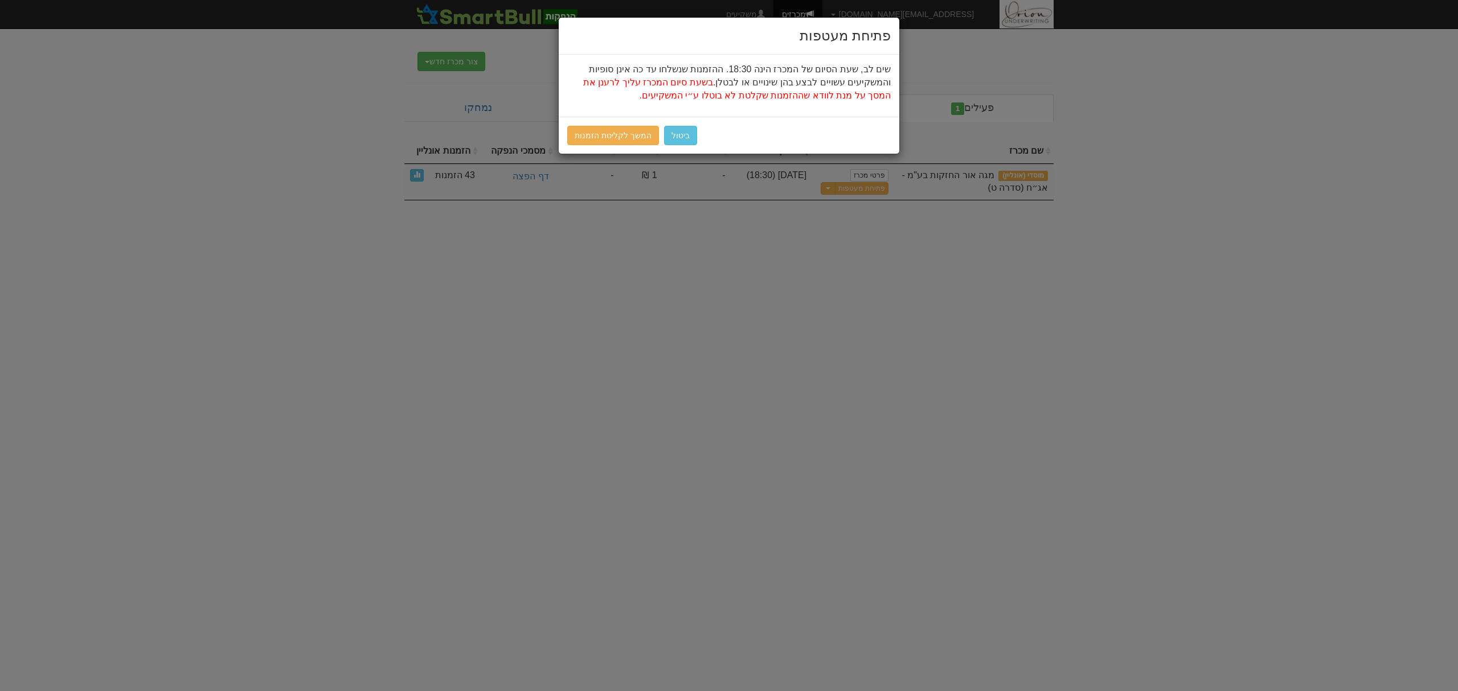
click at [852, 315] on div "פתיחת מעטפות שים לב, שעת הסיום של המכרז הינה 18:30. ההזמנות שנשלחו עד כה אינן ס…" at bounding box center [729, 345] width 1458 height 691
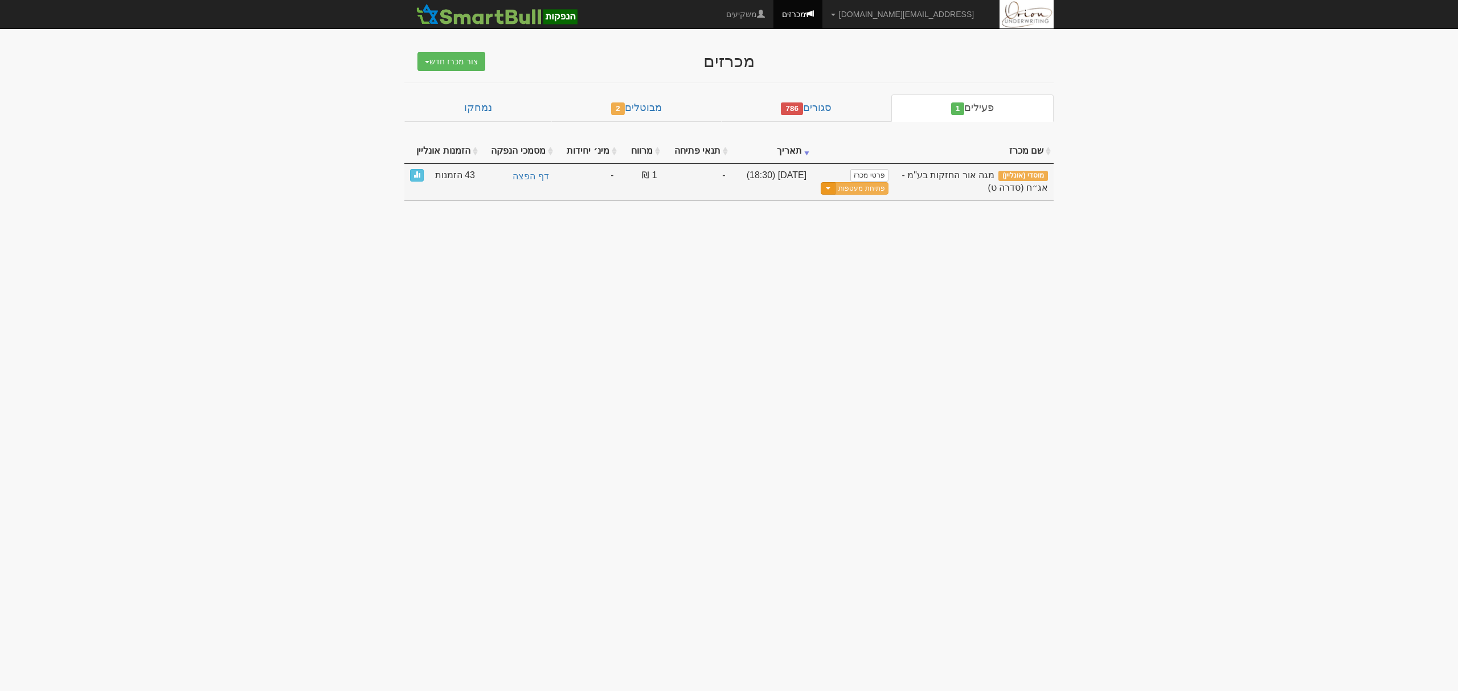
click at [835, 187] on button "Toggle Dropdown" at bounding box center [827, 188] width 15 height 13
click at [869, 211] on link "עדכן שעת סיום מכרז" at bounding box center [833, 207] width 108 height 15
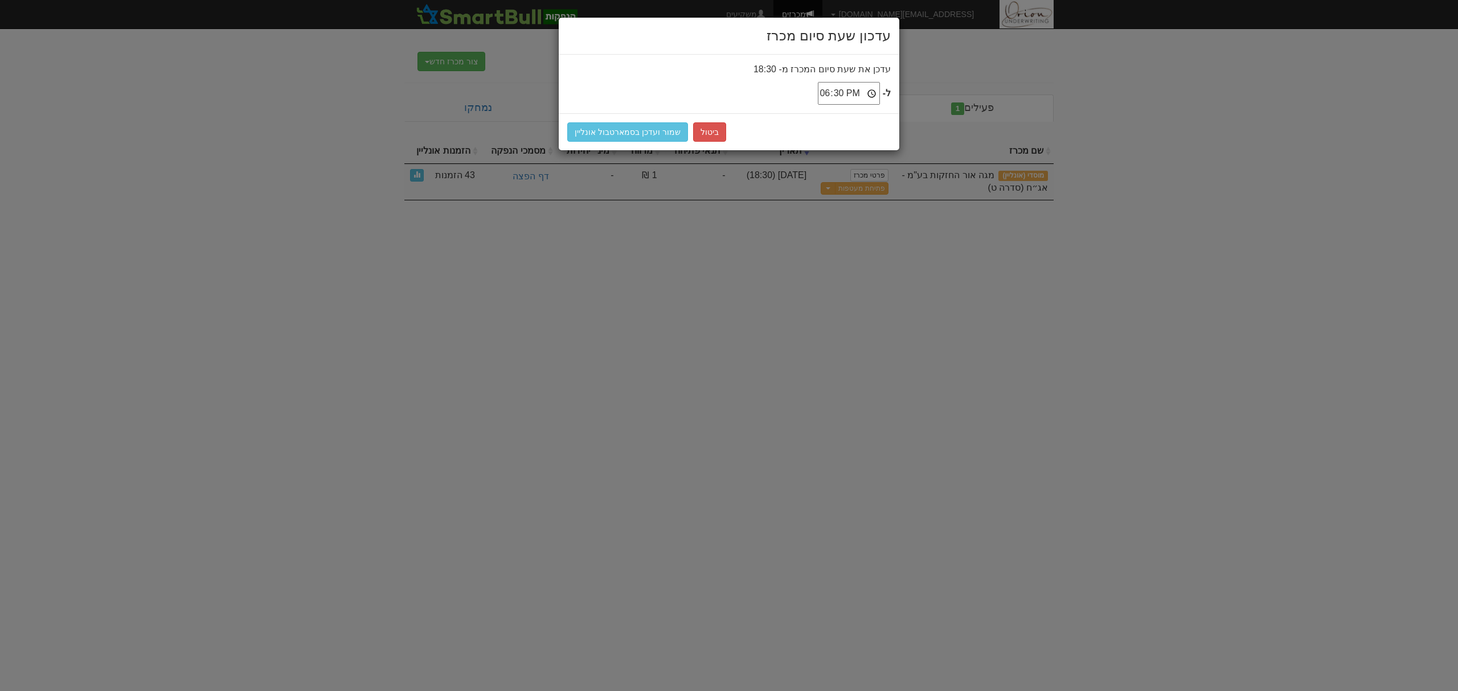
click at [873, 89] on input "18:30" at bounding box center [849, 93] width 62 height 23
type input "18:35"
click at [634, 134] on button "שמור ועדכן בסמארטבול אונליין" at bounding box center [627, 131] width 121 height 19
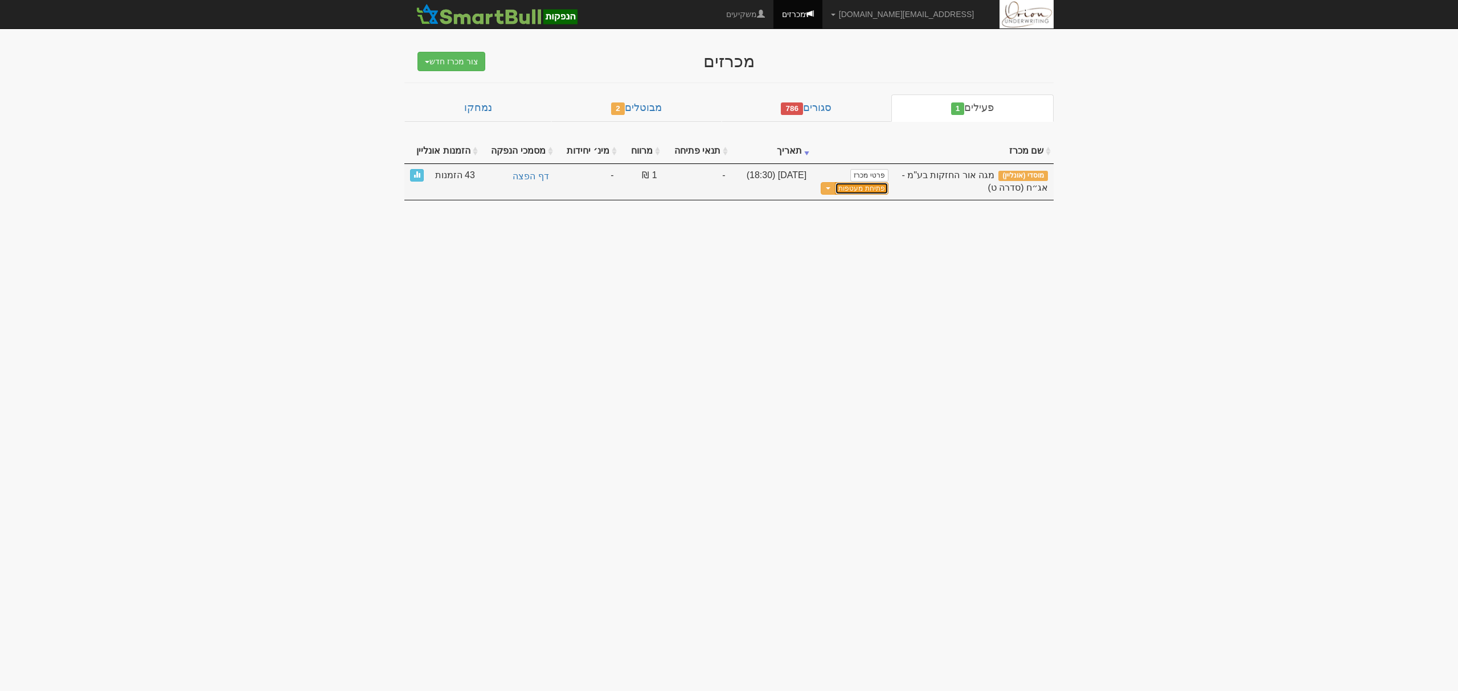
click at [862, 194] on button "פתיחת מעטפות" at bounding box center [861, 188] width 53 height 13
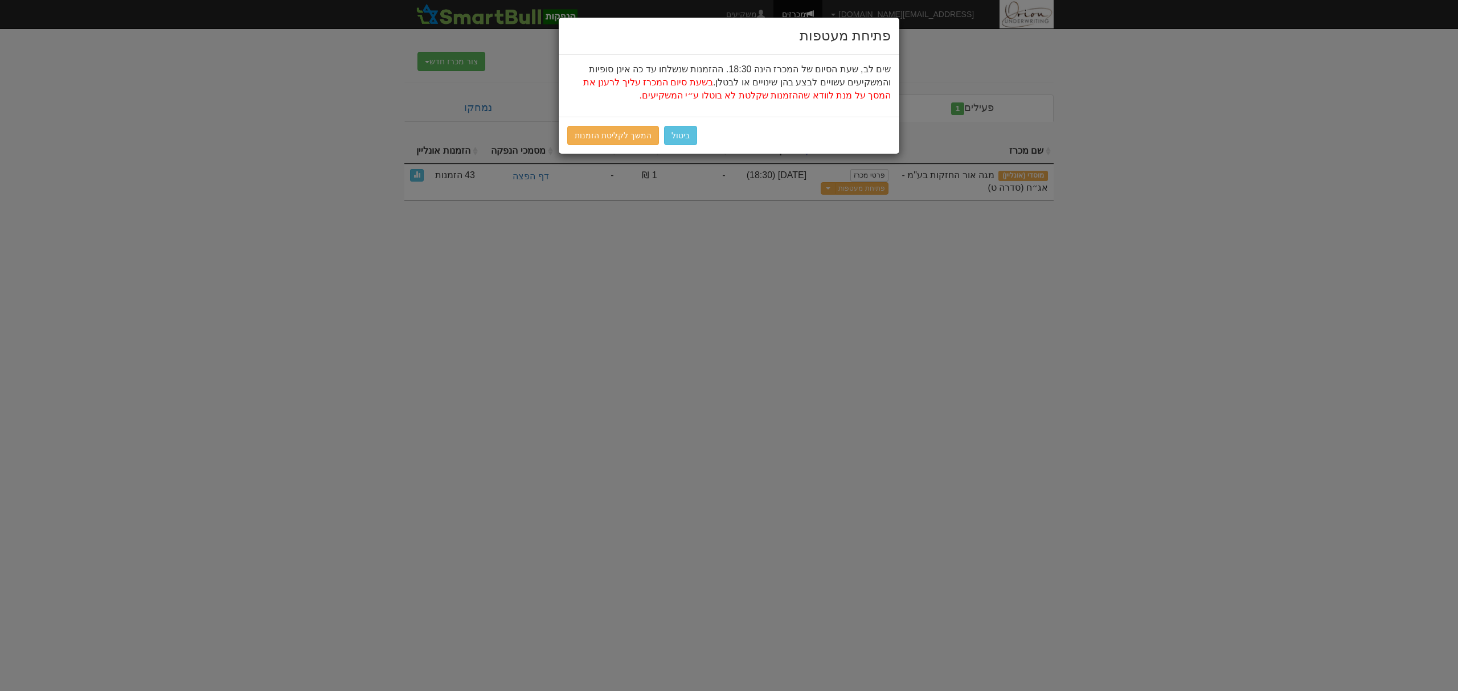
click at [707, 292] on div "פתיחת מעטפות שים לב, שעת הסיום של המכרז הינה 18:30. ההזמנות שנשלחו עד כה אינן ס…" at bounding box center [729, 345] width 1458 height 691
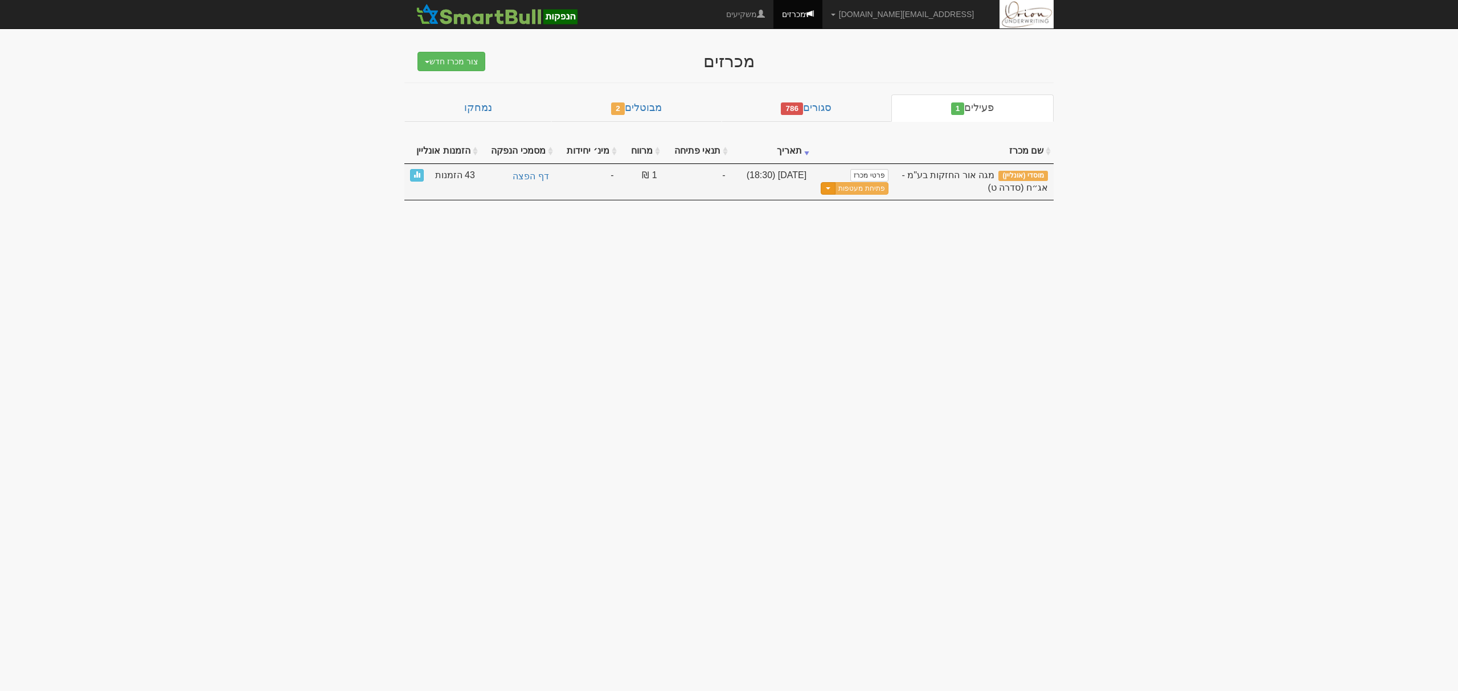
click at [834, 187] on button "Toggle Dropdown" at bounding box center [827, 188] width 15 height 13
click at [845, 204] on link "עדכן שעת סיום מכרז" at bounding box center [833, 207] width 108 height 15
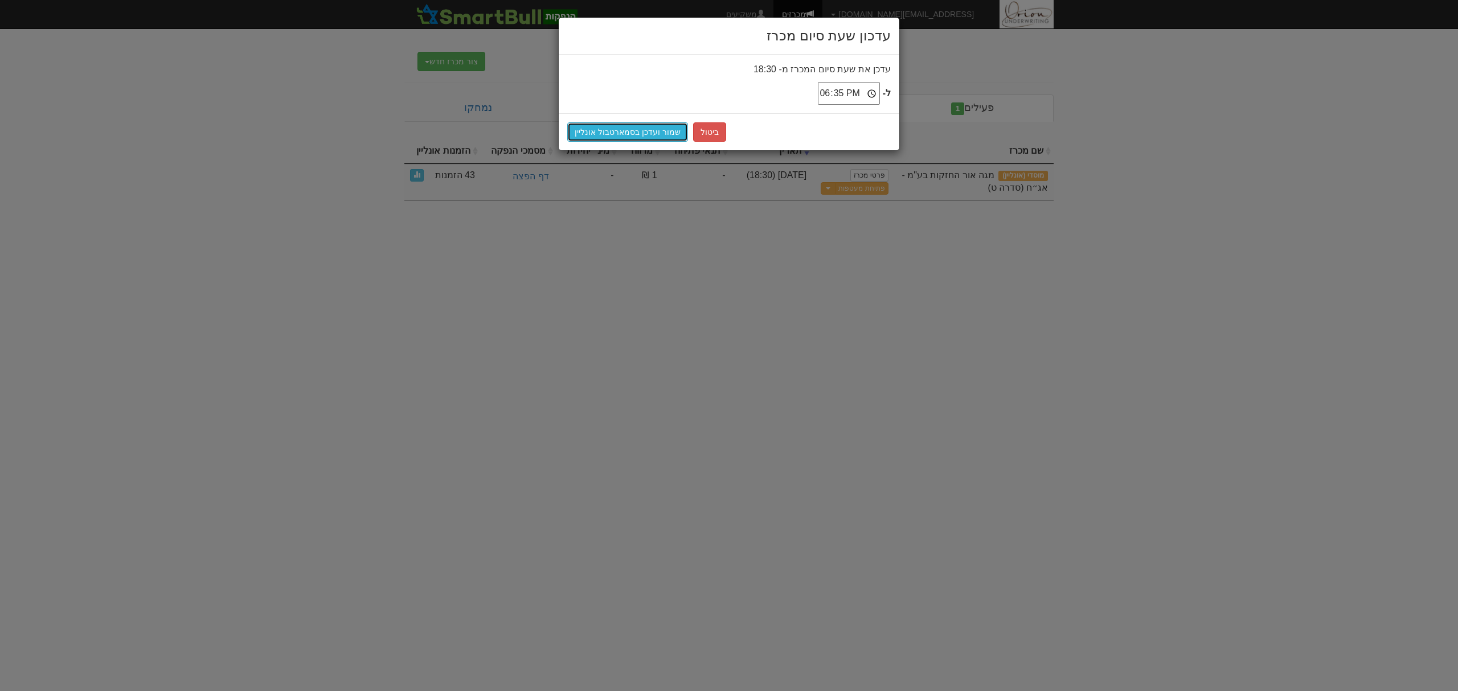
click at [651, 133] on button "שמור ועדכן בסמארטבול אונליין" at bounding box center [627, 131] width 121 height 19
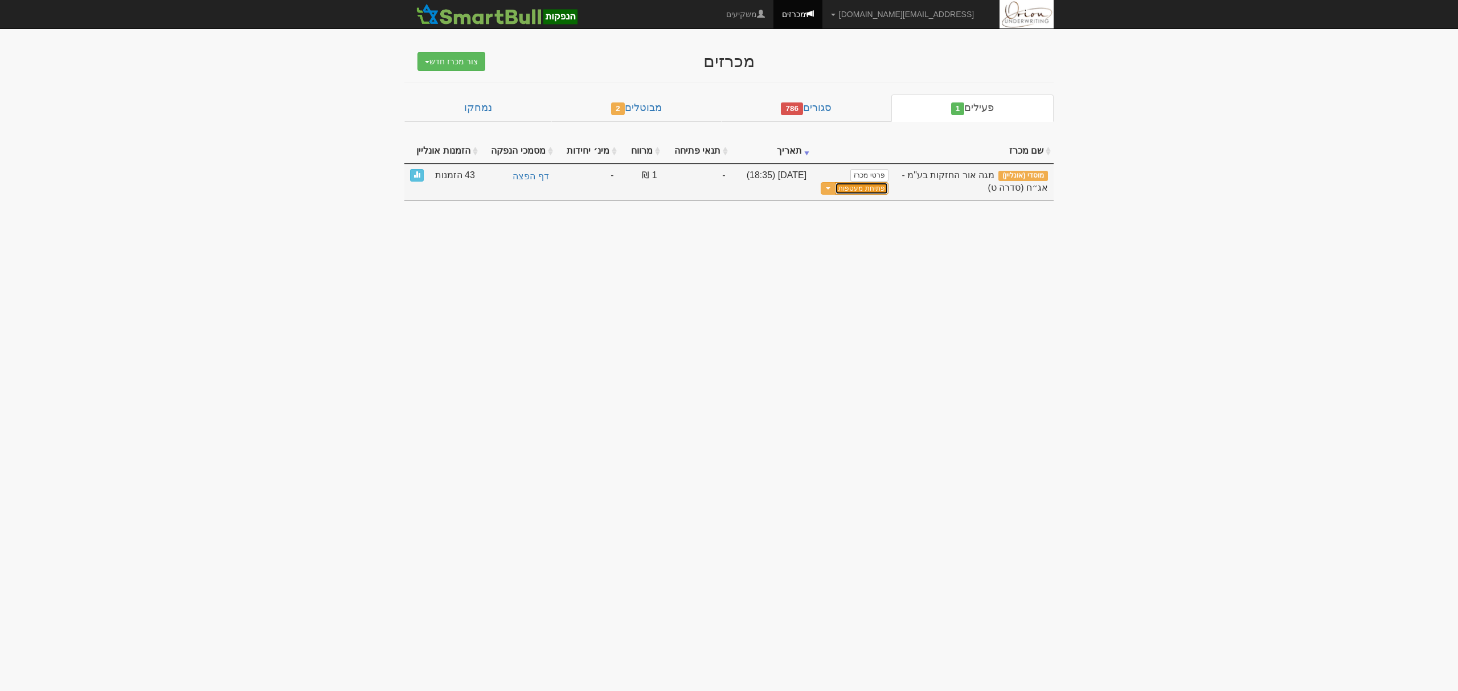
click at [844, 187] on button "פתיחת מעטפות" at bounding box center [861, 188] width 53 height 13
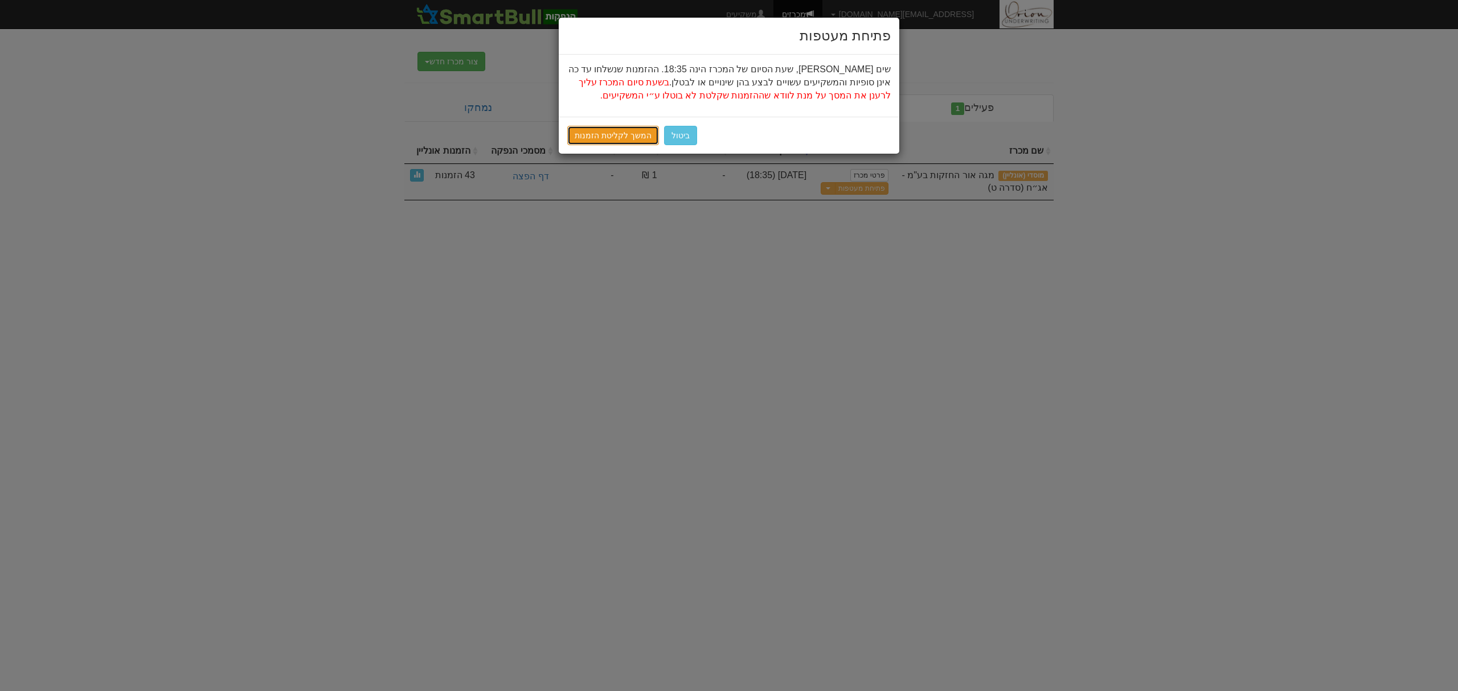
click at [631, 133] on link "המשך לקליטת הזמנות" at bounding box center [613, 135] width 92 height 19
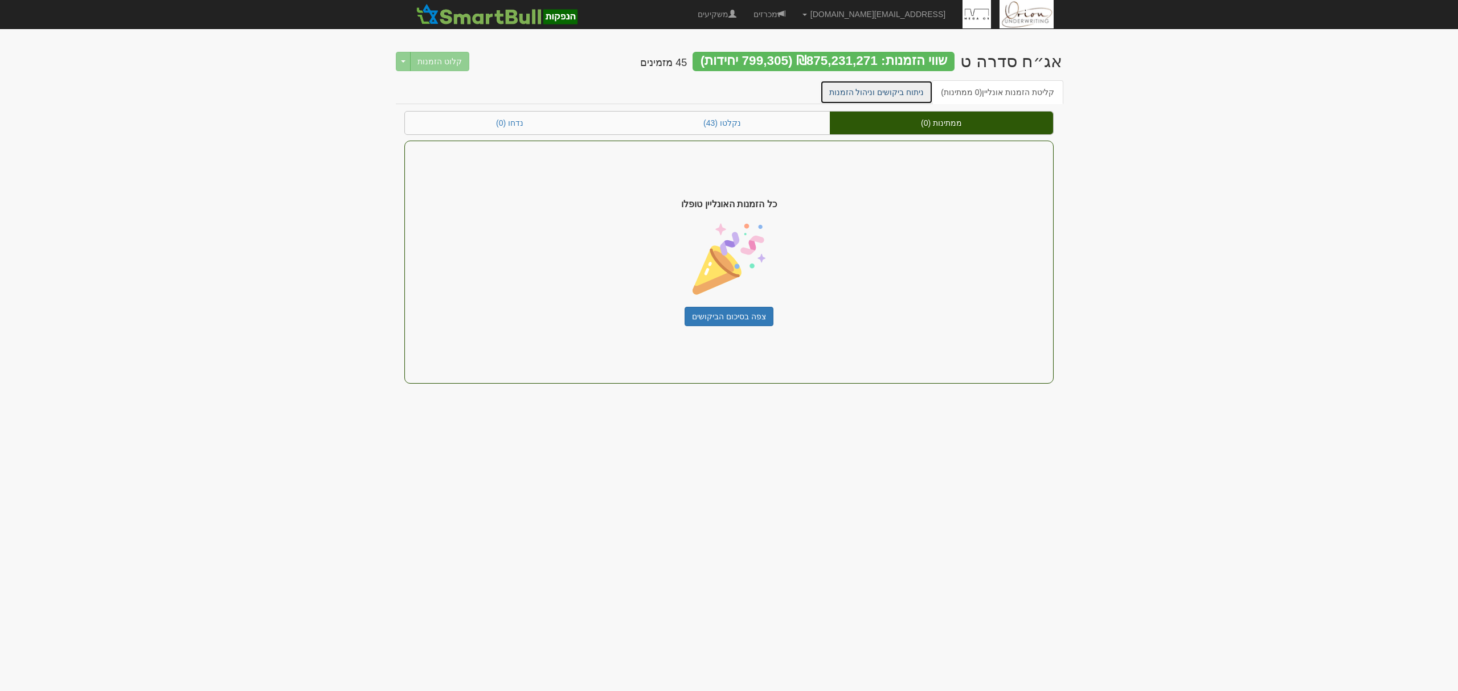
click at [877, 94] on link "ניתוח ביקושים וניהול הזמנות" at bounding box center [876, 92] width 113 height 24
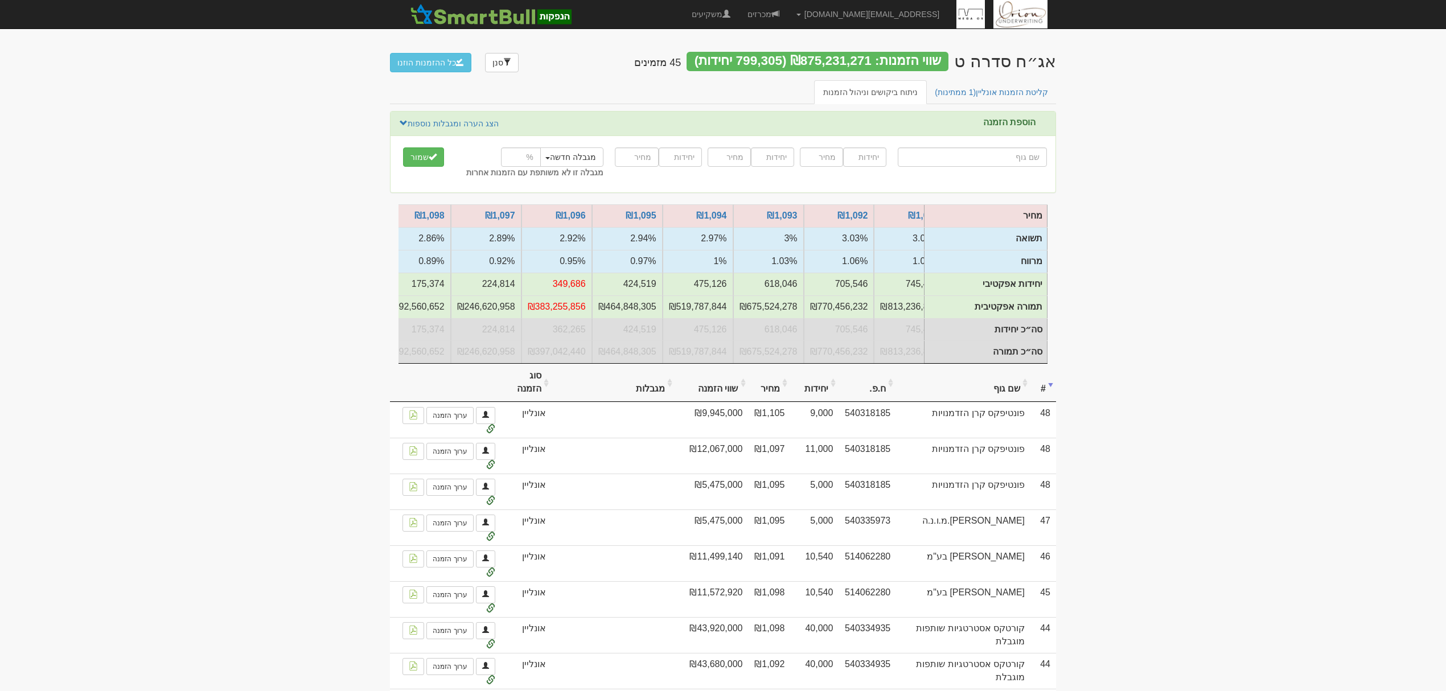
scroll to position [0, -395]
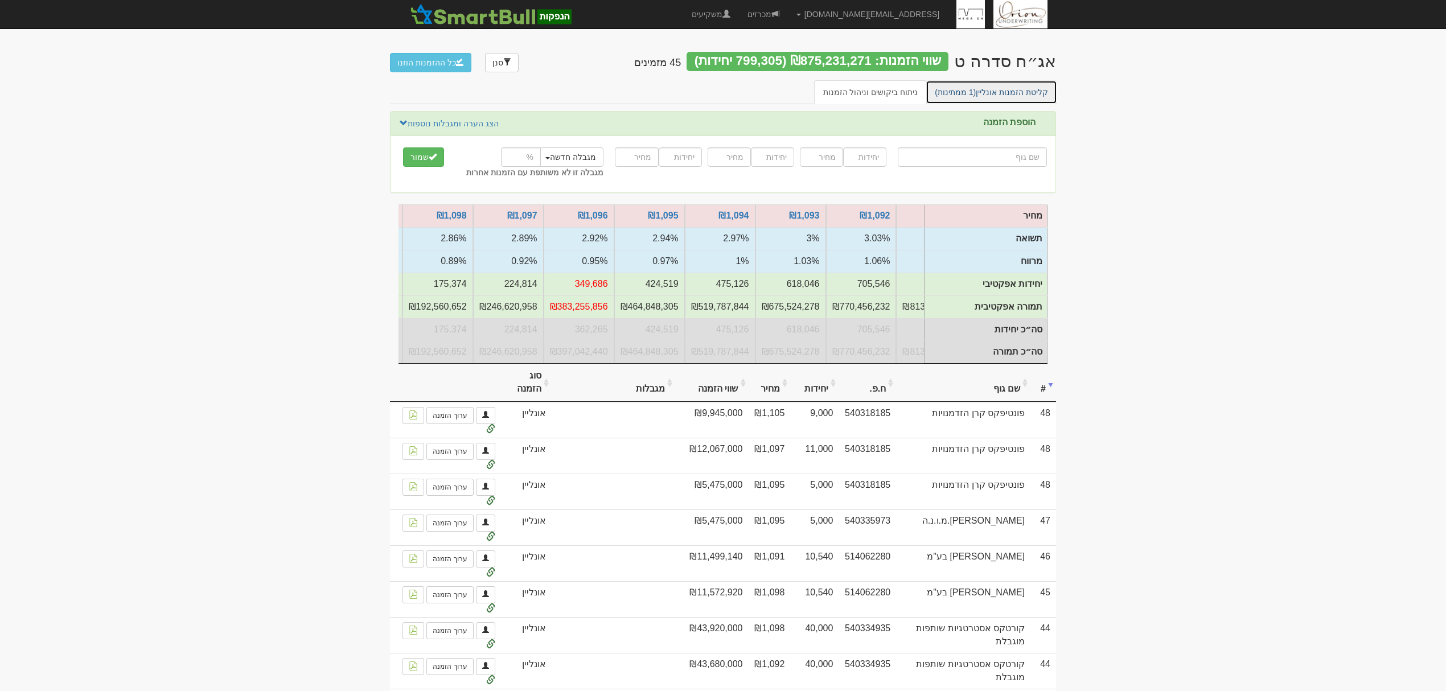
click at [964, 95] on span "(1 ממתינות)" at bounding box center [955, 92] width 41 height 9
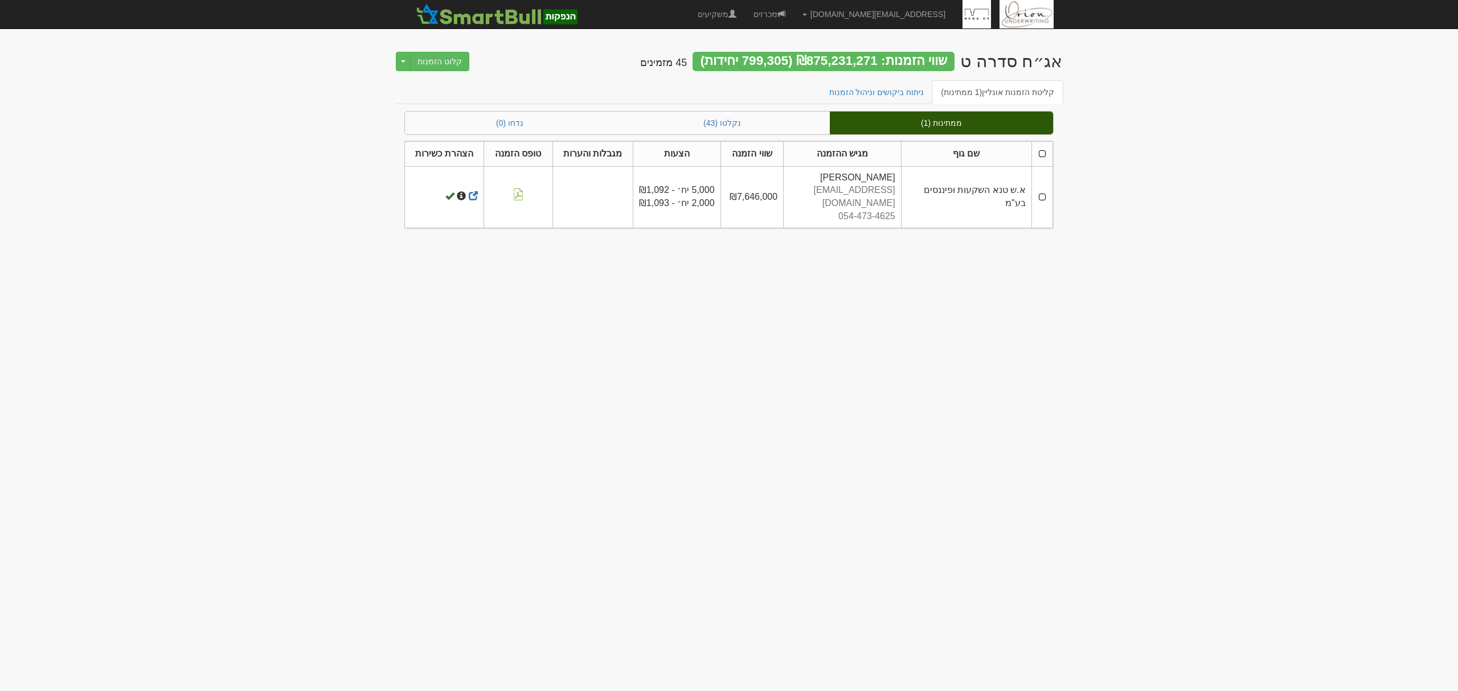
click at [1044, 151] on th at bounding box center [1041, 153] width 21 height 25
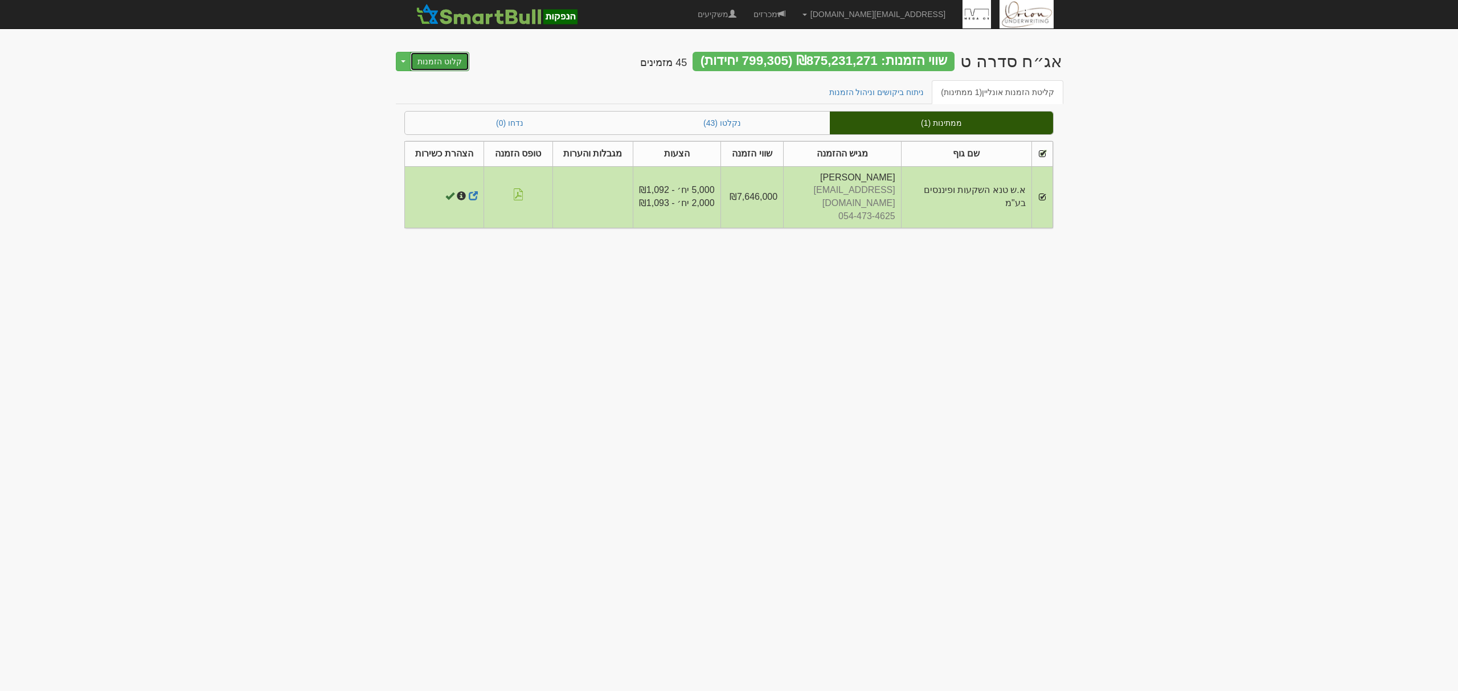
click at [429, 61] on button "קלוט הזמנות" at bounding box center [439, 61] width 59 height 19
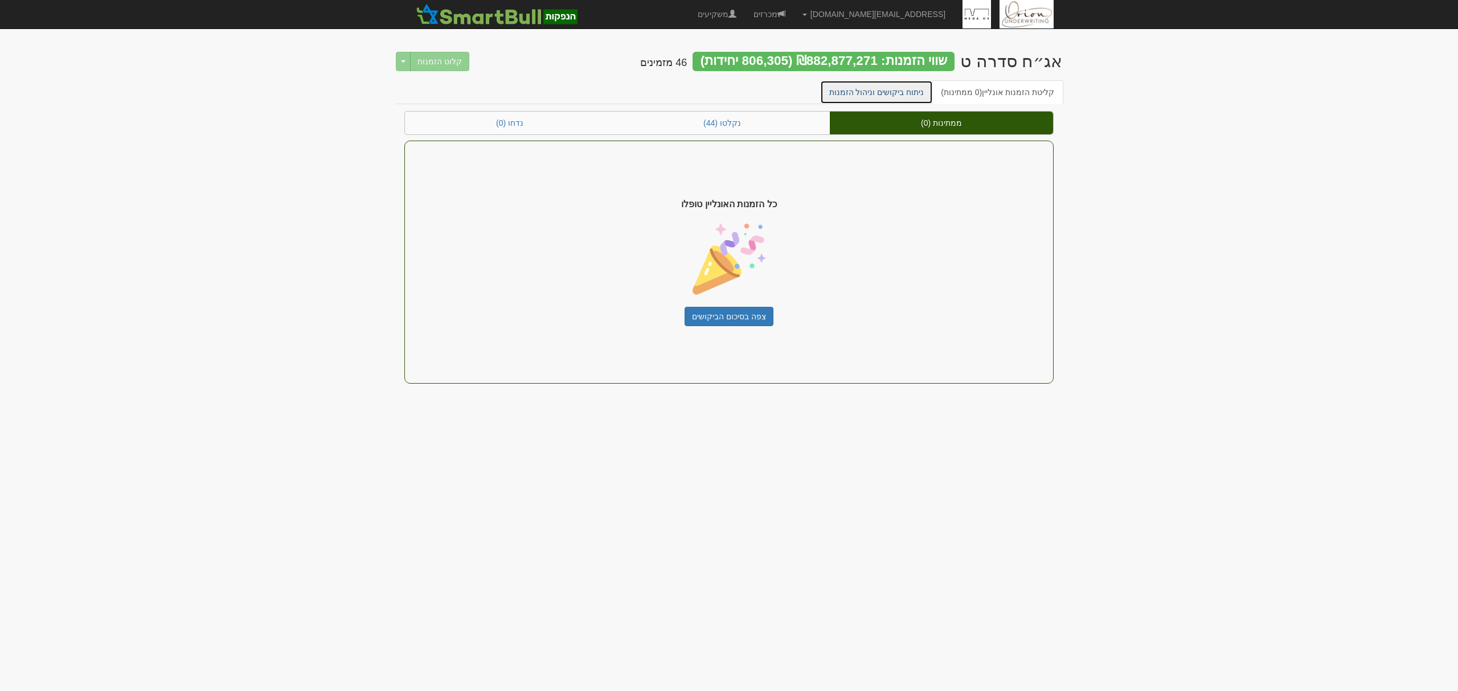
click at [892, 97] on link "ניתוח ביקושים וניהול הזמנות" at bounding box center [876, 92] width 113 height 24
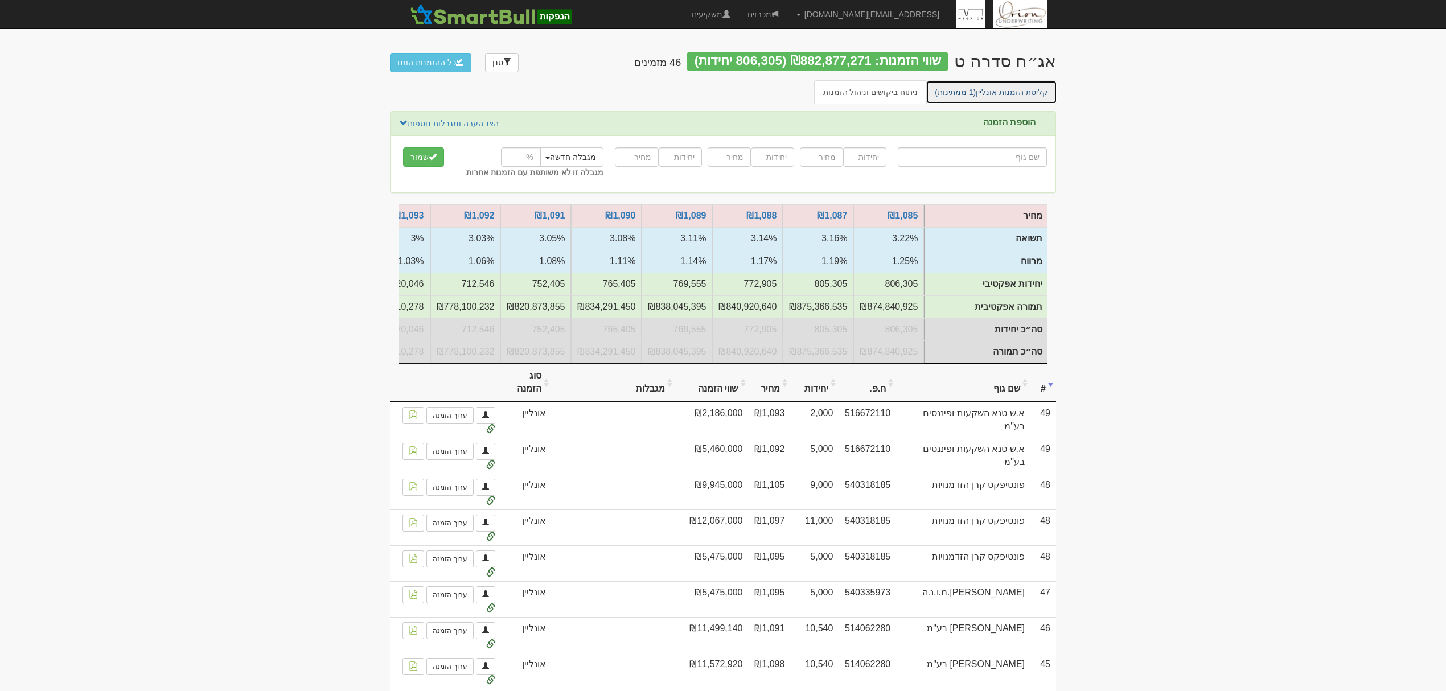
click at [983, 90] on link "קליטת הזמנות אונליין (1 ממתינות)" at bounding box center [992, 92] width 132 height 24
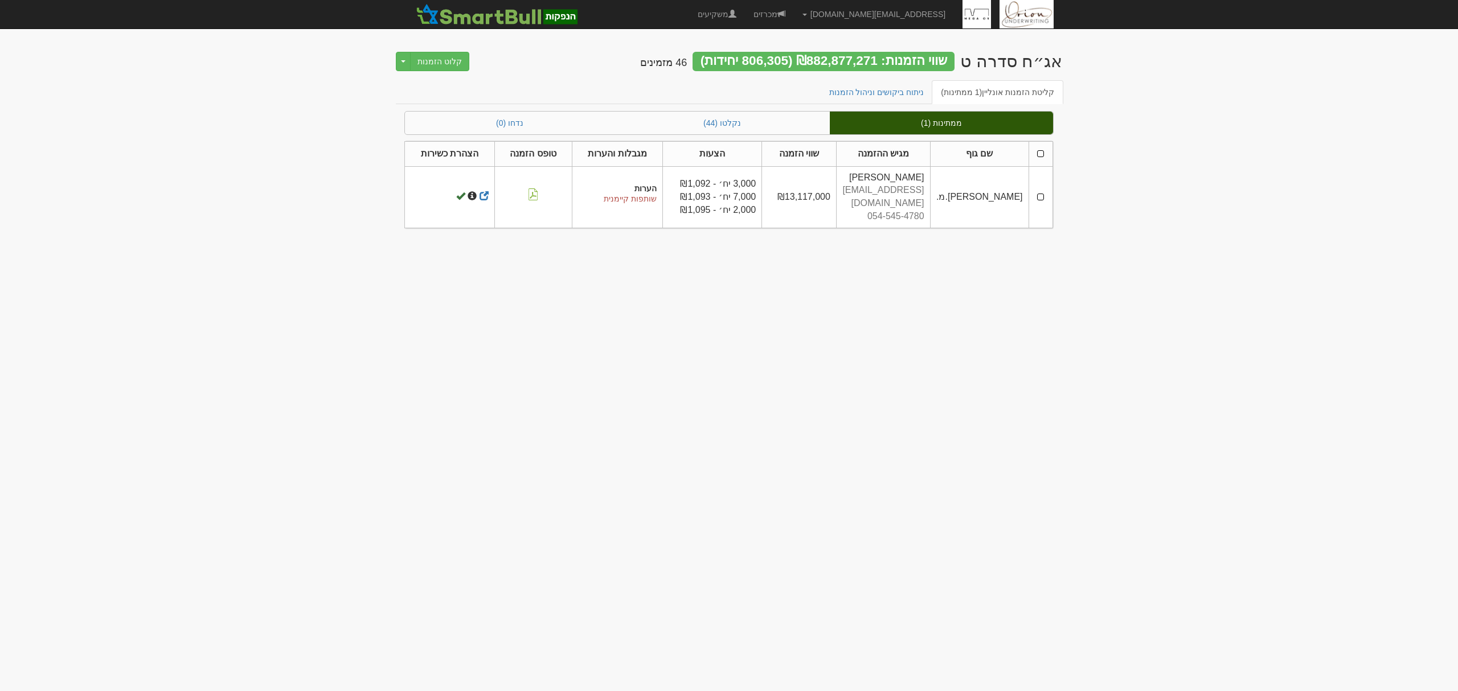
click at [1032, 158] on th at bounding box center [1040, 153] width 24 height 25
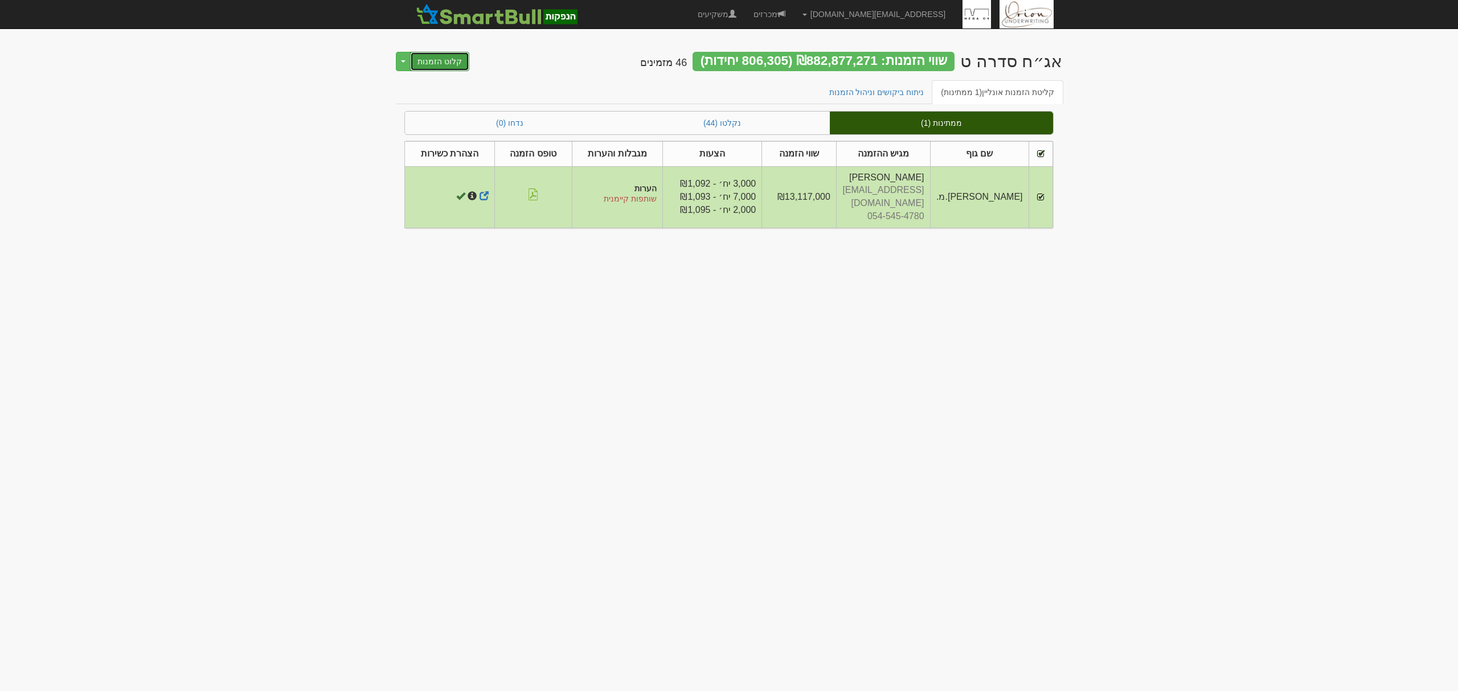
click at [434, 59] on button "קלוט הזמנות" at bounding box center [439, 61] width 59 height 19
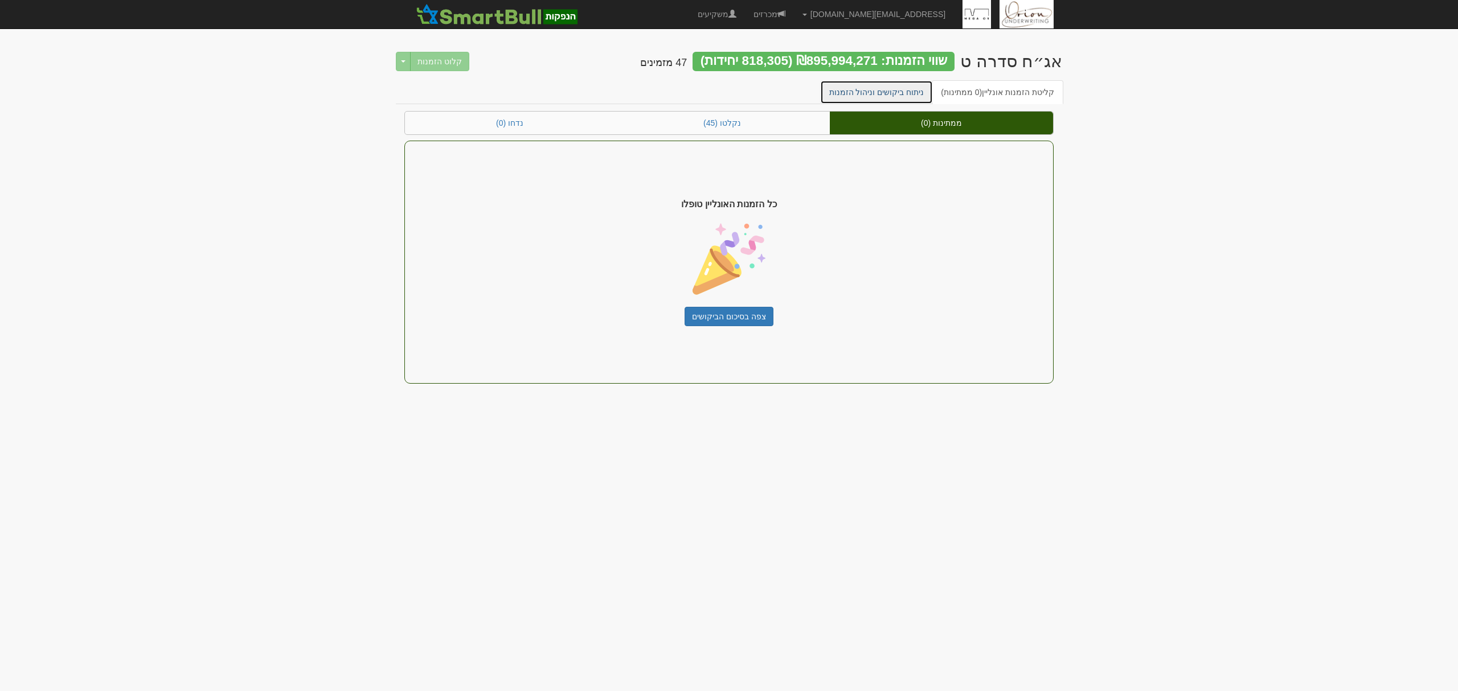
click at [875, 87] on link "ניתוח ביקושים וניהול הזמנות" at bounding box center [876, 92] width 113 height 24
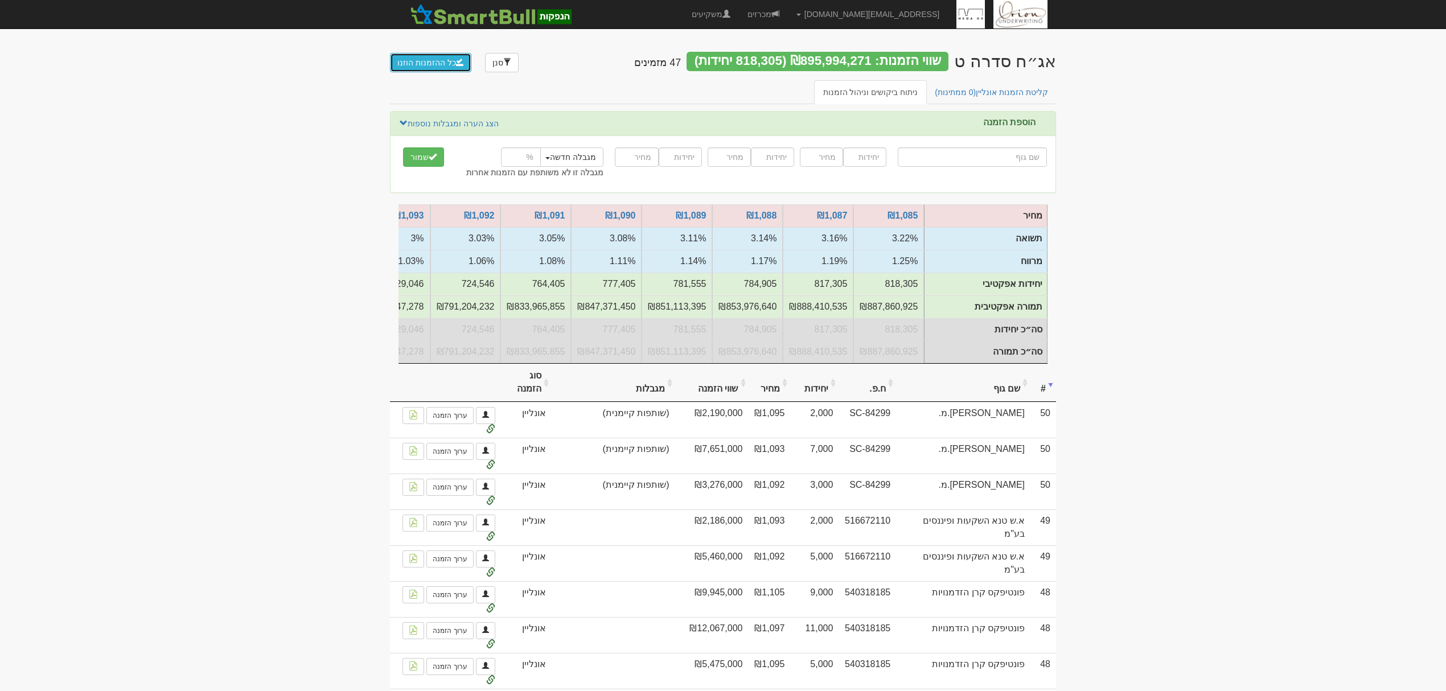
click at [437, 57] on button "כל ההזמנות הוזנו" at bounding box center [430, 62] width 81 height 19
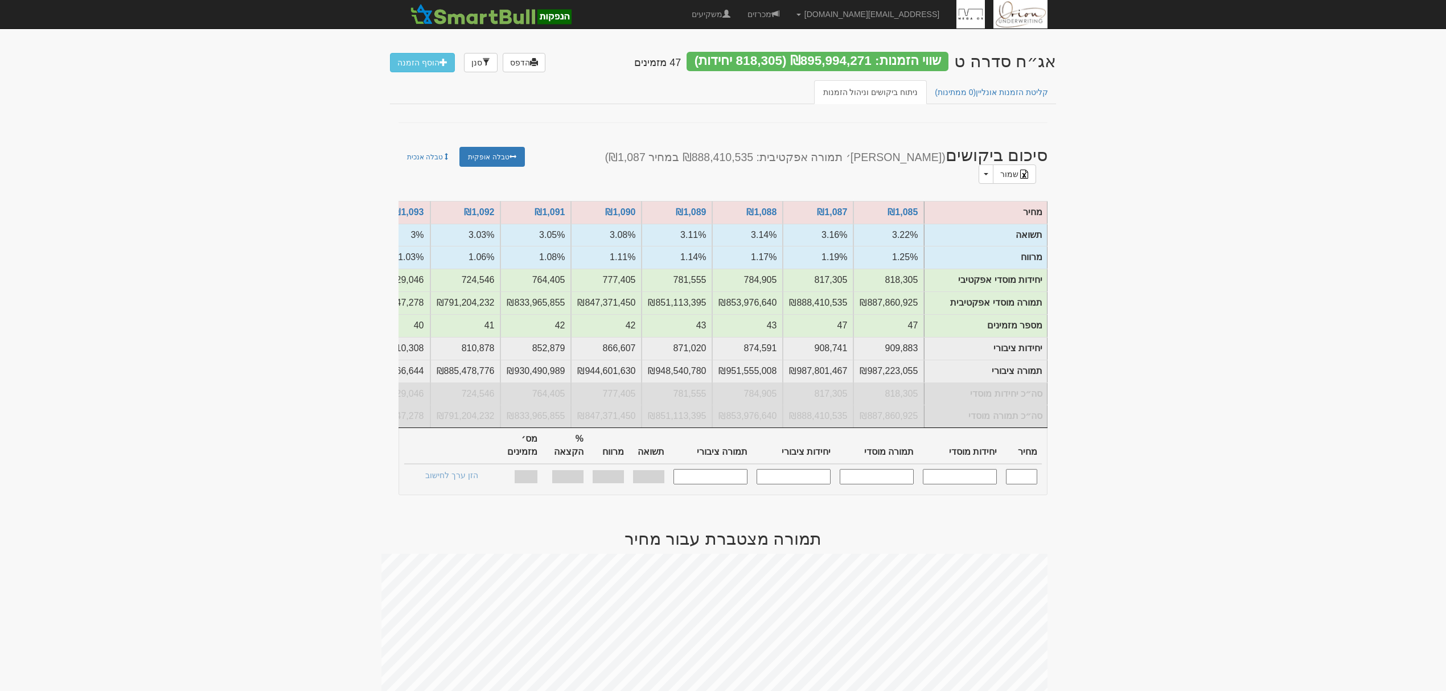
click at [1016, 469] on input "text" at bounding box center [1021, 476] width 31 height 15
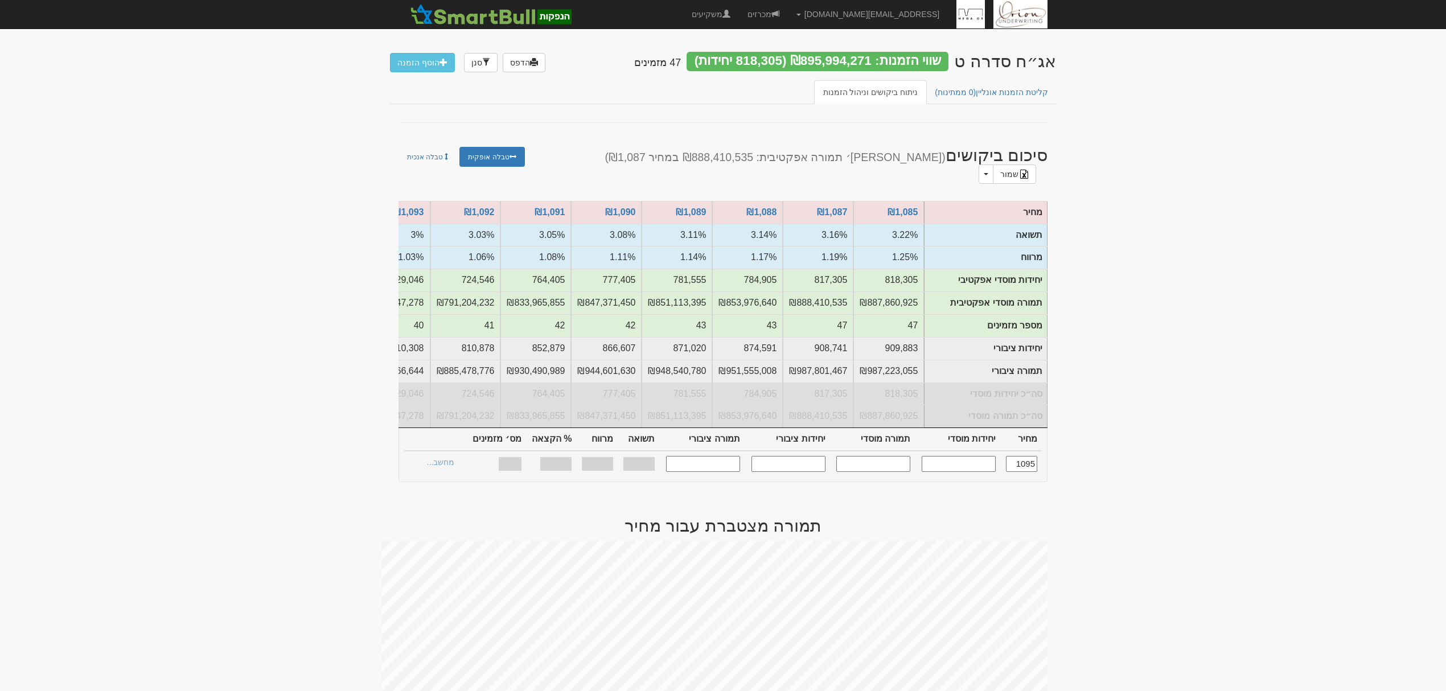
type input "1,095"
type input "426,519"
type input "467,038,305"
type input "494,205"
type input "541,154,475"
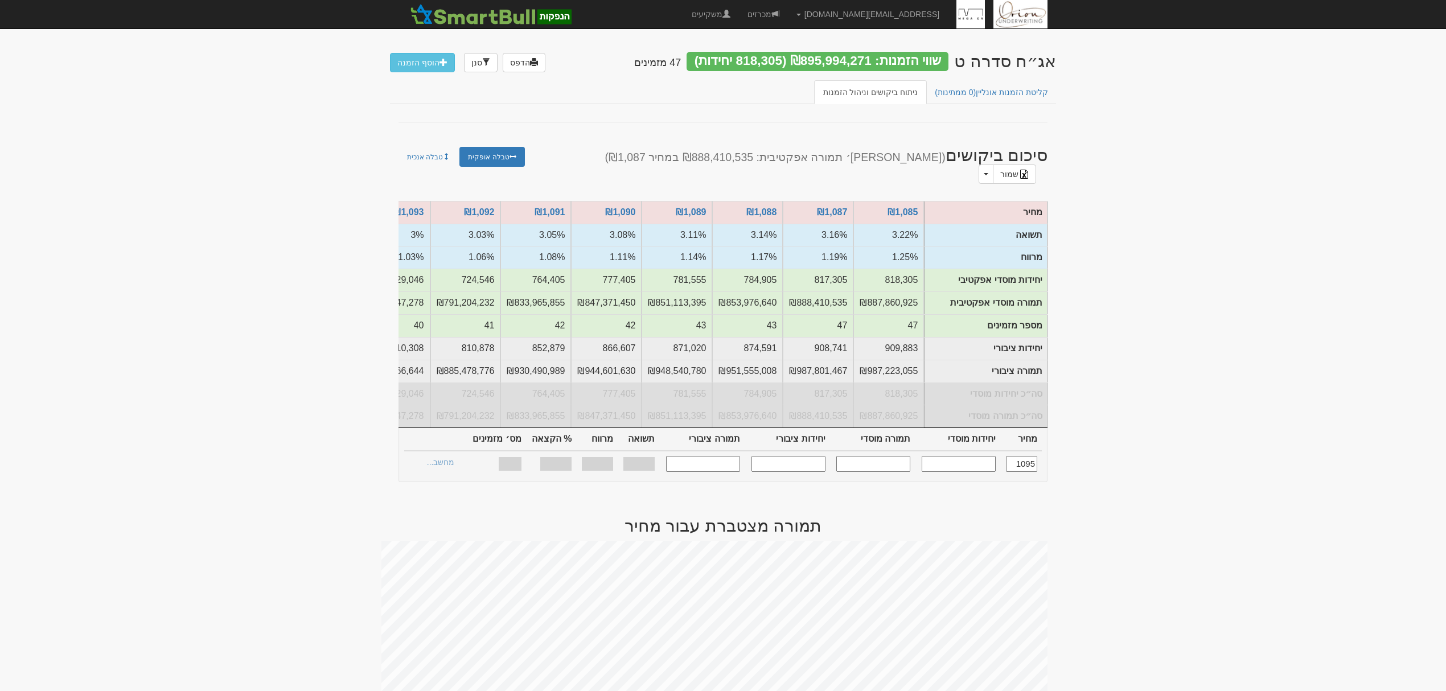
type input "2.94%"
type input "0.970%"
type input "100%"
type input "32"
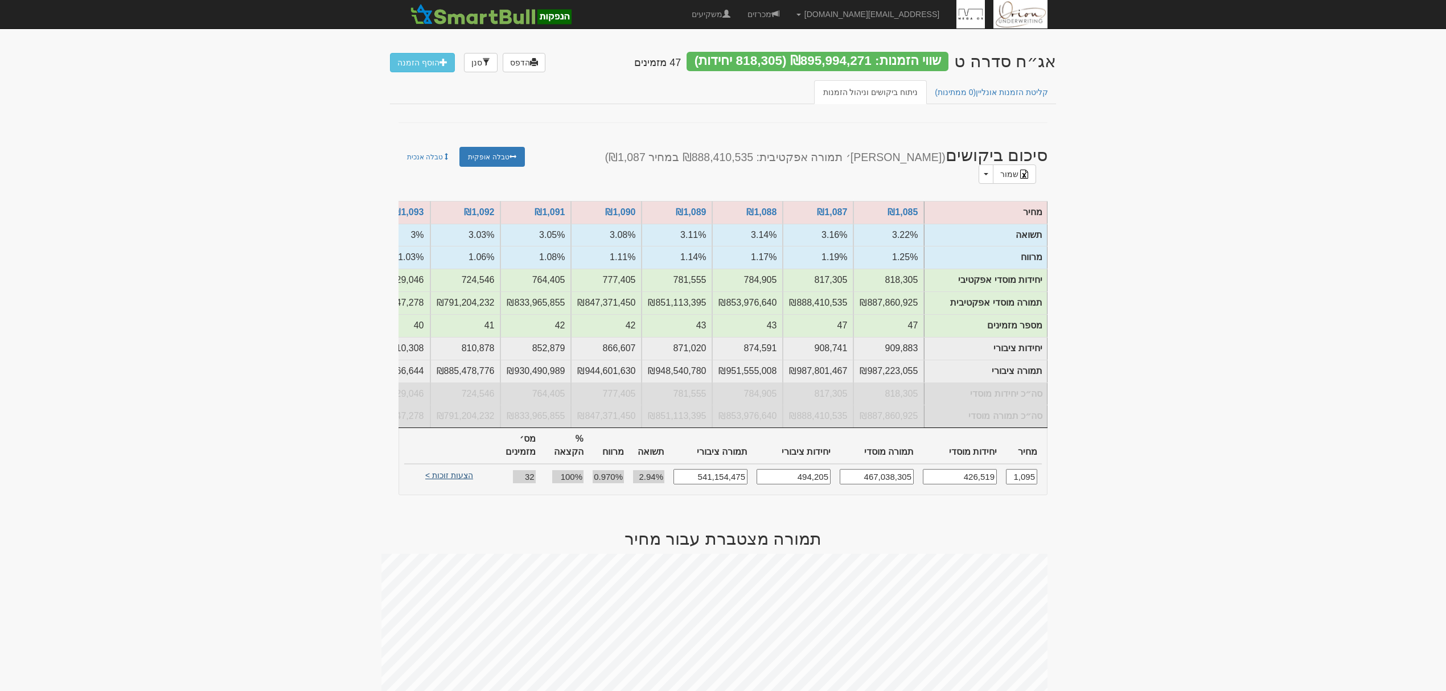
type input "1,095"
click at [452, 469] on link "הצעות זוכות >" at bounding box center [449, 477] width 63 height 16
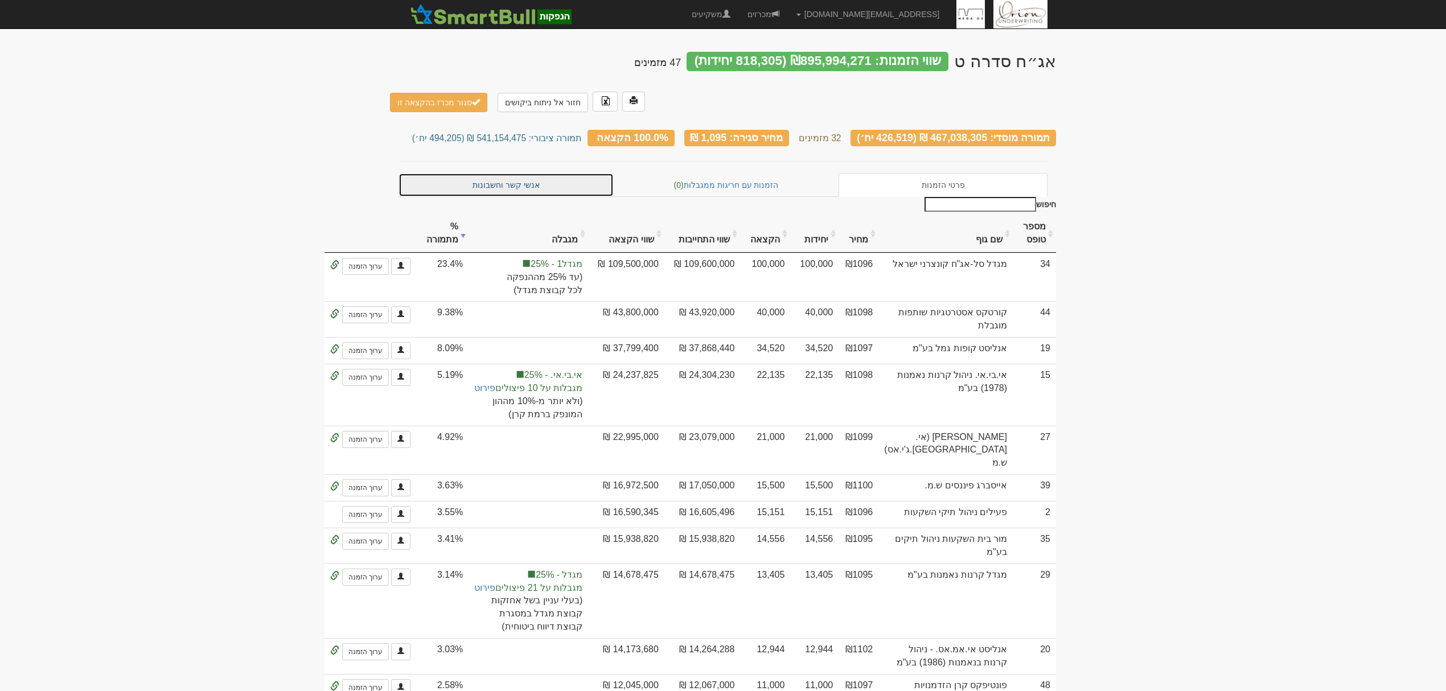
click at [499, 173] on link "אנשי קשר וחשבונות" at bounding box center [506, 185] width 215 height 24
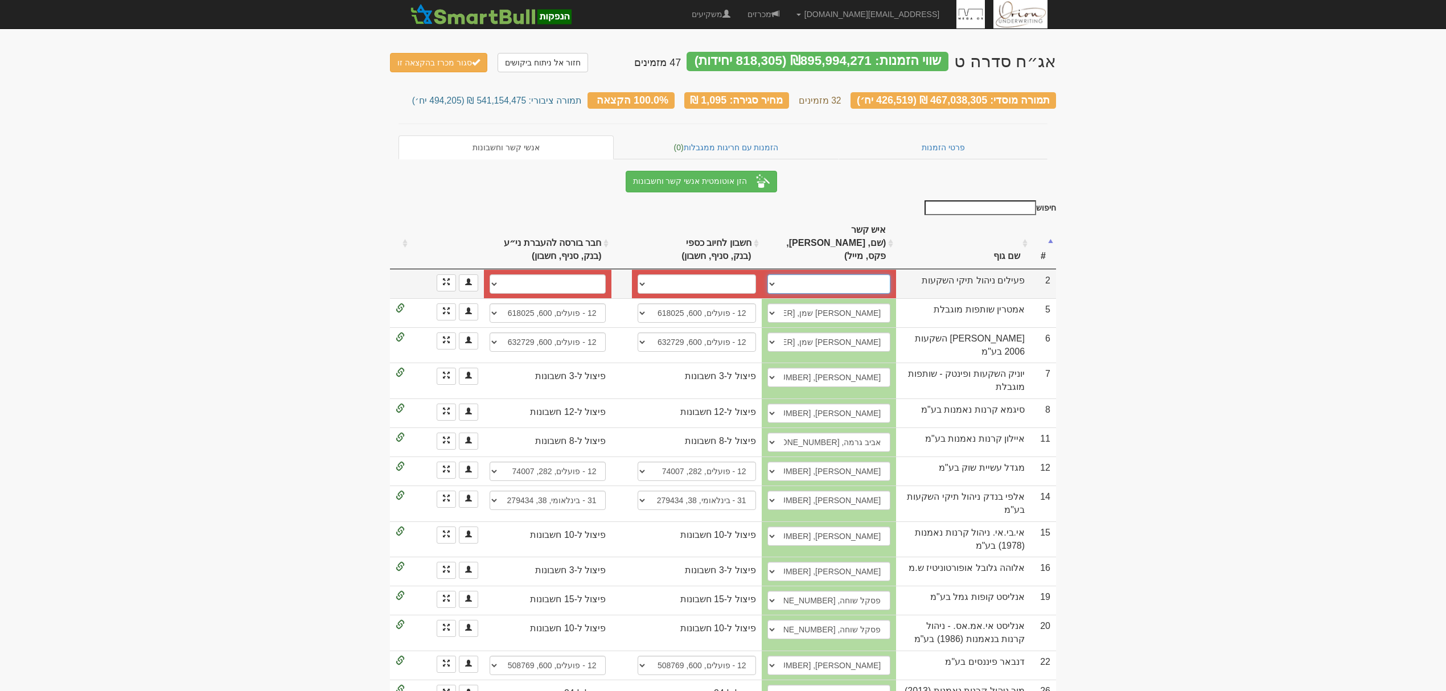
click at [891, 274] on select "נעמה לוי הופמן, 050-4449104, peilim.hanpakot@peilim.com בתיה שדה, 0523587704, 0…" at bounding box center [829, 283] width 124 height 19
select select "598c8f41a2984c0004c9f057"
click at [773, 274] on select "נעמה לוי הופמן, 050-4449104, peilim.hanpakot@peilim.com בתיה שדה, 0523587704, 0…" at bounding box center [829, 283] width 124 height 19
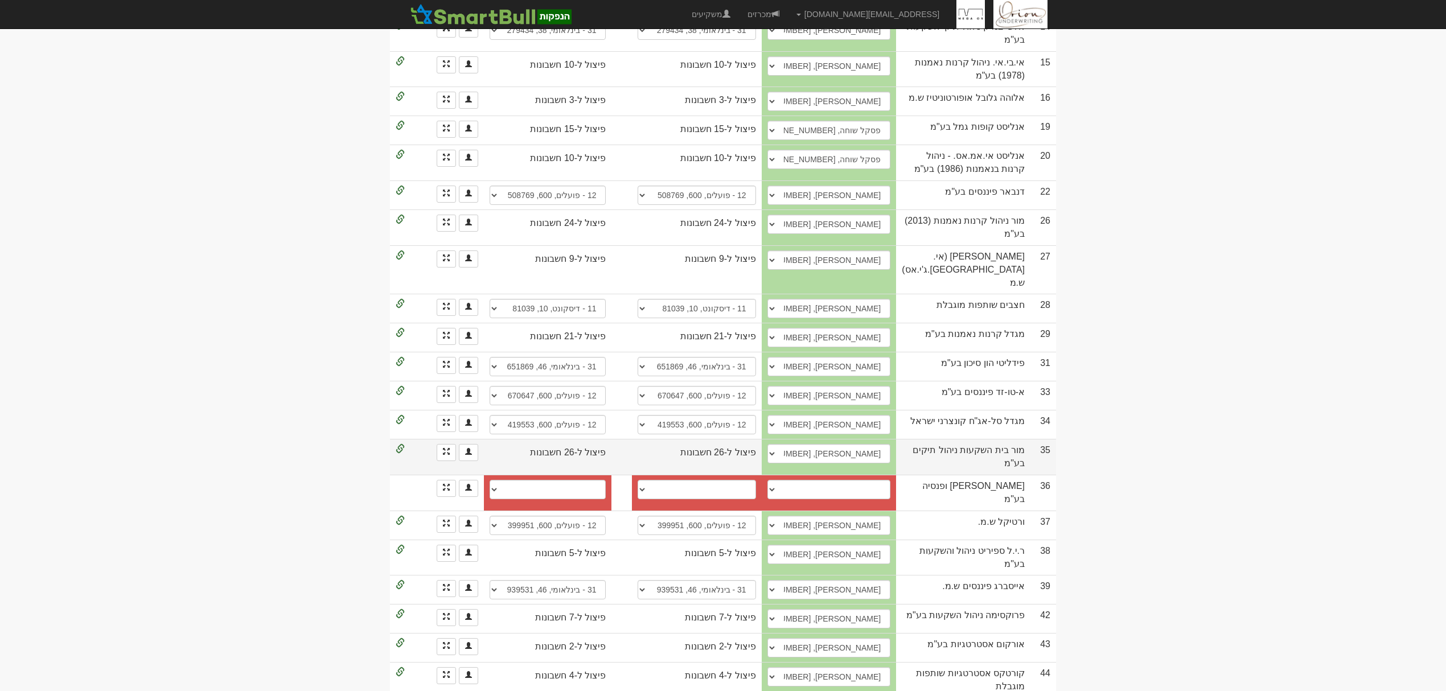
scroll to position [588, 0]
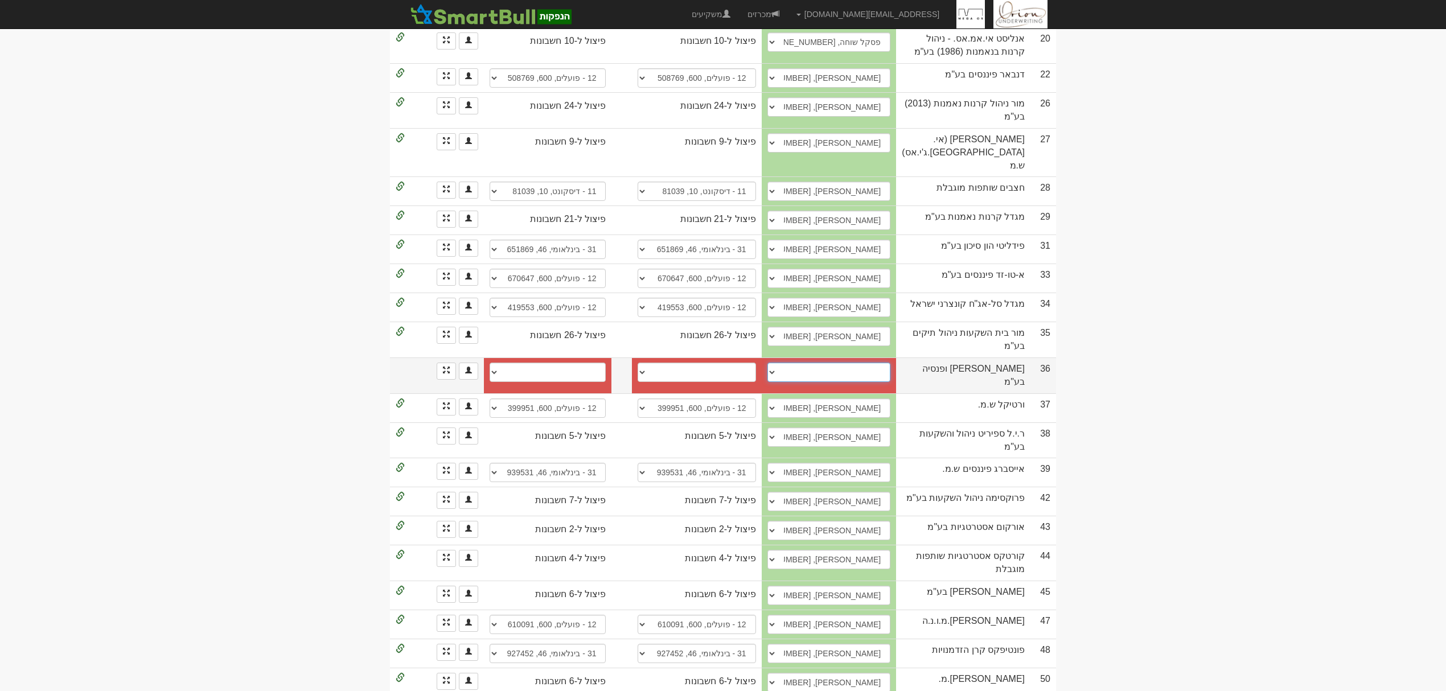
click at [832, 363] on select "עדי, adi.cohen@more.co.il lilach.bentovim@more.co.il לילך, lilach.bentovim@more…" at bounding box center [829, 372] width 124 height 19
select select "64521b50754d13db97427bfe"
click at [773, 363] on select "עדי, adi.cohen@more.co.il lilach.bentovim@more.co.il לילך, lilach.bentovim@more…" at bounding box center [829, 372] width 124 height 19
click at [1167, 306] on body "hanpaka@orion-uw.com הגדרות חשבונות הנפקה תבניות הודעות קיבול" at bounding box center [723, 60] width 1446 height 1296
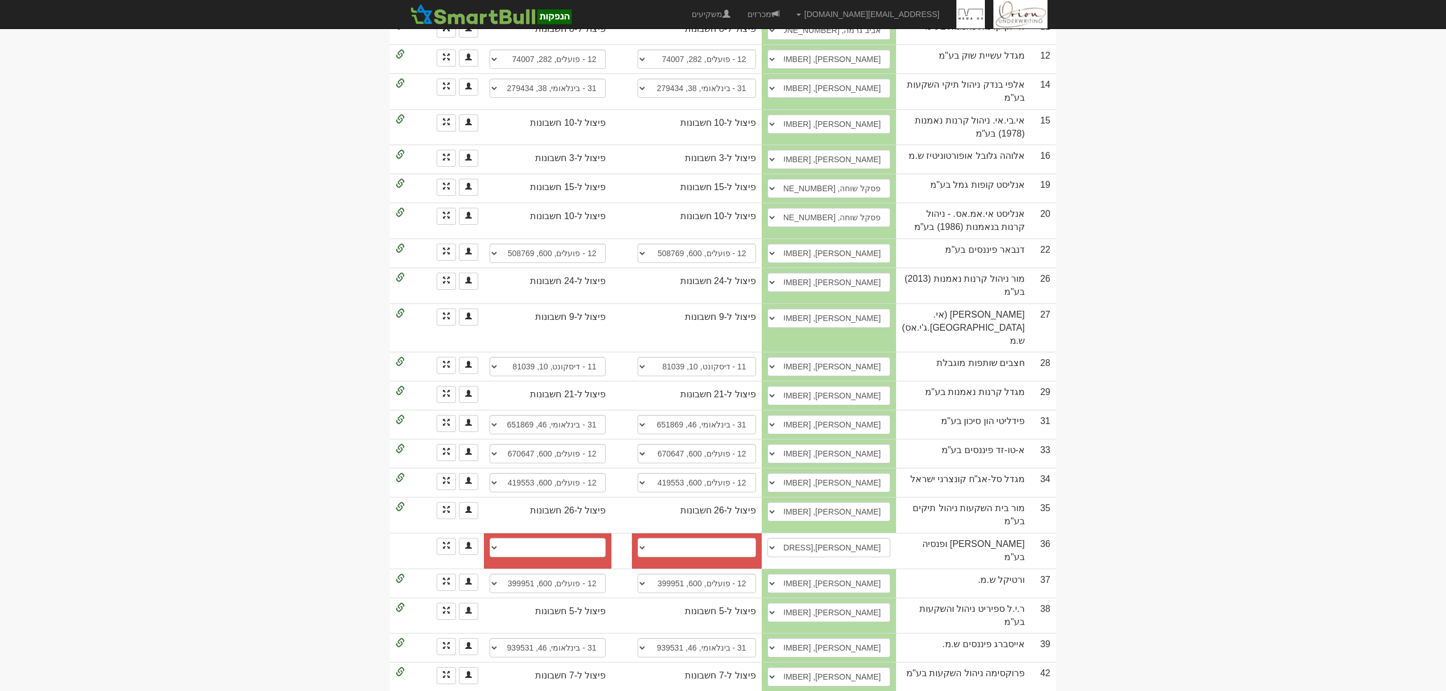
scroll to position [0, 0]
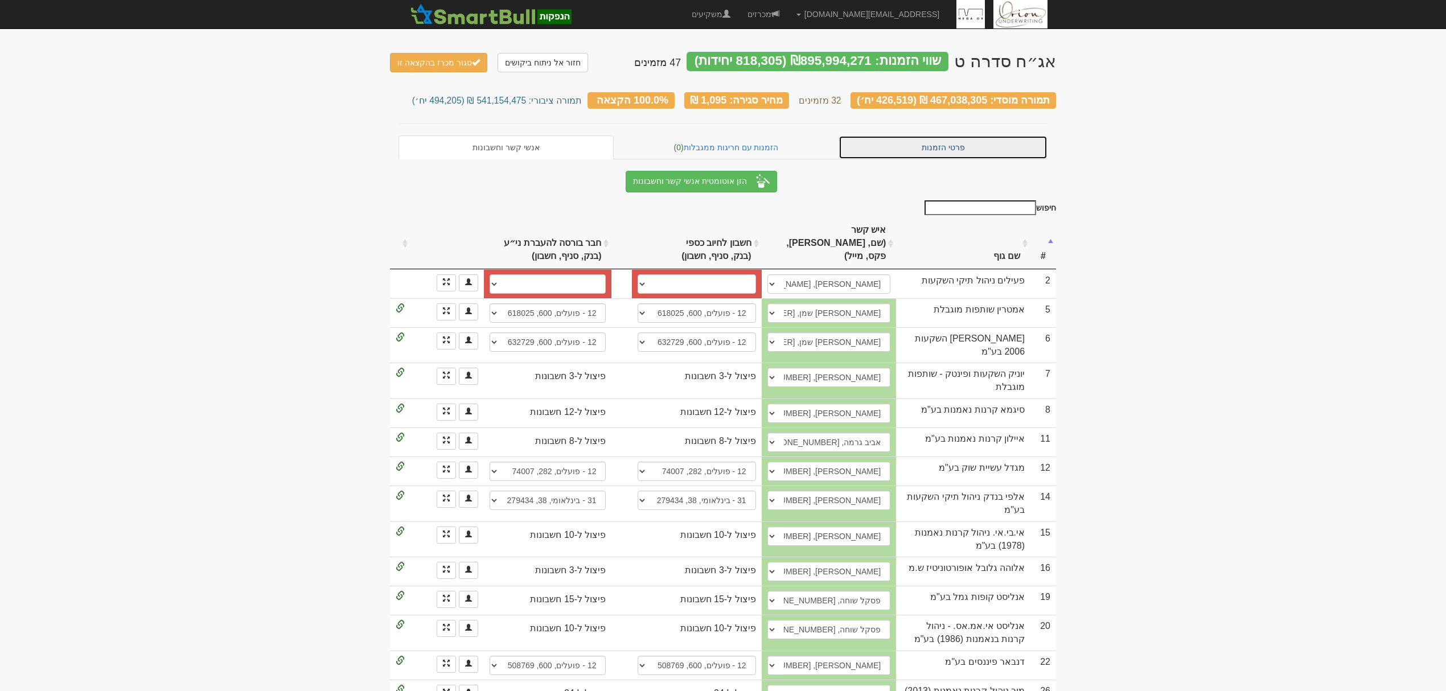
click at [929, 147] on link "פרטי הזמנות" at bounding box center [943, 148] width 209 height 24
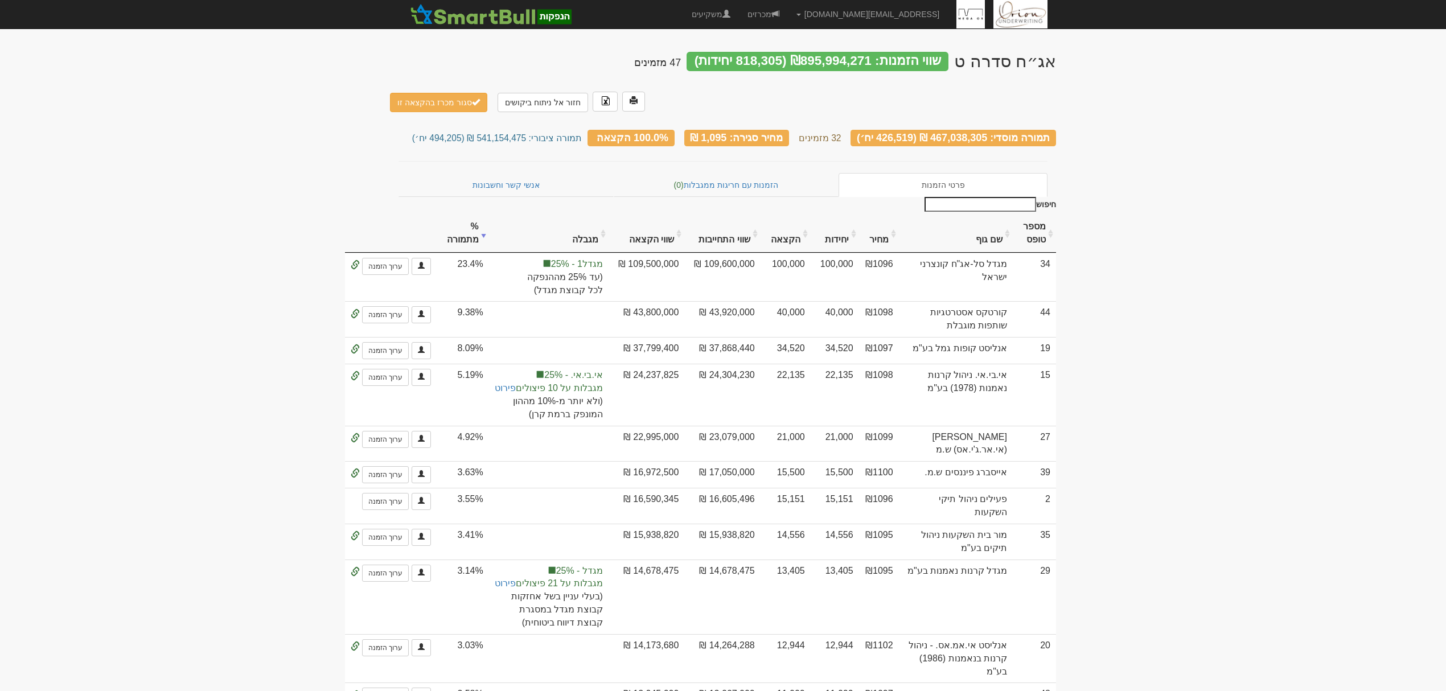
click at [998, 197] on input "חיפוש" at bounding box center [981, 204] width 112 height 15
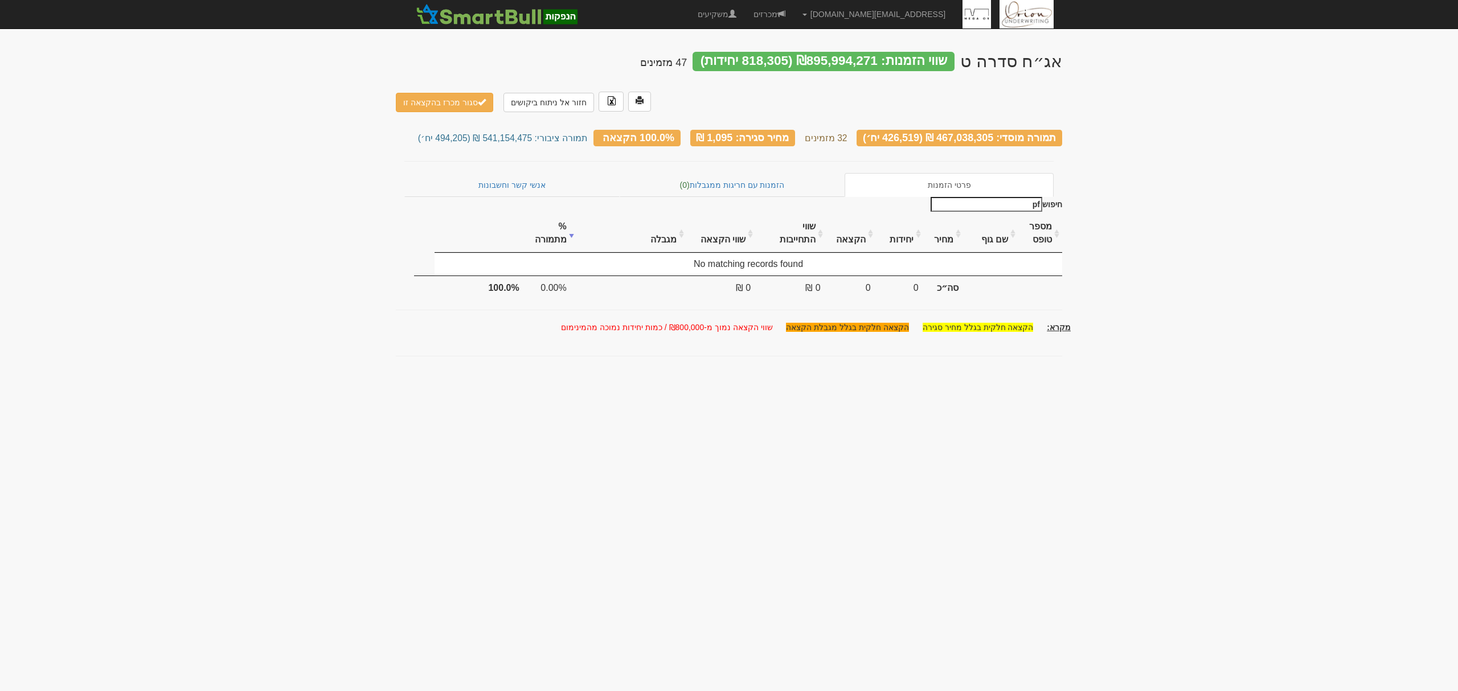
type input "p"
type input "פ"
type input "כ"
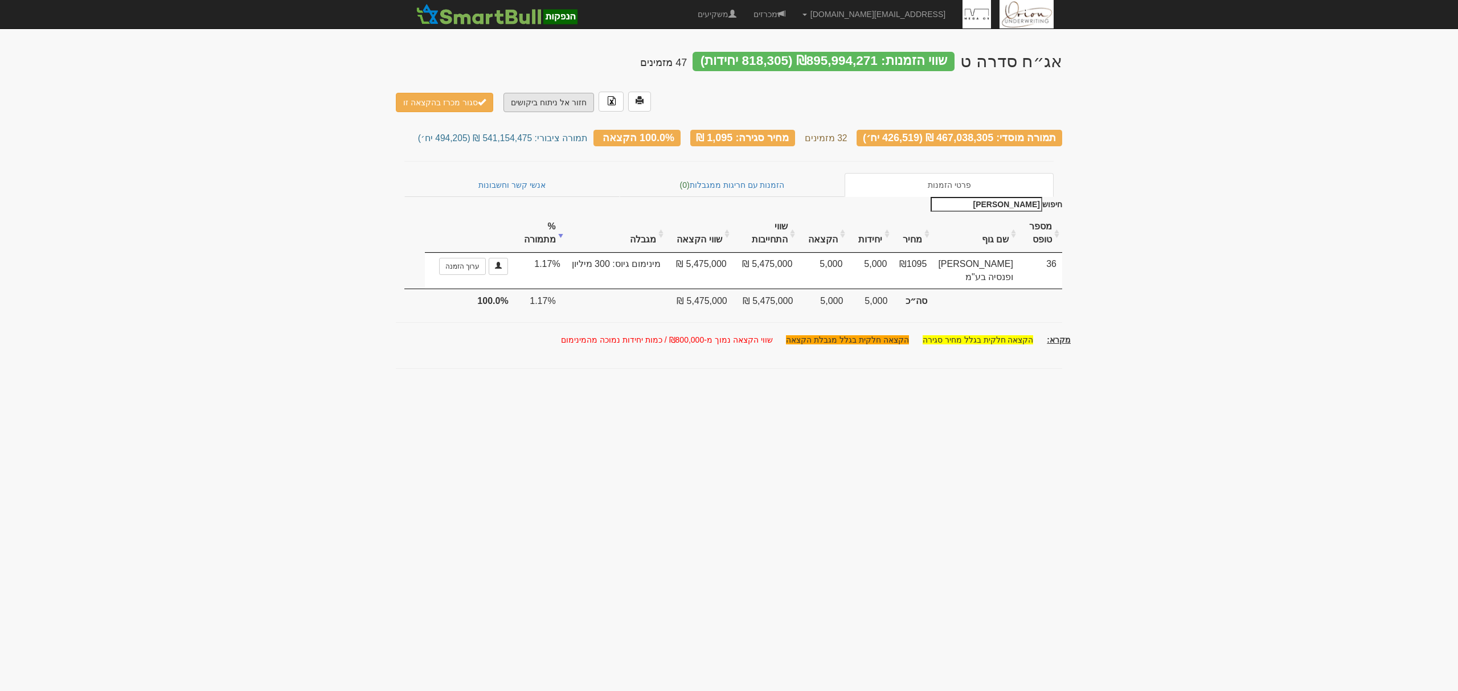
type input "[PERSON_NAME]"
click at [554, 93] on link "חזור אל ניתוח ביקושים" at bounding box center [548, 102] width 91 height 19
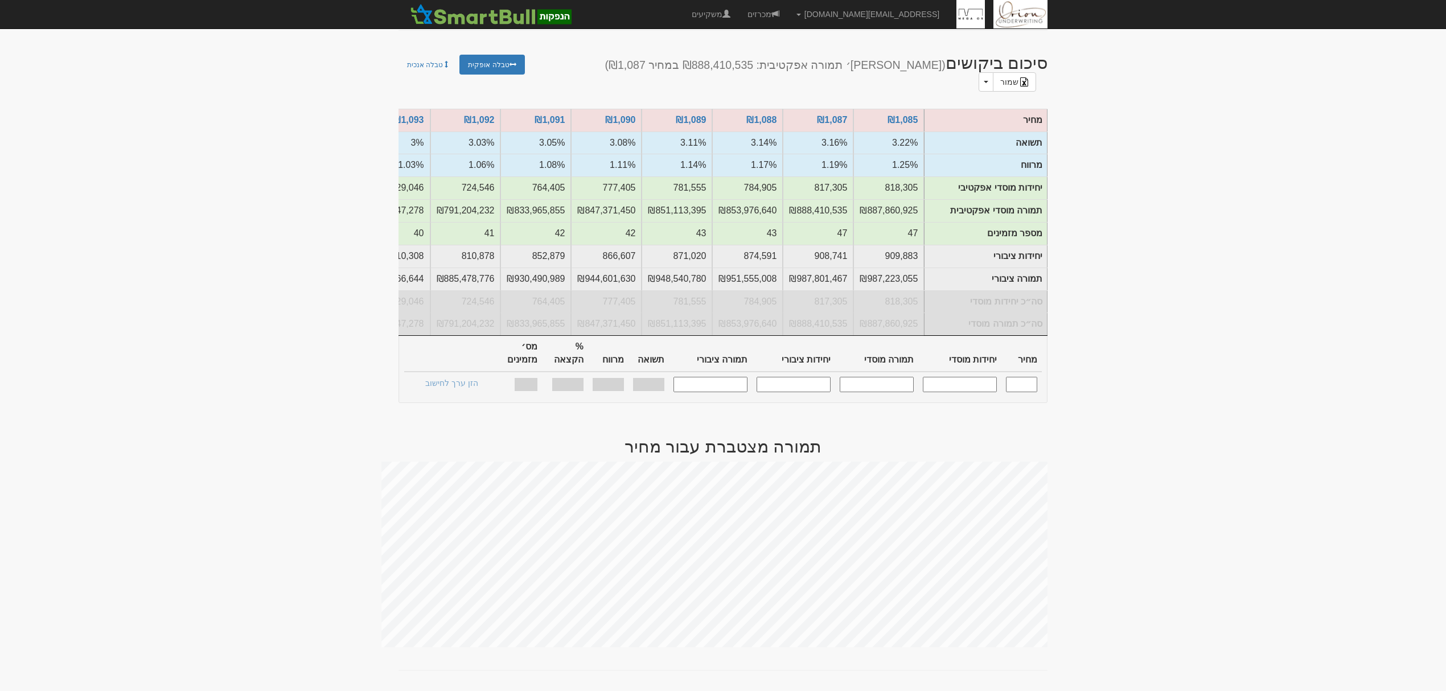
scroll to position [455, 0]
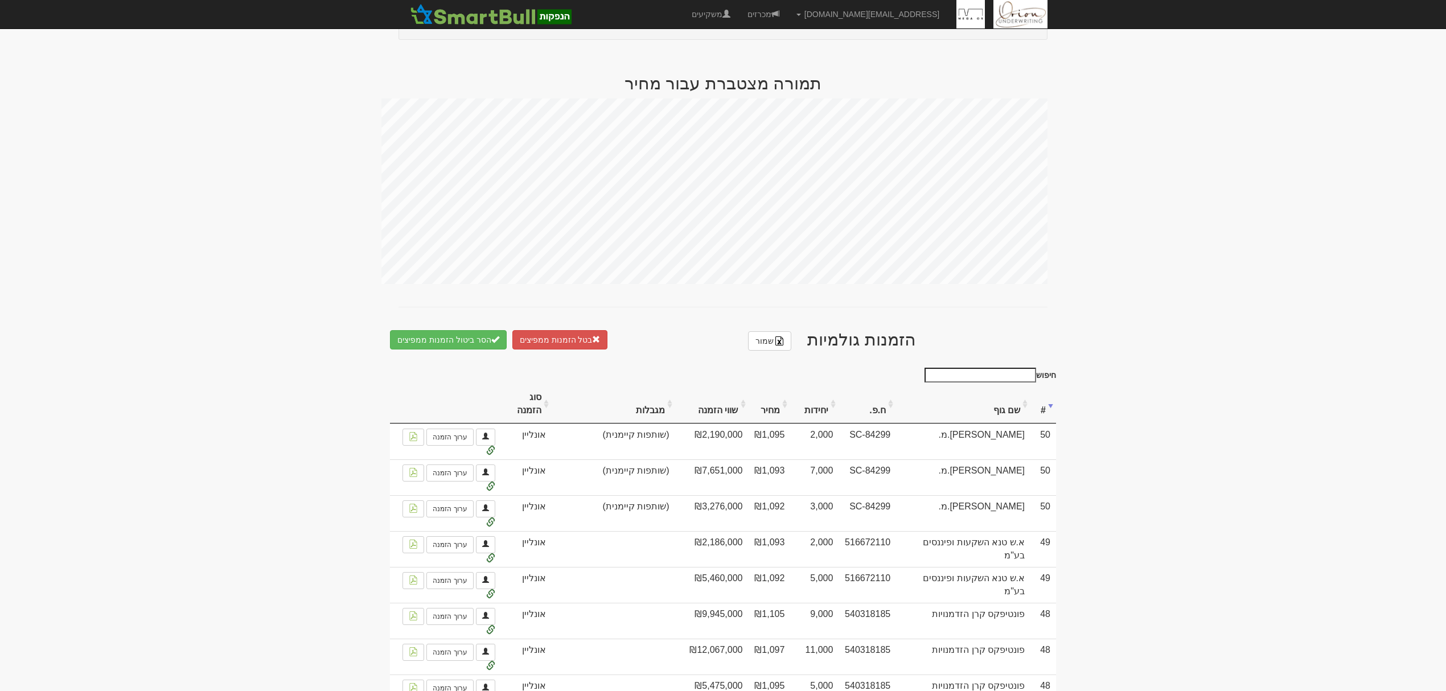
click at [1010, 368] on input "חיפוש" at bounding box center [981, 375] width 112 height 15
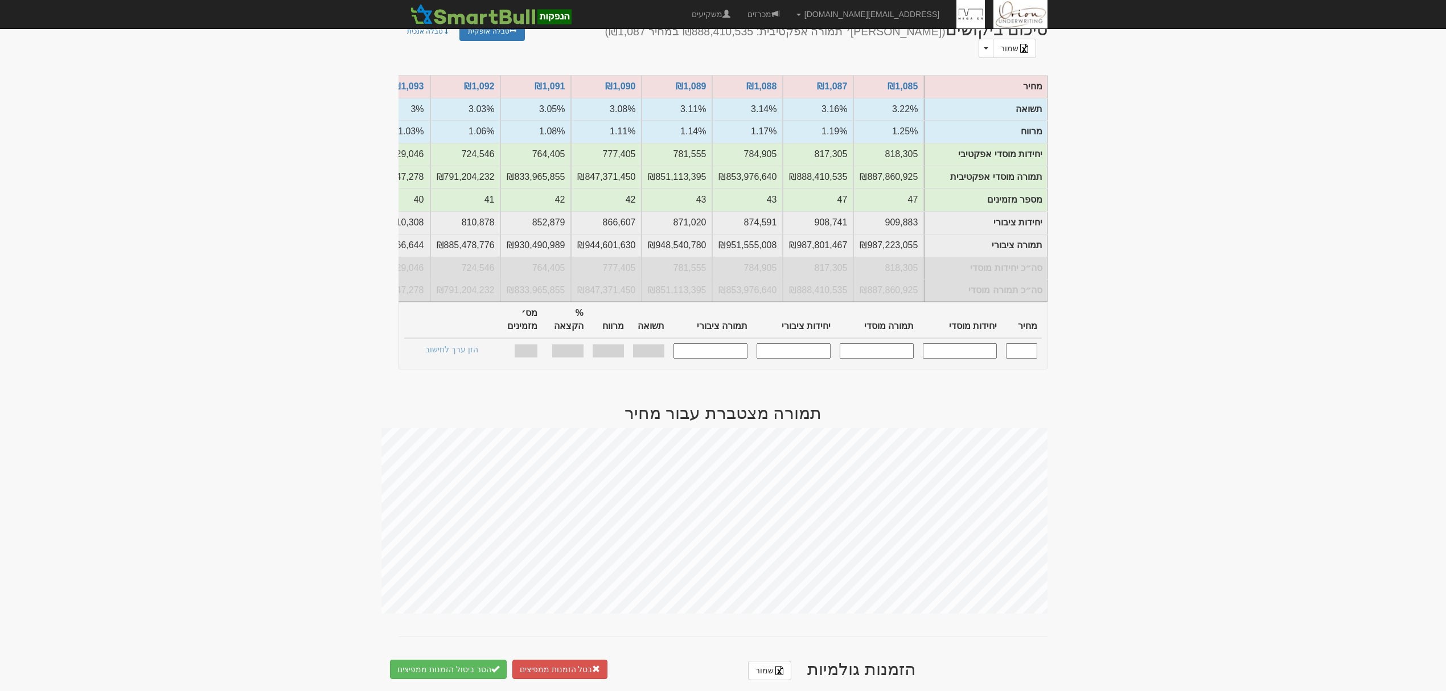
scroll to position [288, 0]
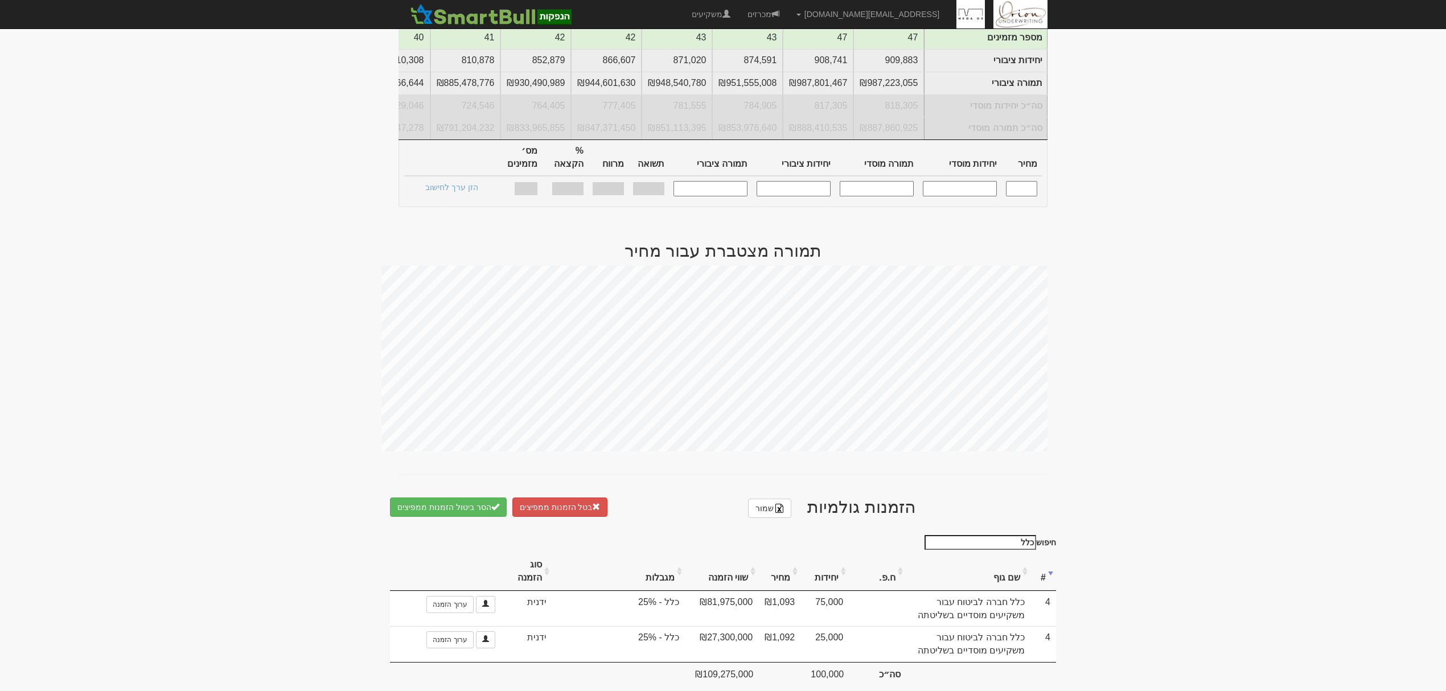
click at [1017, 535] on input "כלל" at bounding box center [981, 542] width 112 height 15
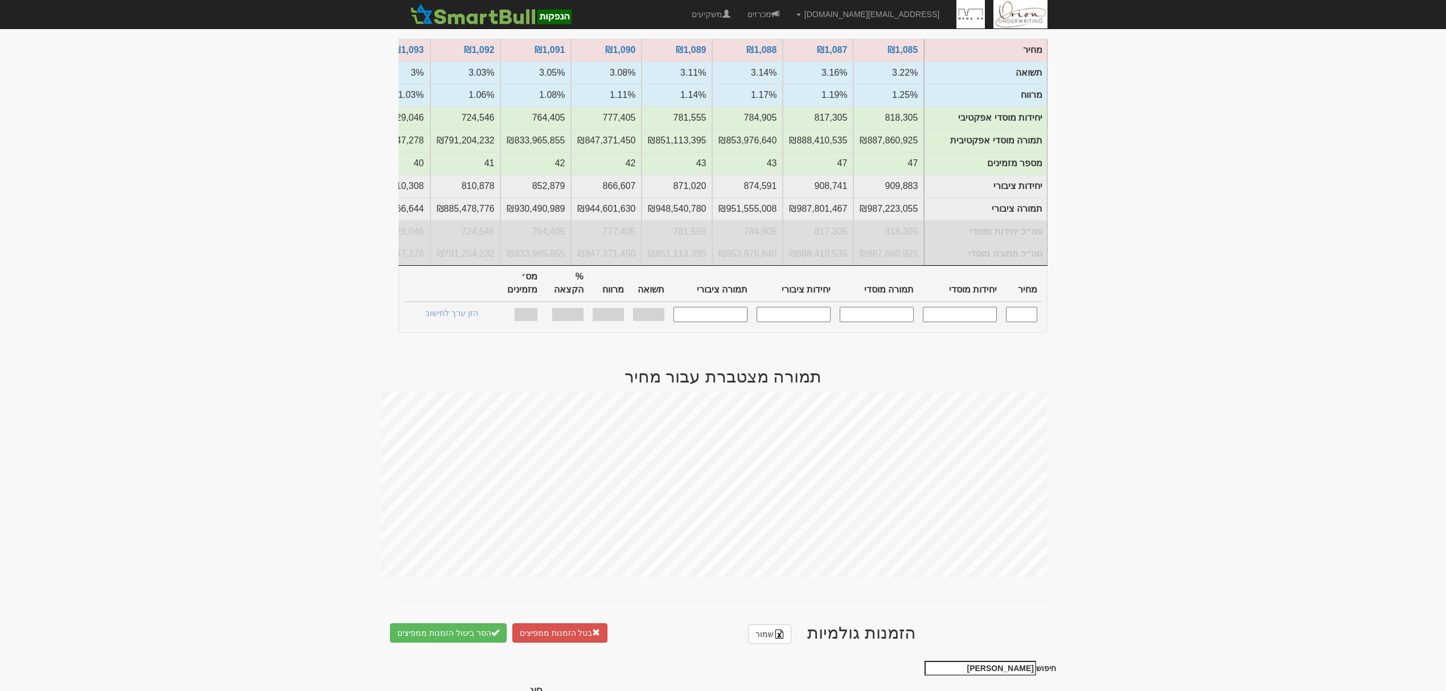
scroll to position [0, 0]
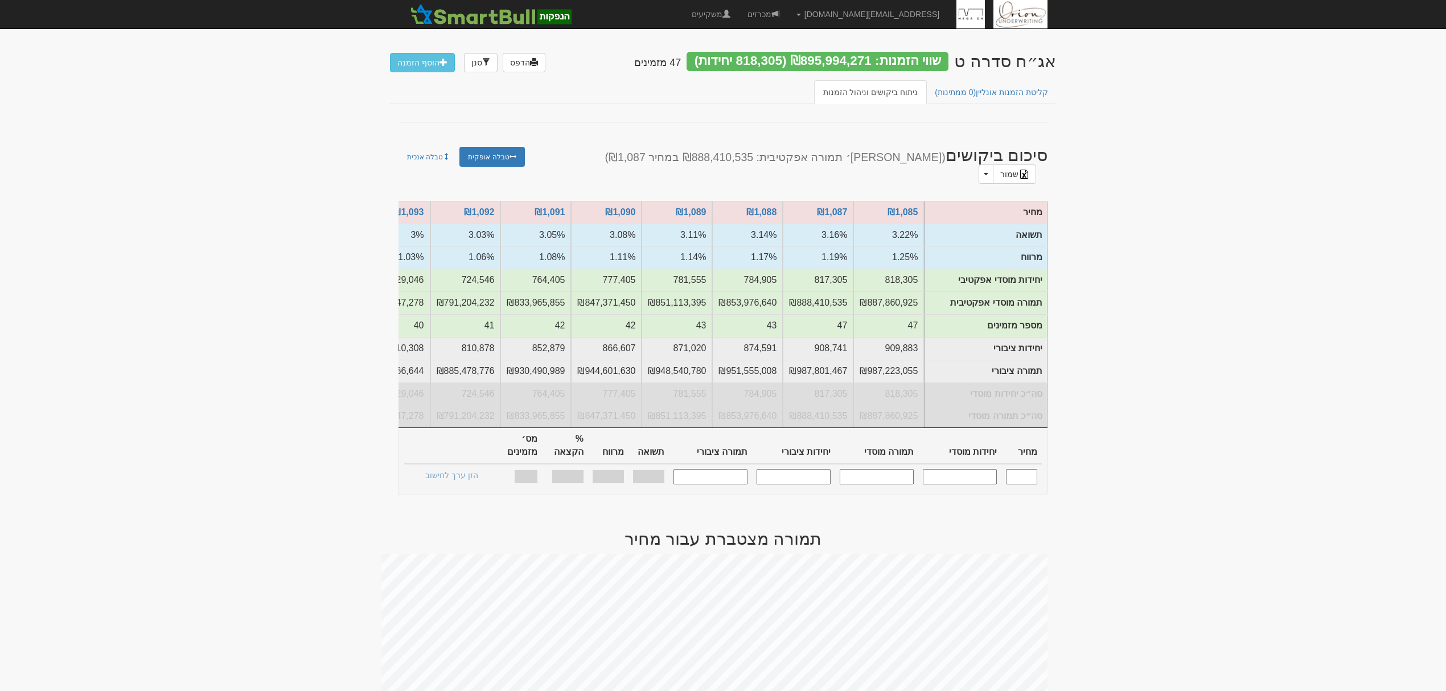
type input "מור גמל"
click at [1025, 469] on input "text" at bounding box center [1021, 476] width 31 height 15
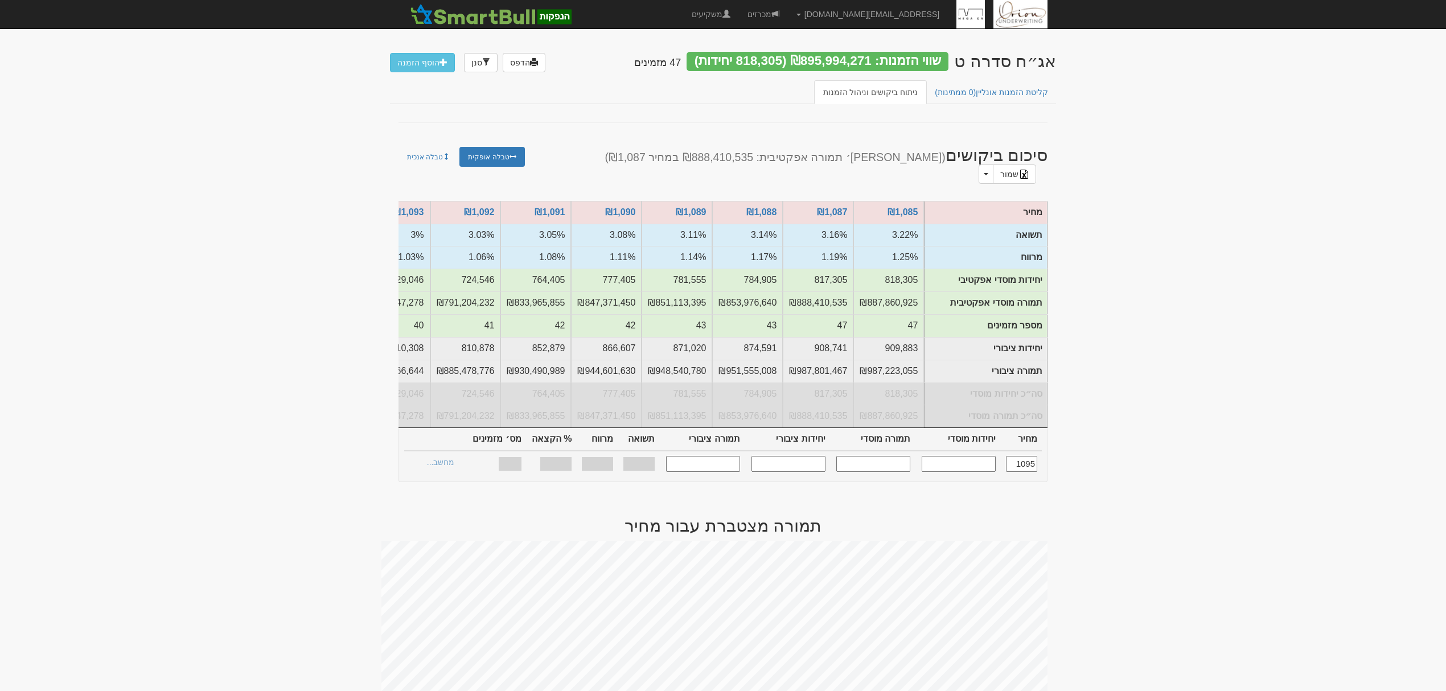
type input "1,095"
type input "426,519"
type input "467,038,305"
type input "494,205"
type input "541,154,475"
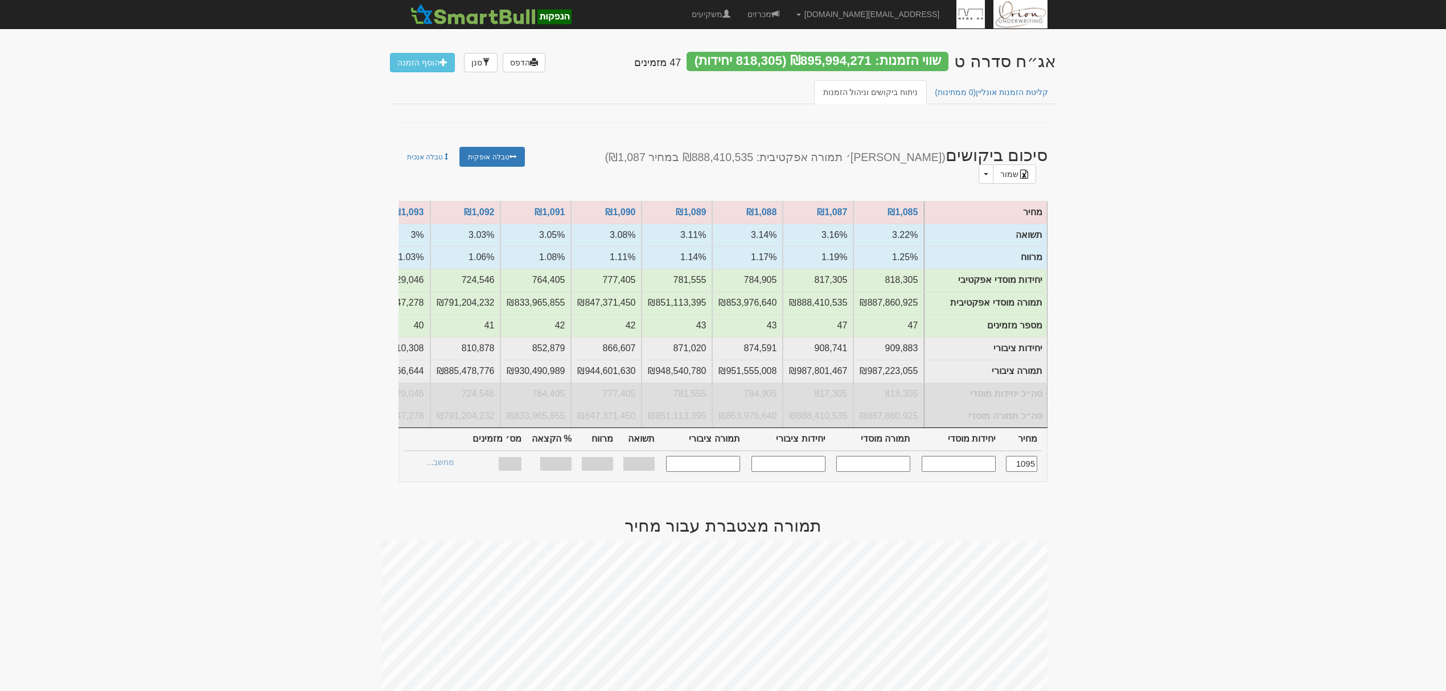
type input "2.94%"
type input "0.970%"
type input "100%"
type input "32"
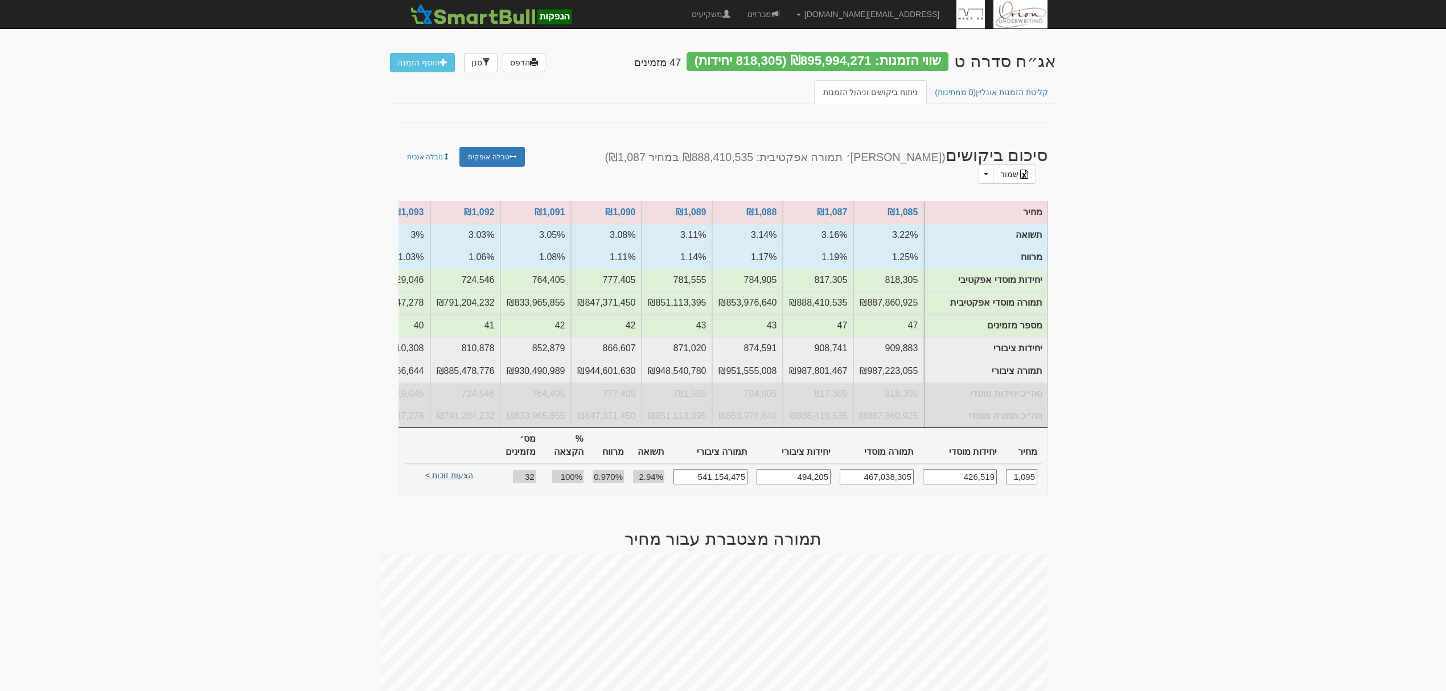
type input "1,095"
click at [445, 469] on link "הצעות זוכות >" at bounding box center [449, 477] width 63 height 16
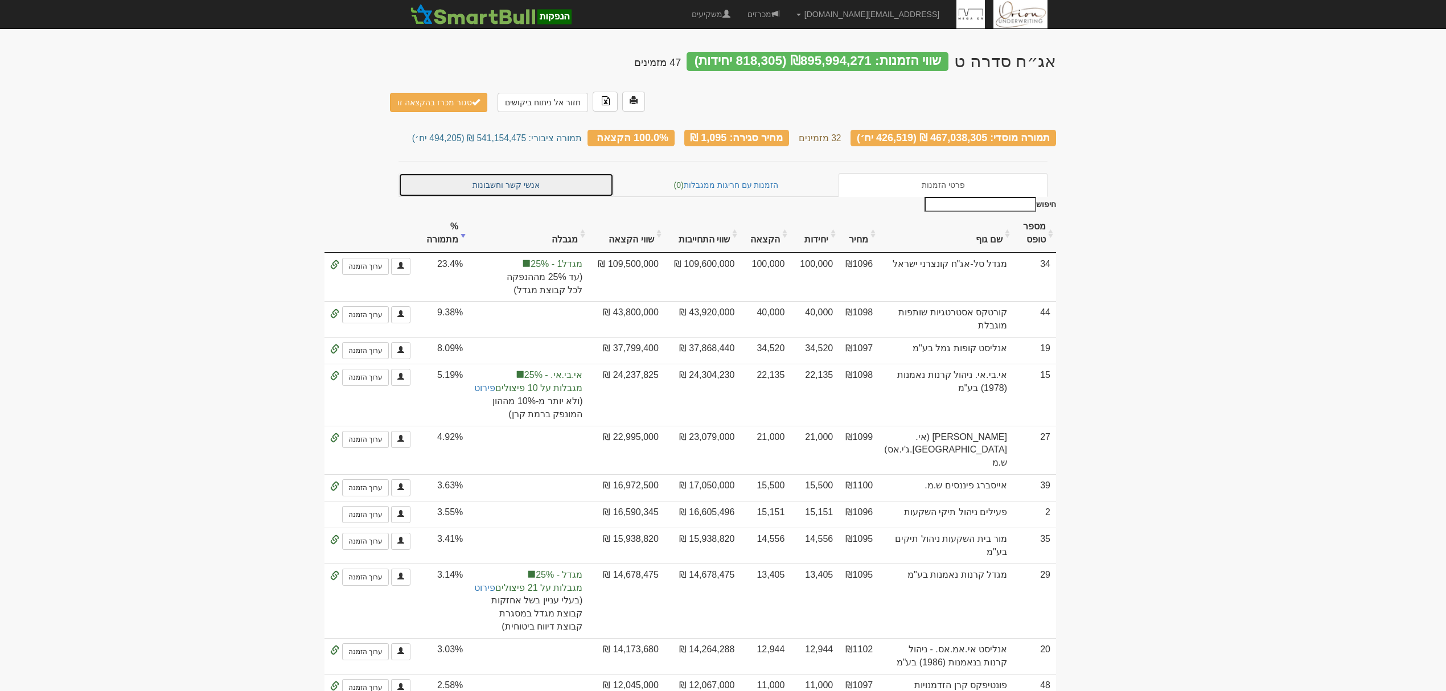
click at [511, 173] on link "אנשי קשר וחשבונות" at bounding box center [506, 185] width 215 height 24
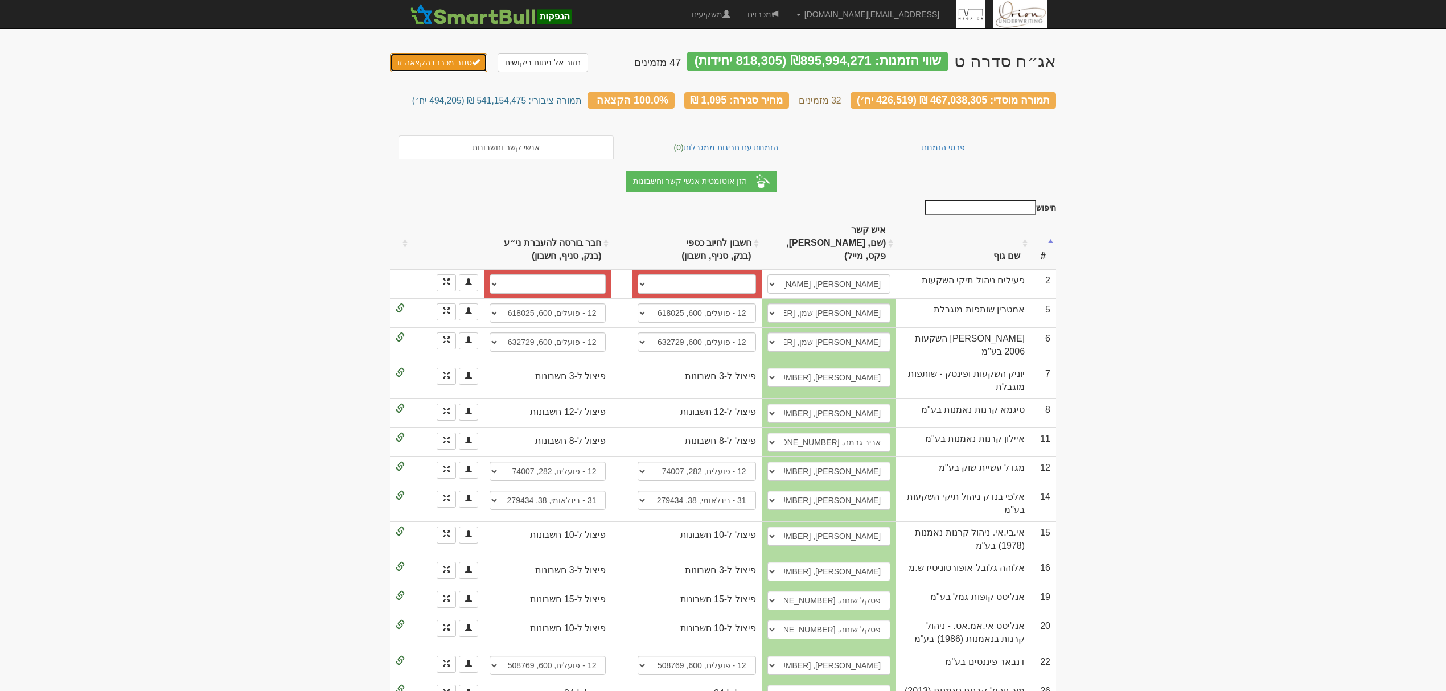
click at [458, 58] on button "סגור מכרז בהקצאה זו" at bounding box center [438, 62] width 97 height 19
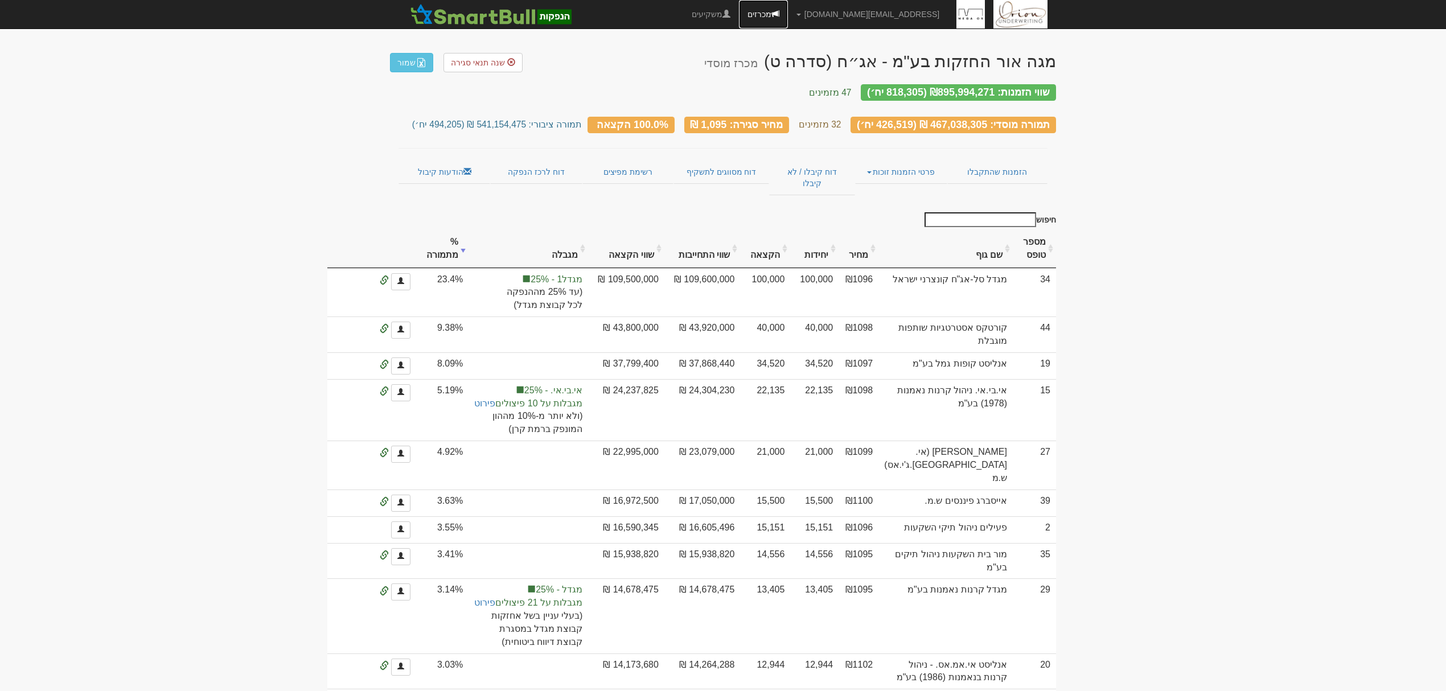
click at [788, 3] on link "מכרזים" at bounding box center [763, 14] width 49 height 28
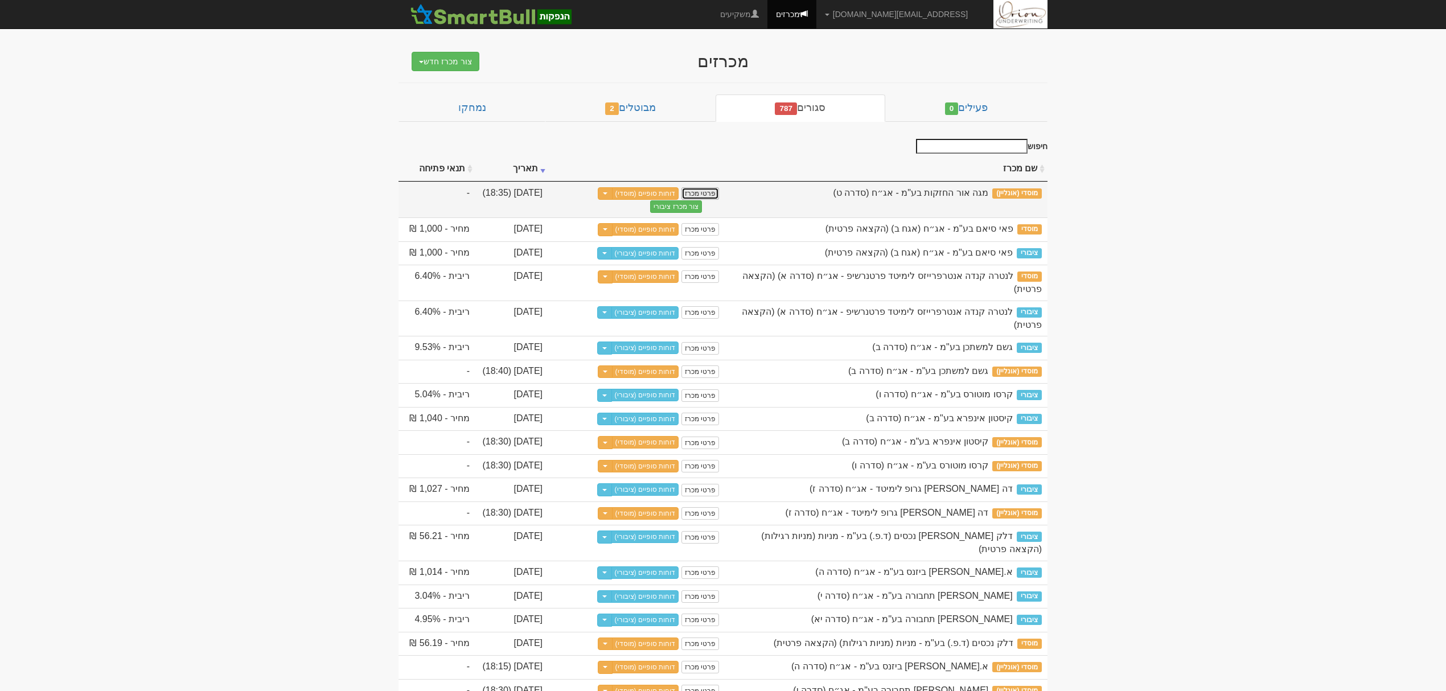
click at [711, 192] on link "פרטי מכרז" at bounding box center [701, 193] width 38 height 13
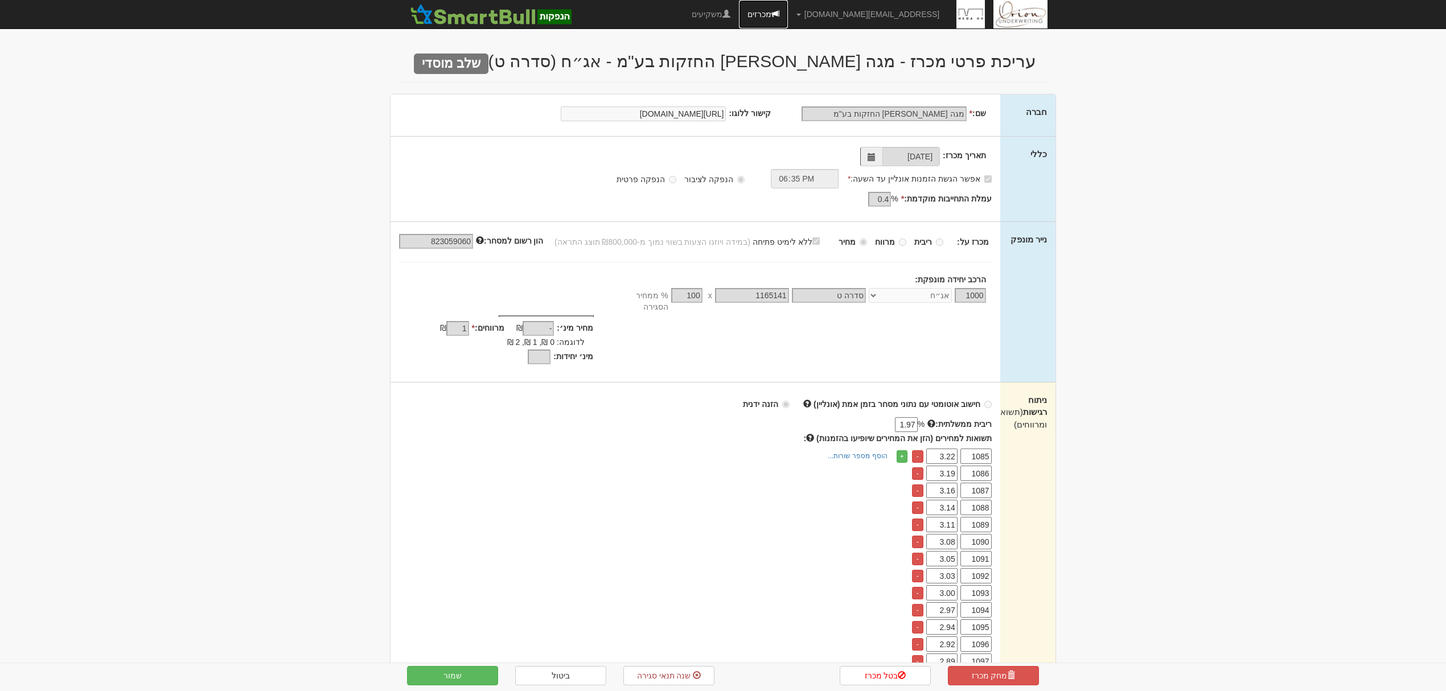
click at [788, 17] on link "מכרזים" at bounding box center [763, 14] width 49 height 28
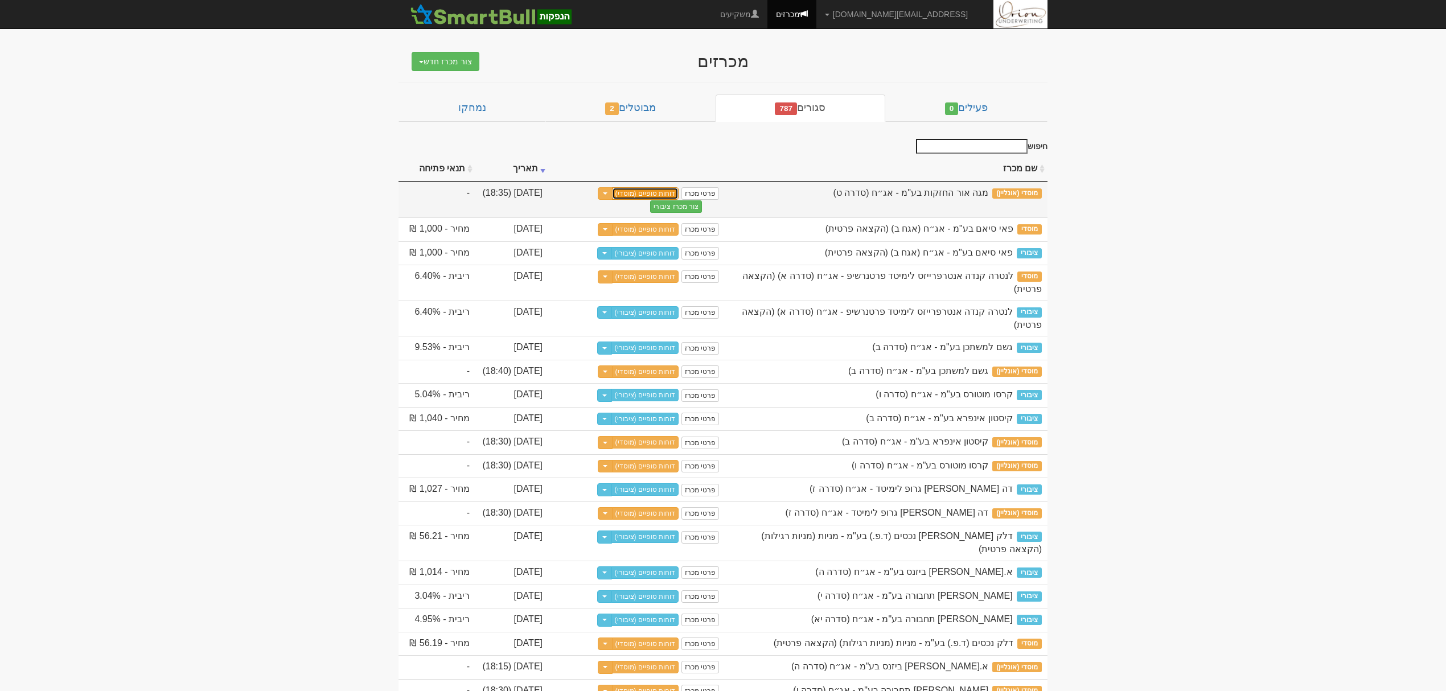
click at [650, 194] on link "דוחות סופיים (מוסדי)" at bounding box center [645, 193] width 67 height 13
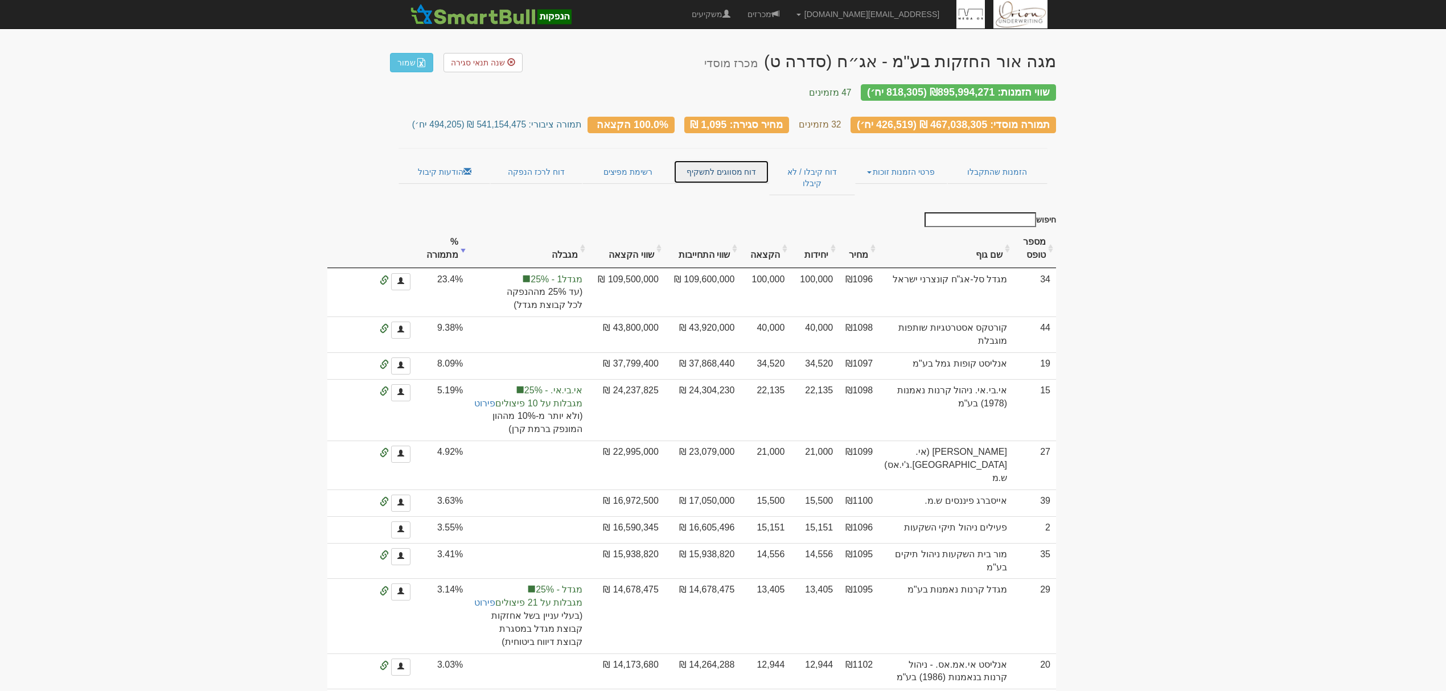
click at [718, 166] on link "דוח מסווגים לתשקיף" at bounding box center [721, 172] width 95 height 24
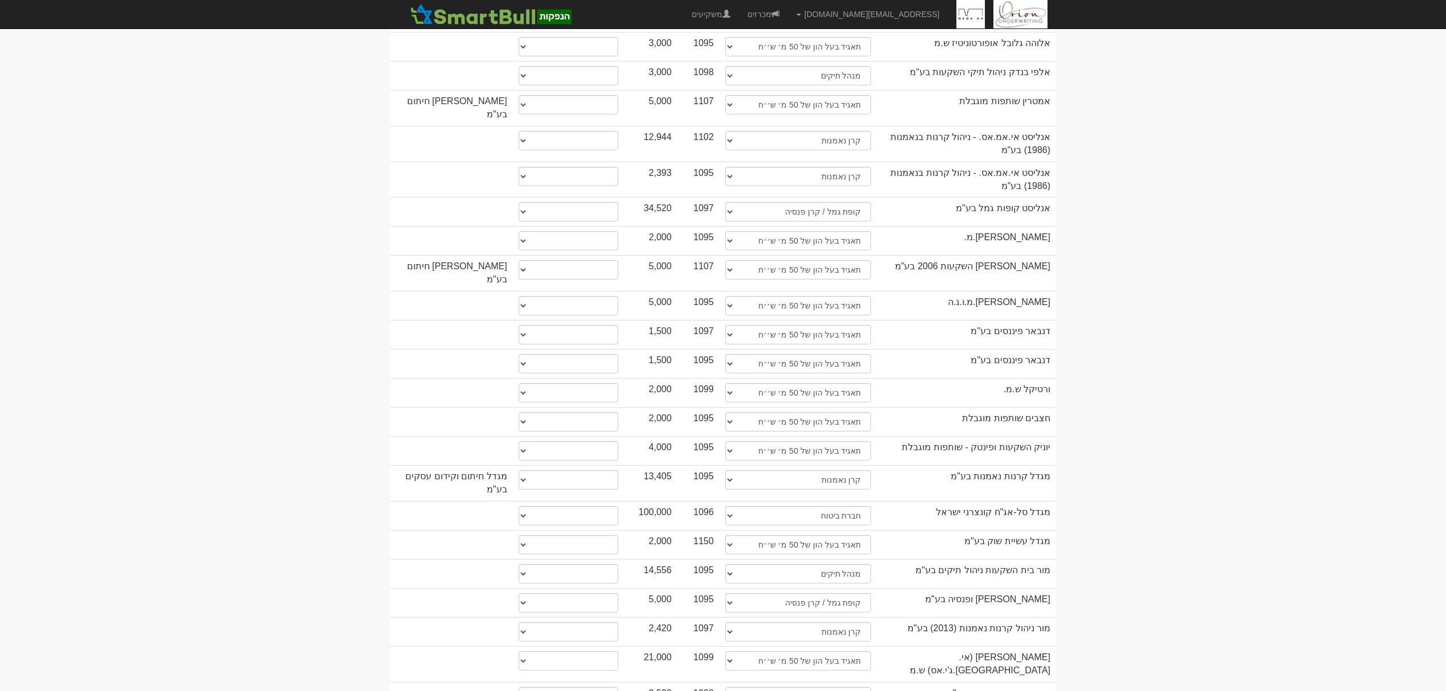
scroll to position [455, 0]
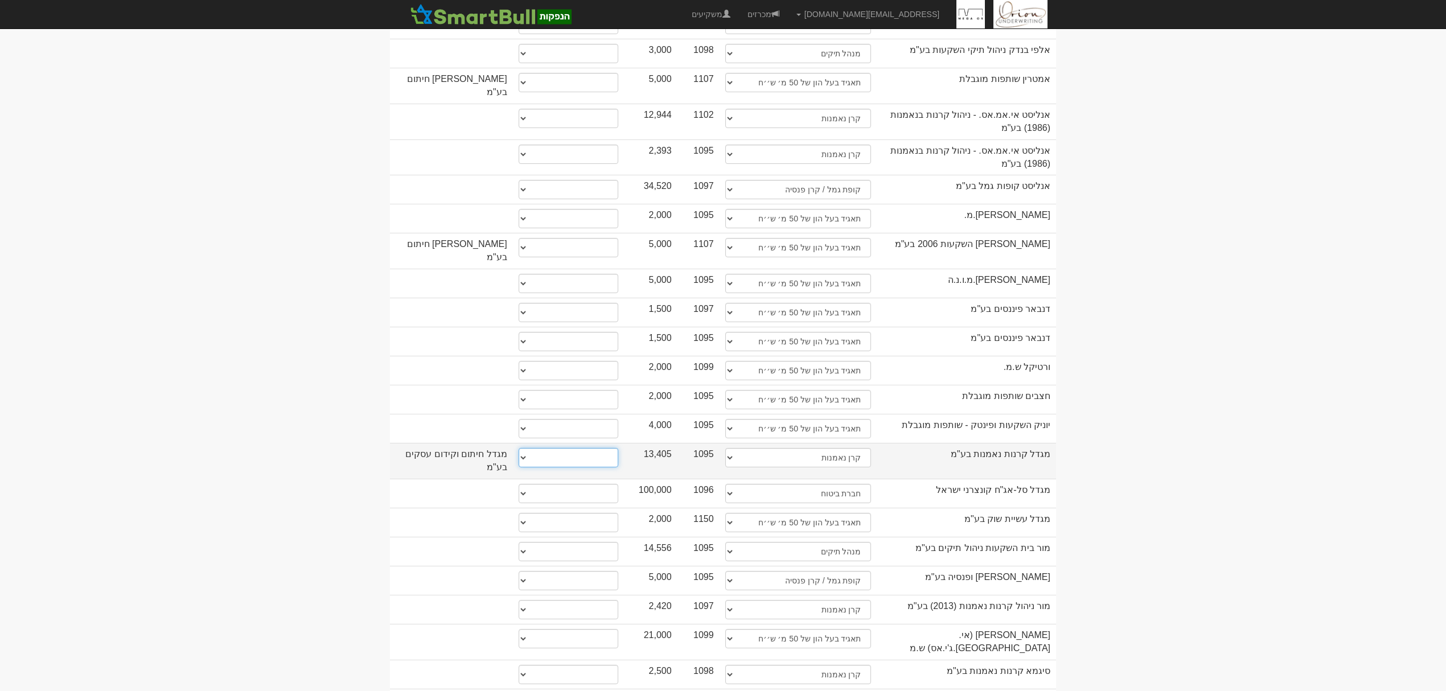
click at [588, 448] on select "* גוף הקשור למפיץ בהנפקה ** בעל עניין בחברה *** בעל שליטה בחברה" at bounding box center [569, 457] width 100 height 19
select select "** בעל עניין בחברה"
click at [519, 448] on select "* גוף הקשור למפיץ בהנפקה ** בעל עניין בחברה *** בעל שליטה בחברה" at bounding box center [569, 457] width 100 height 19
click at [580, 484] on select "* גוף הקשור למפיץ בהנפקה ** בעל עניין בחברה *** בעל שליטה בחברה" at bounding box center [569, 493] width 100 height 19
click at [313, 342] on body "[EMAIL_ADDRESS][DOMAIN_NAME] הגדרות חשבונות הנפקה תבניות הודעות קיבול" at bounding box center [723, 316] width 1446 height 1543
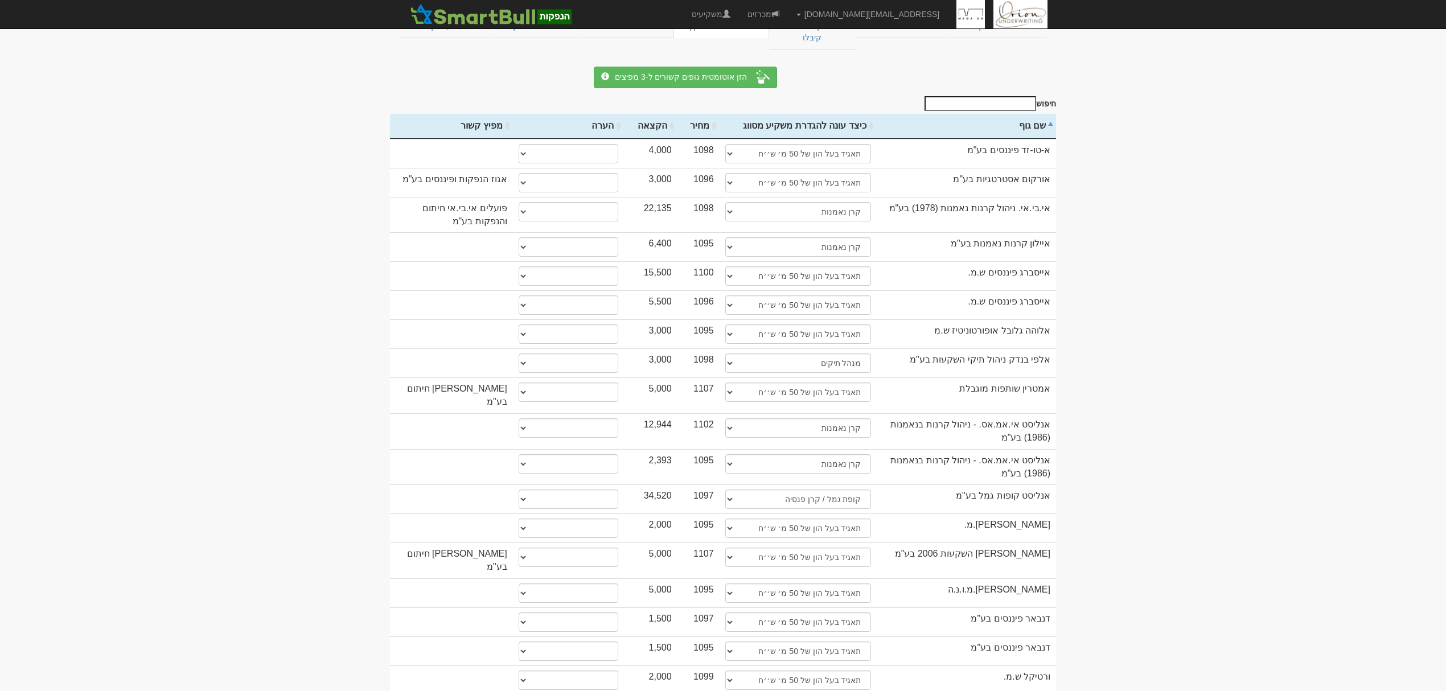
scroll to position [0, 0]
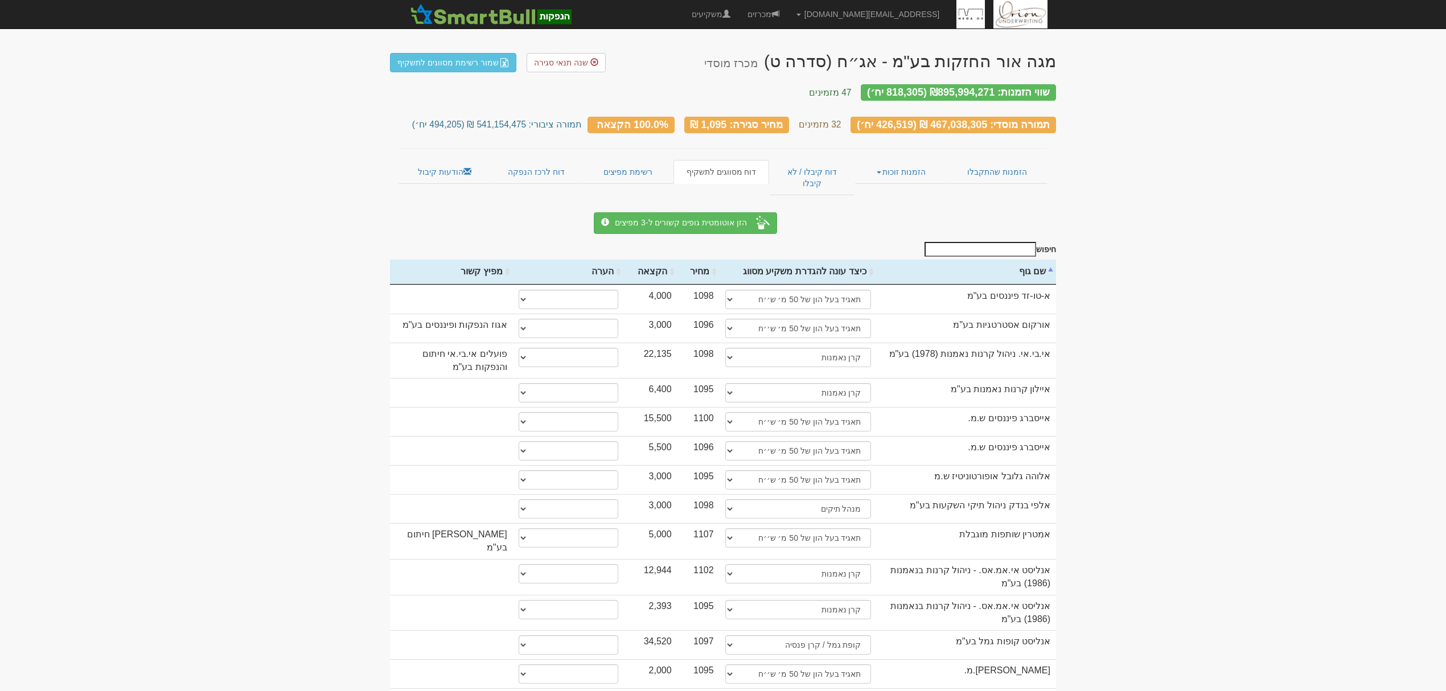
click at [1009, 260] on th "שם גוף" at bounding box center [967, 272] width 180 height 25
select select "** בעל עניין בחברה"
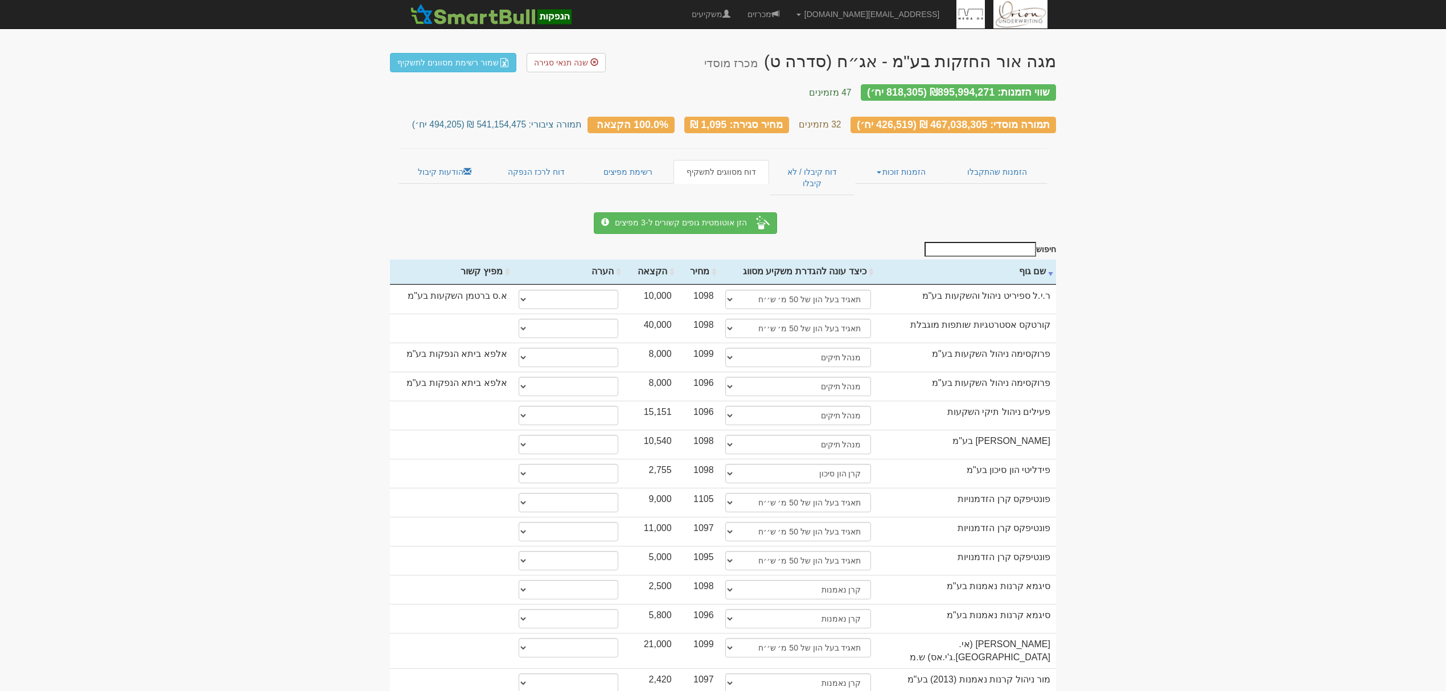
click at [1009, 260] on th "שם גוף" at bounding box center [967, 272] width 180 height 25
select select "** בעל עניין בחברה"
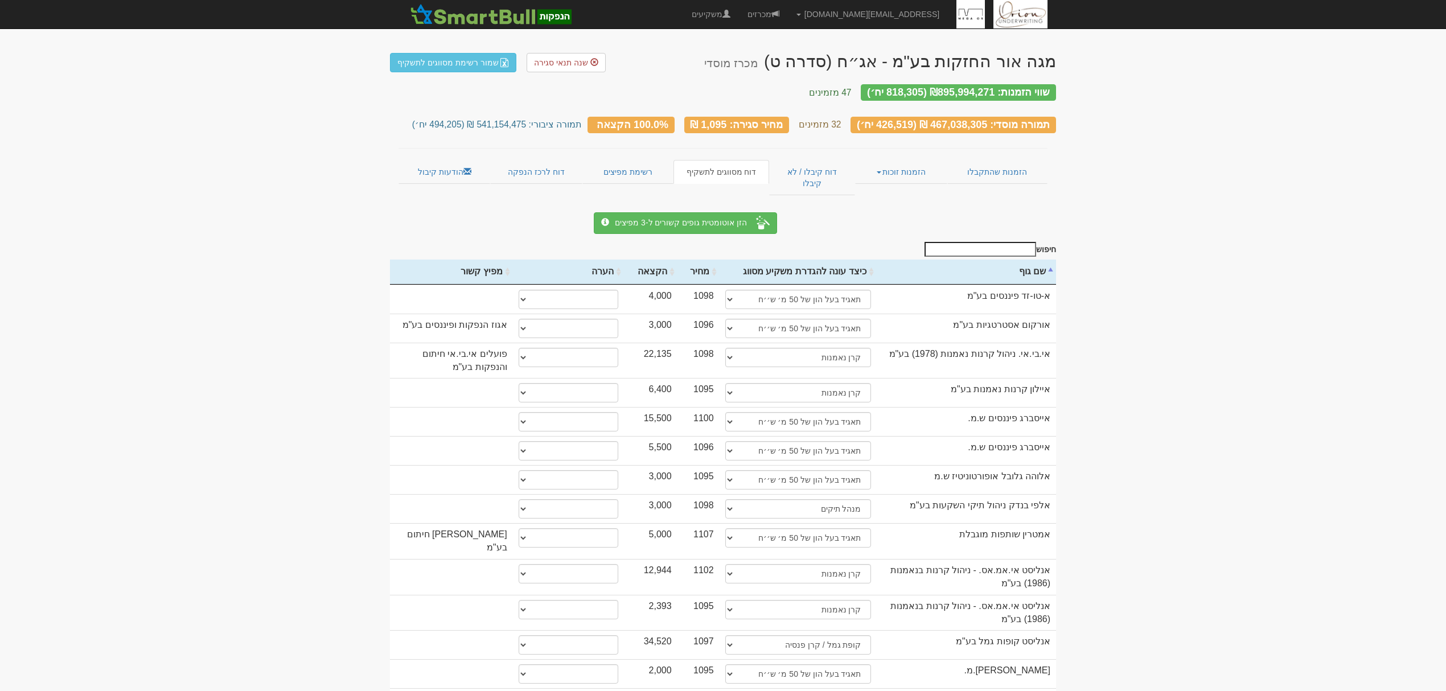
click at [993, 242] on input "חיפוש" at bounding box center [981, 249] width 112 height 15
type input "מ"
select select "** בעל עניין בחברה"
type input "מג"
select select "** בעל עניין בחברה"
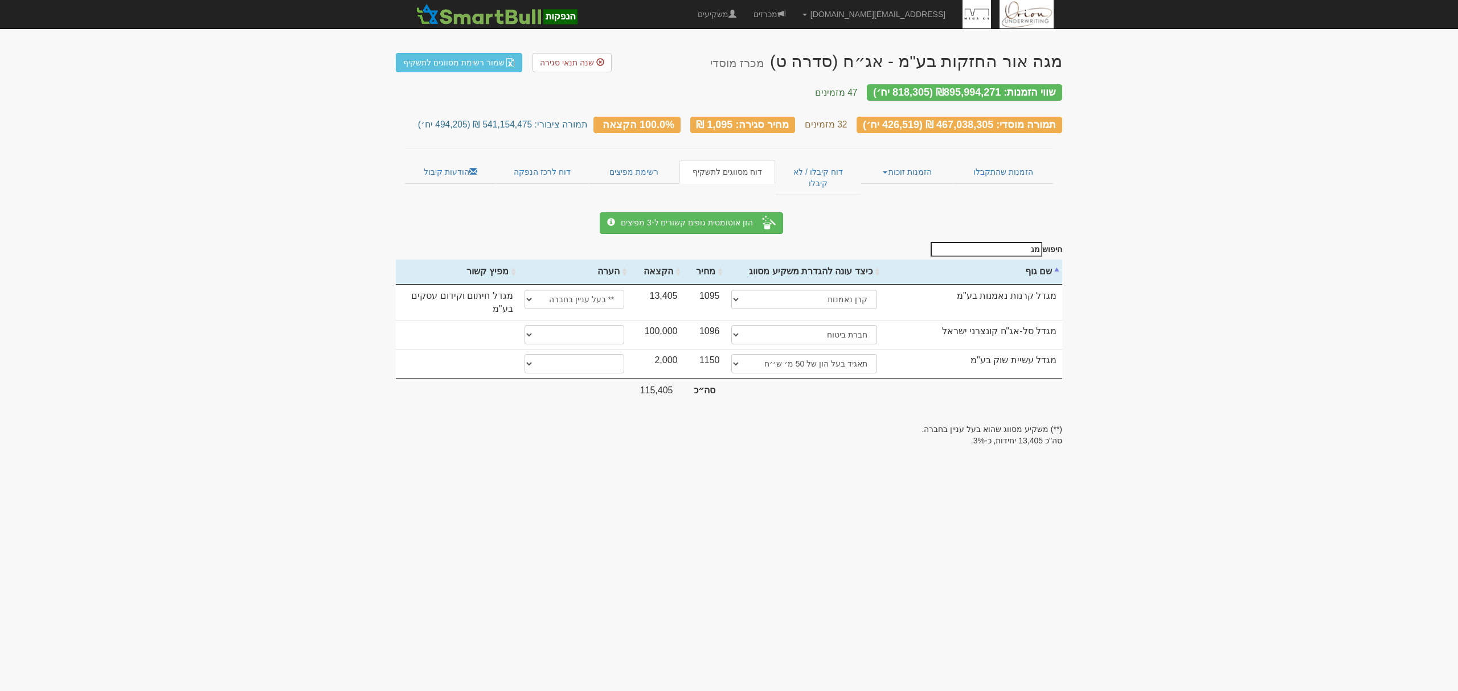
type input "[PERSON_NAME]"
select select "** בעל עניין בחברה"
type input "[PERSON_NAME]"
click at [551, 325] on select "* גוף הקשור למפיץ בהנפקה ** בעל עניין בחברה *** בעל שליטה בחברה" at bounding box center [574, 334] width 100 height 19
select select "** בעל עניין בחברה"
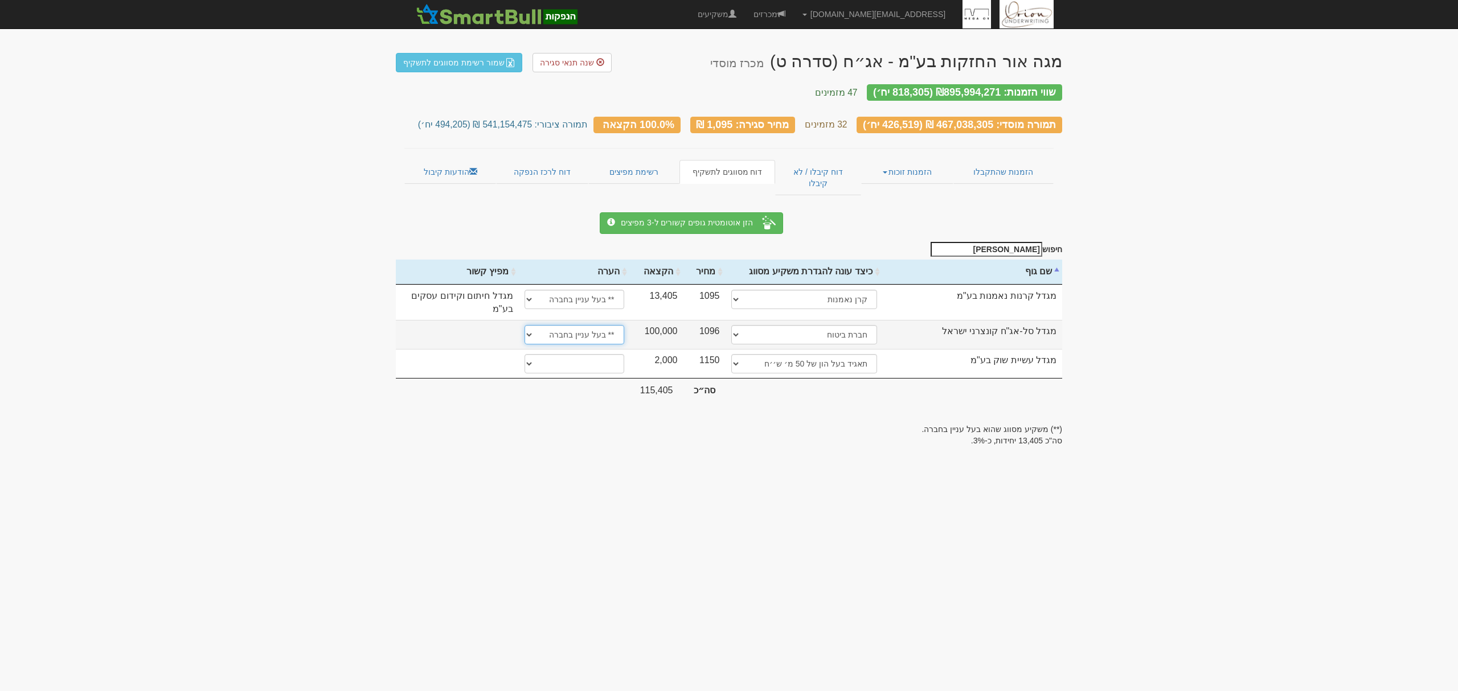
click at [524, 325] on select "* גוף הקשור למפיץ בהנפקה ** בעל עניין בחברה *** בעל שליטה בחברה" at bounding box center [574, 334] width 100 height 19
click at [570, 486] on body "hanpaka@orion-uw.com הגדרות חשבונות הנפקה תבניות הודעות קיבול" at bounding box center [729, 345] width 1458 height 691
click at [1017, 242] on input "מגד" at bounding box center [986, 249] width 112 height 15
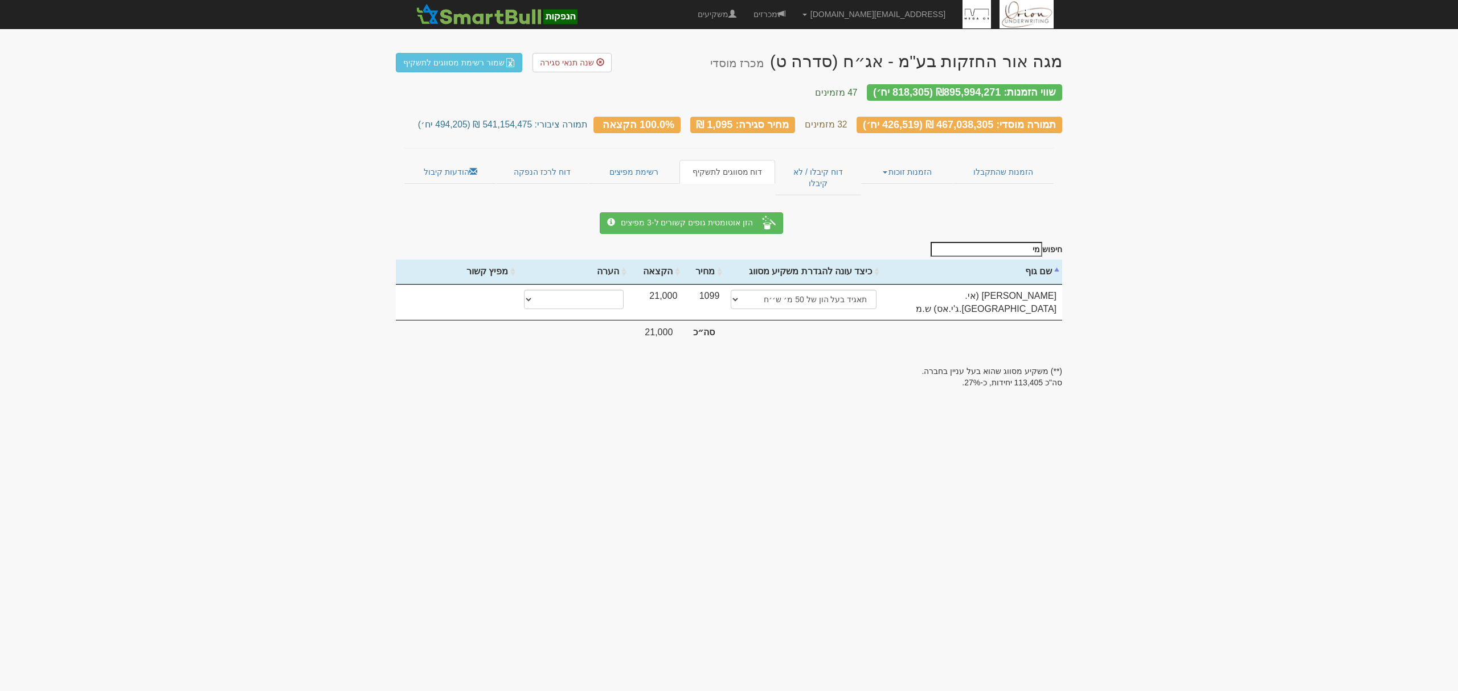
type input "מ"
select select "** בעל עניין בחברה"
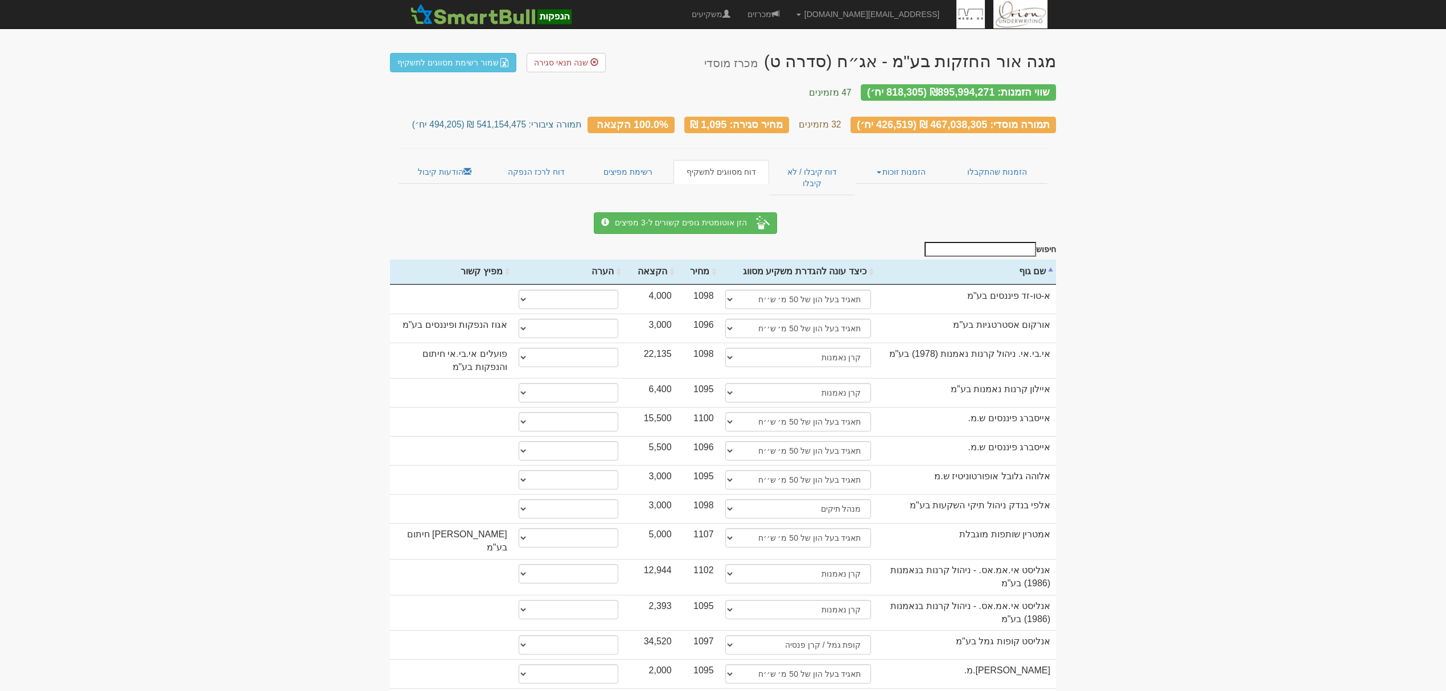
type input "ה"
select select "** בעל עניין בחברה"
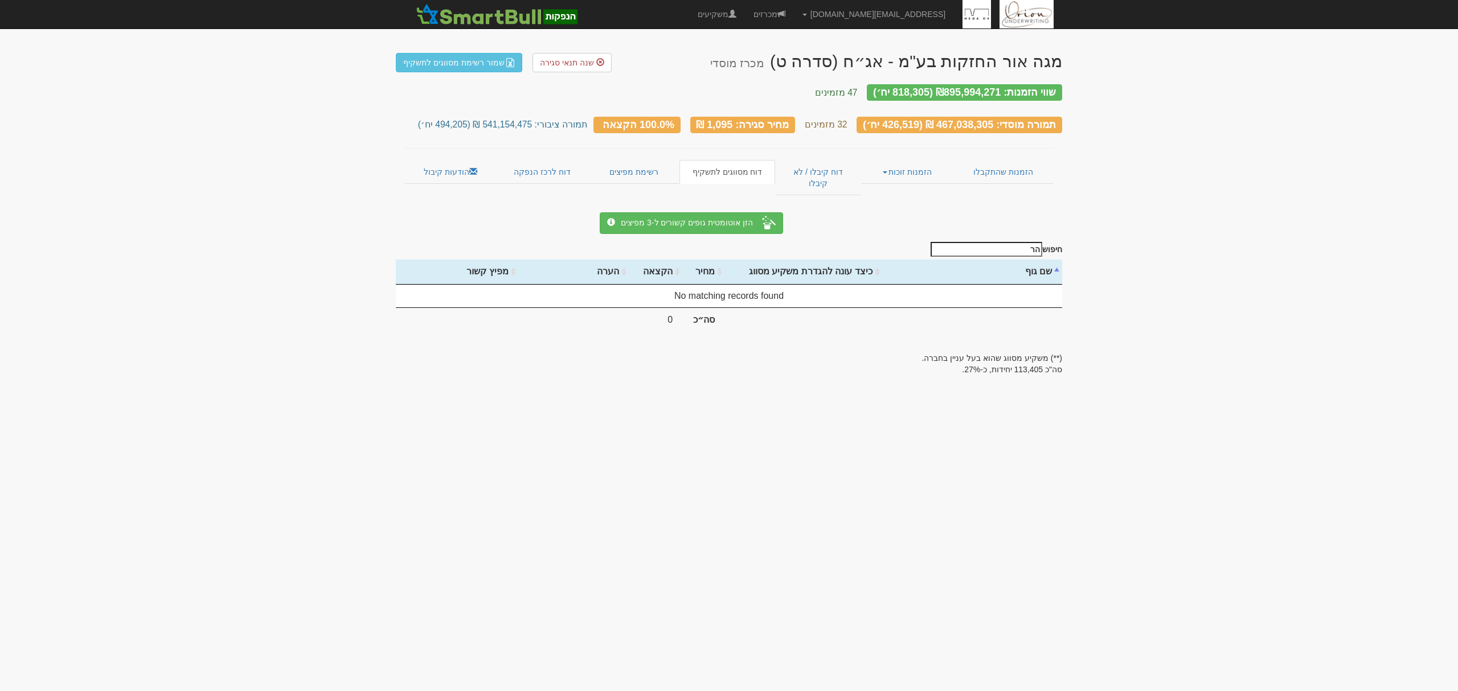
type input "ה"
select select "** בעל עניין בחברה"
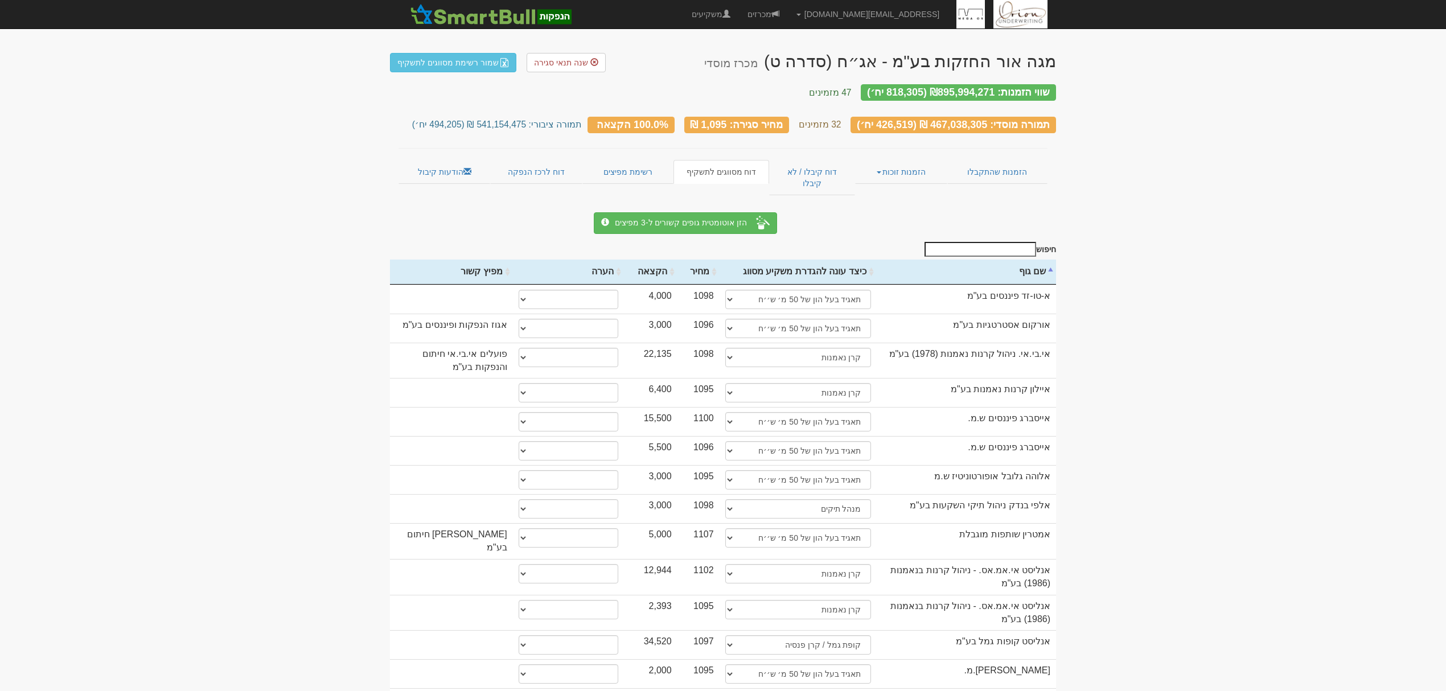
select select "** בעל עניין בחברה"
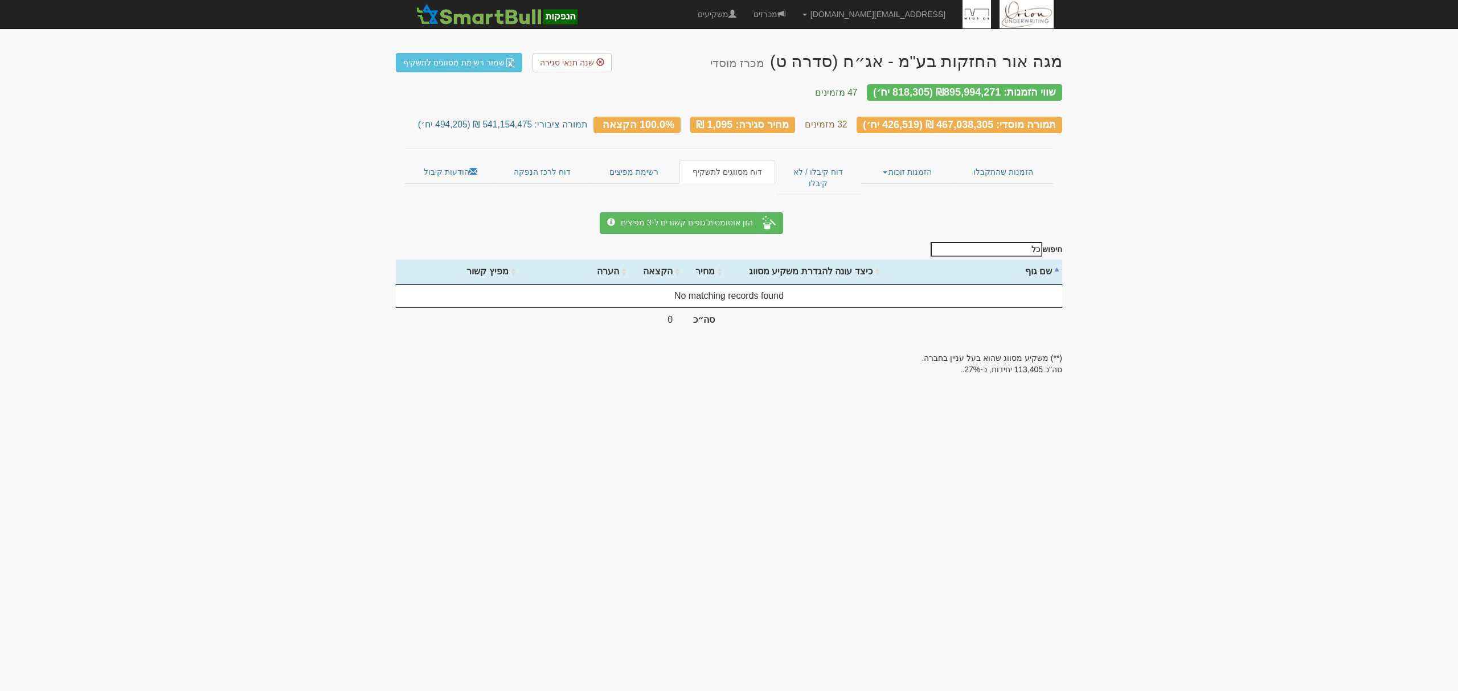
type input "כ"
select select "** בעל עניין בחברה"
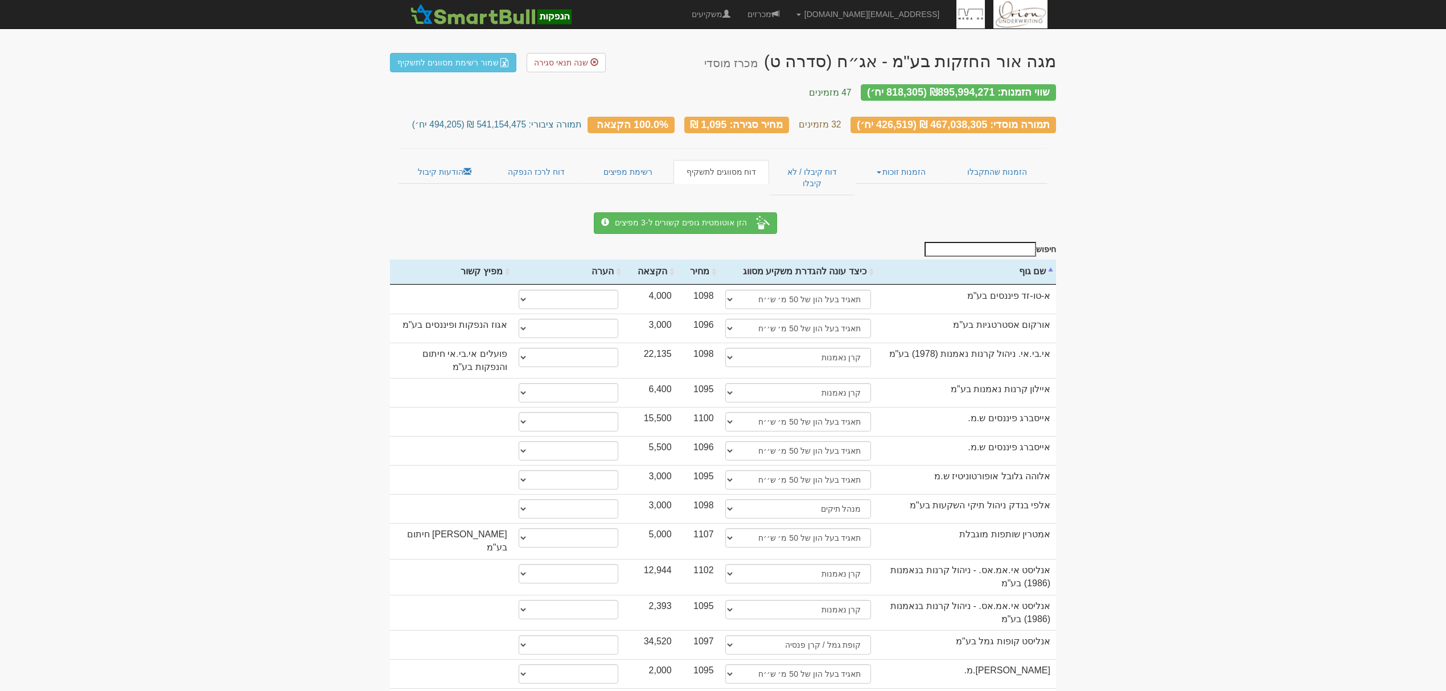
select select "** בעל עניין בחברה"
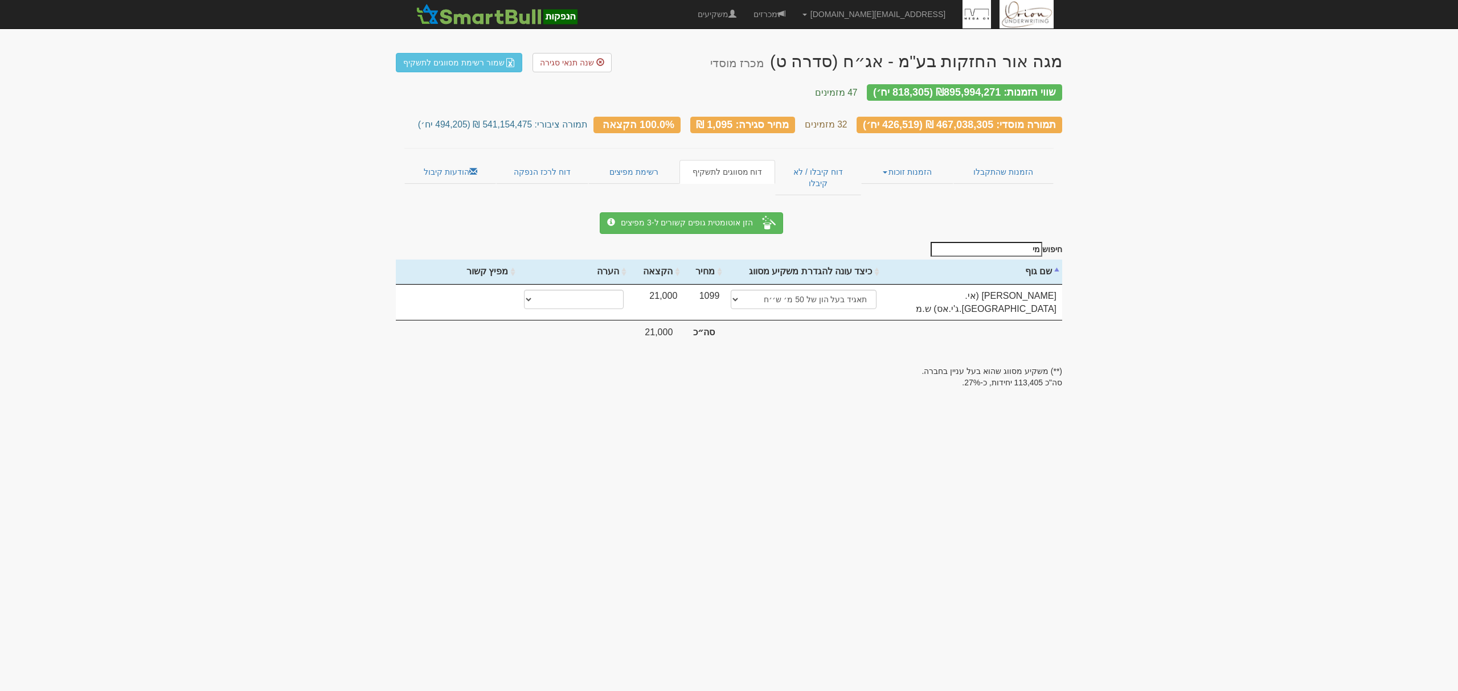
type input "מ"
select select "** בעל עניין בחברה"
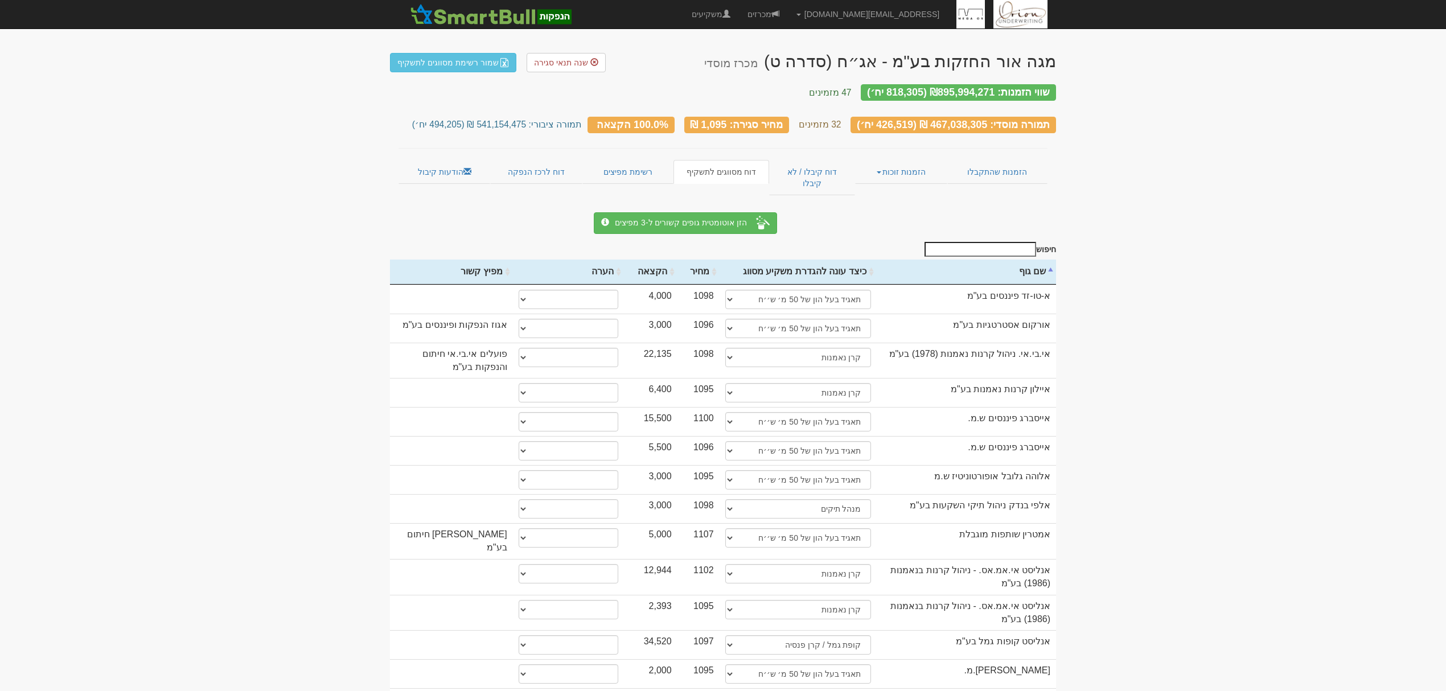
select select "** בעל עניין בחברה"
type input "ב"
select select "** בעל עניין בחברה"
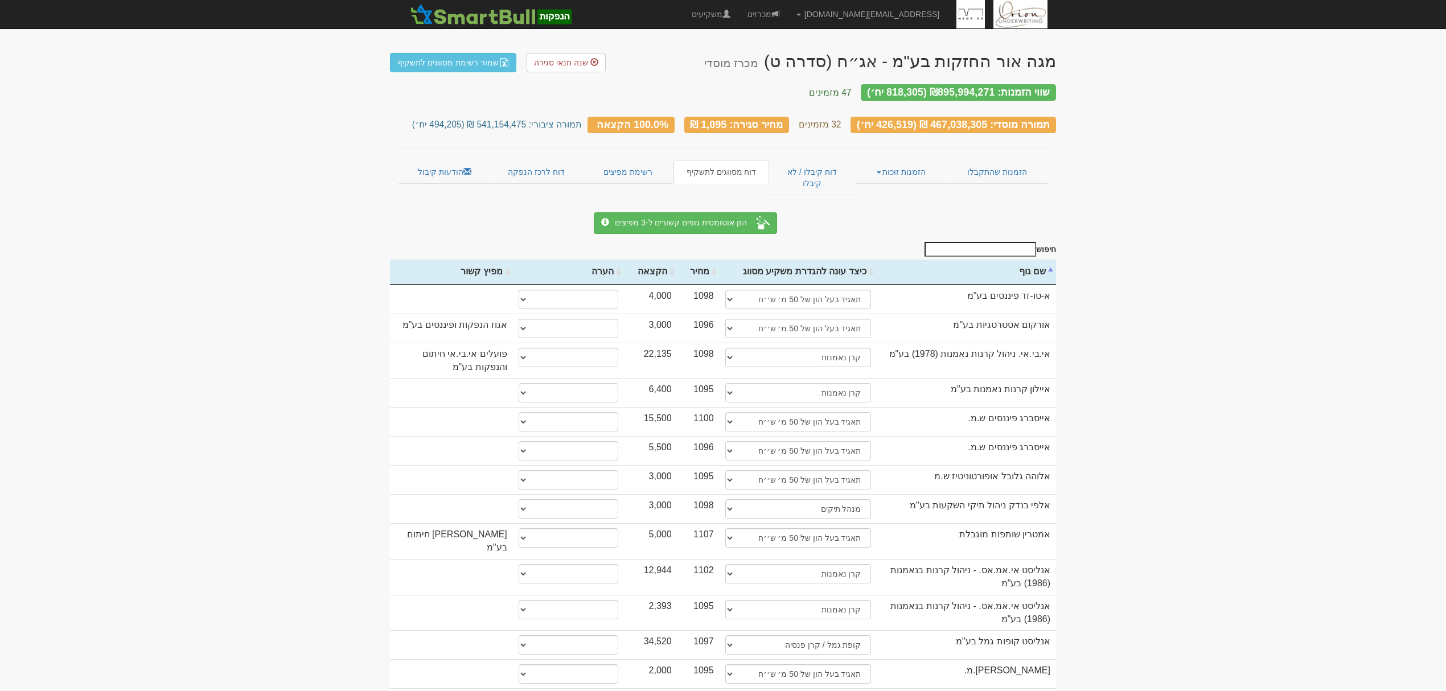
select select "** בעל עניין בחברה"
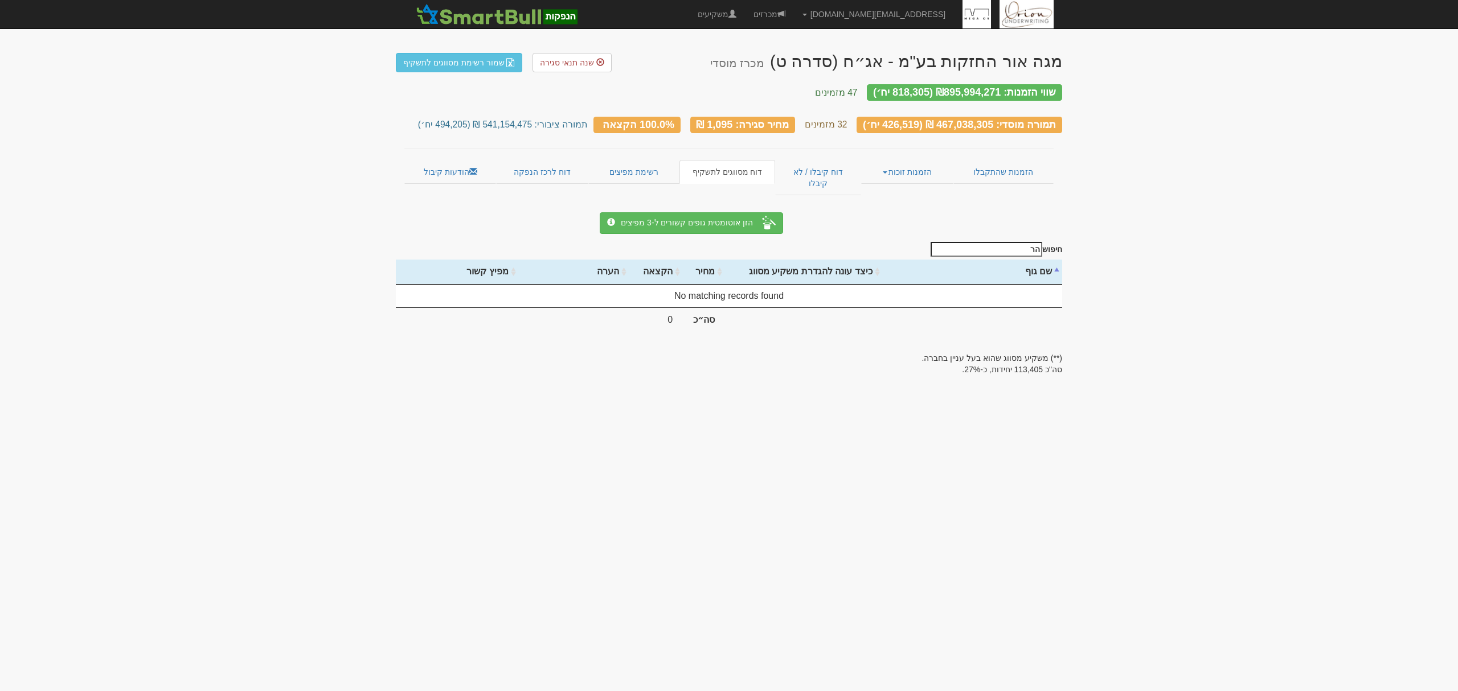
type input "ה"
select select "** בעל עניין בחברה"
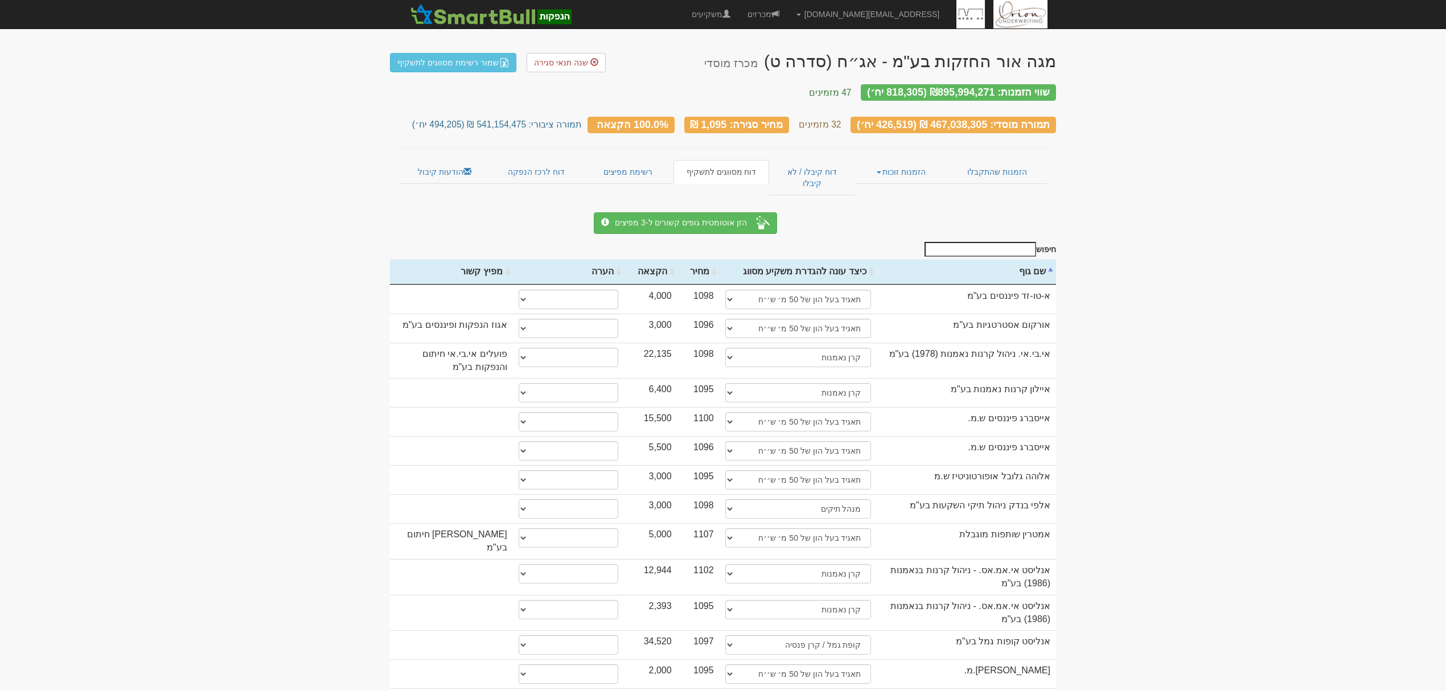
select select "** בעל עניין בחברה"
type input "מ"
select select "** בעל עניין בחברה"
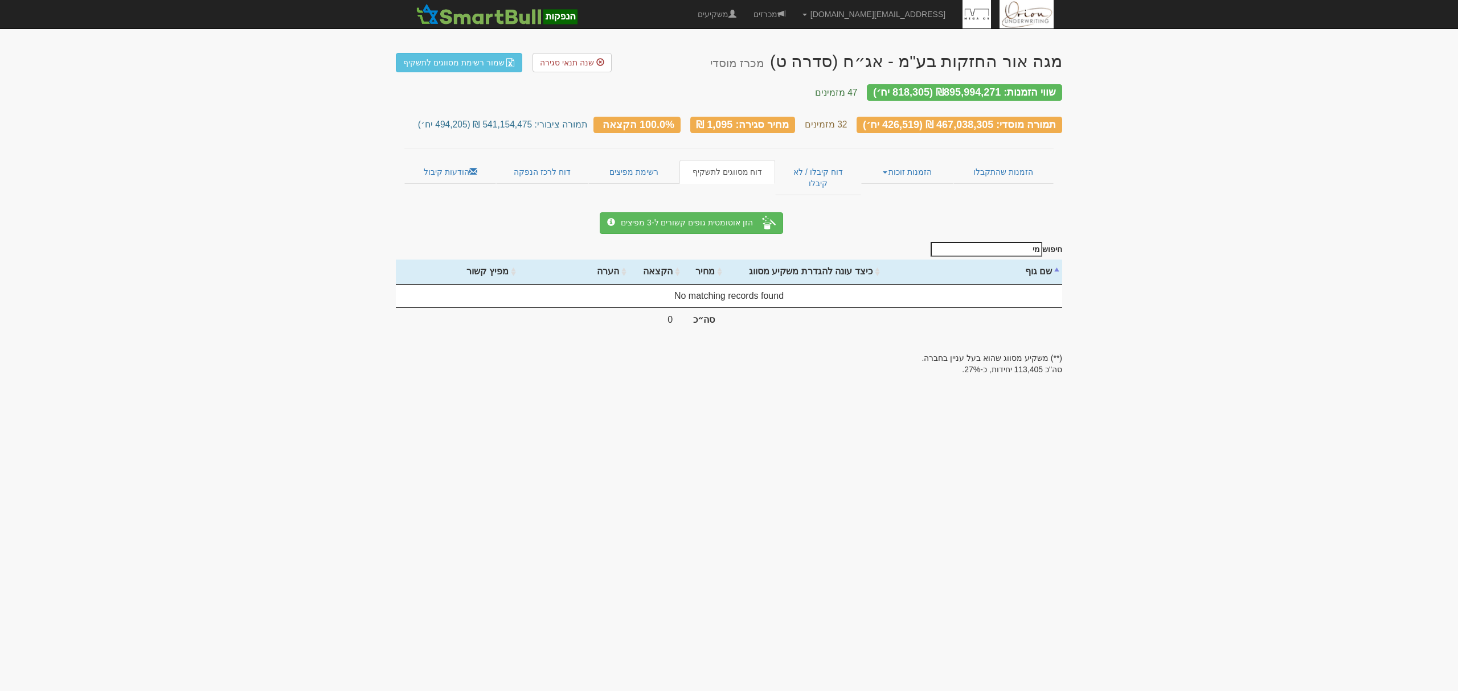
type input "מ"
select select "** בעל עניין בחברה"
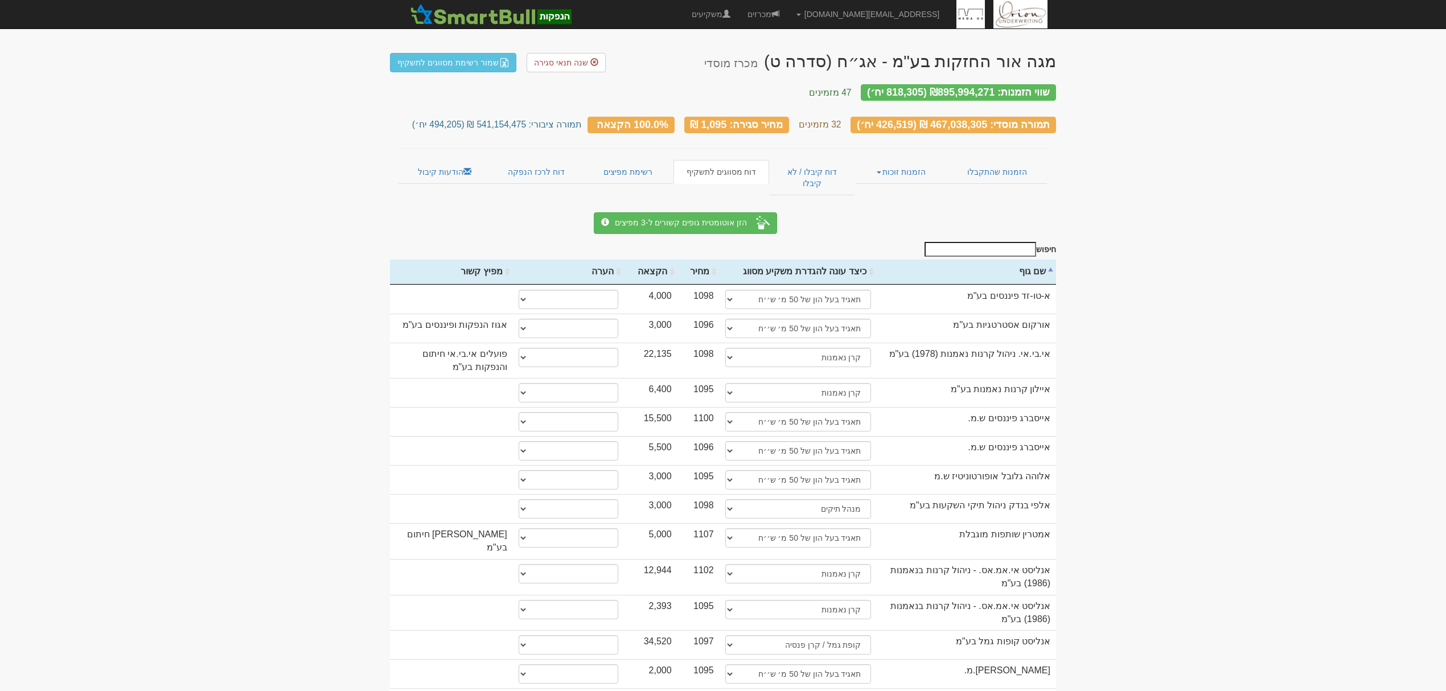
select select "** בעל עניין בחברה"
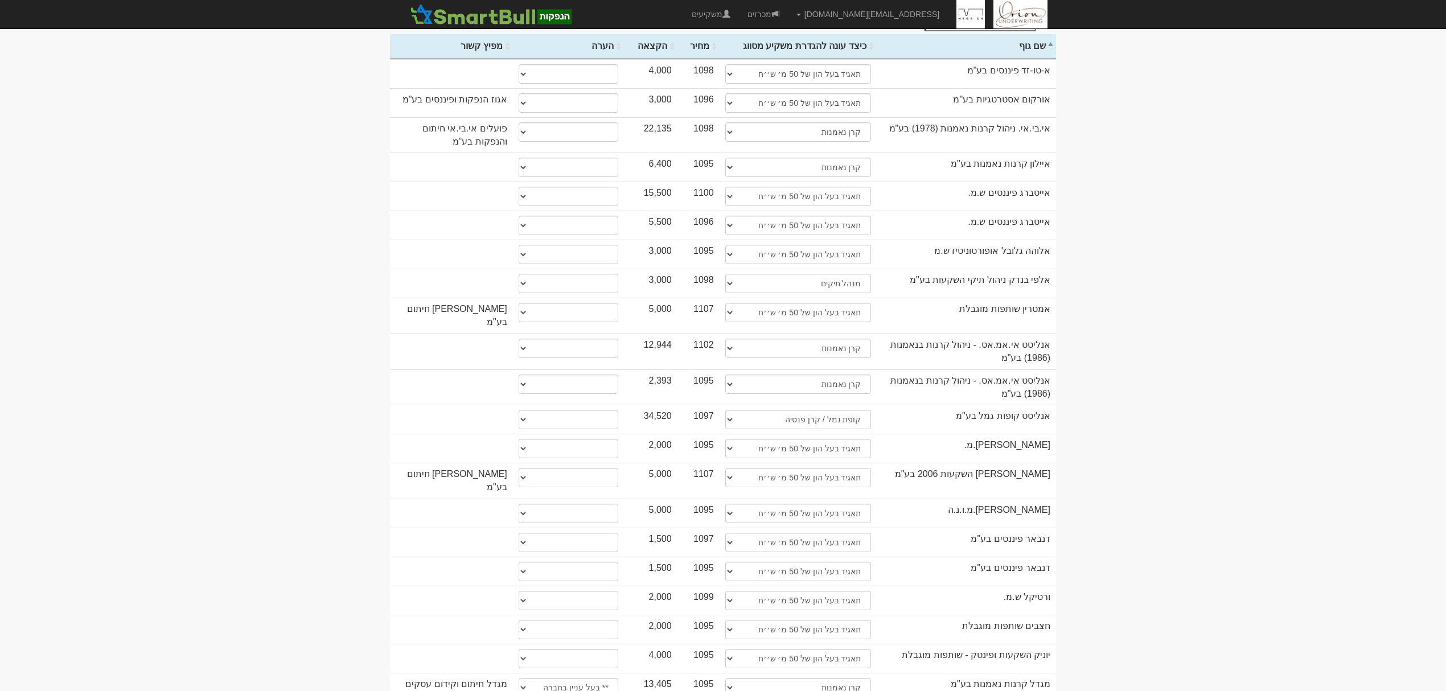
scroll to position [363, 0]
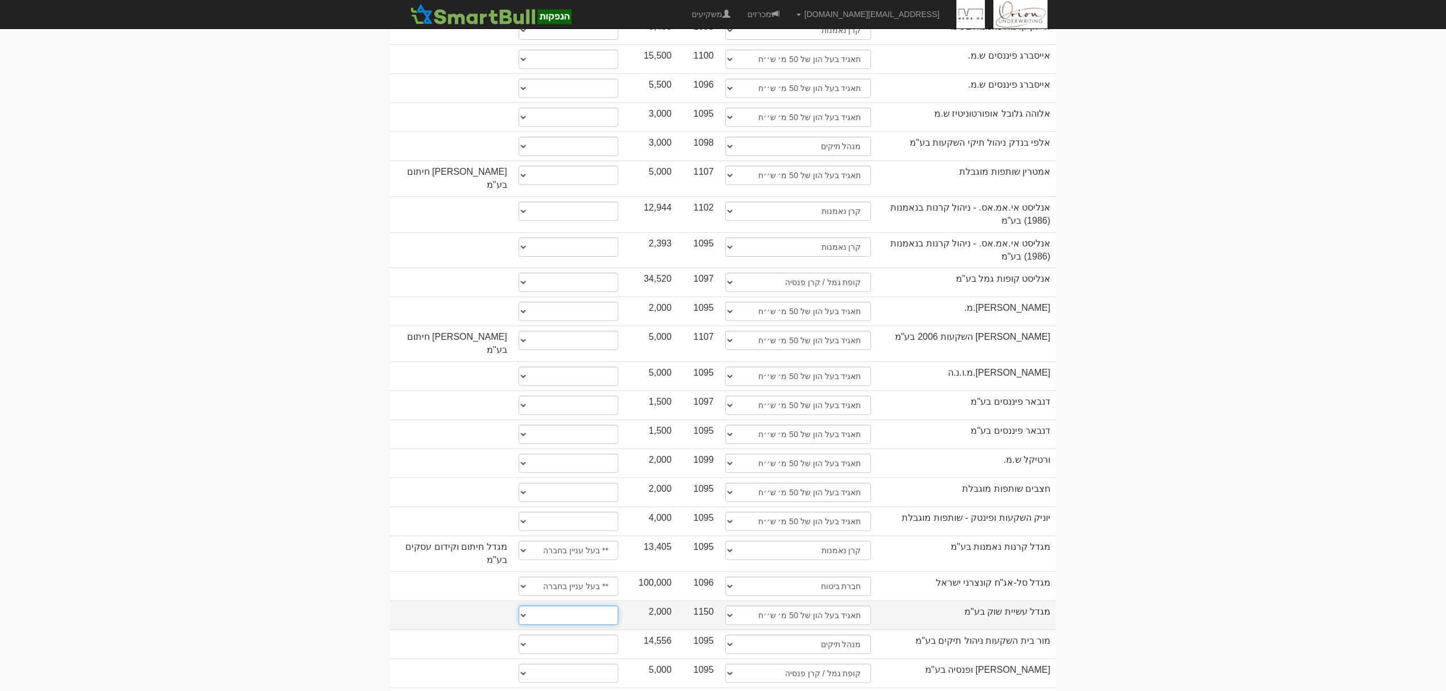
click at [581, 606] on select "* גוף הקשור למפיץ בהנפקה ** בעל עניין בחברה *** בעל שליטה בחברה" at bounding box center [569, 615] width 100 height 19
click at [88, 582] on body "hanpaka@orion-uw.com הגדרות חשבונות הנפקה תבניות הודעות קיבול" at bounding box center [723, 408] width 1446 height 1543
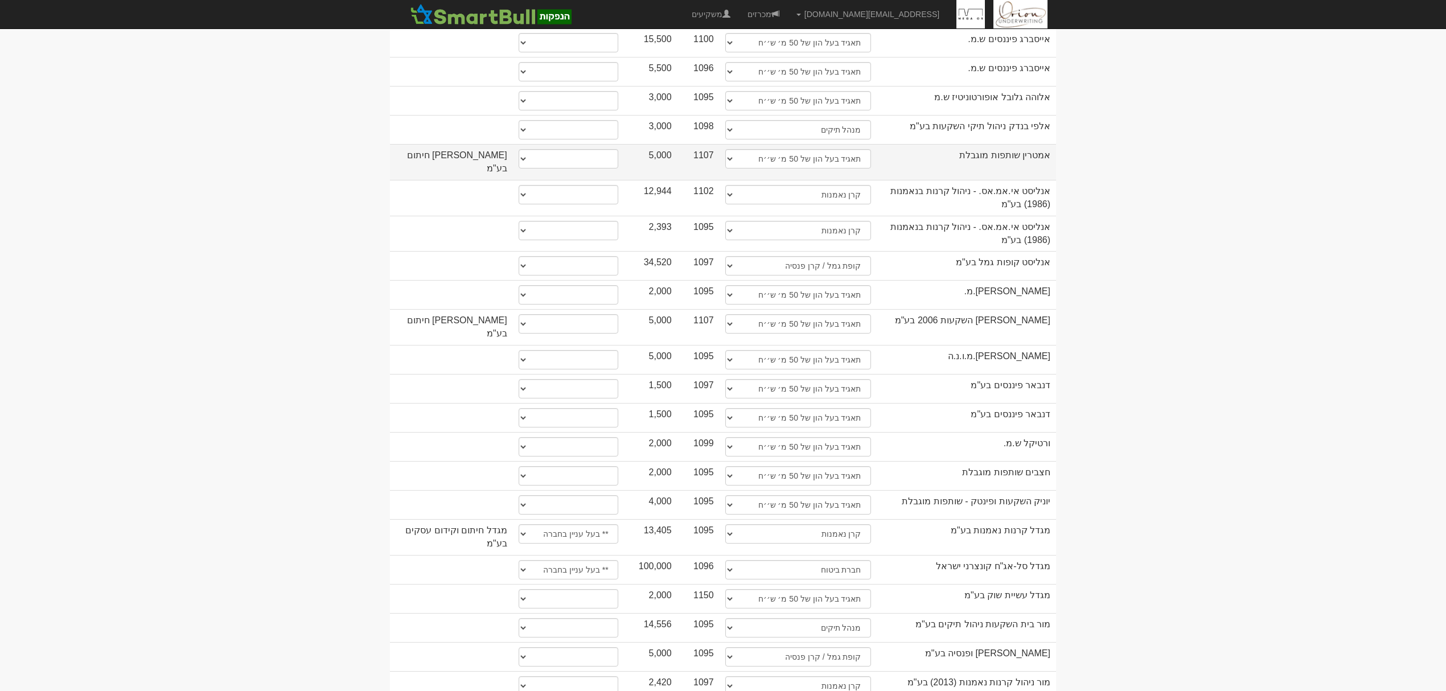
scroll to position [531, 0]
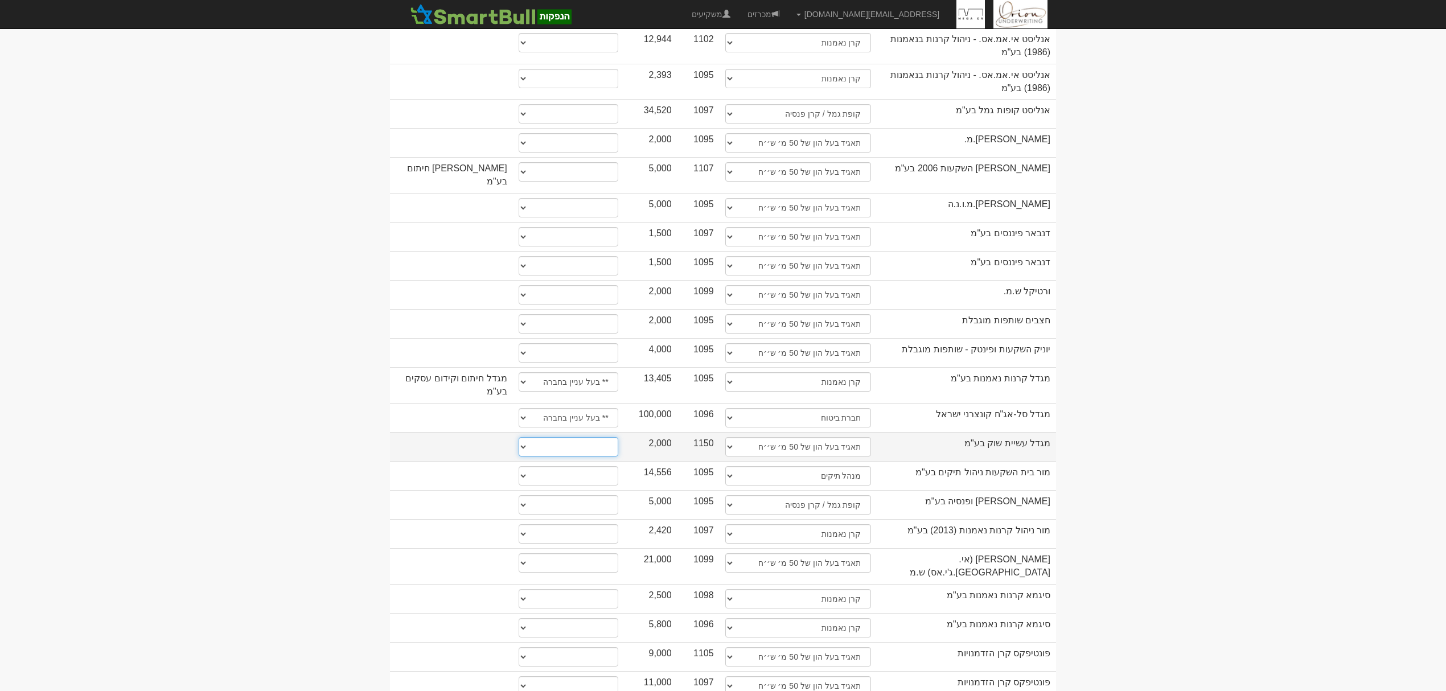
click at [584, 437] on select "* גוף הקשור למפיץ בהנפקה ** בעל עניין בחברה *** בעל שליטה בחברה" at bounding box center [569, 446] width 100 height 19
select select "** בעל עניין בחברה"
click at [519, 437] on select "* גוף הקשור למפיץ בהנפקה ** בעל עניין בחברה *** בעל שליטה בחברה" at bounding box center [569, 446] width 100 height 19
click at [1205, 249] on body "hanpaka@orion-uw.com הגדרות חשבונות הנפקה תבניות הודעות קיבול" at bounding box center [723, 240] width 1446 height 1543
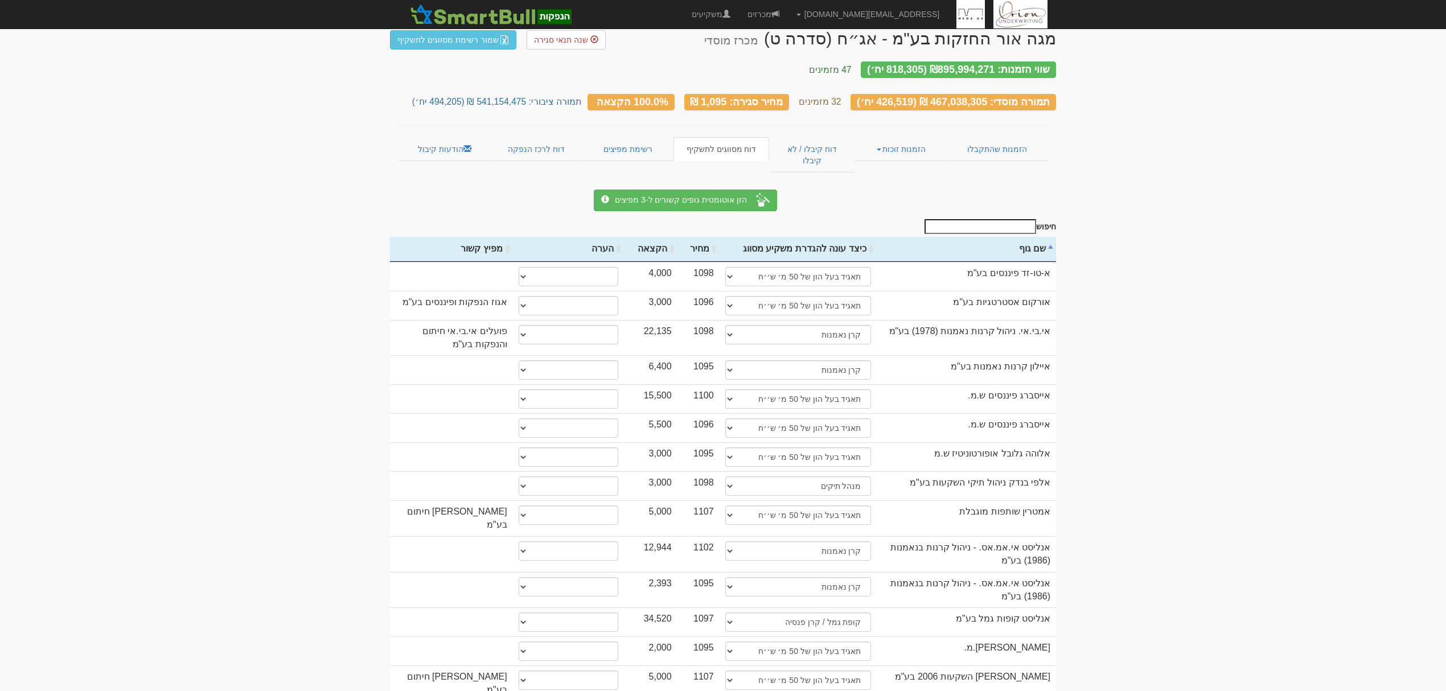
scroll to position [0, 0]
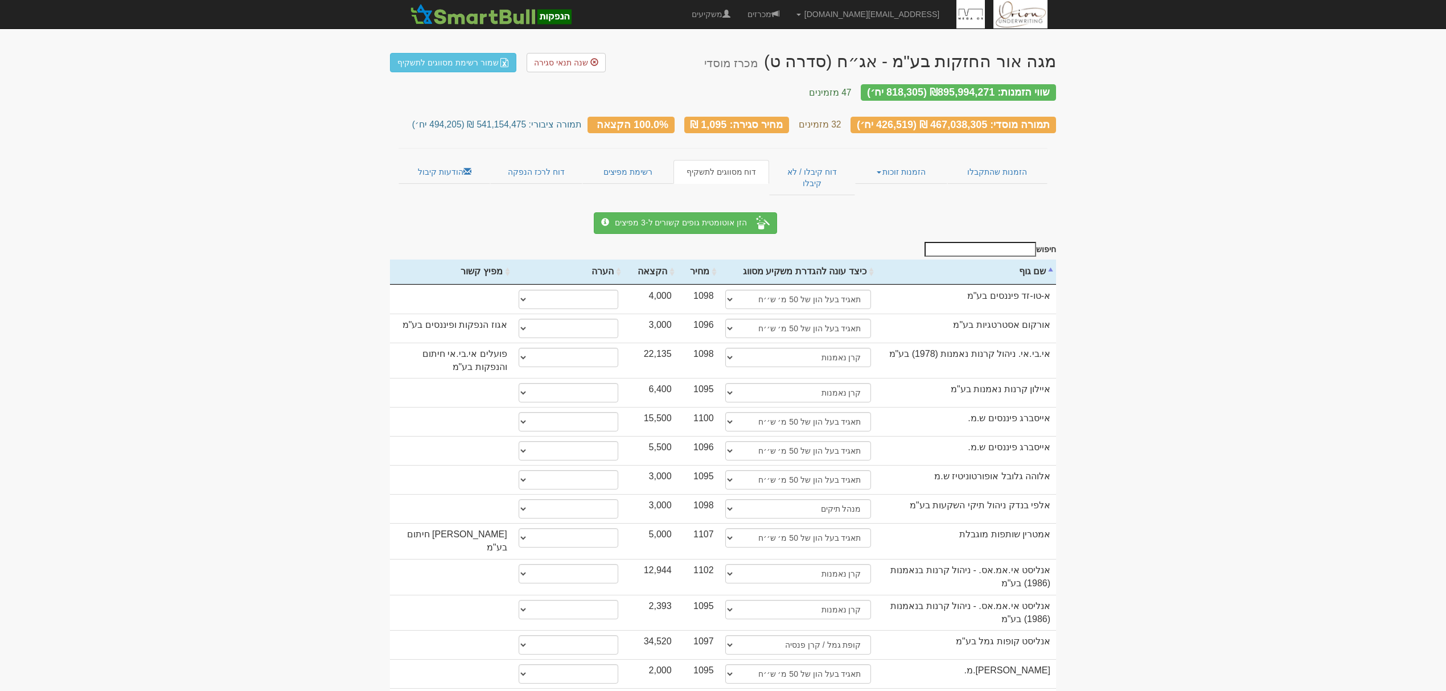
click at [990, 242] on input "חיפוש" at bounding box center [981, 249] width 112 height 15
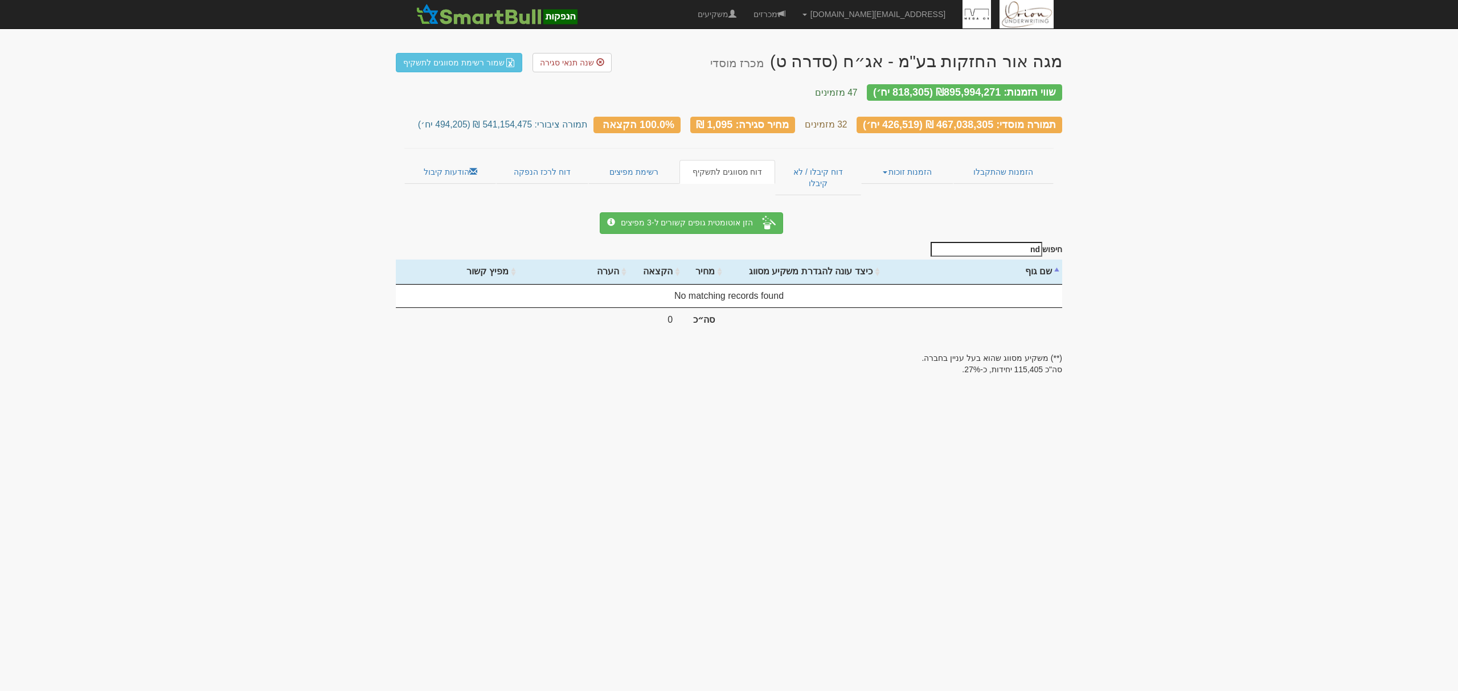
type input "n"
select select "** בעל עניין בחברה"
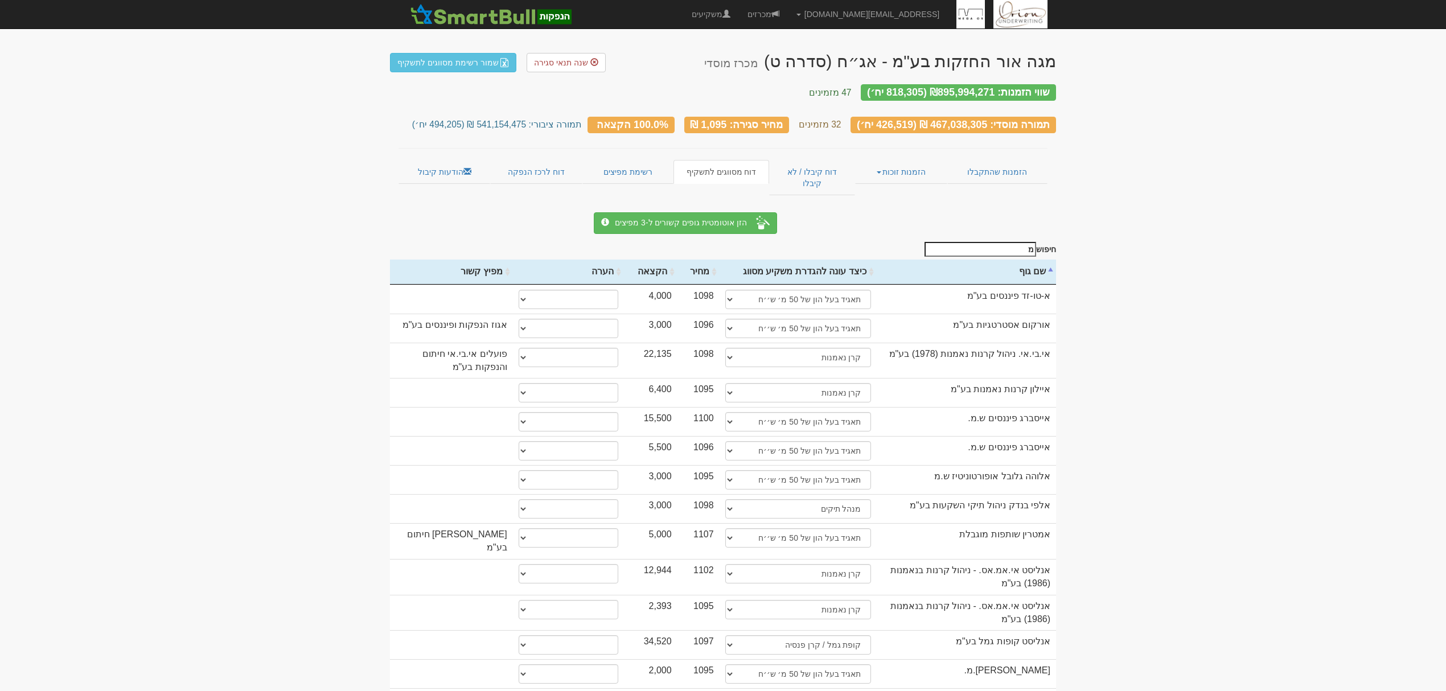
type input "מג"
select select "** בעל עניין בחברה"
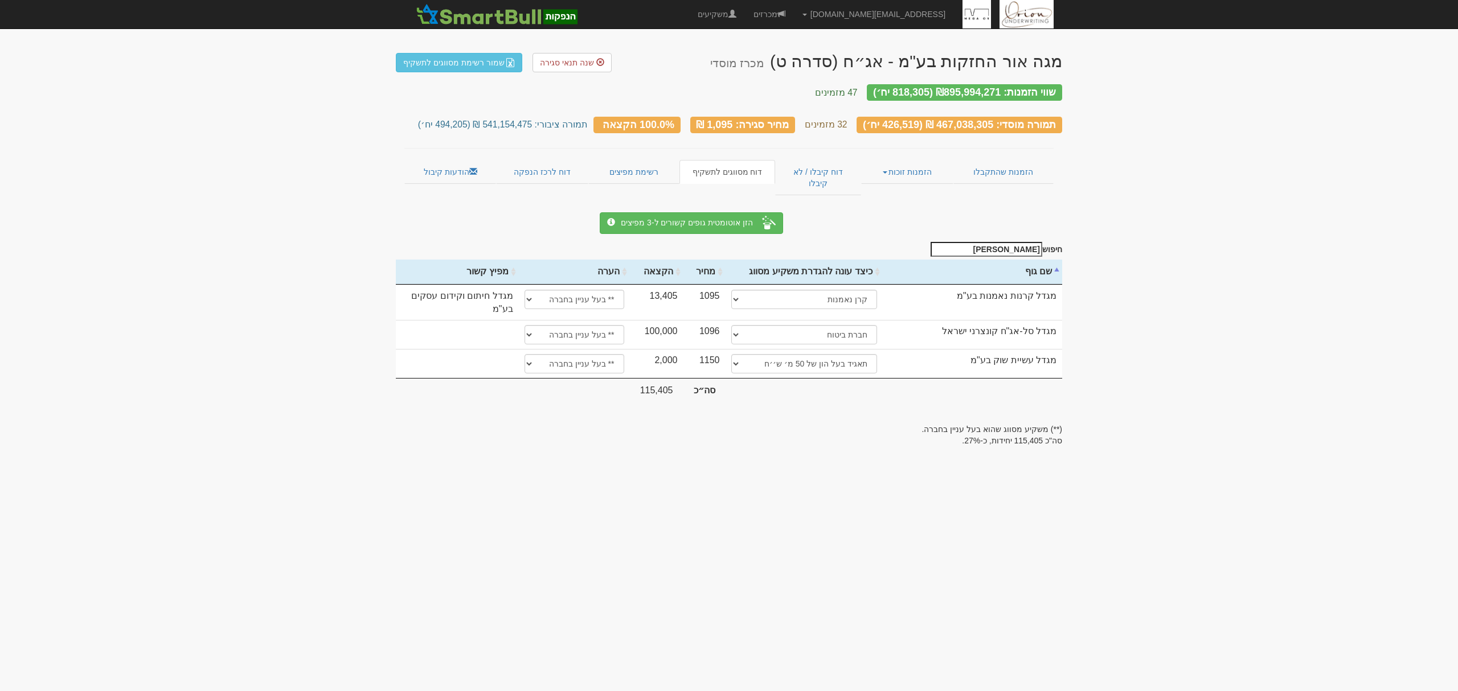
type input "מגדל"
select select "** בעל עניין בחברה"
type input "מגד"
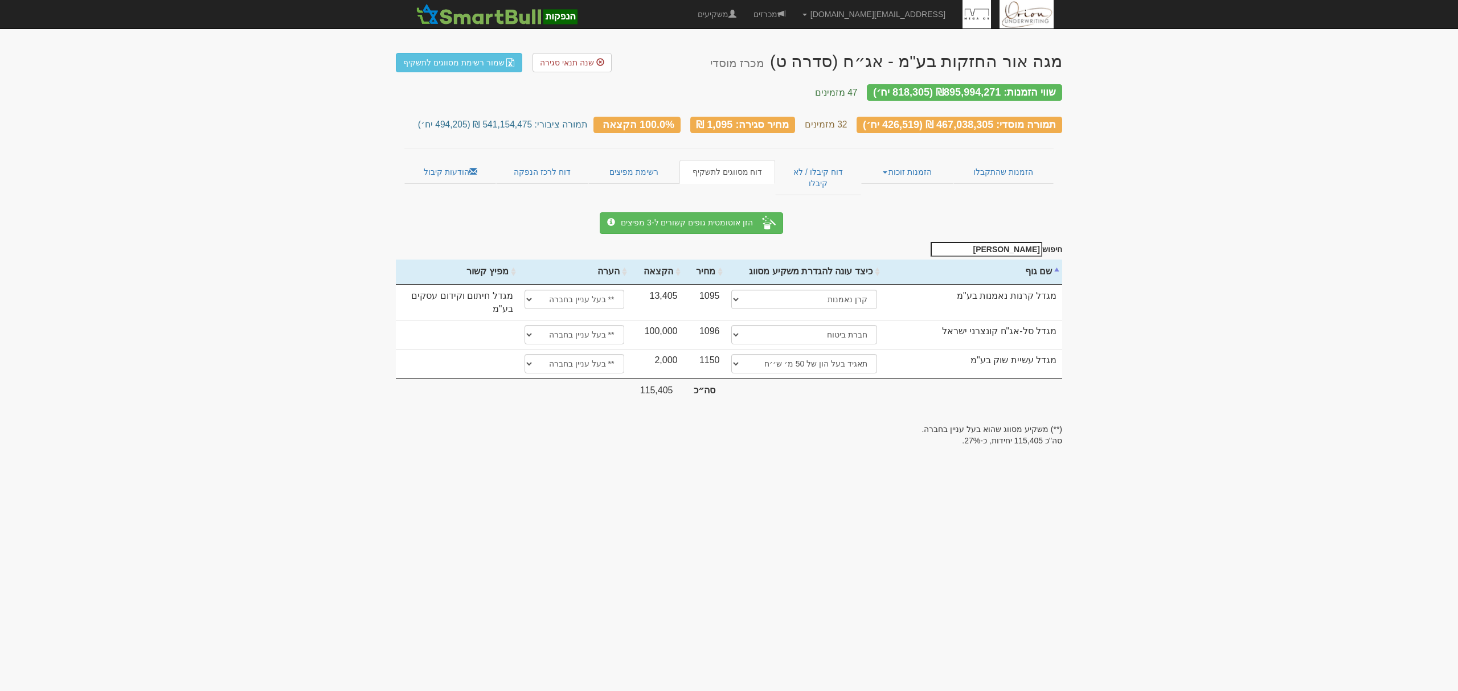
select select "** בעל עניין בחברה"
type input "מג"
select select "** בעל עניין בחברה"
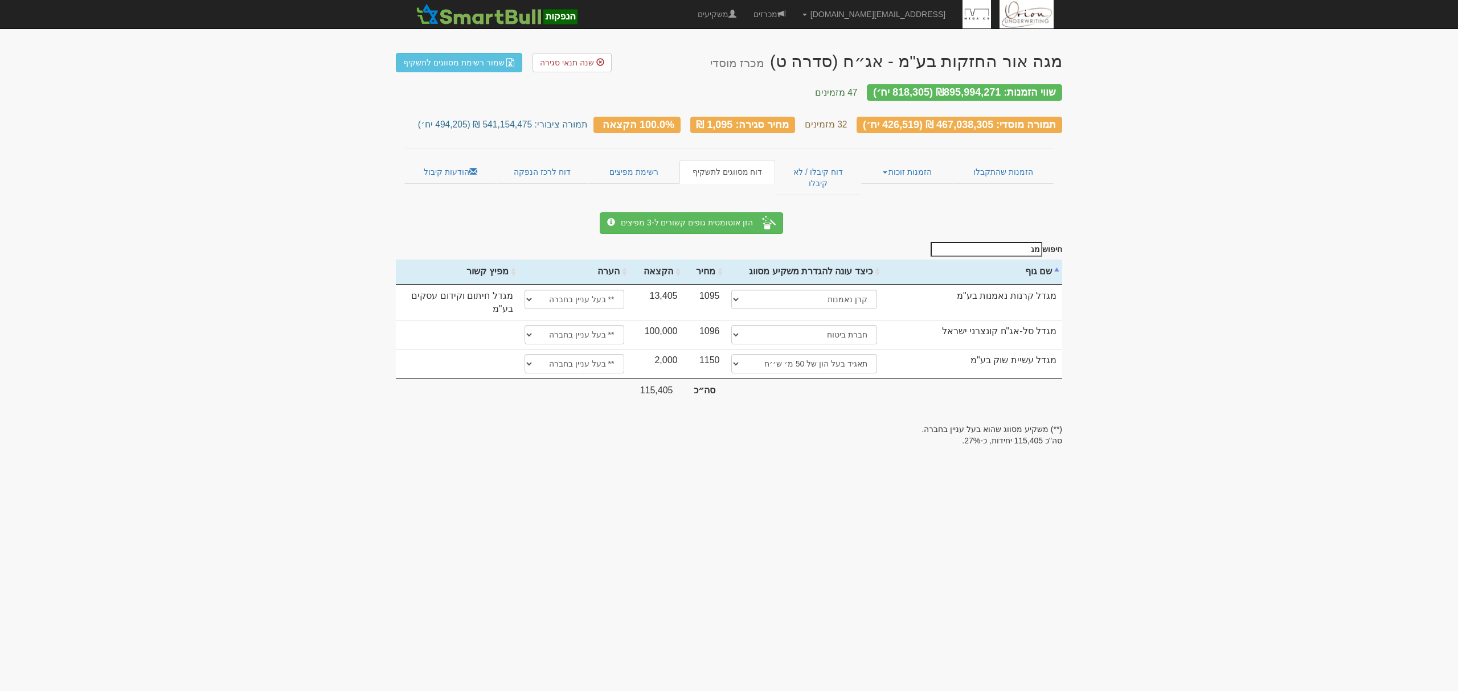
select select "** בעל עניין בחברה"
type input "מ"
select select "** בעל עניין בחברה"
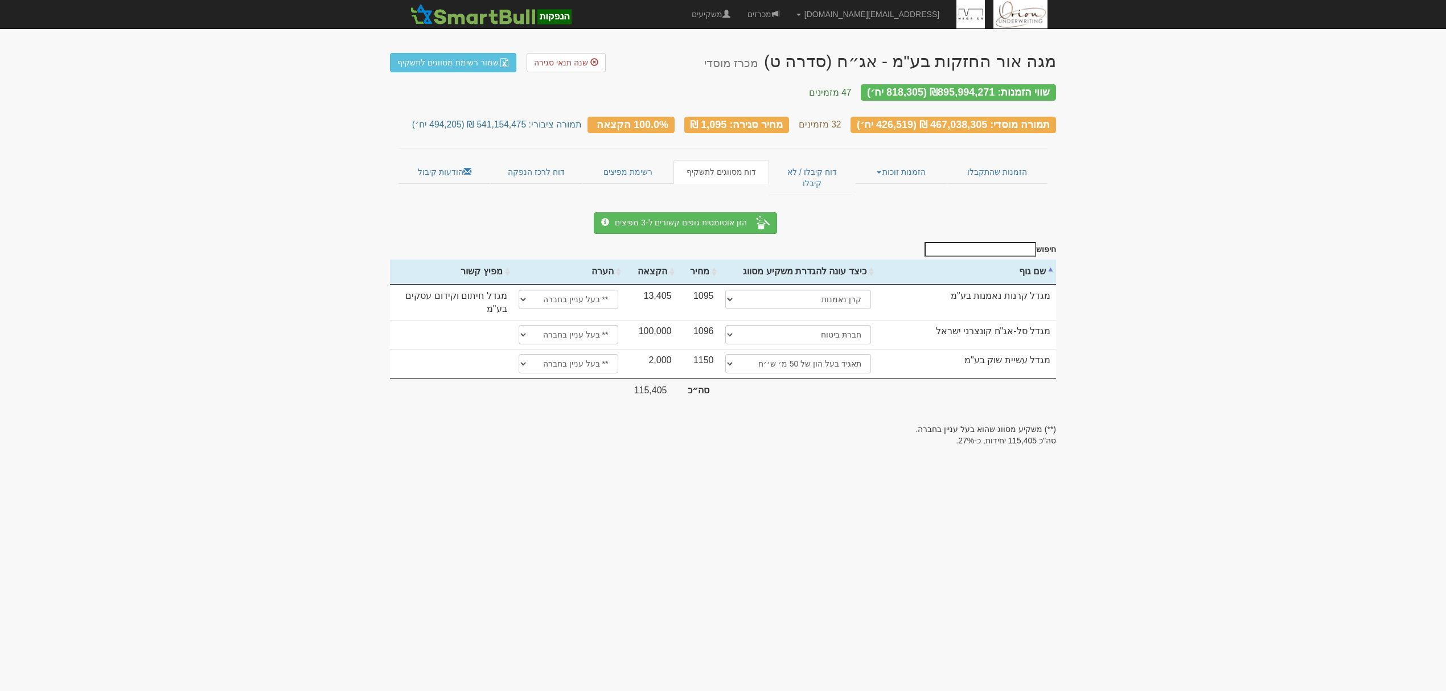
select select "** בעל עניין בחברה"
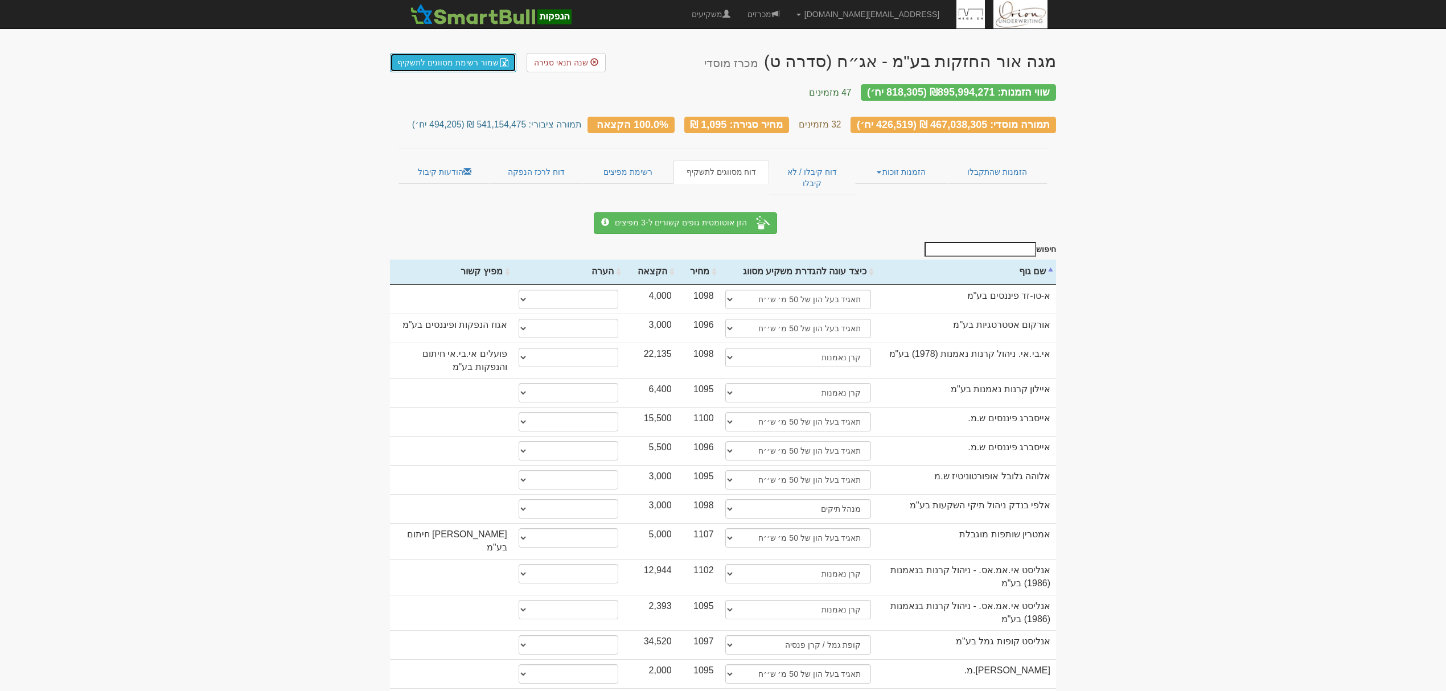
click at [477, 54] on link "שמור רשימת מסווגים לתשקיף" at bounding box center [453, 62] width 126 height 19
